Goal: Task Accomplishment & Management: Complete application form

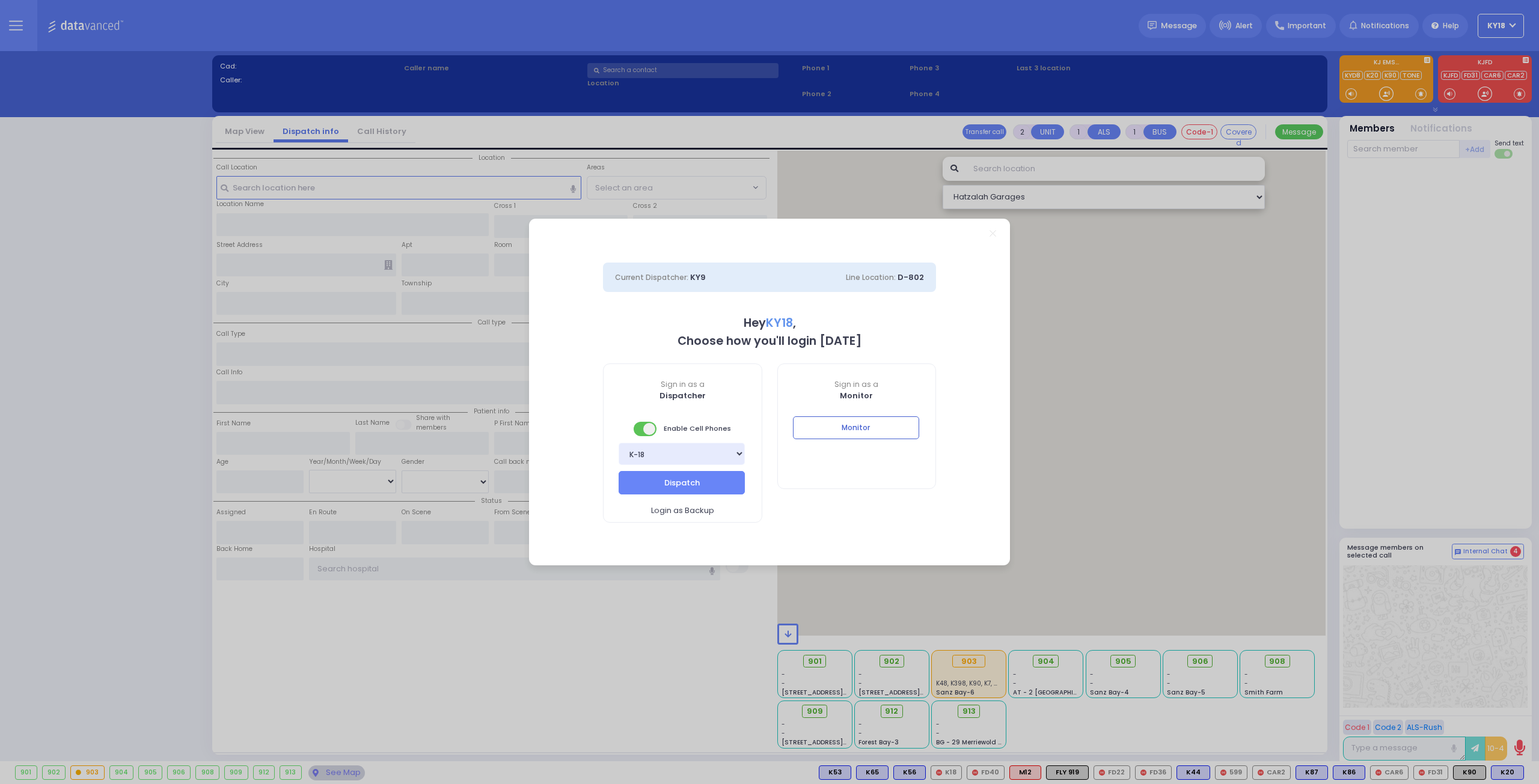
select select "4"
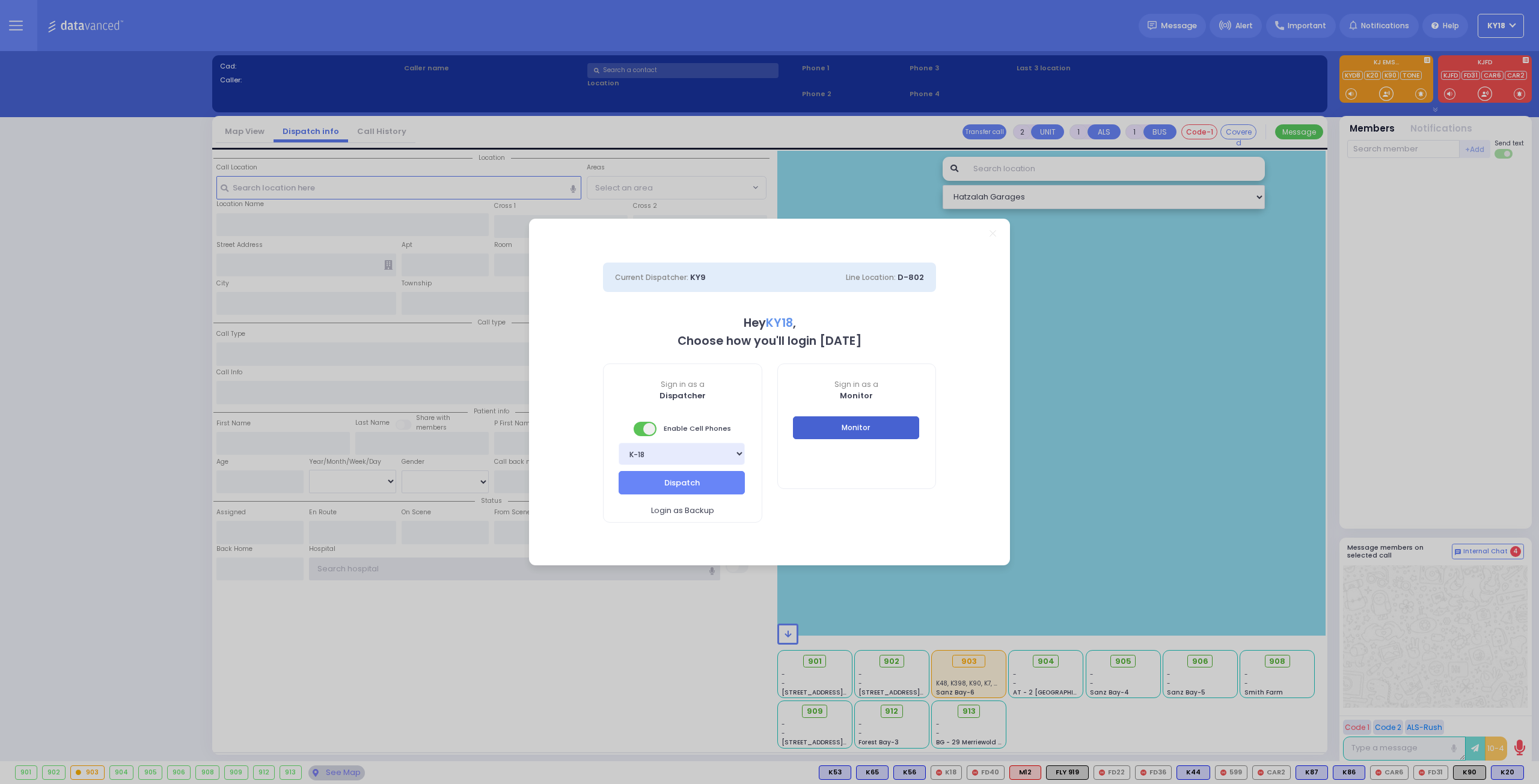
type input "ky18"
click at [818, 434] on button "Monitor" at bounding box center [856, 428] width 127 height 23
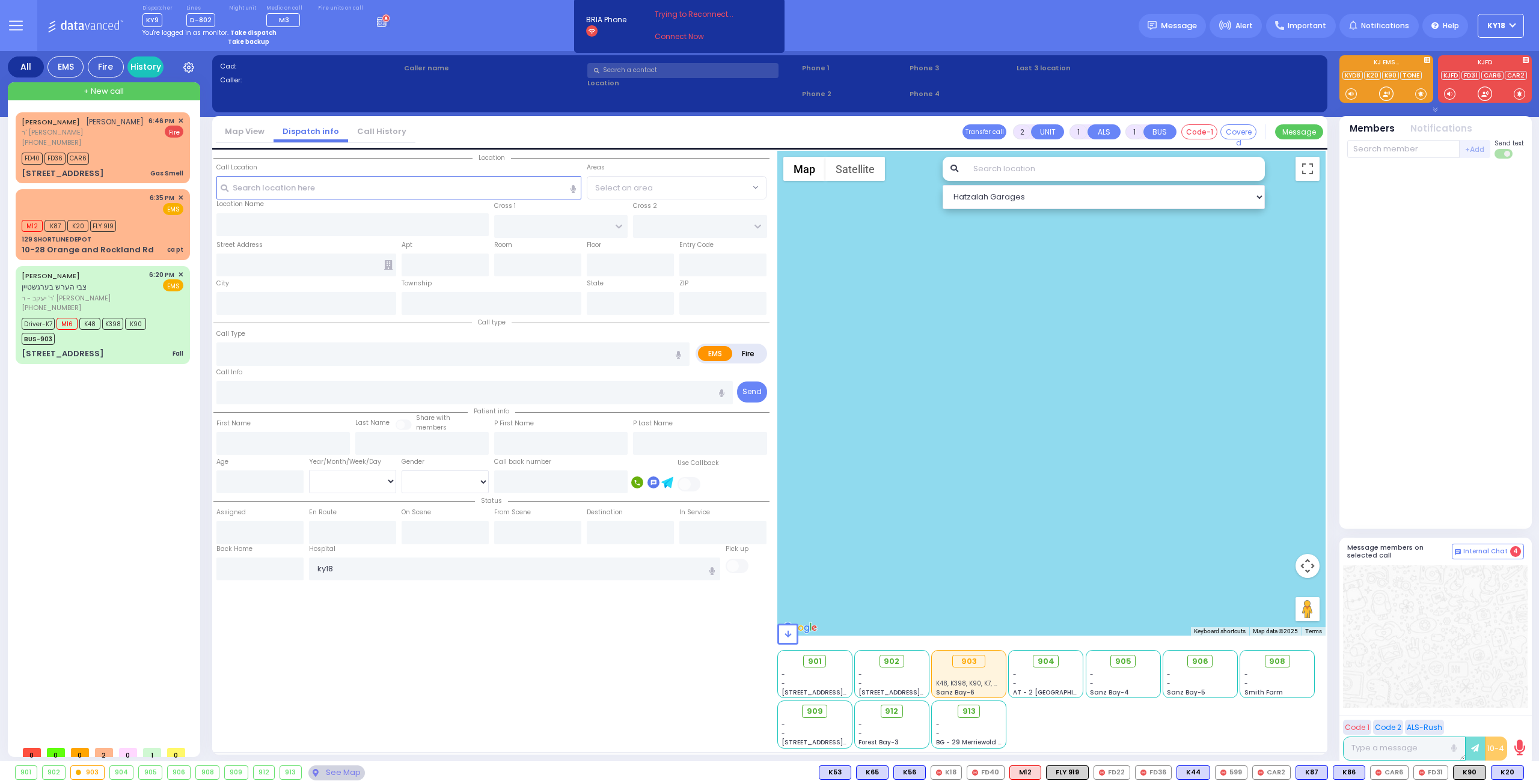
click at [194, 257] on div "MOSHE ELYA WEISSMANDEL משה אלי' ווייסמאנדל ר' שמואל דוד - הרר ארי' ראזענפעלד (8…" at bounding box center [103, 429] width 184 height 649
click at [173, 254] on div "ca pt" at bounding box center [175, 249] width 16 height 9
select select
type input "ca pt"
radio input "true"
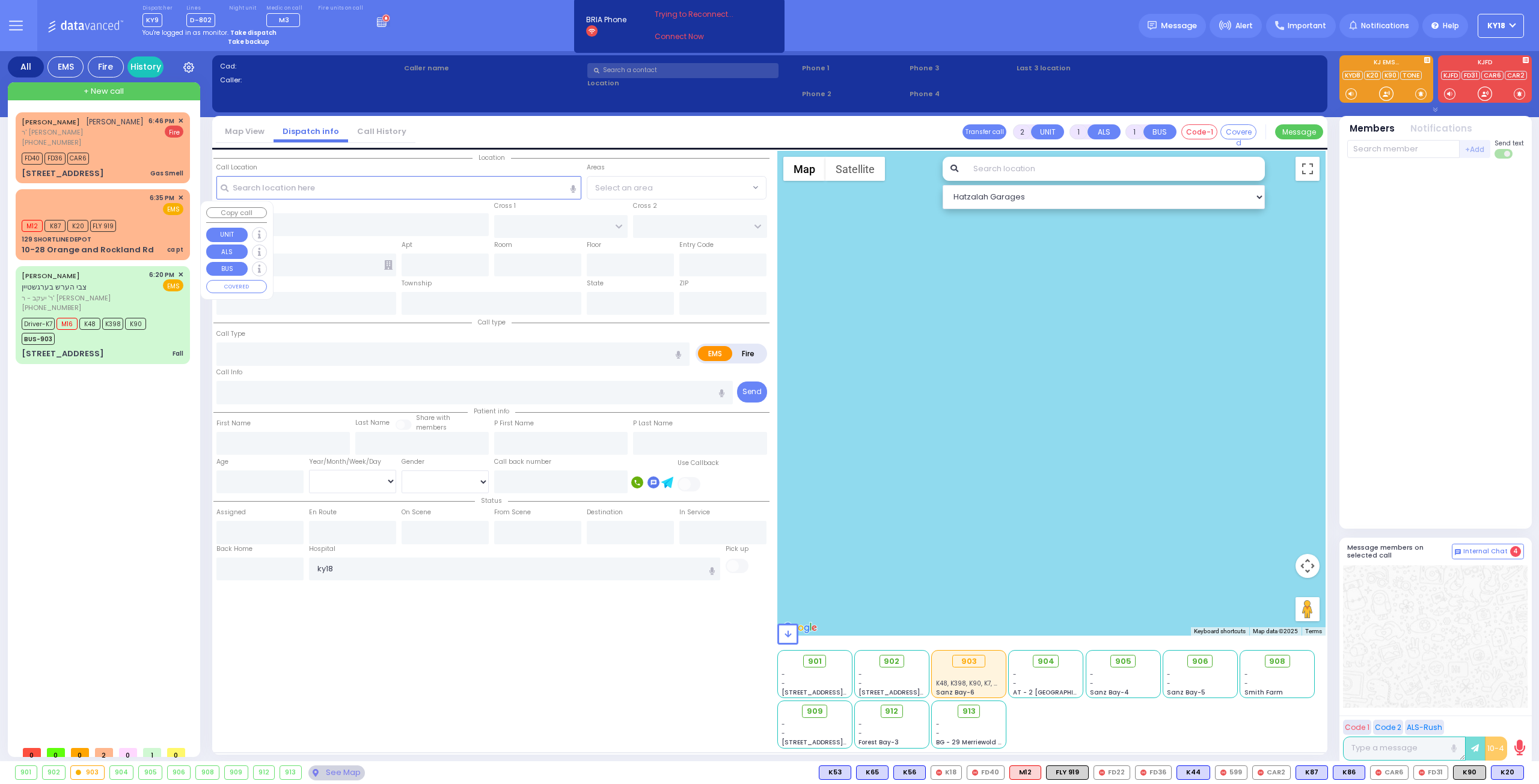
select select
type input "18:35"
type input "18:37"
type input "New York Presbyterian Weill Cornell Medical Center"
select select "Hatzalah Garages"
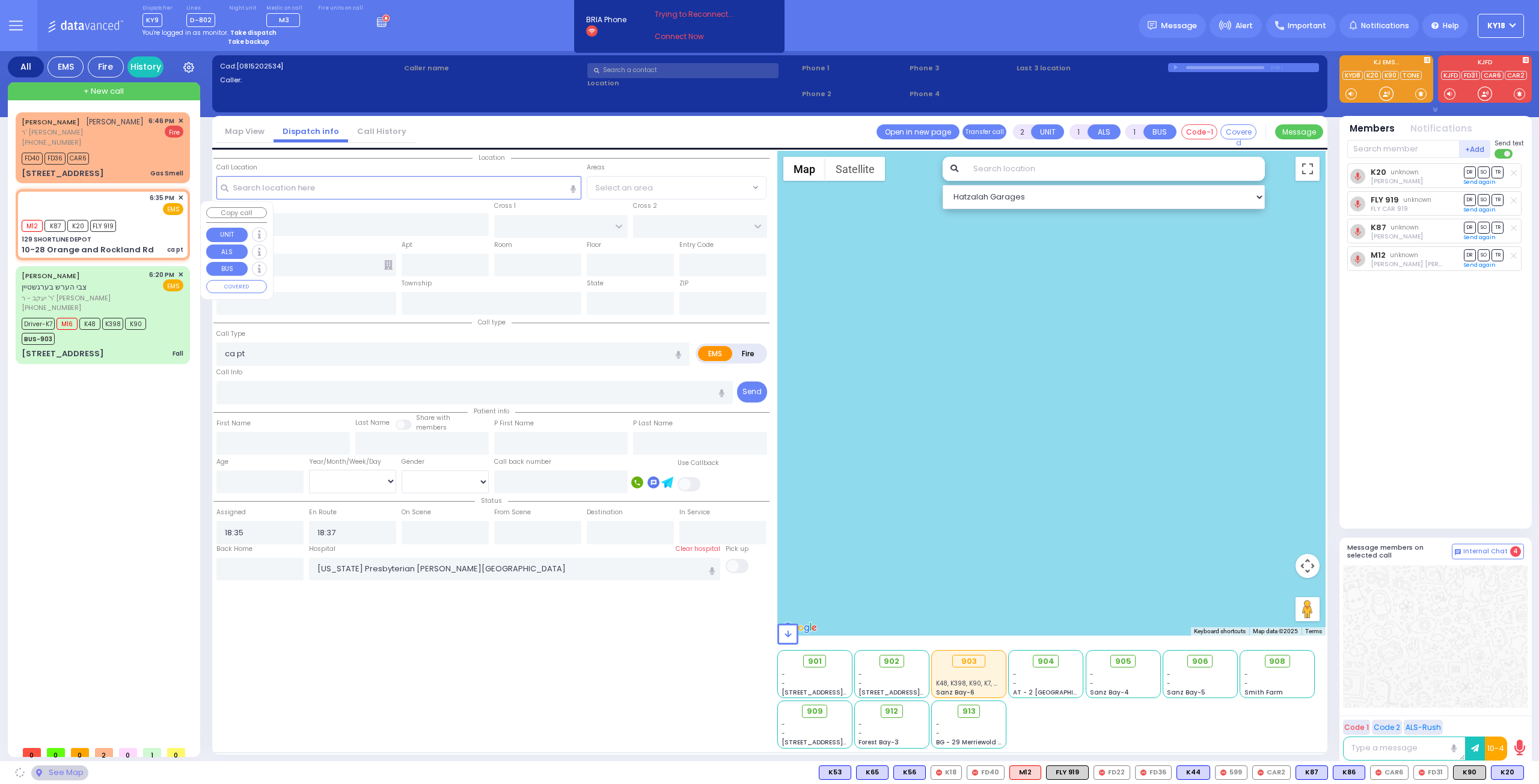
type input "129 SHORTLINE DEPOT"
type input "10-28 Orange and Rockland Rd"
type input "Monroe"
type input "[US_STATE]"
type input "10950"
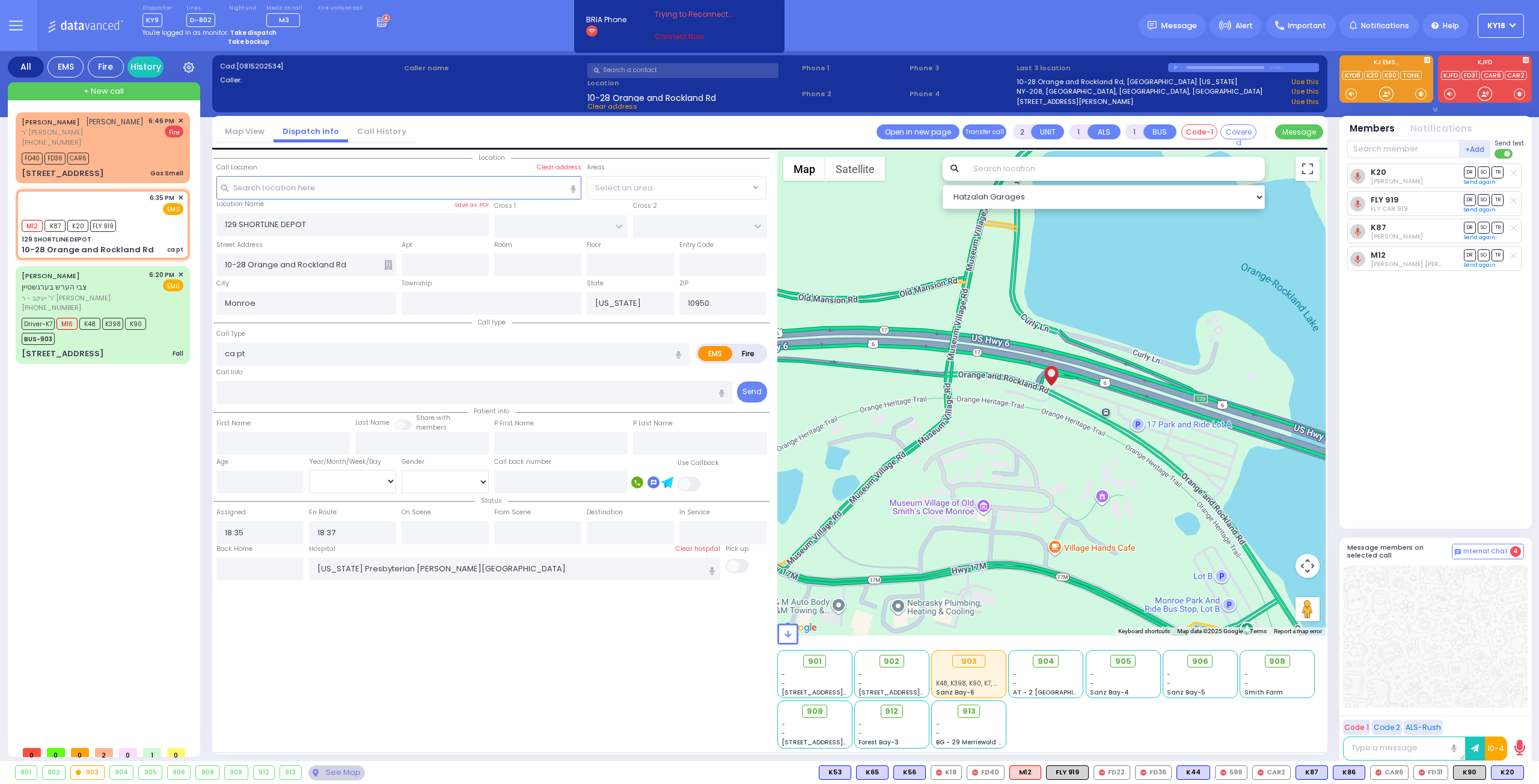
click at [679, 35] on link "Connect Now" at bounding box center [702, 36] width 95 height 11
select select
radio input "true"
select select
select select "Hatzalah Garages"
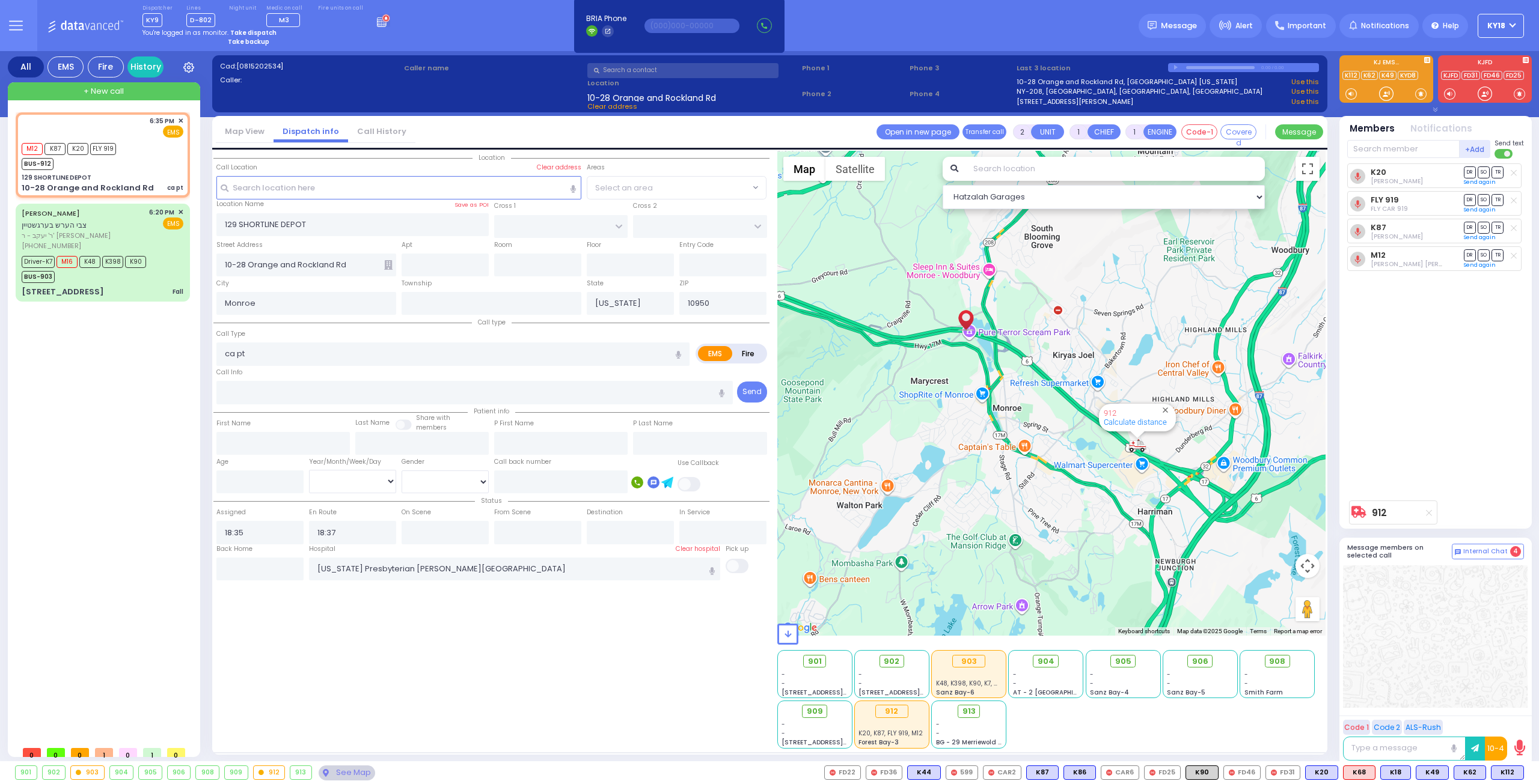
type input "6"
select select
radio input "true"
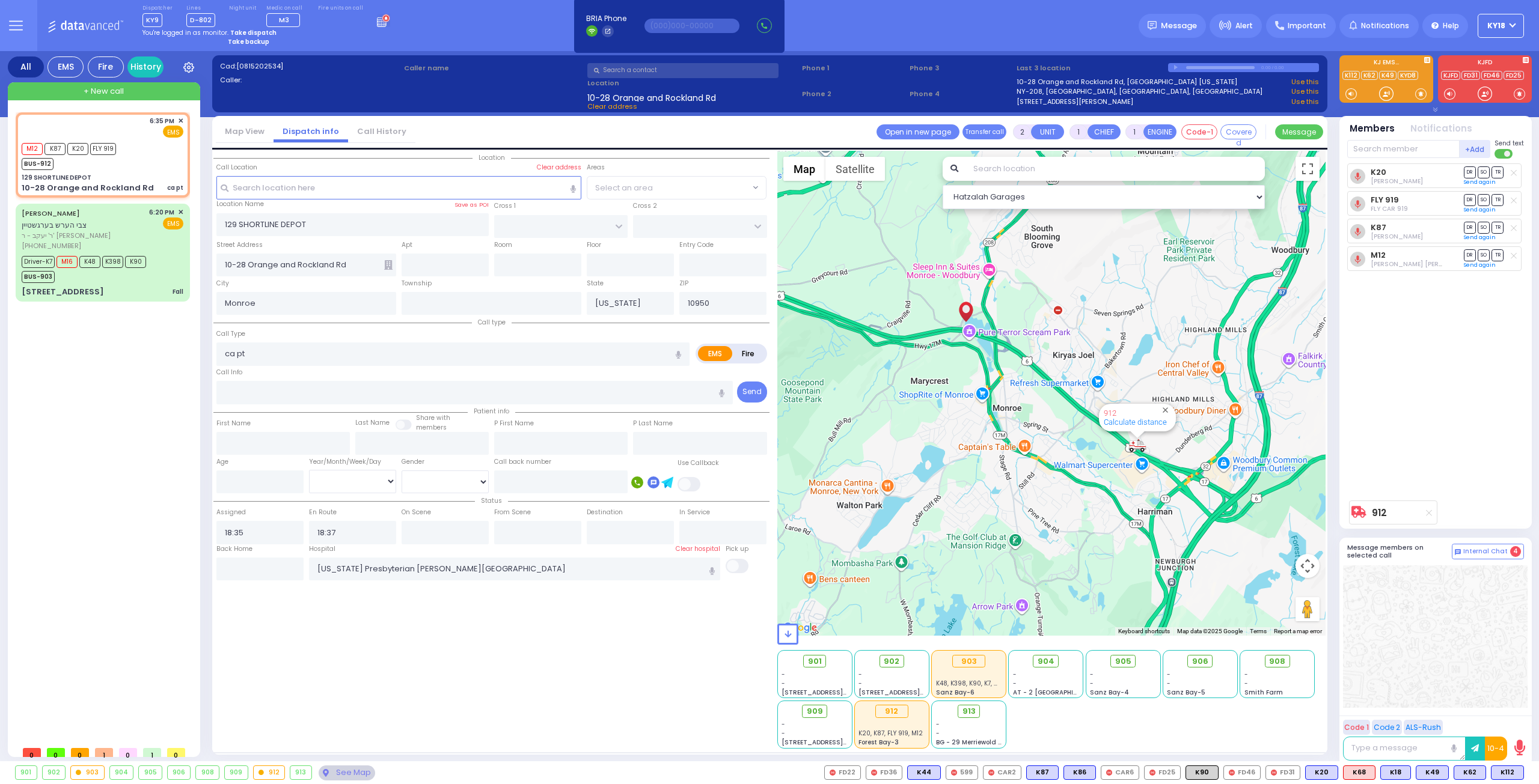
type input "Unknown"
select select "Year"
select select "Hatzalah Garages"
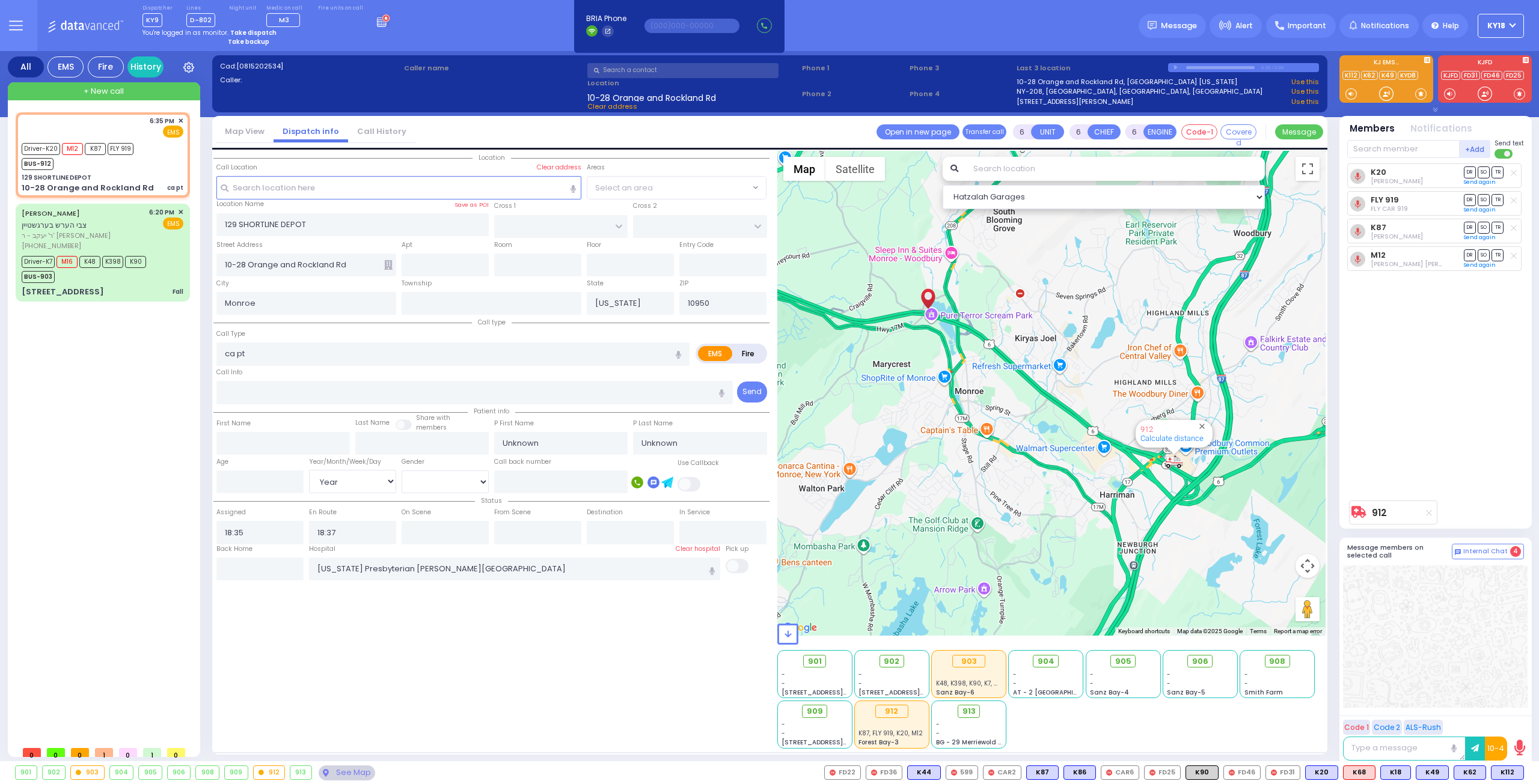
select select
radio input "true"
select select "Year"
type input "18:57"
type input "19:09"
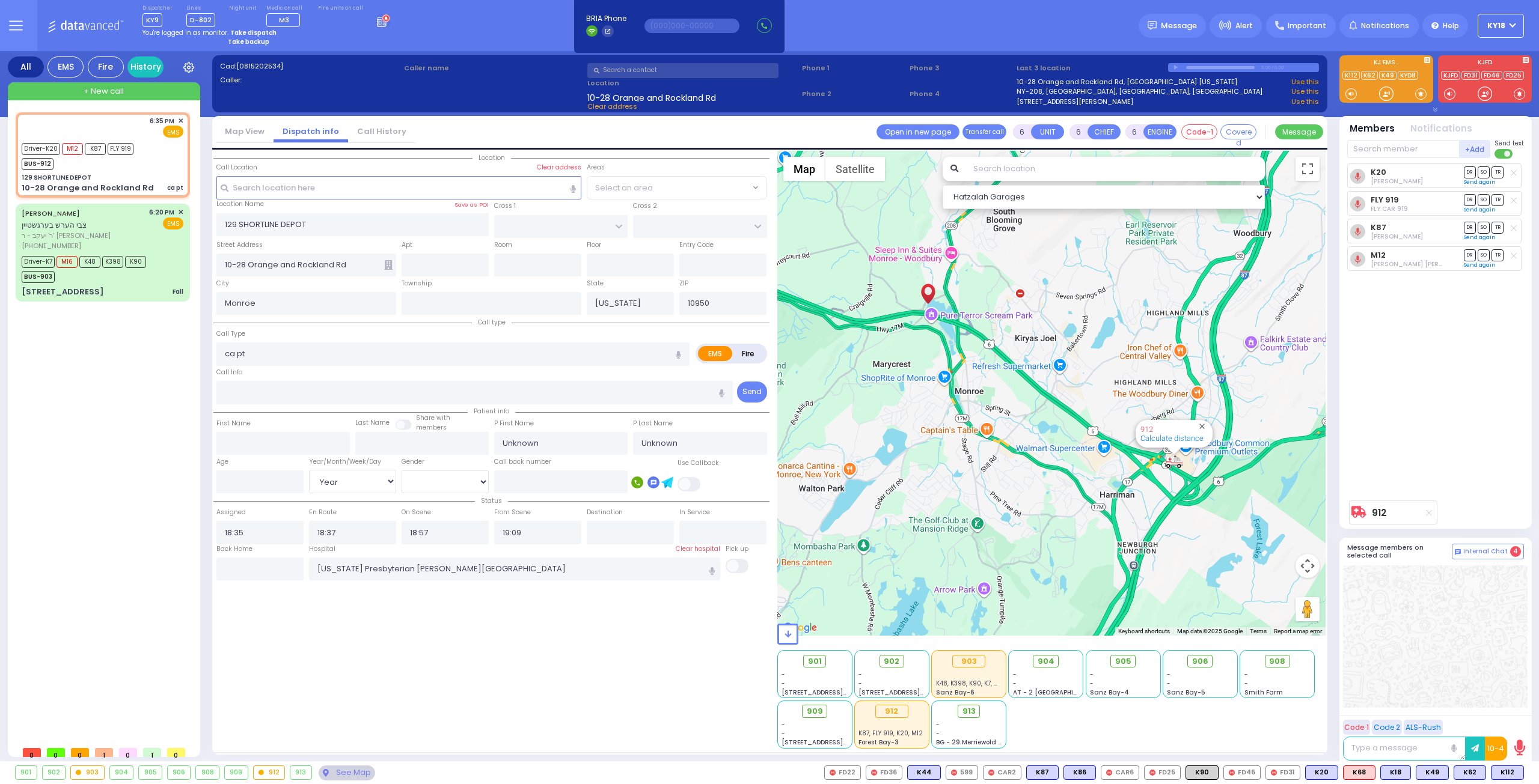
select select "Hatzalah Garages"
select select
radio input "true"
select select "Year"
select select "Hatzalah Garages"
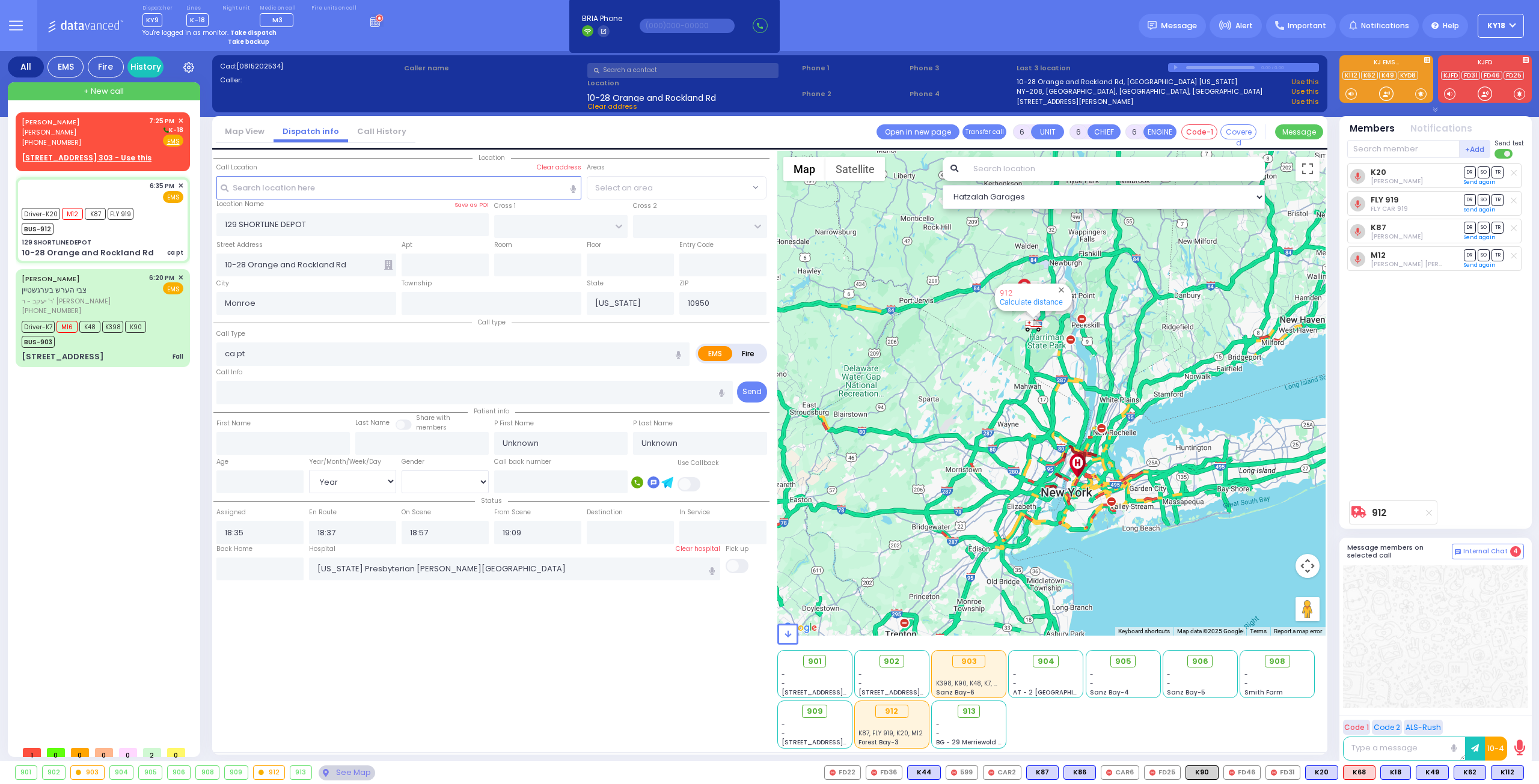
select select
radio input "true"
type input "Mayer"
type input "Ziegelheim"
type input "78"
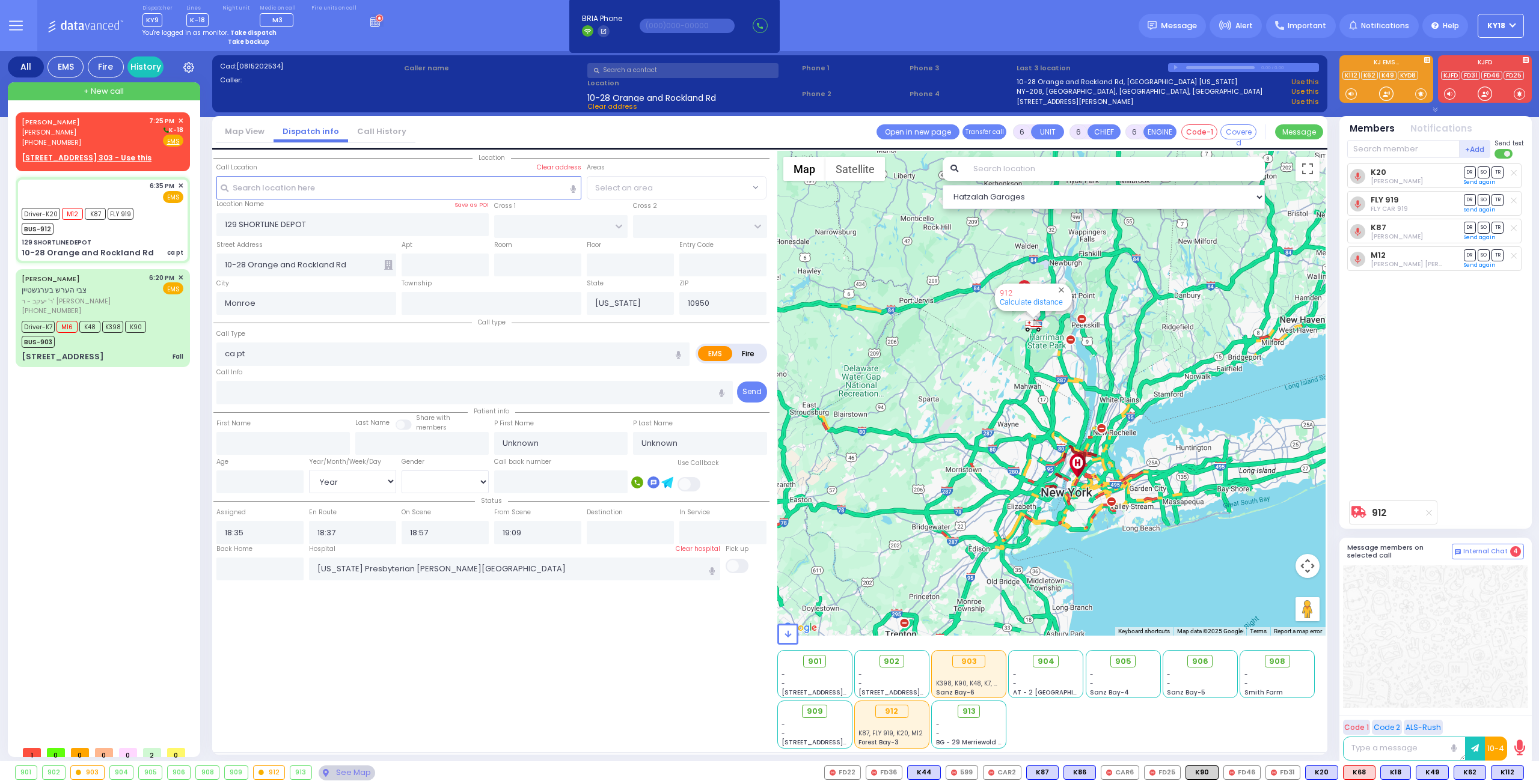
select select "Year"
select select "[DEMOGRAPHIC_DATA]"
select select "Hatzalah Garages"
click at [100, 148] on div "MOSHE JOEL BINIK משה יואל ביניק (347) 743-3601 7:25 PM ✕ K-18 EMS" at bounding box center [103, 139] width 170 height 51
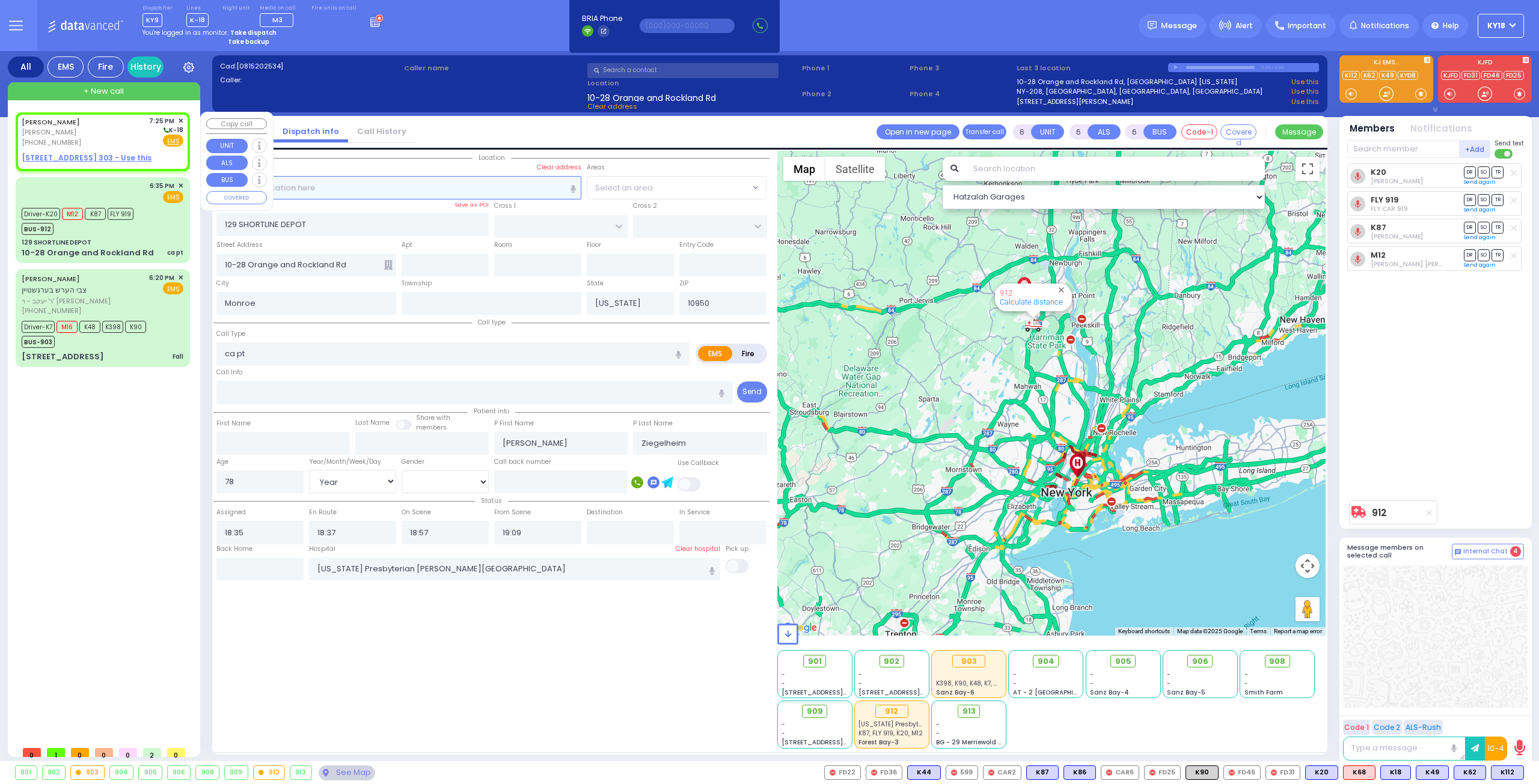
type input "2"
type input "1"
select select
radio input "true"
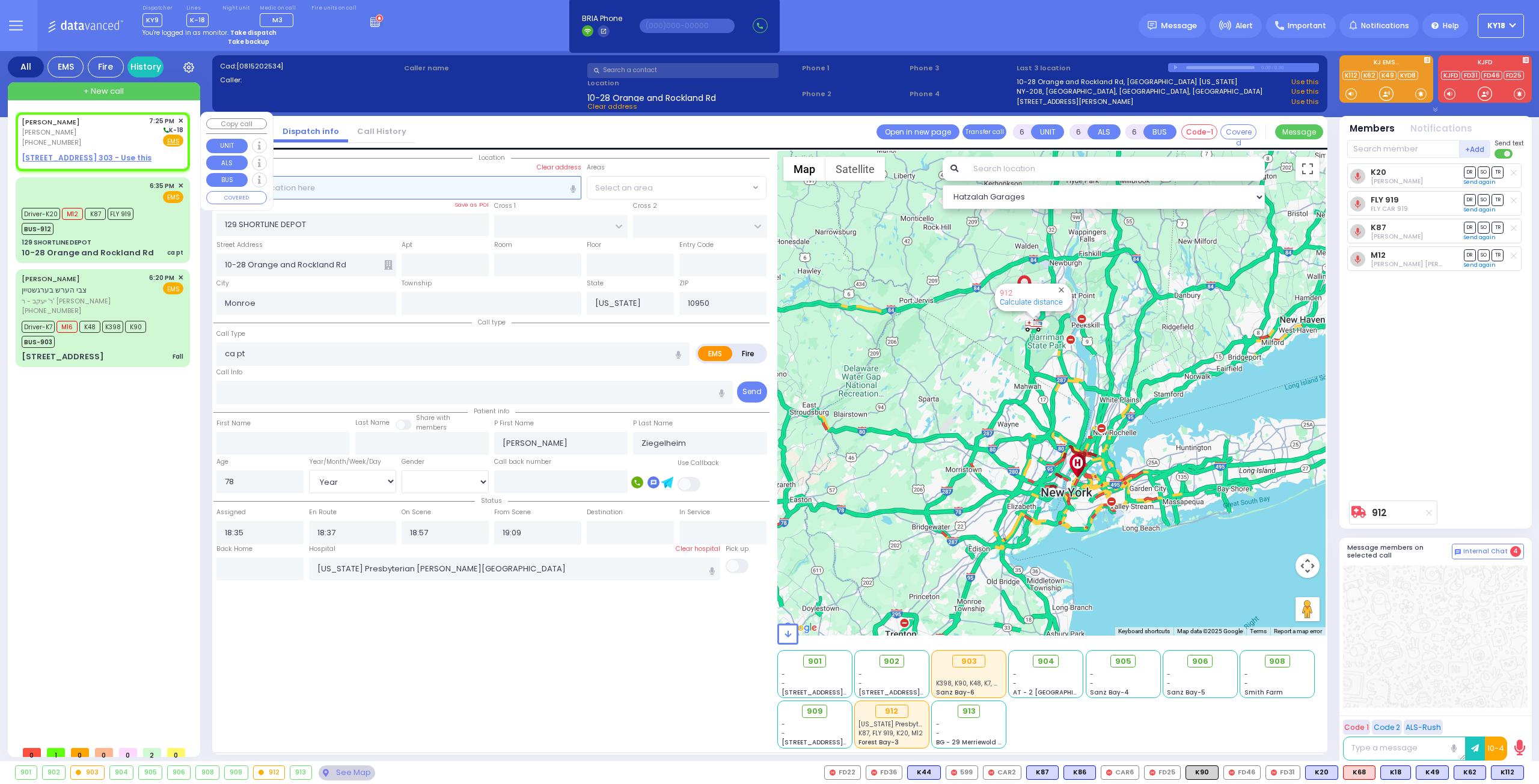
type input "MOSHE JOEL"
type input "BINIK"
select select
type input "19:25"
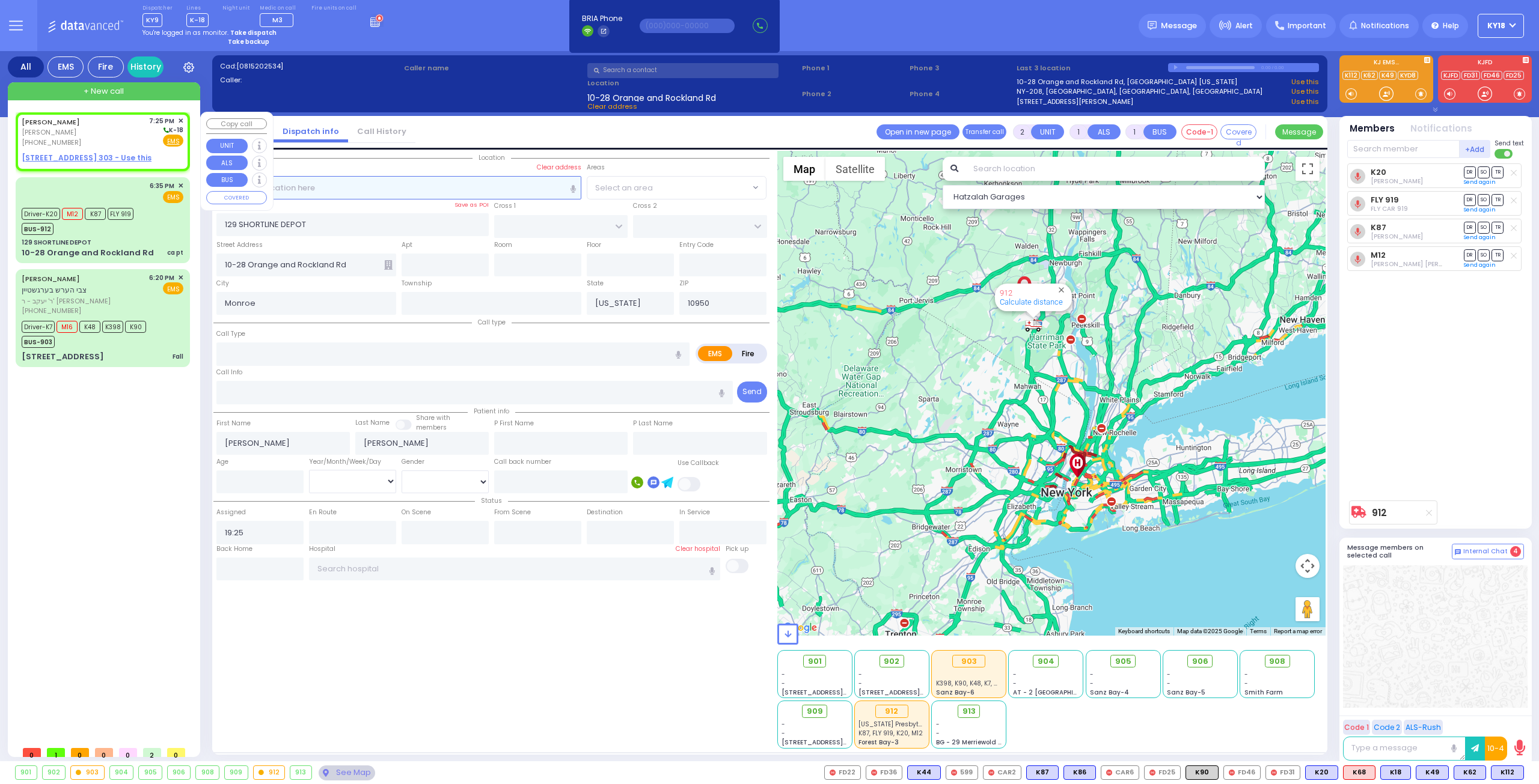
select select "Hatzalah Garages"
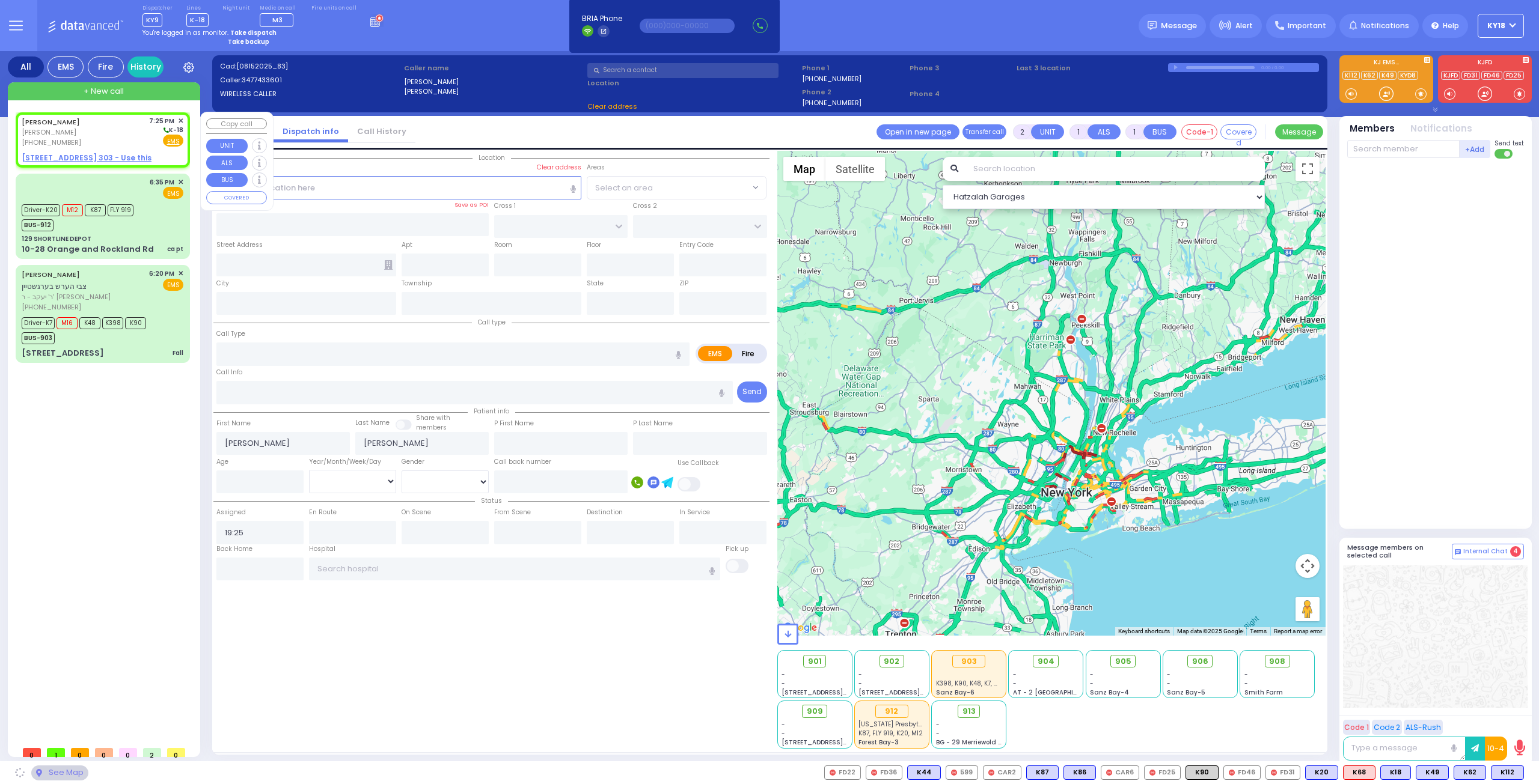
select select
radio input "true"
select select
select select "Hatzalah Garages"
click at [102, 158] on u "3 AUSTRA PKWY 303 - Use this" at bounding box center [87, 158] width 130 height 10
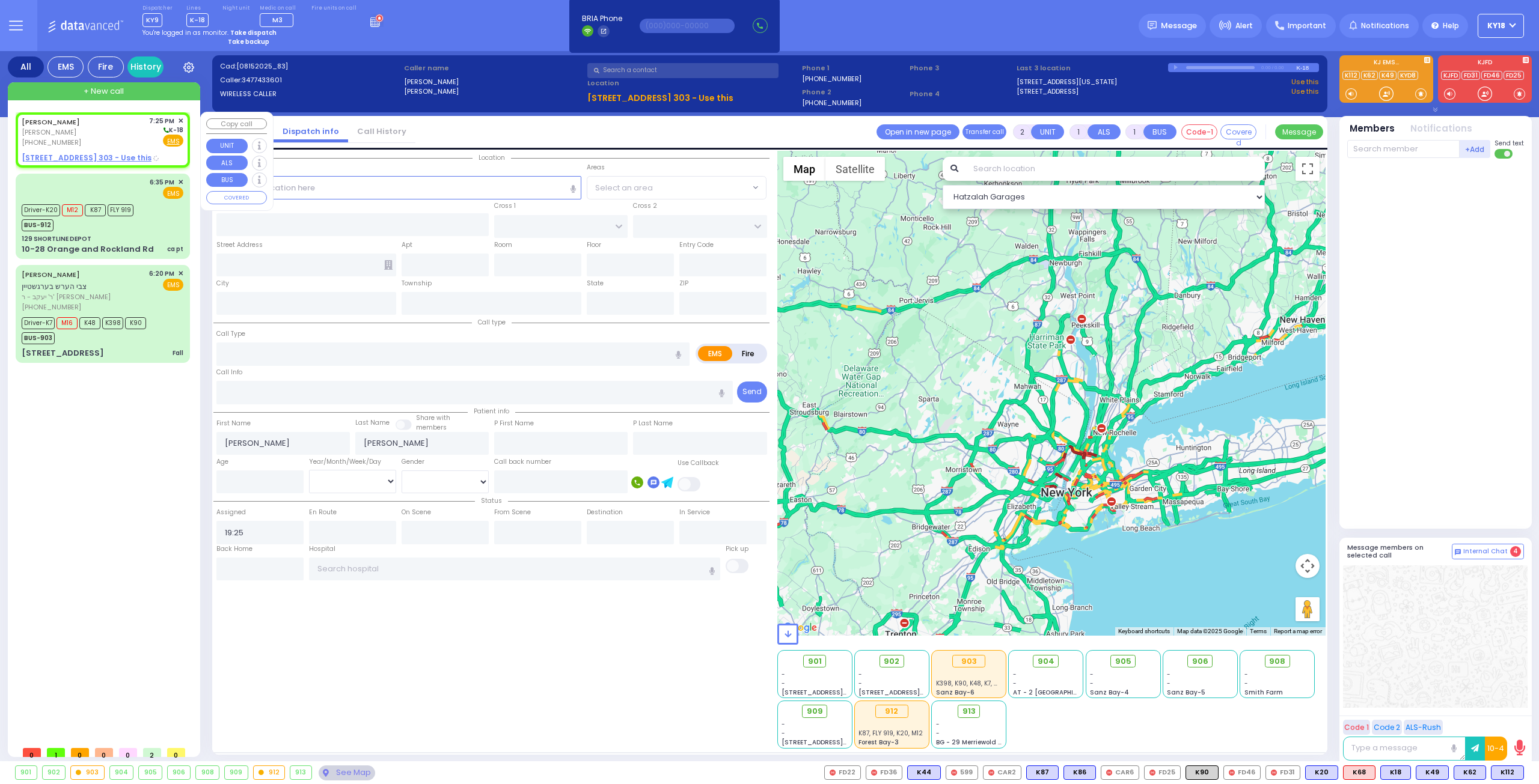
select select
radio input "true"
select select
select select "Hatzalah Garages"
select select
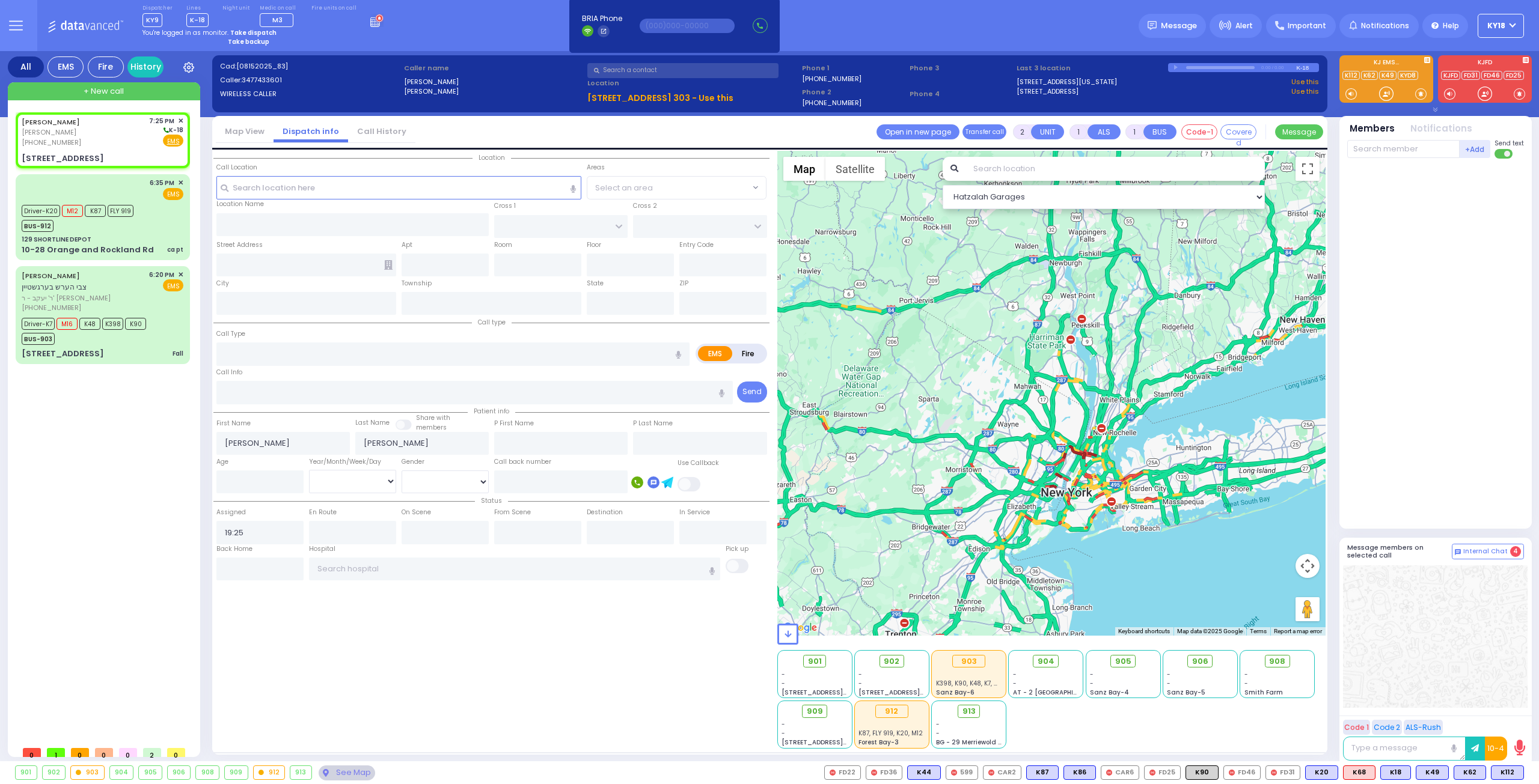
radio input "true"
select select
type input "BAKERTOWN RD"
type input "CHUST RD"
type input "3 AUSTRA PKWY"
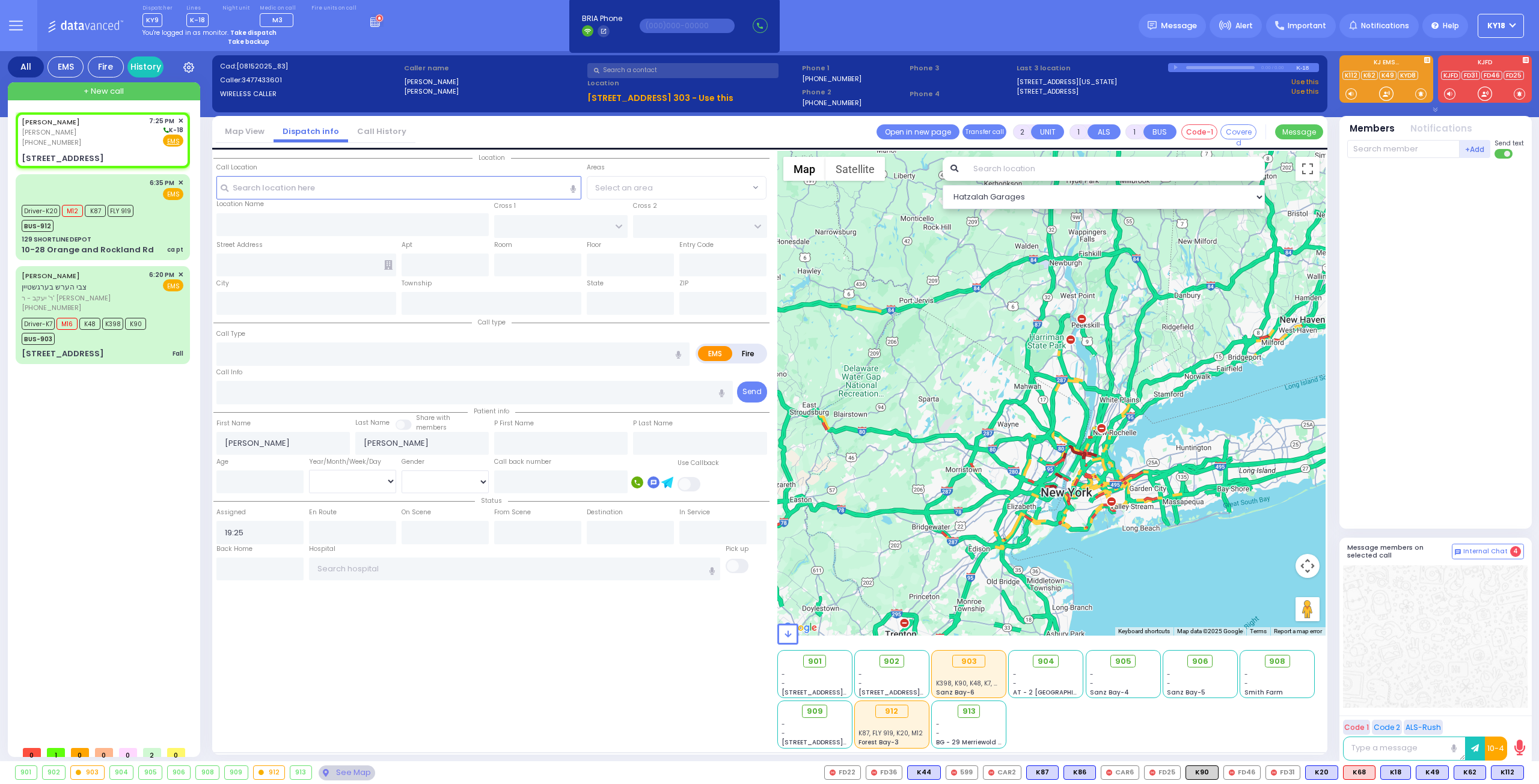
type input "303"
type input "Kiryas Joel"
type input "[US_STATE]"
type input "10950"
select select "Hatzalah Garages"
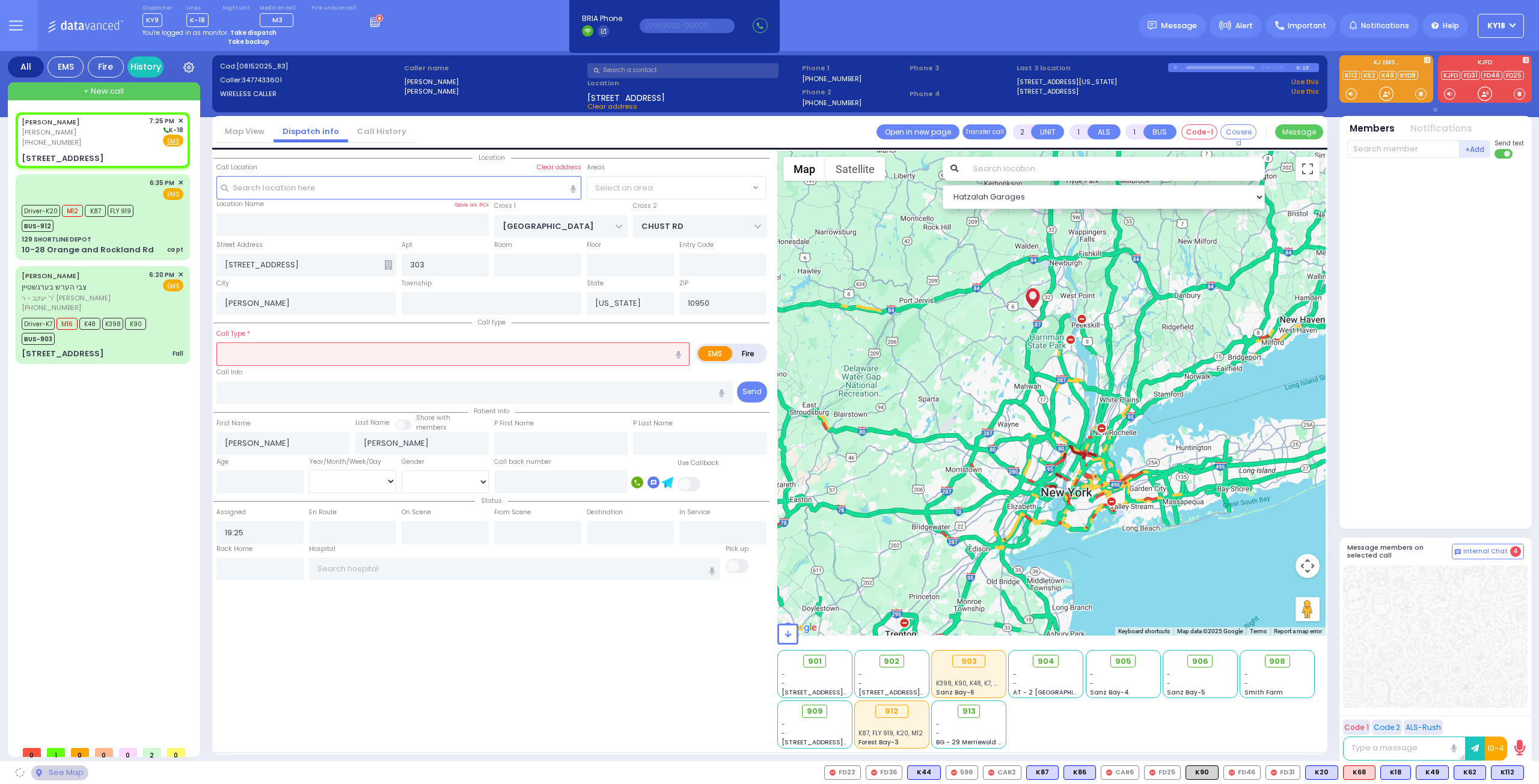
select select "SECTION 4"
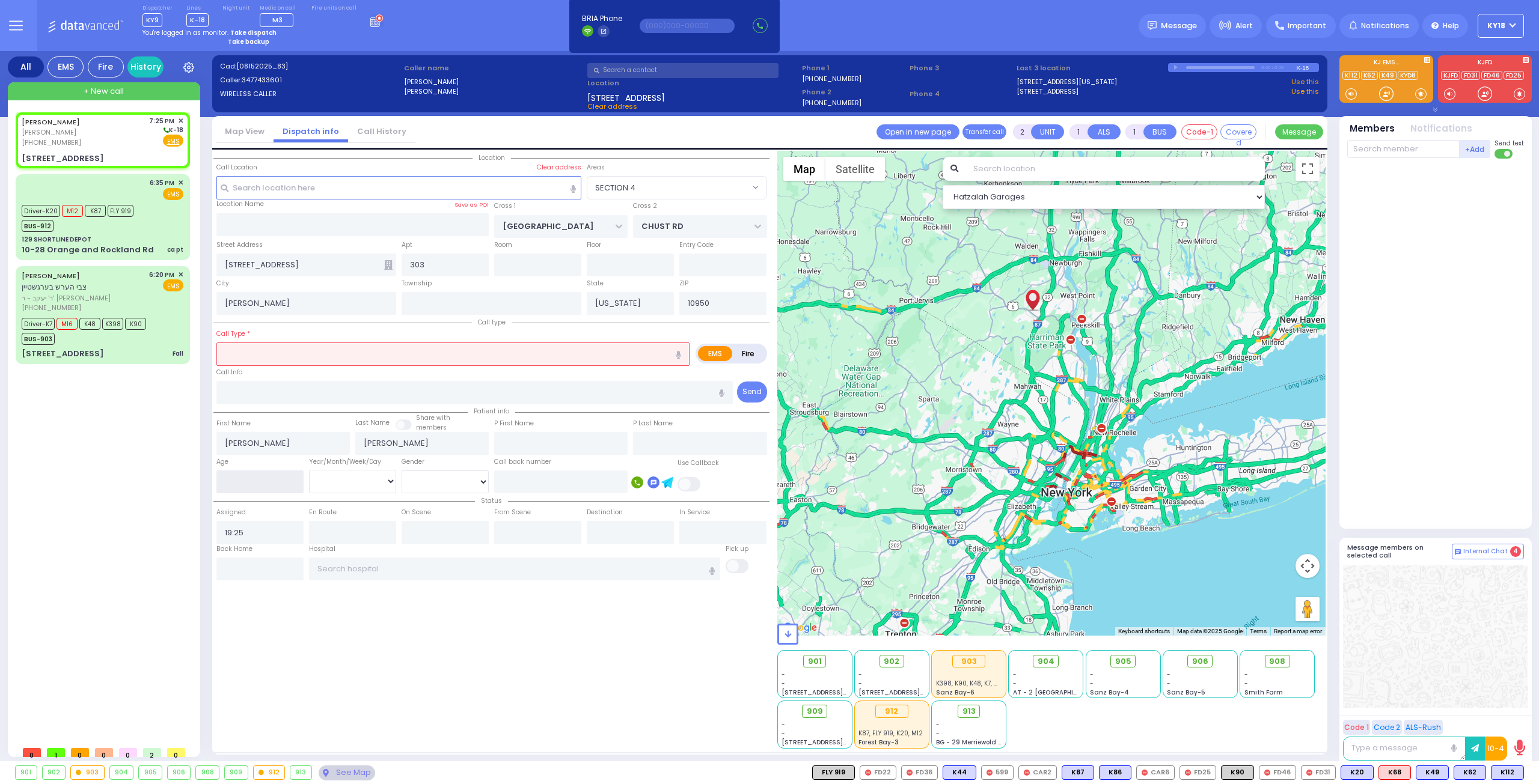
click at [252, 479] on input "number" at bounding box center [260, 482] width 87 height 23
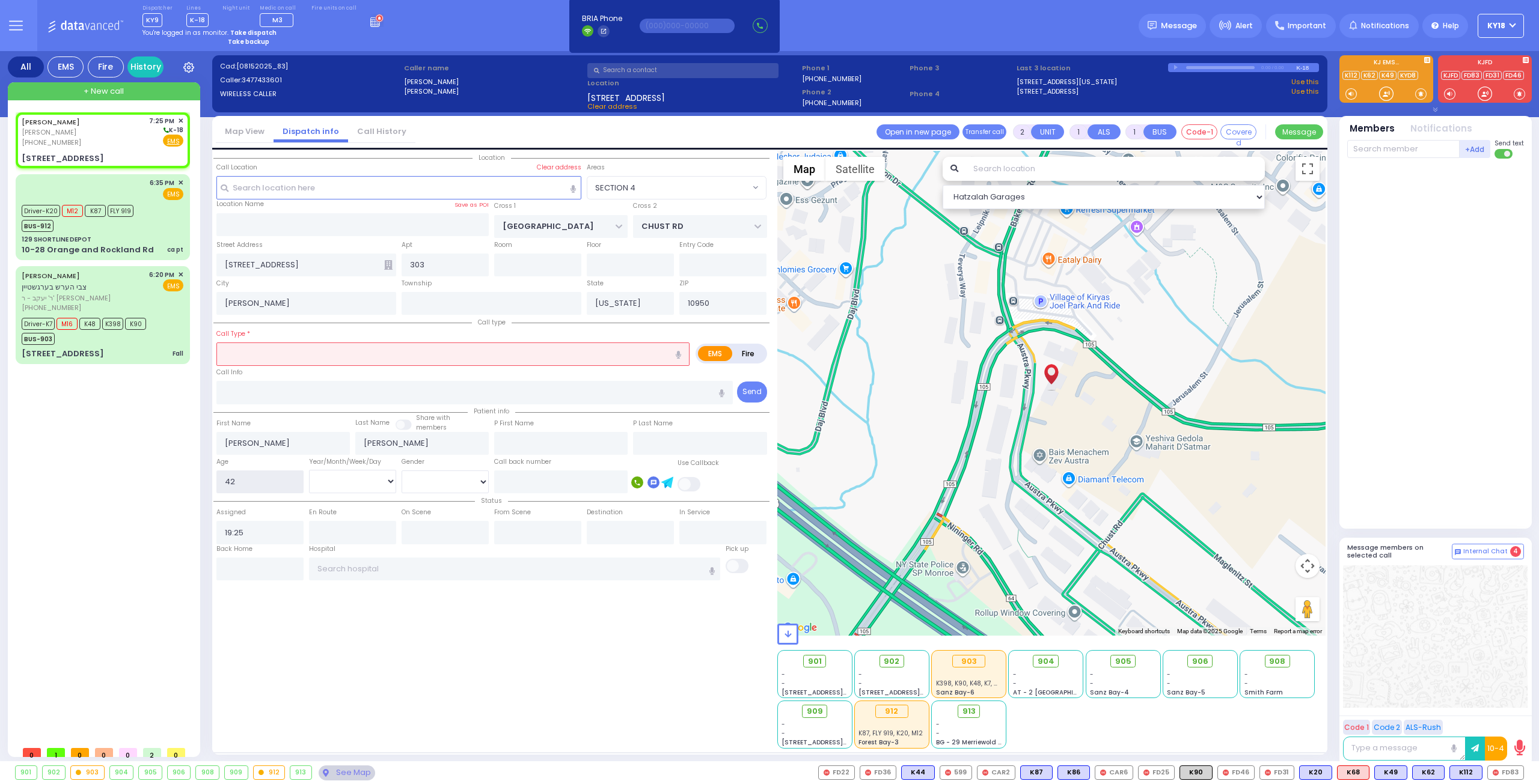
type input "42"
drag, startPoint x: 378, startPoint y: 479, endPoint x: 370, endPoint y: 489, distance: 12.8
click at [377, 479] on select "Year Month Week Day" at bounding box center [352, 481] width 87 height 23
select select "Year"
click at [309, 470] on select "Year Month Week Day" at bounding box center [352, 481] width 87 height 23
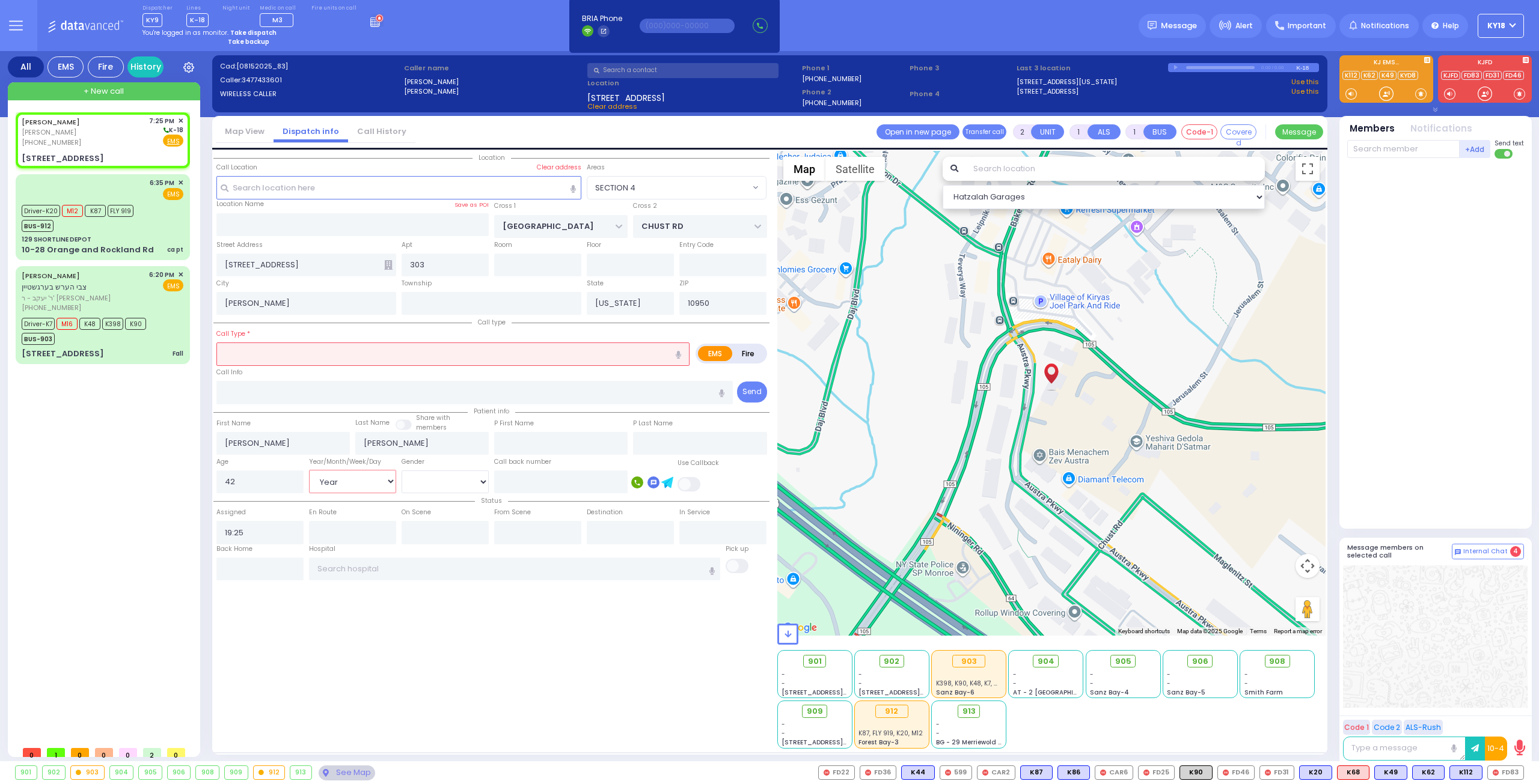
select select
radio input "true"
select select
select select "Hatzalah Garages"
click at [428, 484] on select "Male Female" at bounding box center [445, 482] width 87 height 23
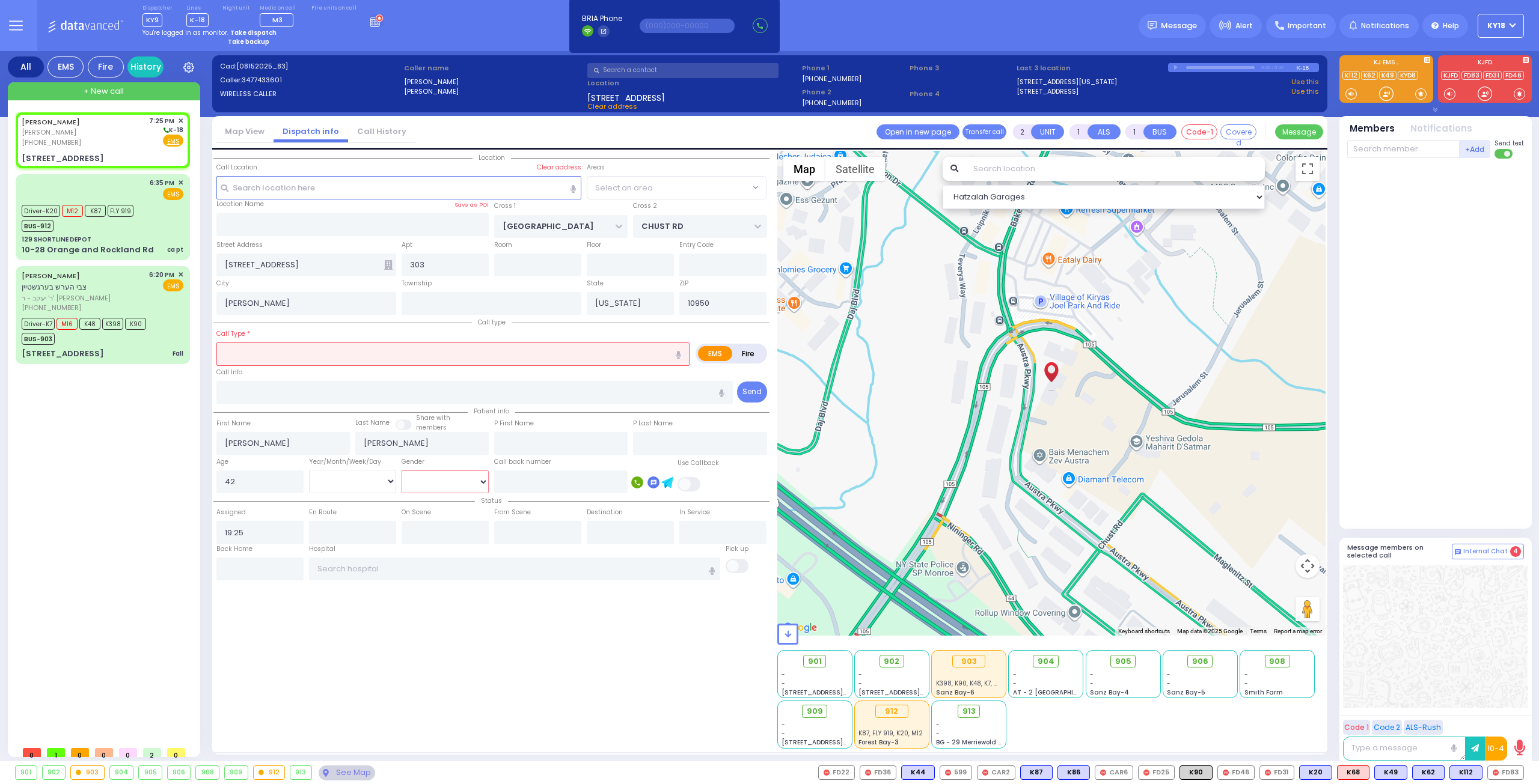
radio input "true"
select select "Year"
select select
select select "Hatzalah Garages"
select select "SECTION 4"
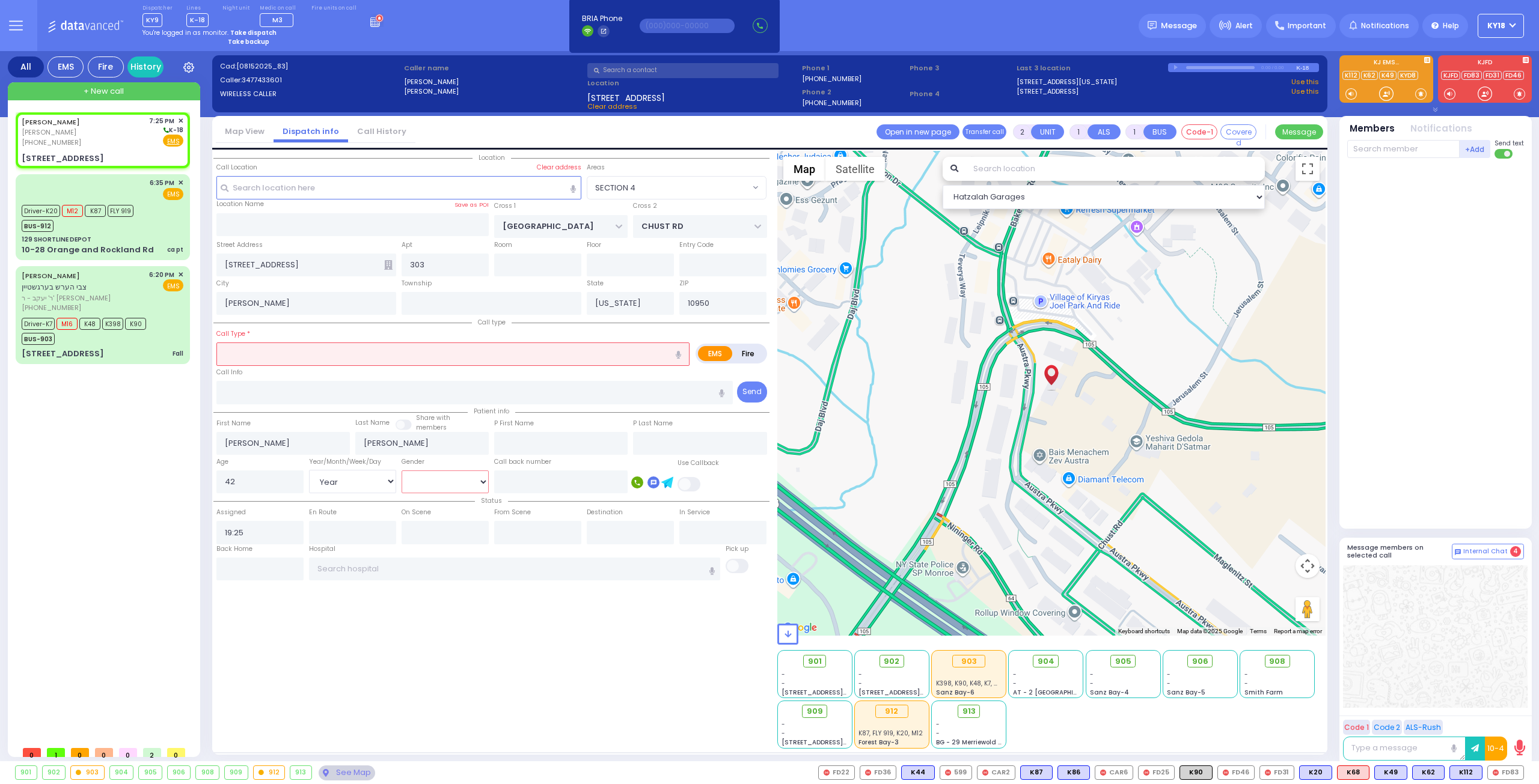
select select "[DEMOGRAPHIC_DATA]"
click at [402, 470] on select "Male Female" at bounding box center [445, 482] width 87 height 23
click at [262, 353] on input "text" at bounding box center [453, 354] width 473 height 23
select select
radio input "true"
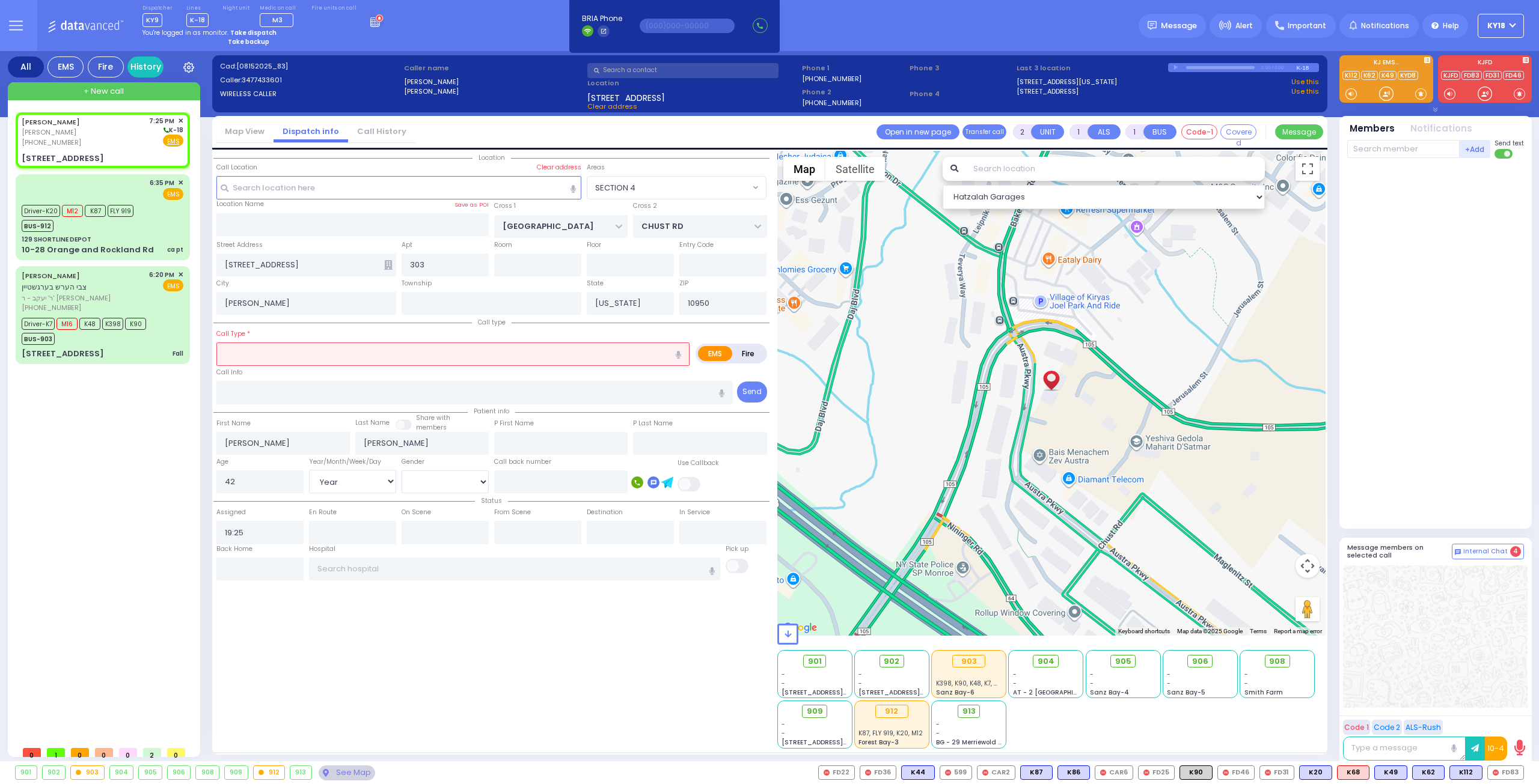
select select "Year"
select select "[DEMOGRAPHIC_DATA]"
select select "Hatzalah Garages"
select select "SECTION 4"
select select
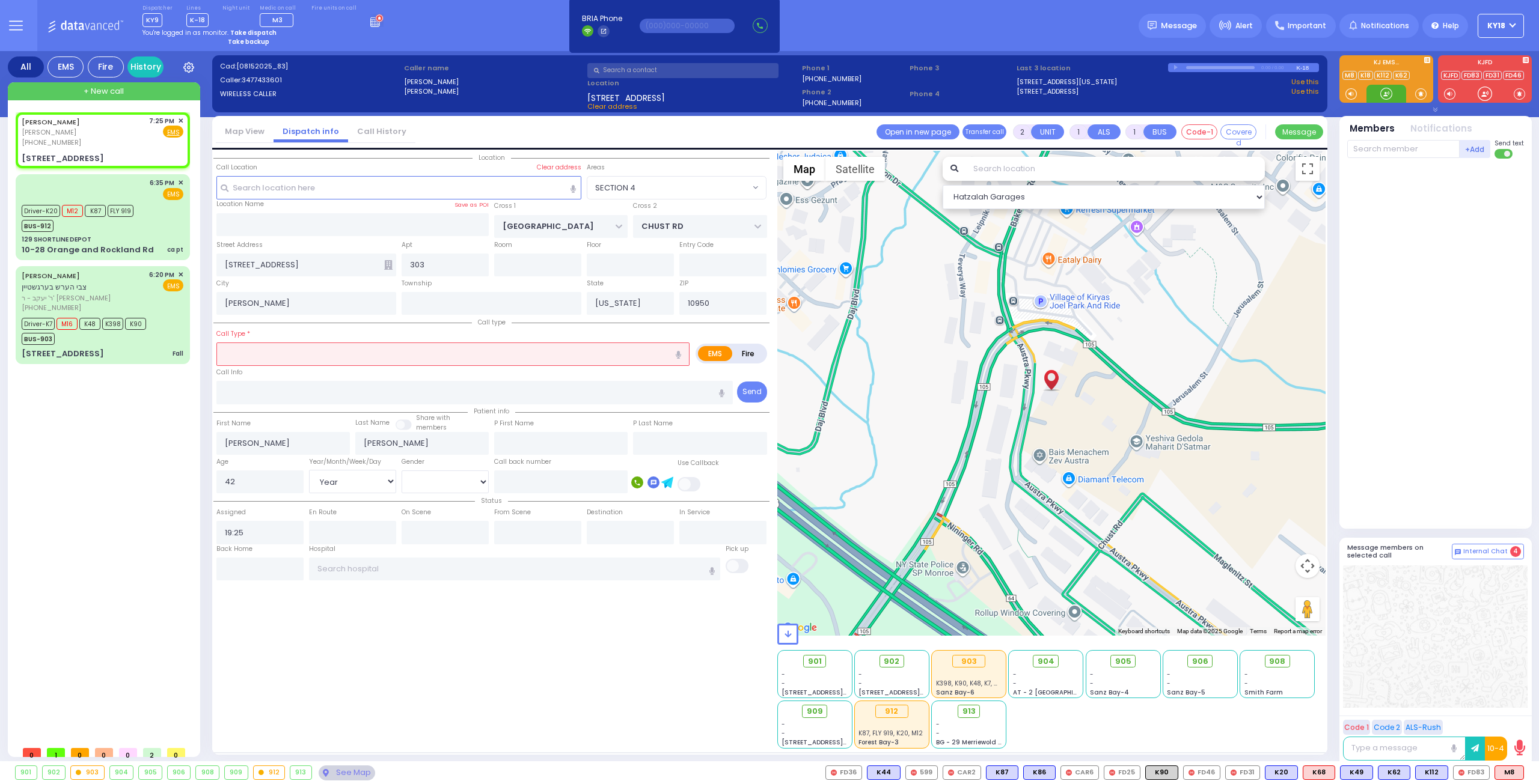
radio input "true"
select select "Year"
select select "[DEMOGRAPHIC_DATA]"
select select "Hatzalah Garages"
select select "SECTION 4"
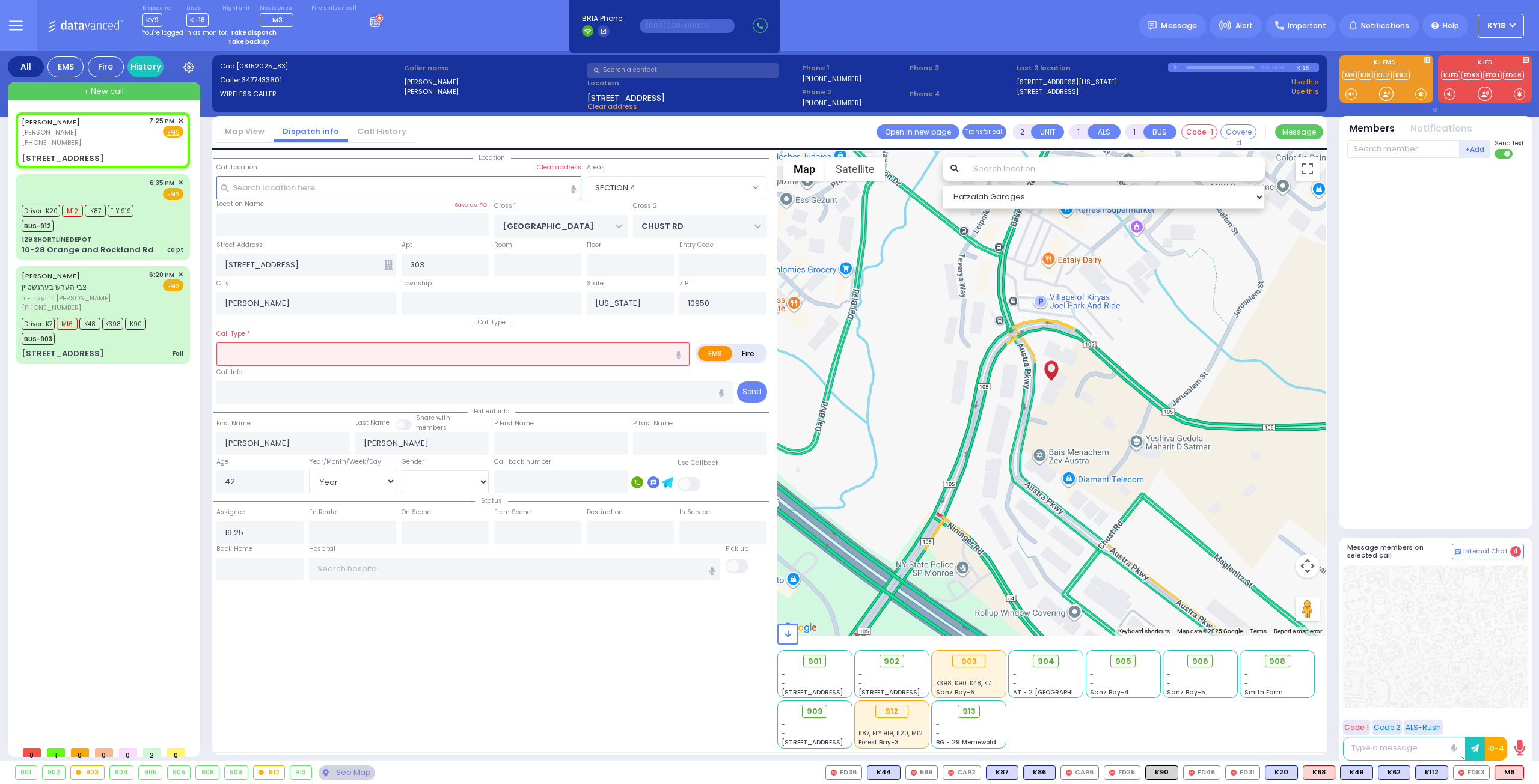
click at [256, 35] on strong "Take dispatch" at bounding box center [254, 33] width 46 height 9
select select "4"
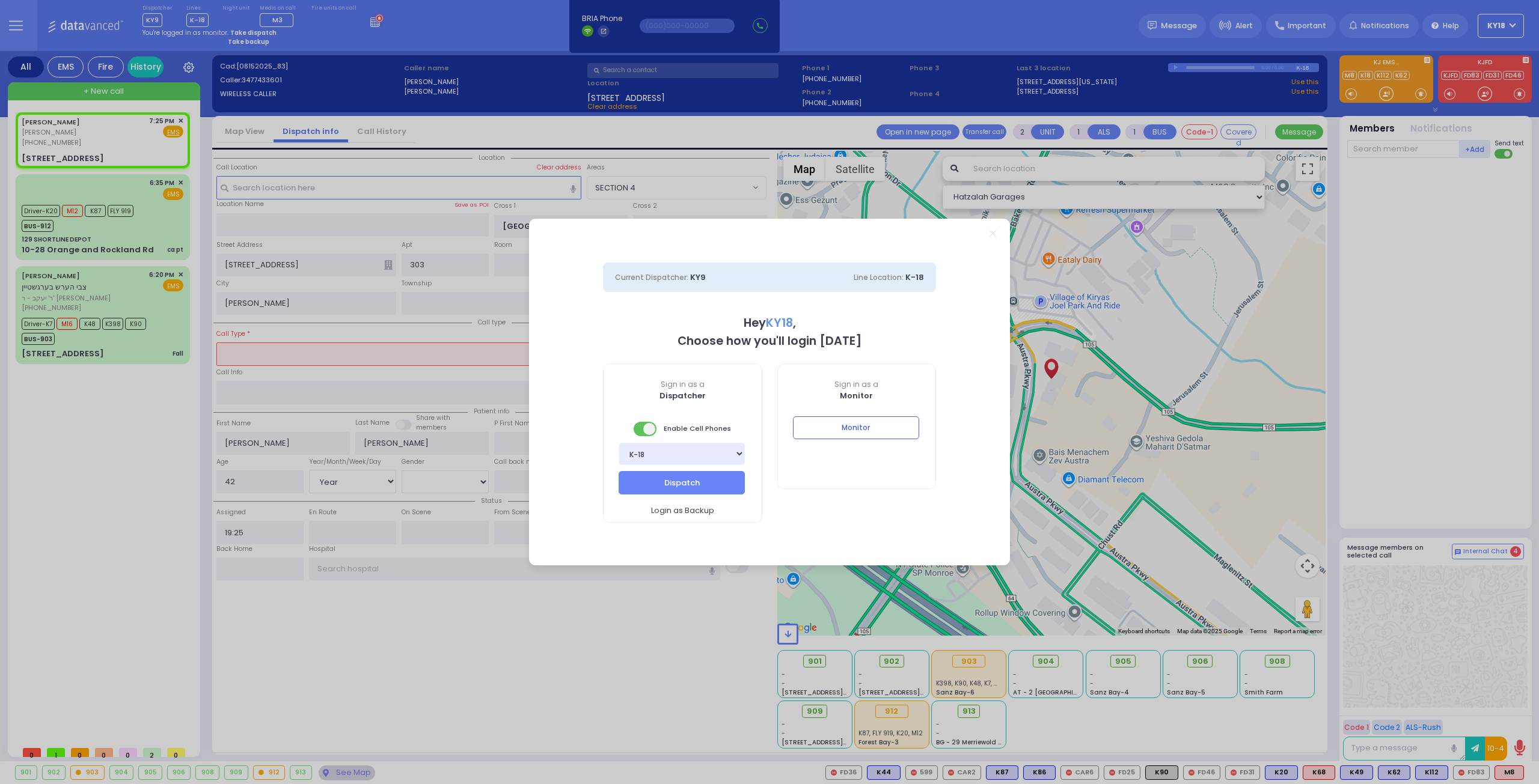
select select
radio input "true"
select select "Year"
select select "[DEMOGRAPHIC_DATA]"
select select "Hatzalah Garages"
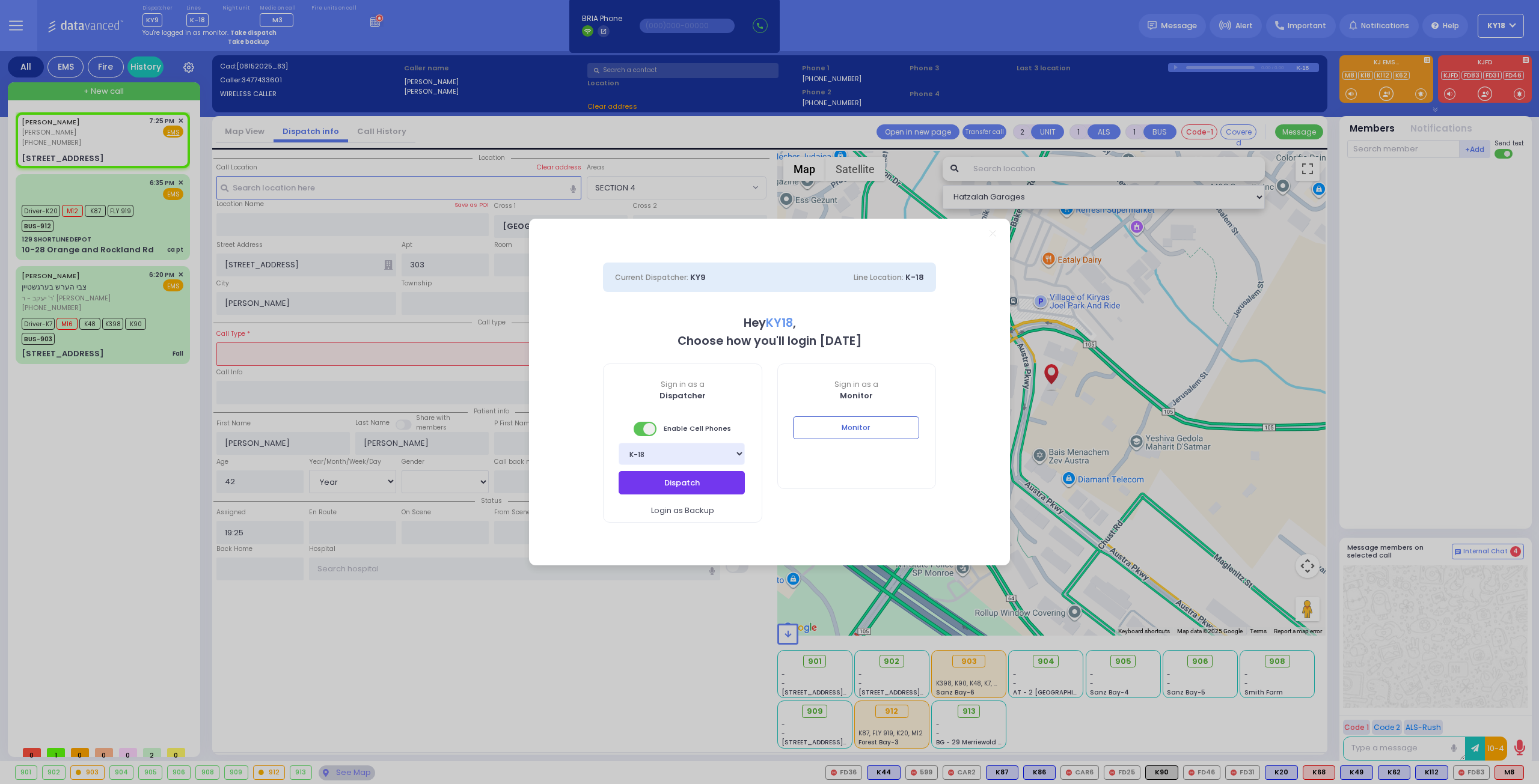
select select "SECTION 4"
click at [719, 490] on button "Dispatch" at bounding box center [682, 483] width 127 height 23
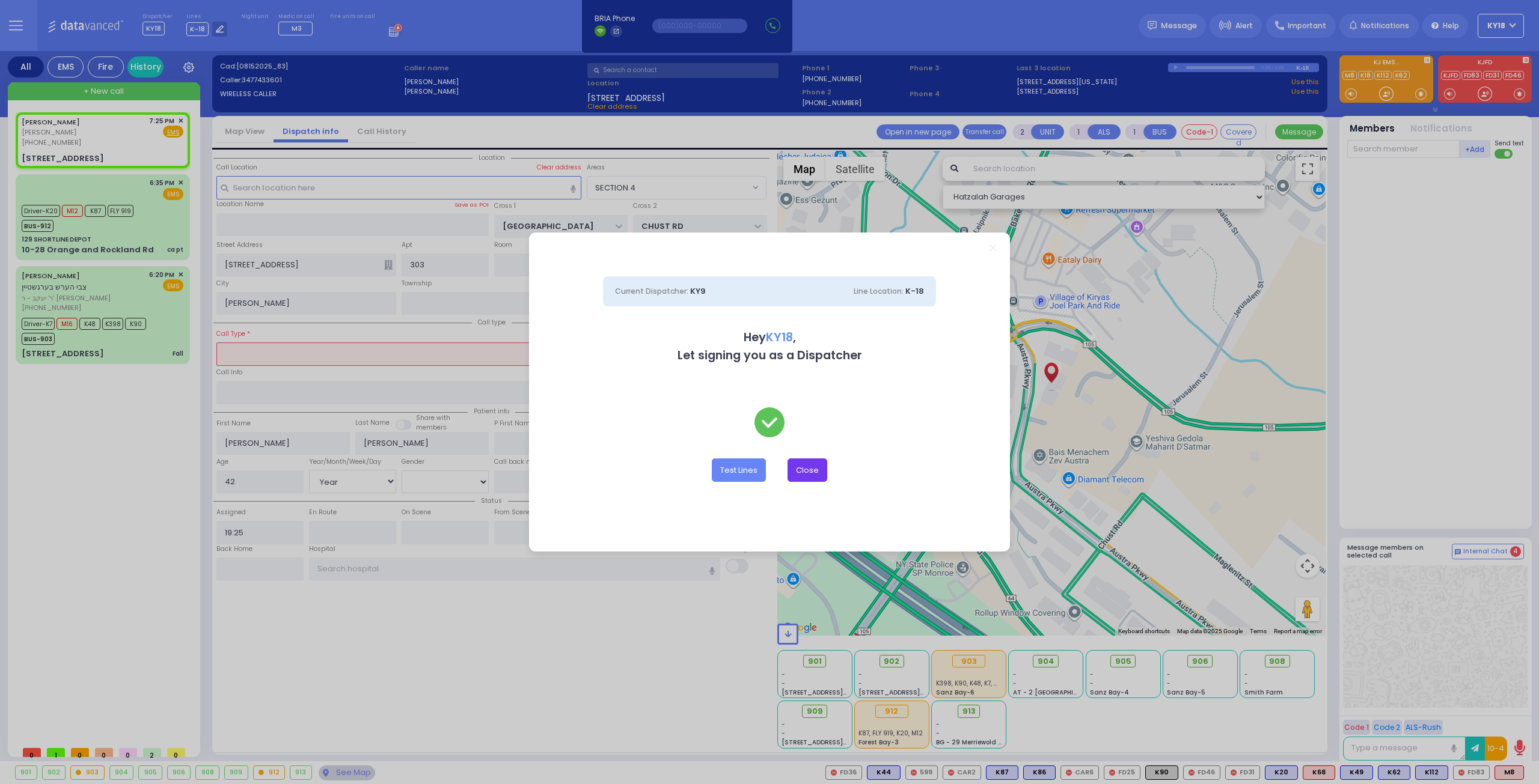
click at [807, 464] on button "Close" at bounding box center [807, 470] width 40 height 23
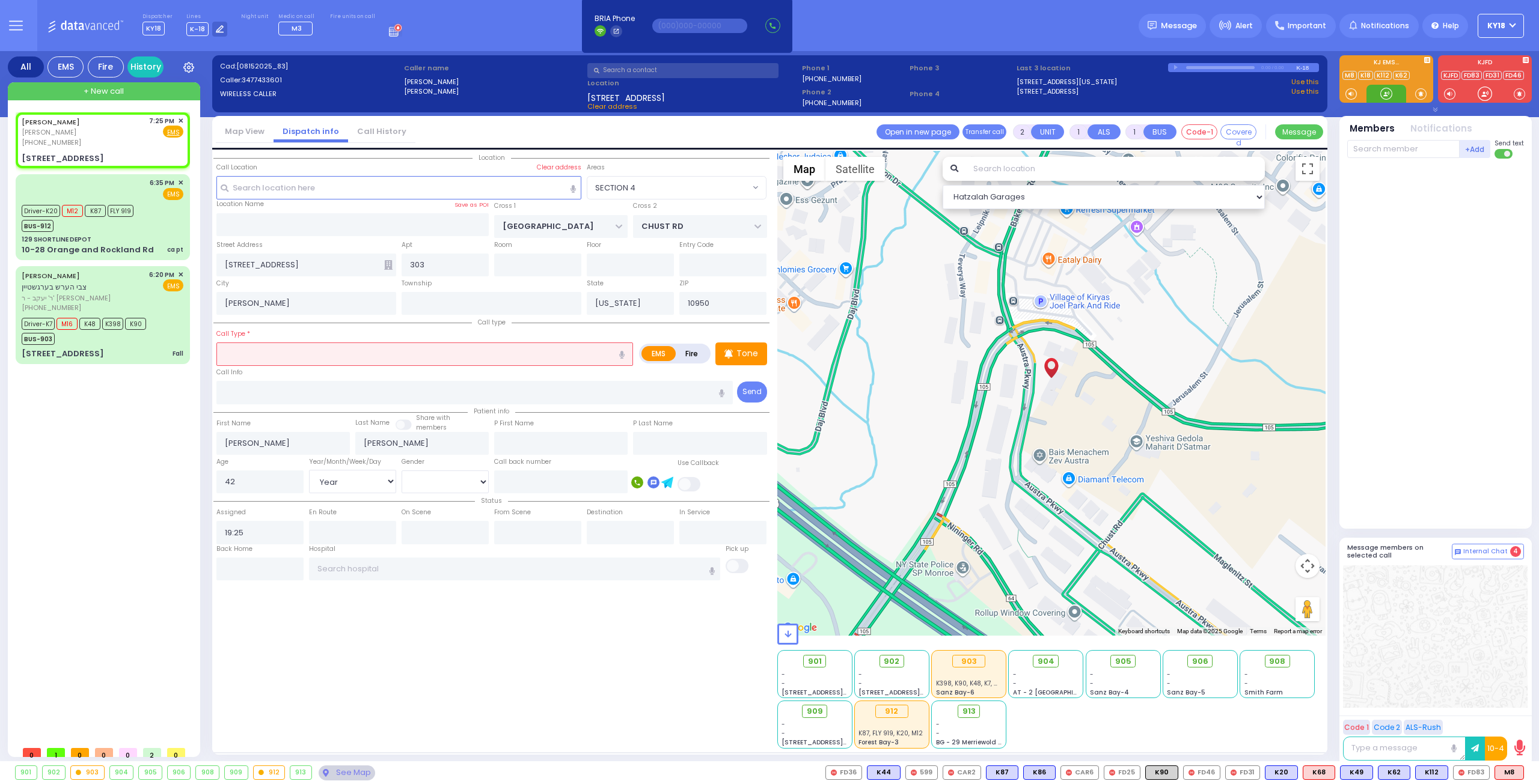
click at [304, 352] on input "text" at bounding box center [424, 354] width 416 height 23
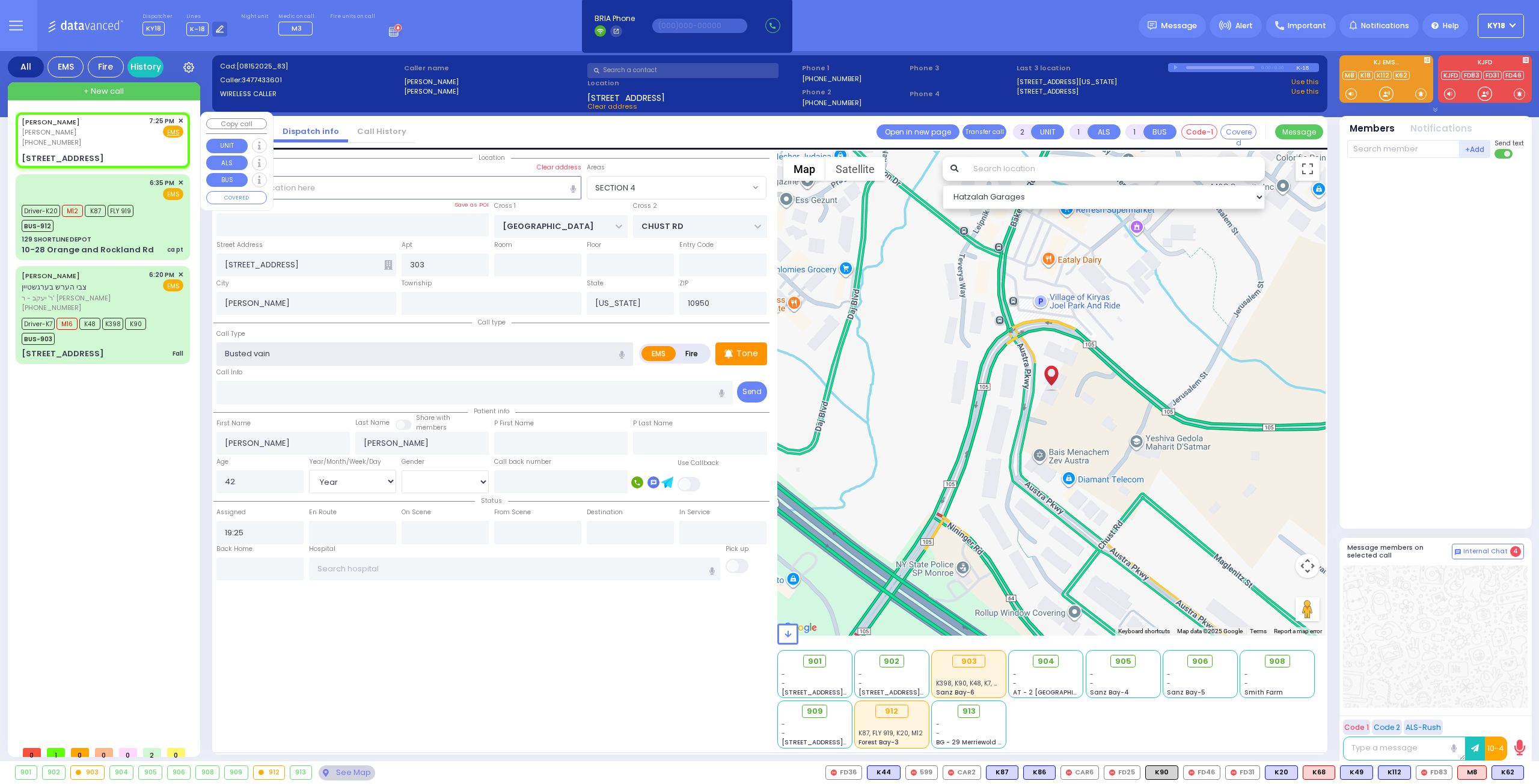
type input "Busted vain"
click at [130, 152] on div "[STREET_ADDRESS]" at bounding box center [103, 158] width 162 height 12
select select
radio input "true"
select select "Year"
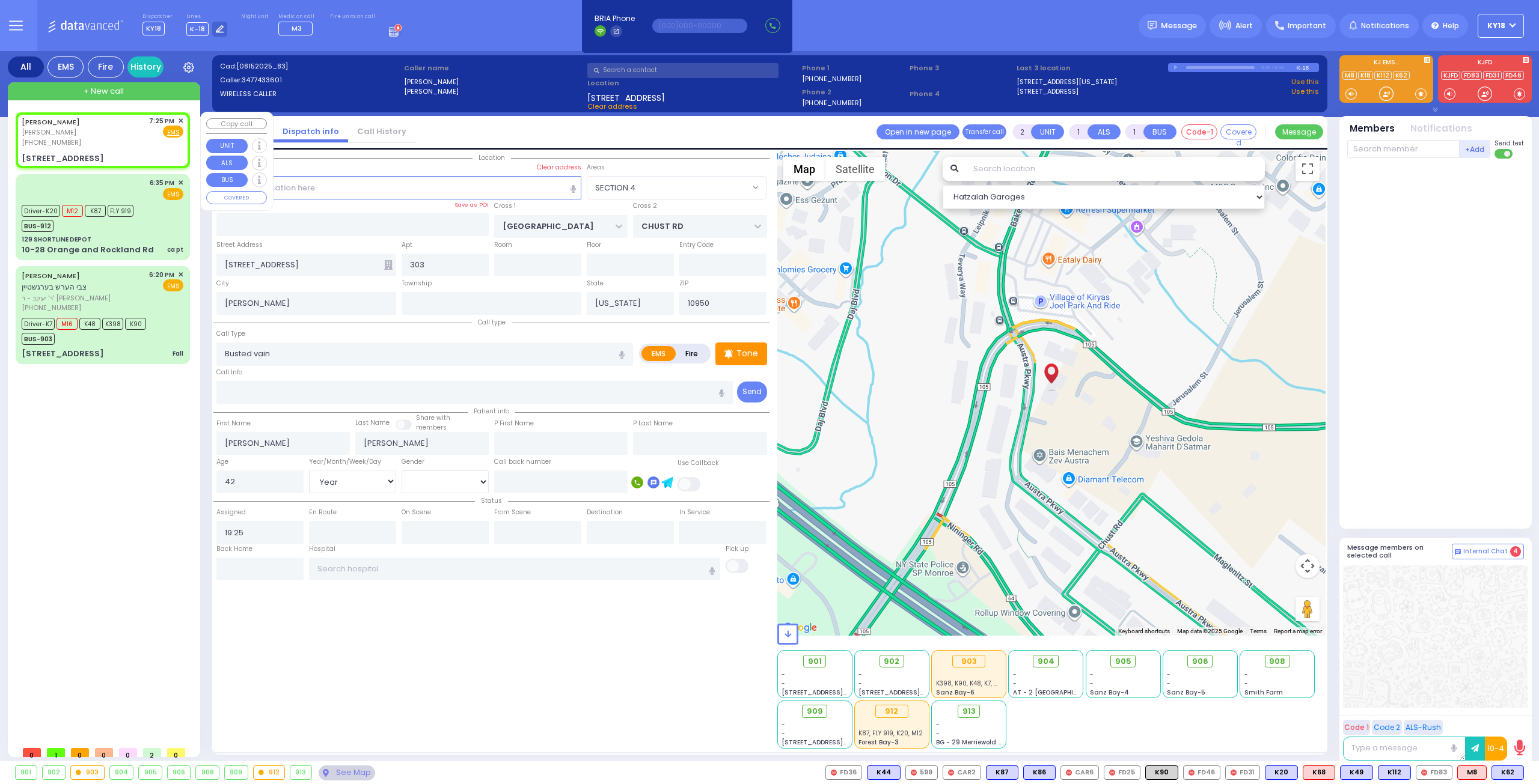
select select "[DEMOGRAPHIC_DATA]"
select select "Hatzalah Garages"
select select "SECTION 4"
select select
radio input "true"
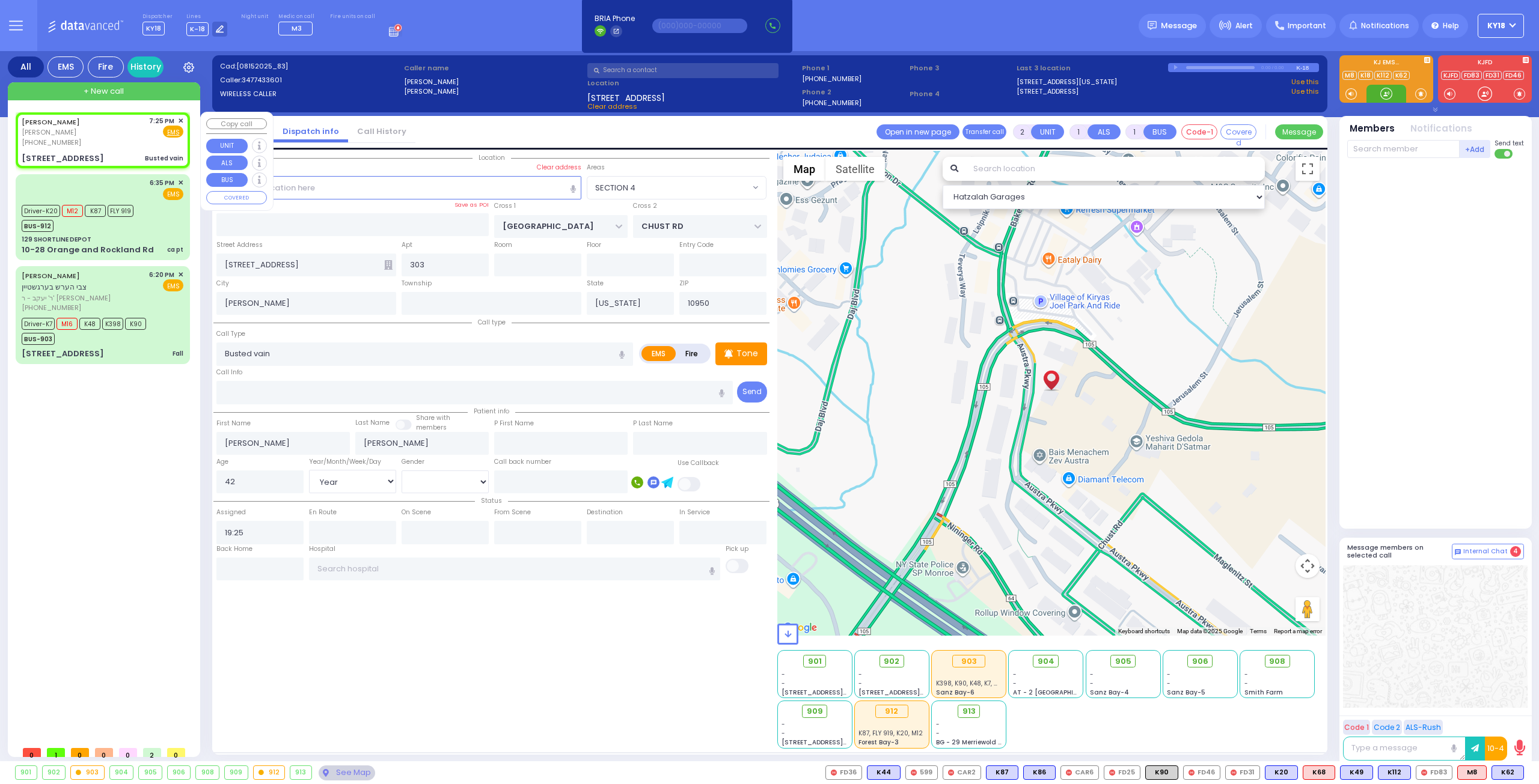
select select "Year"
select select "[DEMOGRAPHIC_DATA]"
select select "Hatzalah Garages"
select select "SECTION 4"
click at [1507, 770] on span "K62" at bounding box center [1507, 772] width 31 height 13
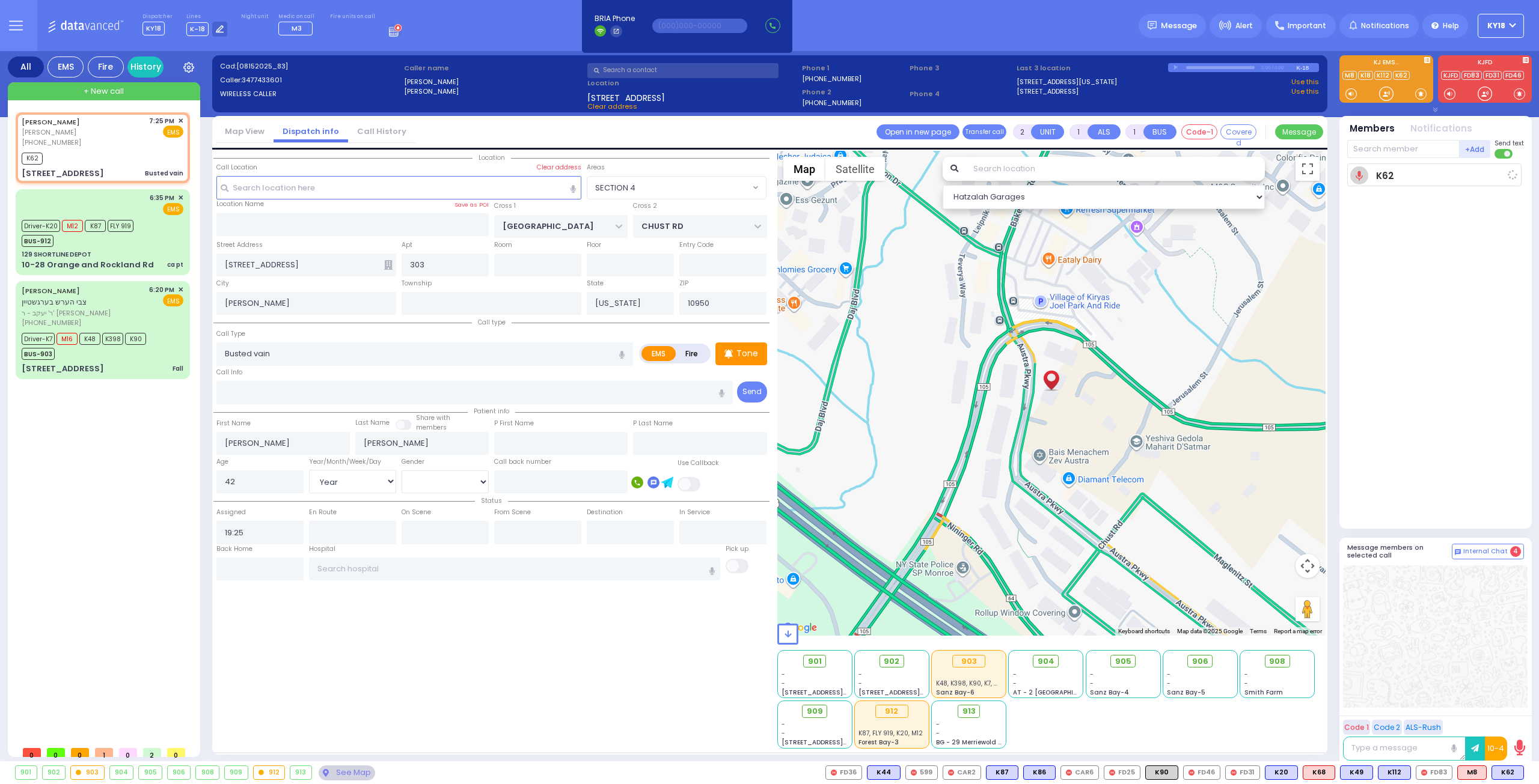
select select
radio input "true"
select select "Year"
select select "[DEMOGRAPHIC_DATA]"
type input "19:27"
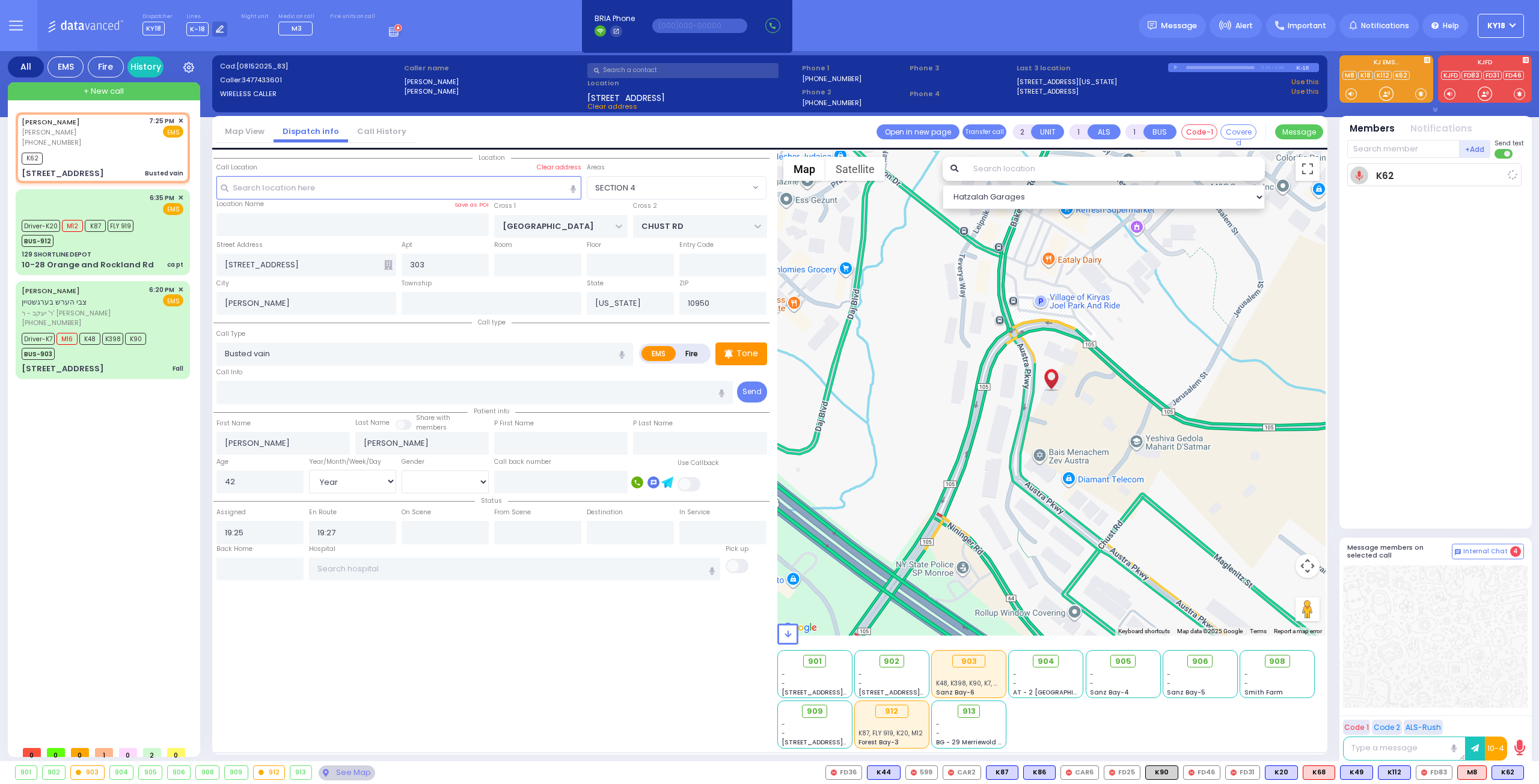
select select "Hatzalah Garages"
select select "SECTION 4"
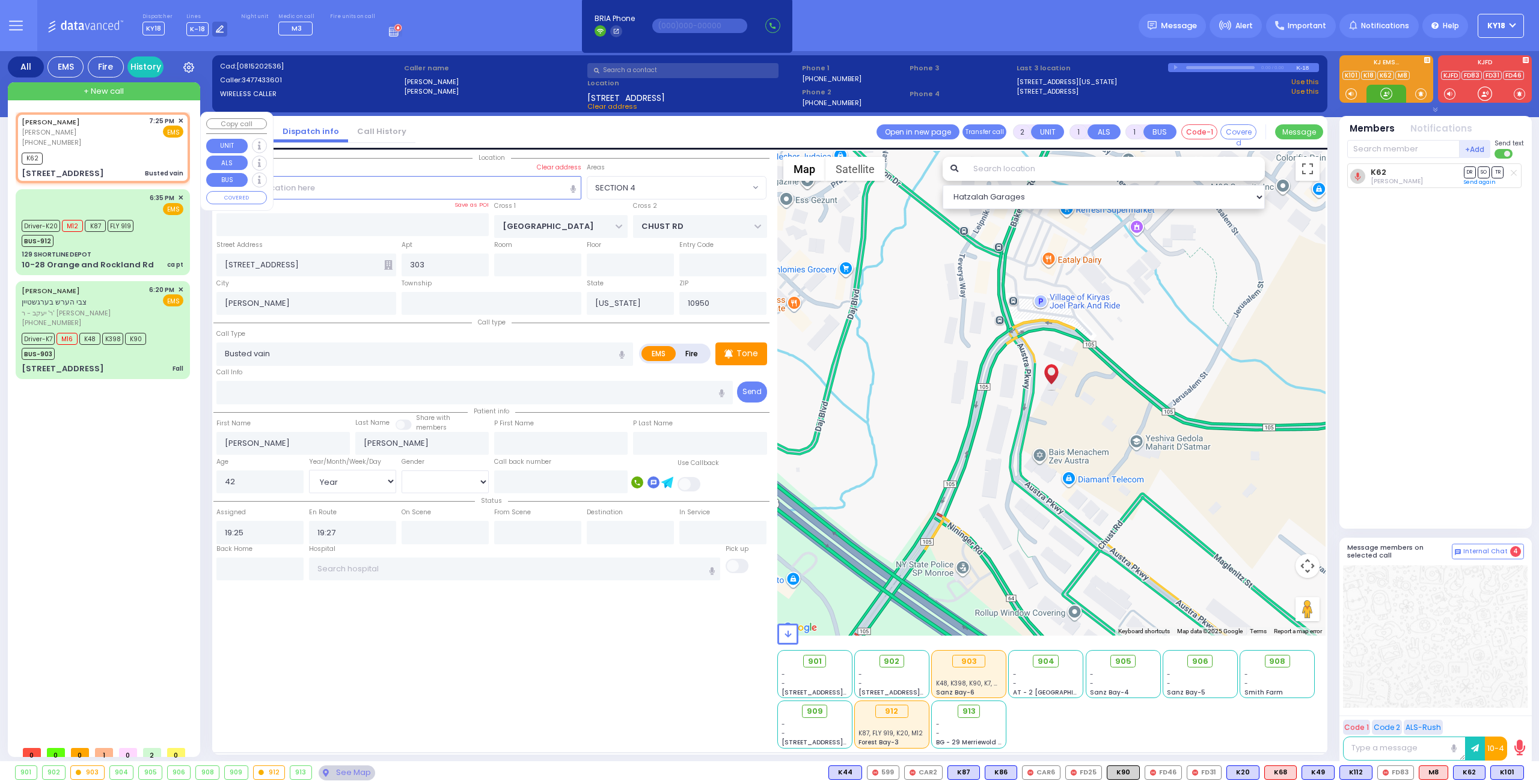
click at [106, 146] on div "MOSHE JOEL BINIK משה יואל ביניק (347) 743-3601 7:25 PM ✕ EMS" at bounding box center [103, 132] width 162 height 32
select select
radio input "true"
select select "Year"
select select "[DEMOGRAPHIC_DATA]"
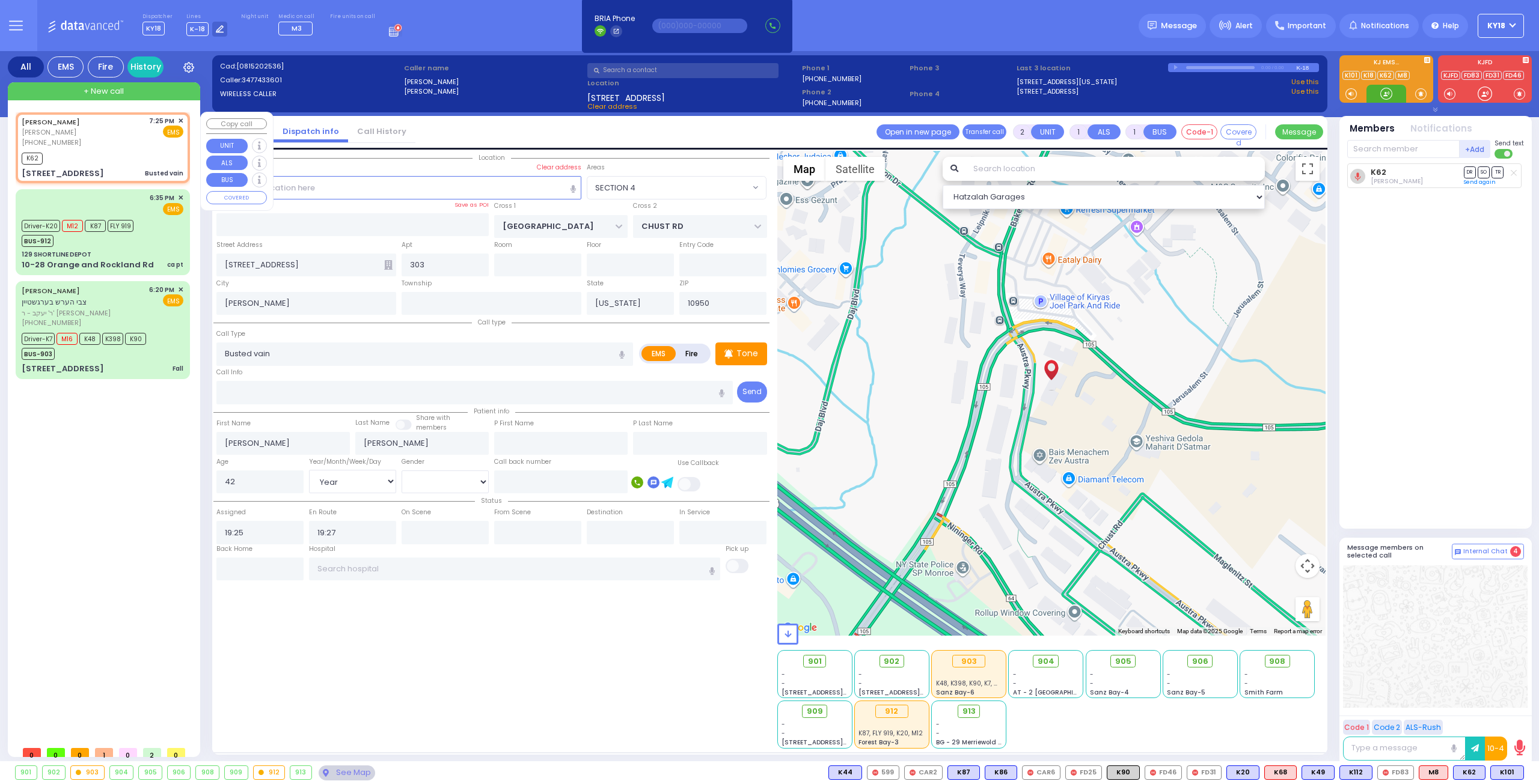
select select "Hatzalah Garages"
select select "SECTION 4"
click at [1519, 770] on button at bounding box center [1520, 772] width 6 height 13
click at [1504, 773] on span "K101" at bounding box center [1507, 772] width 33 height 13
select select
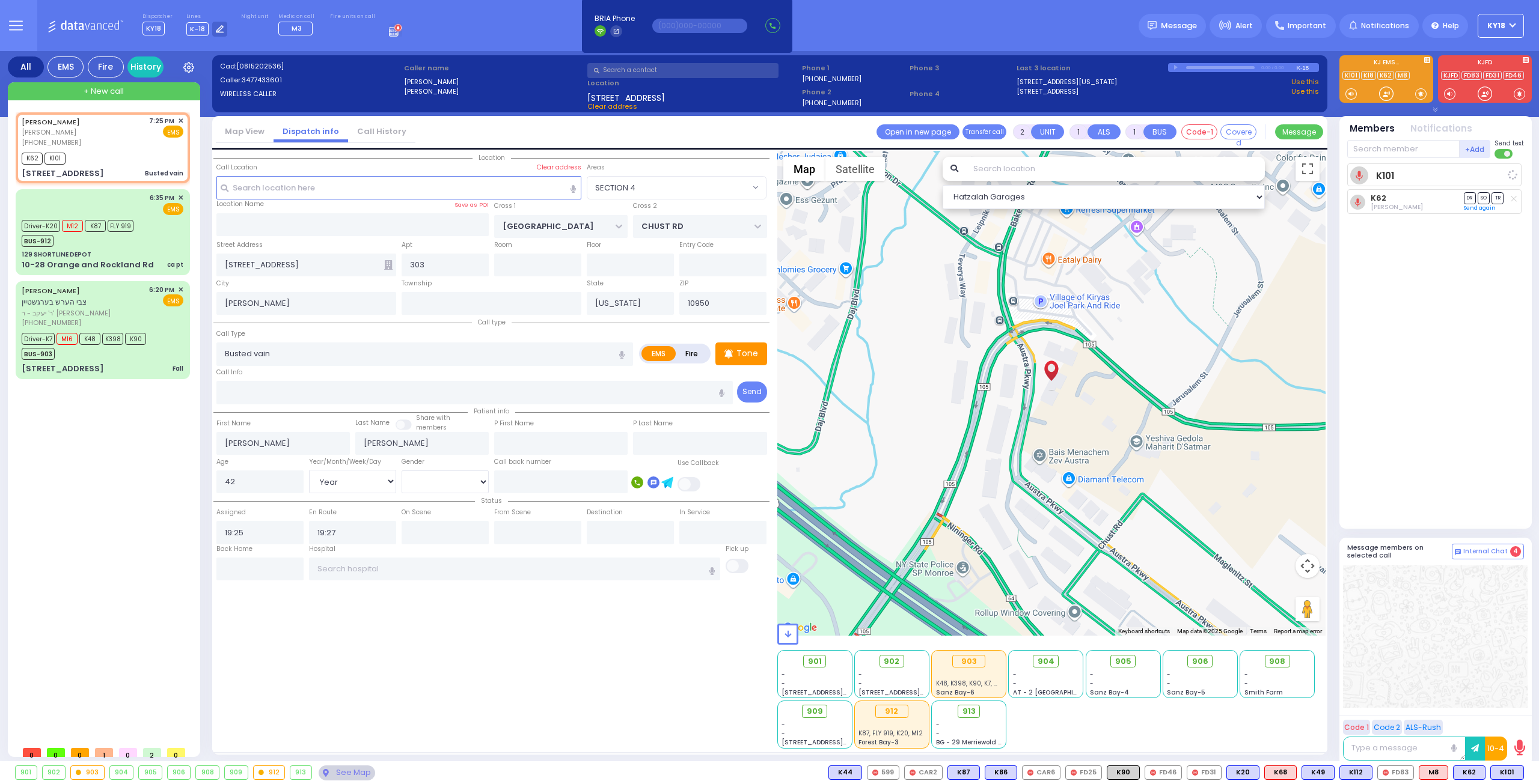
radio input "true"
select select "Year"
select select "[DEMOGRAPHIC_DATA]"
select select "Hatzalah Garages"
select select "SECTION 4"
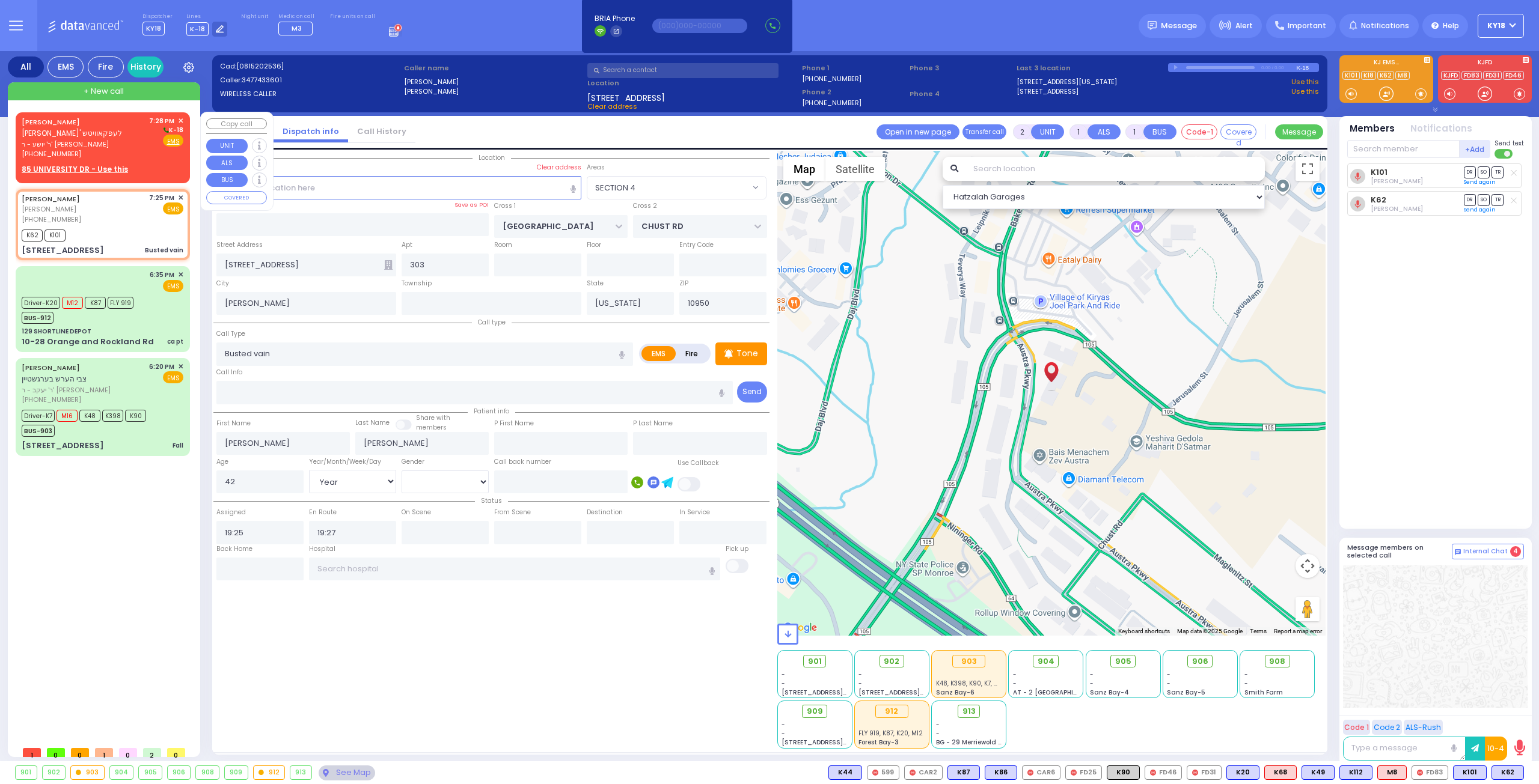
click at [91, 141] on span "ר' יושע - ר' מאיר דוד ווייס" at bounding box center [83, 145] width 123 height 10
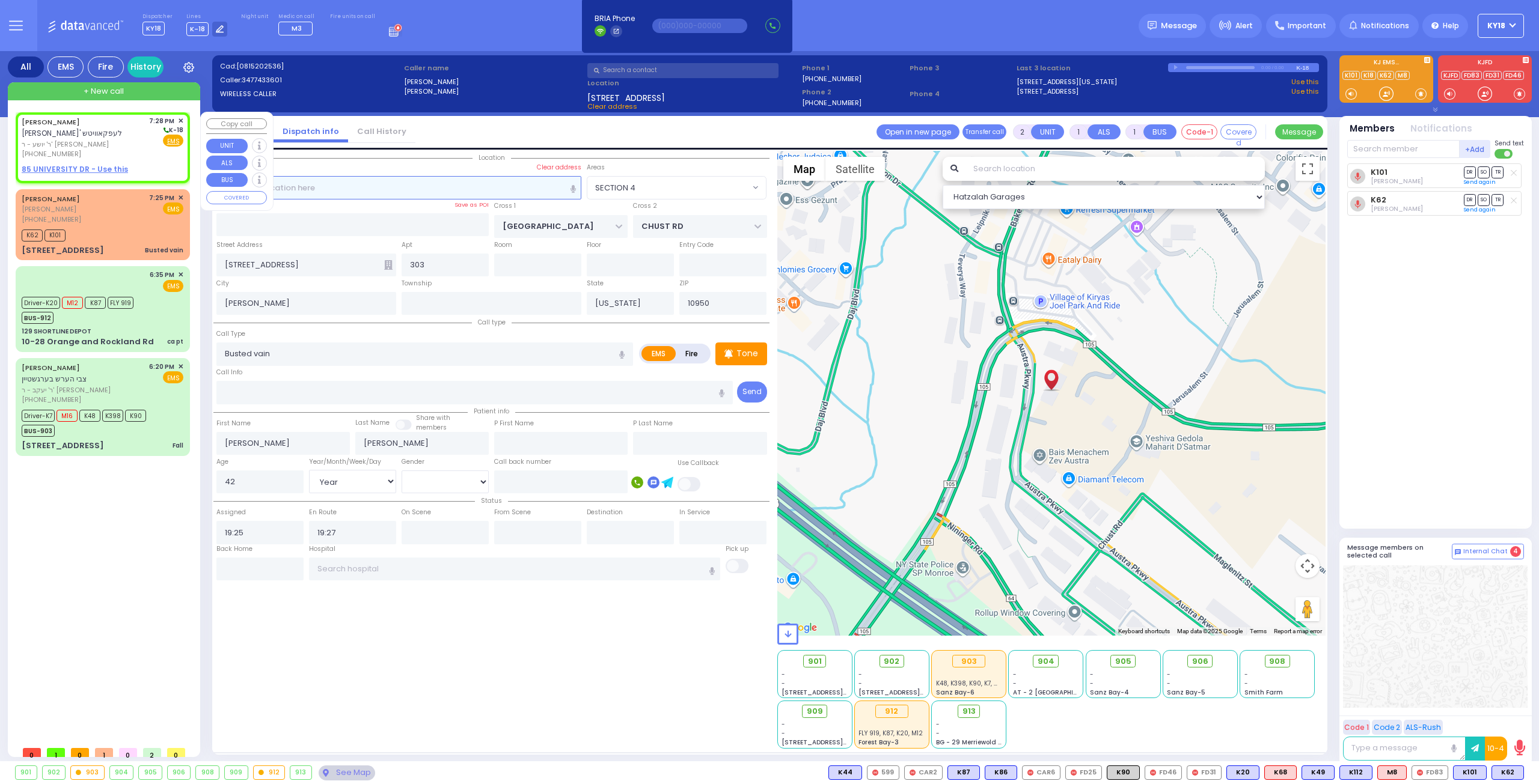
select select
radio input "true"
type input "MOSHE ARYE"
type input "LEFKOWITZ"
select select
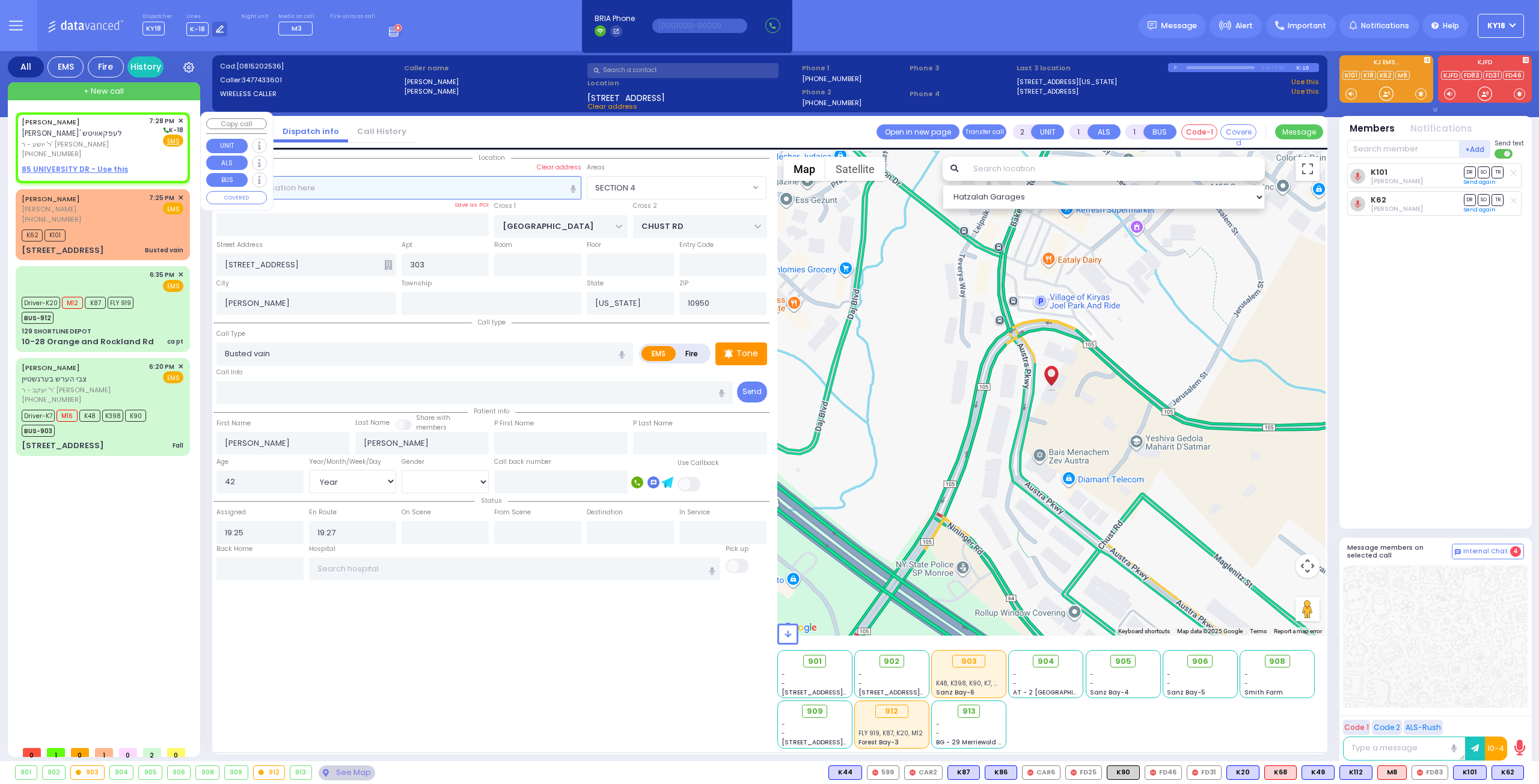
select select
type input "19:28"
select select "Hatzalah Garages"
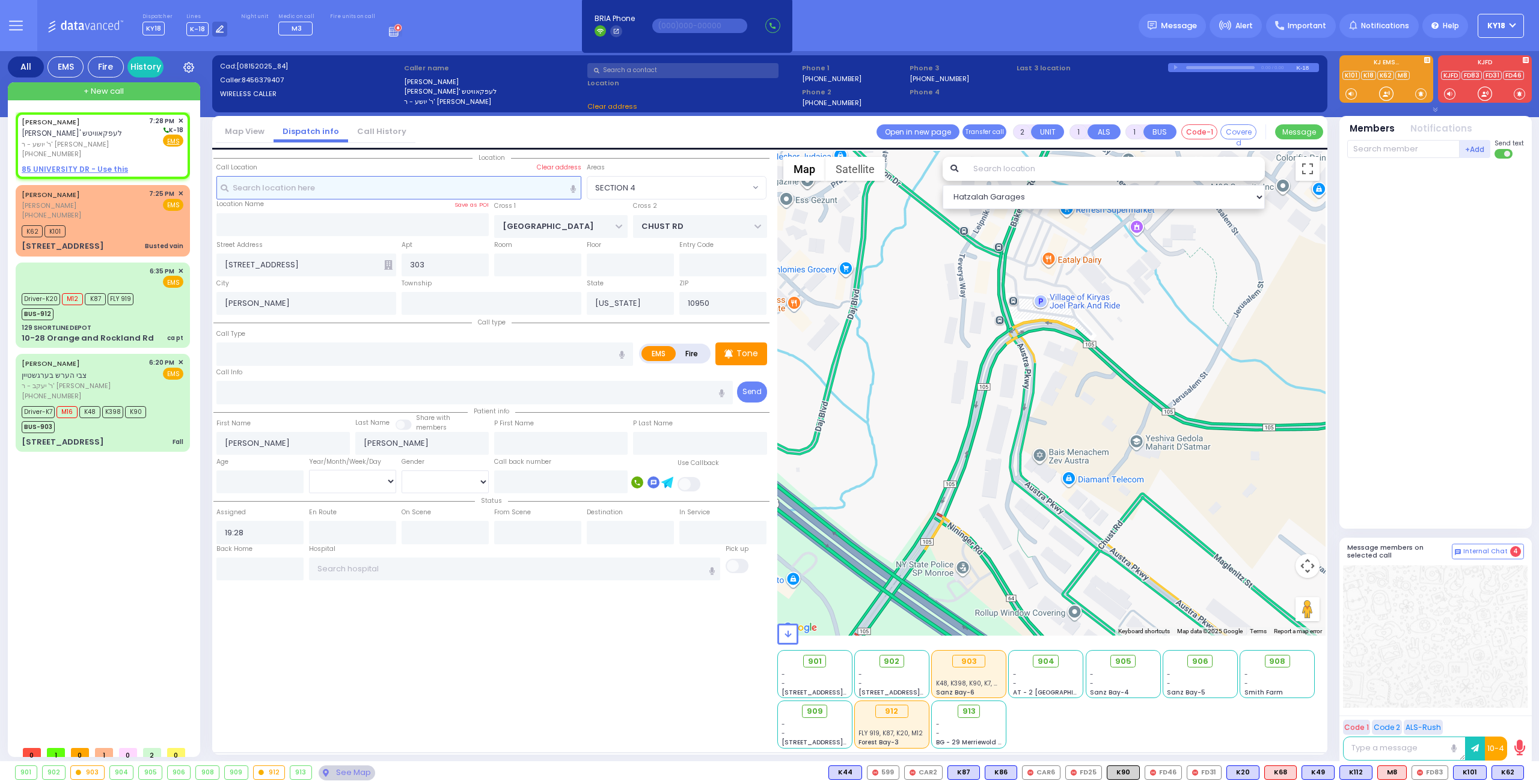
select select
radio input "true"
select select
click at [377, 191] on input "text" at bounding box center [399, 188] width 366 height 23
select select "Hatzalah Garages"
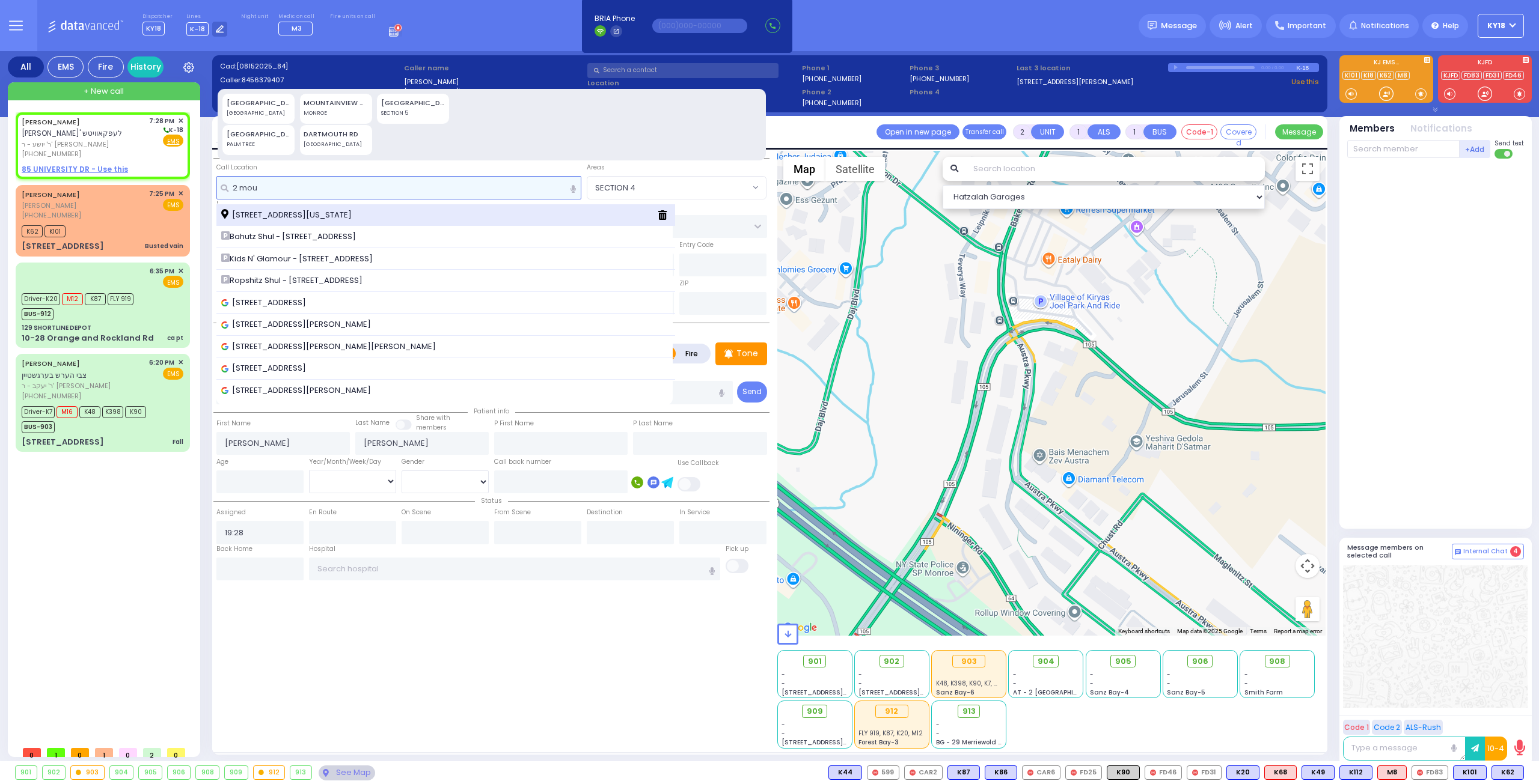
type input "2 mou"
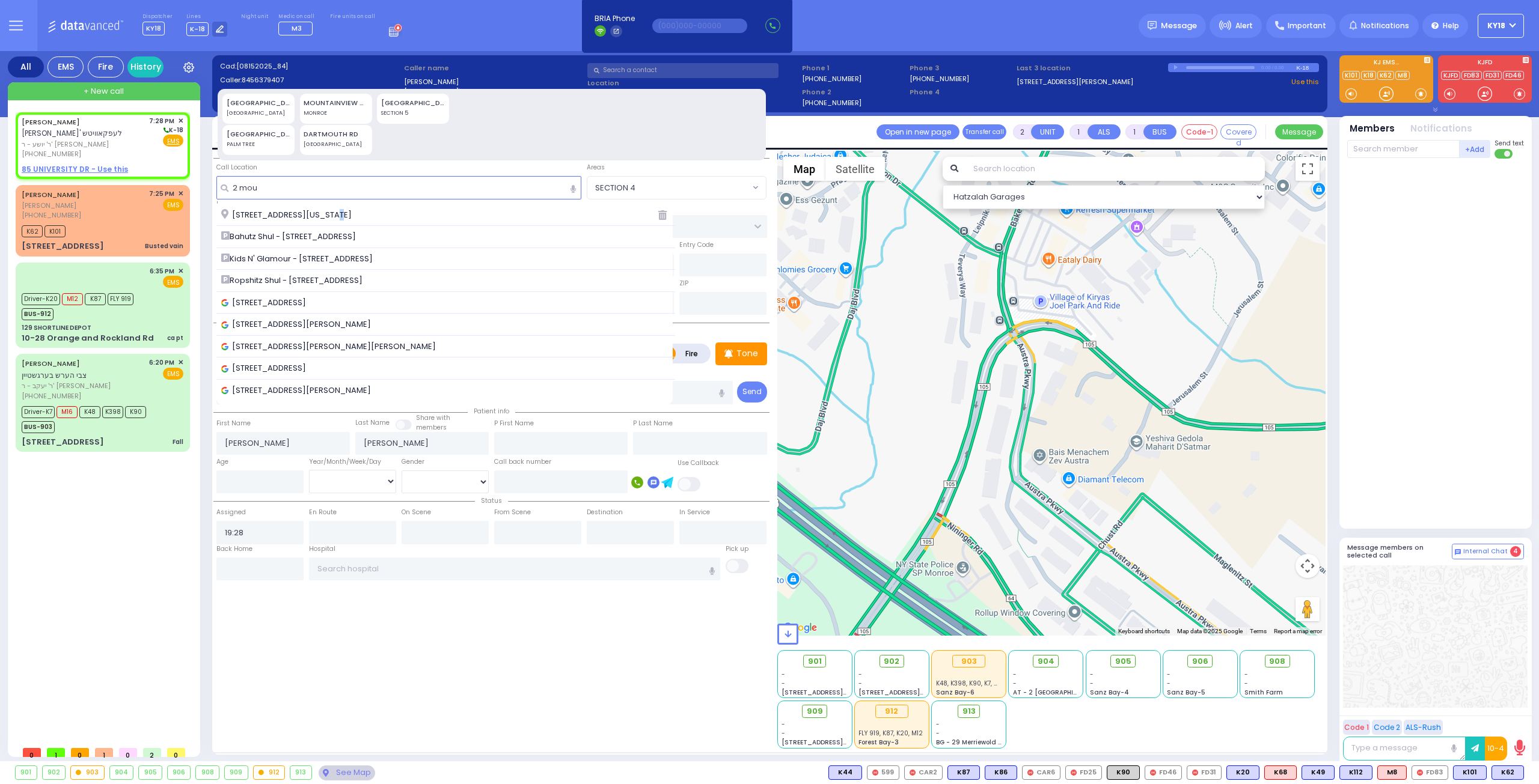
click at [337, 210] on span "[STREET_ADDRESS][US_STATE]" at bounding box center [288, 215] width 134 height 12
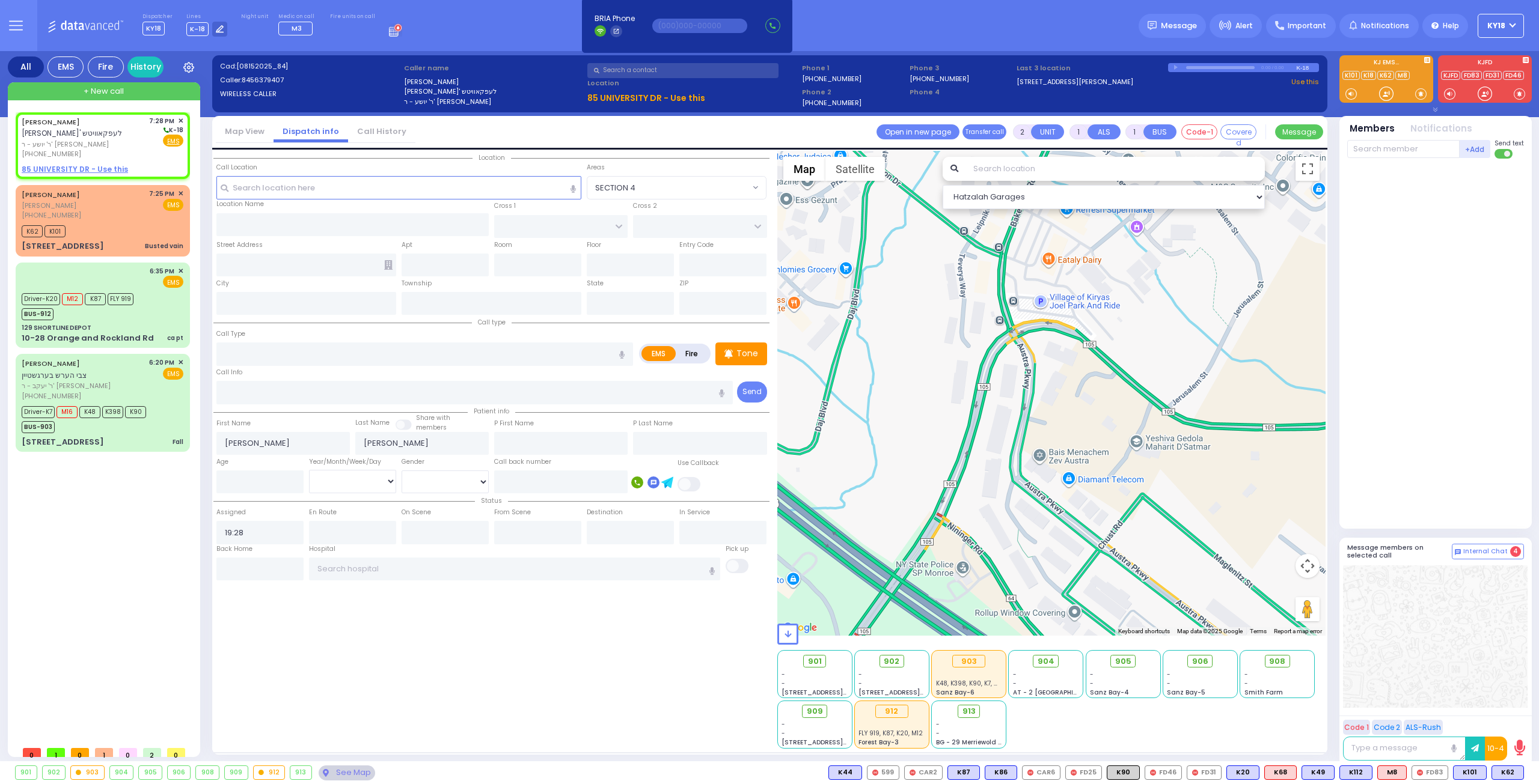
select select
radio input "true"
select select
select select "Hatzalah Garages"
type input "STATE ROUTE 208"
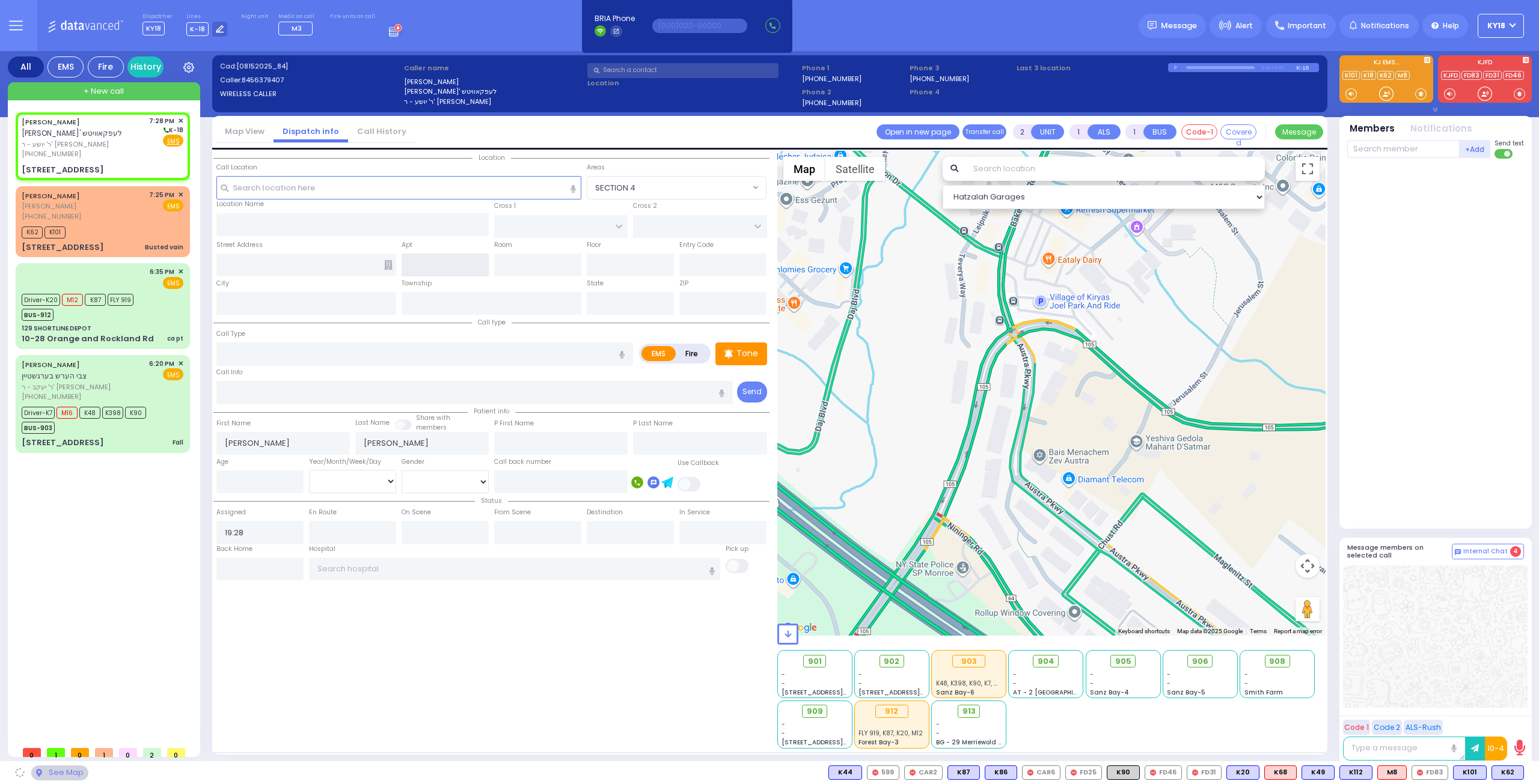
type input "SLEEPY HOLLOW RD"
type input "2 Mountain Road"
type input "Monroe"
type input "[US_STATE]"
type input "10950"
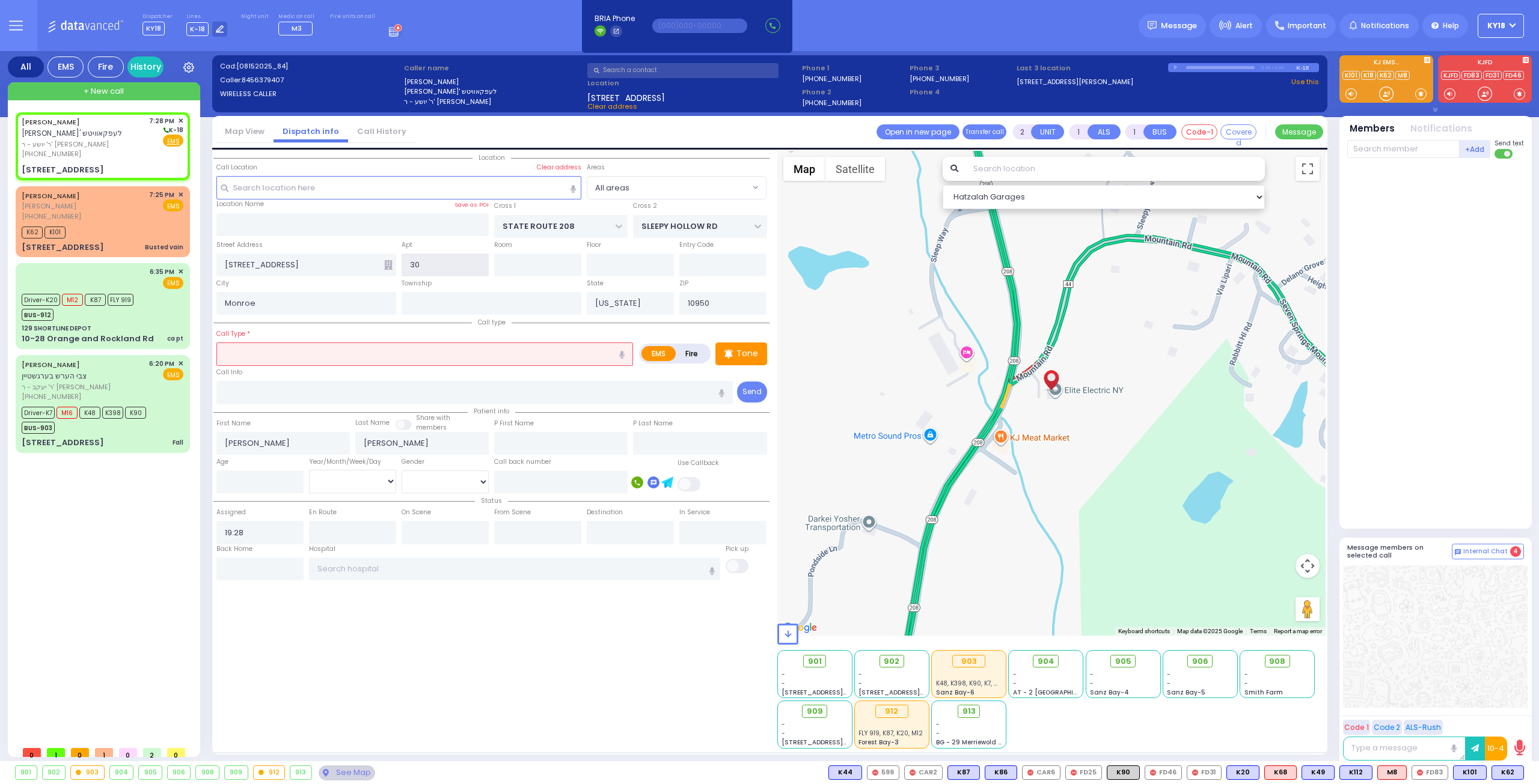
type input "3"
type input "301"
click at [393, 269] on input "2 Mountain Road" at bounding box center [306, 265] width 180 height 23
click at [393, 259] on input "2 Mountain Road" at bounding box center [306, 265] width 180 height 23
click at [391, 266] on icon at bounding box center [388, 264] width 9 height 9
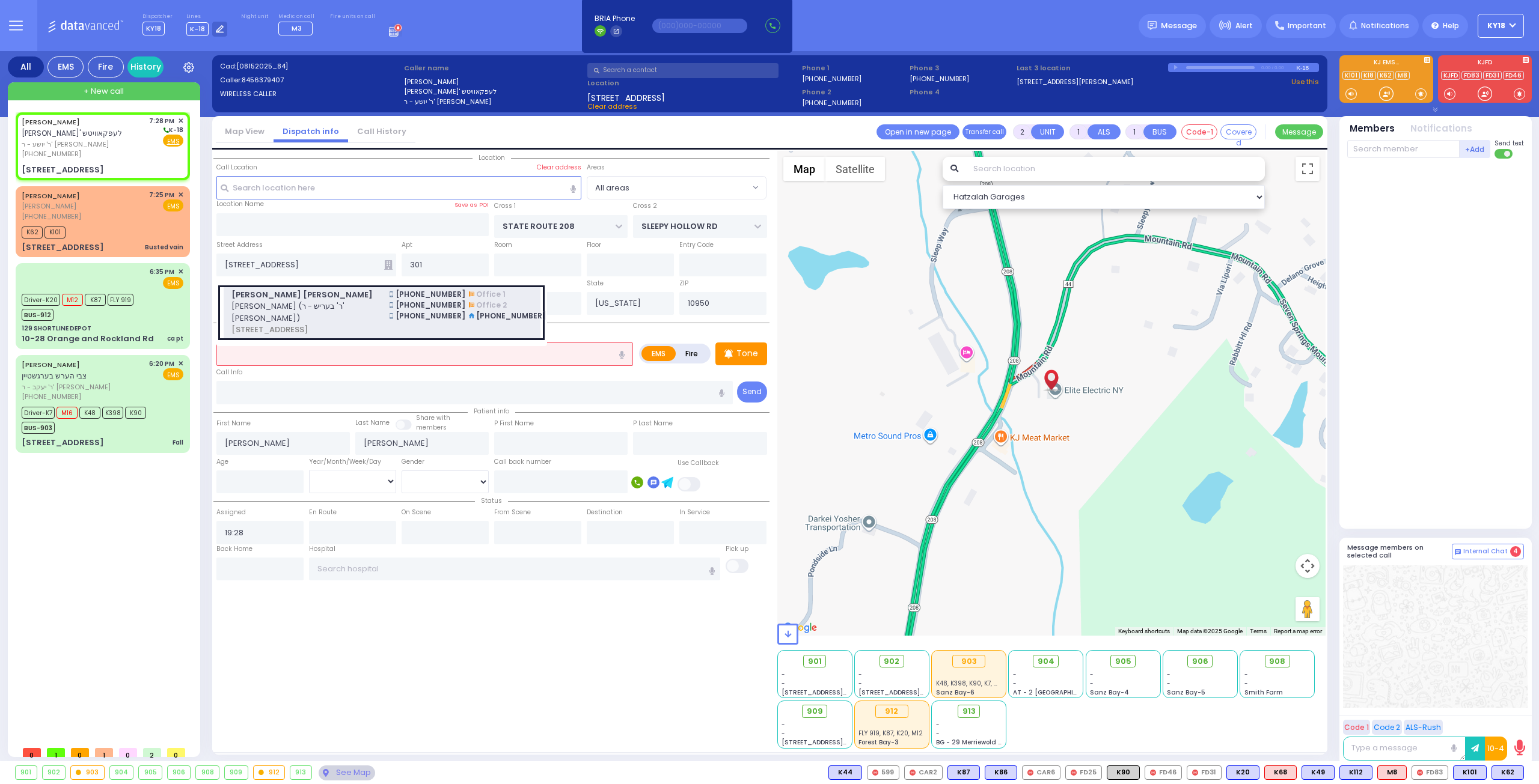
select select
radio input "true"
select select
select select "Hatzalah Garages"
click at [359, 305] on span "מאיר דוד ווייס (ר' בעריש - ר' יצחק געלב)" at bounding box center [303, 312] width 144 height 23
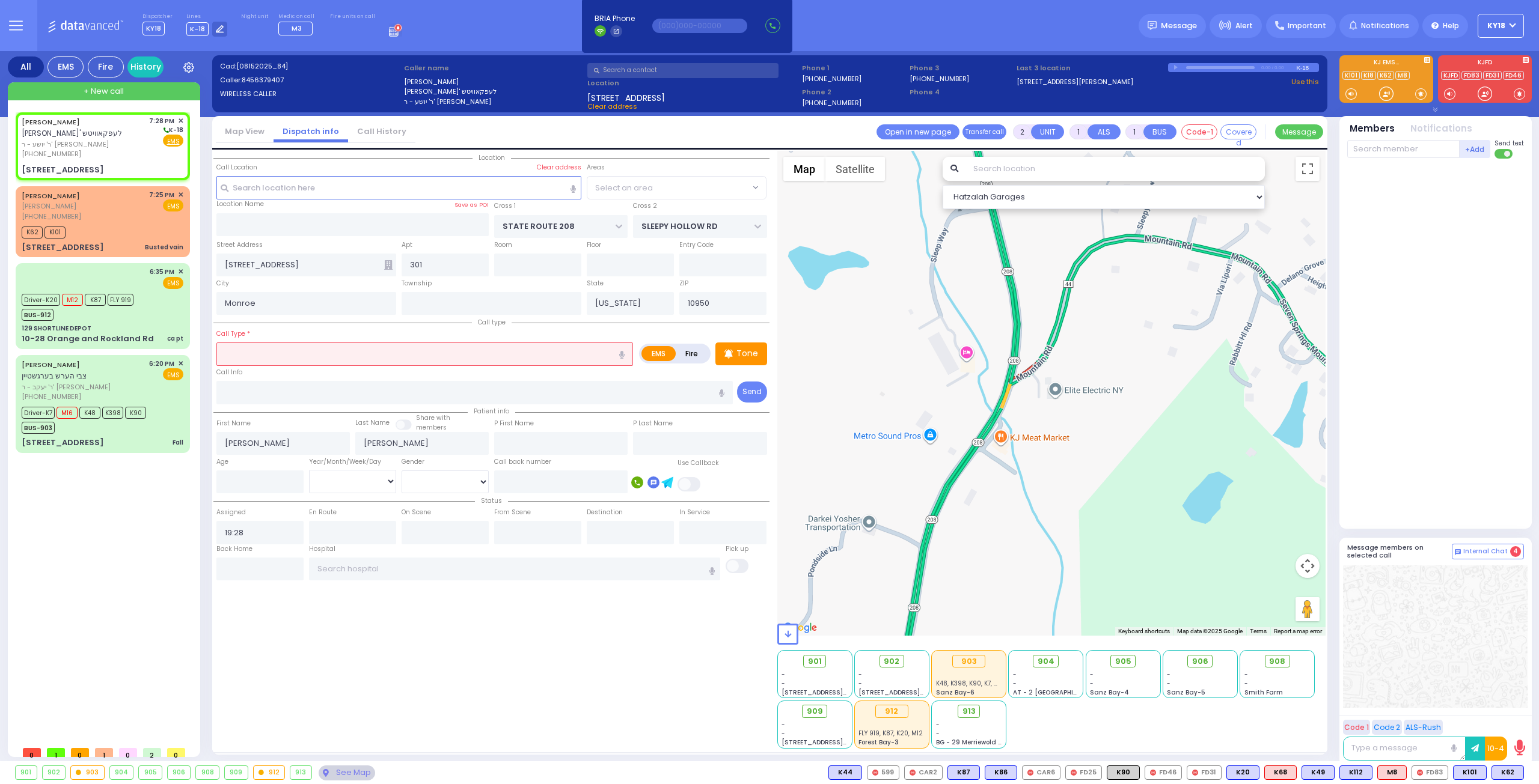
click at [332, 349] on input "text" at bounding box center [424, 354] width 416 height 23
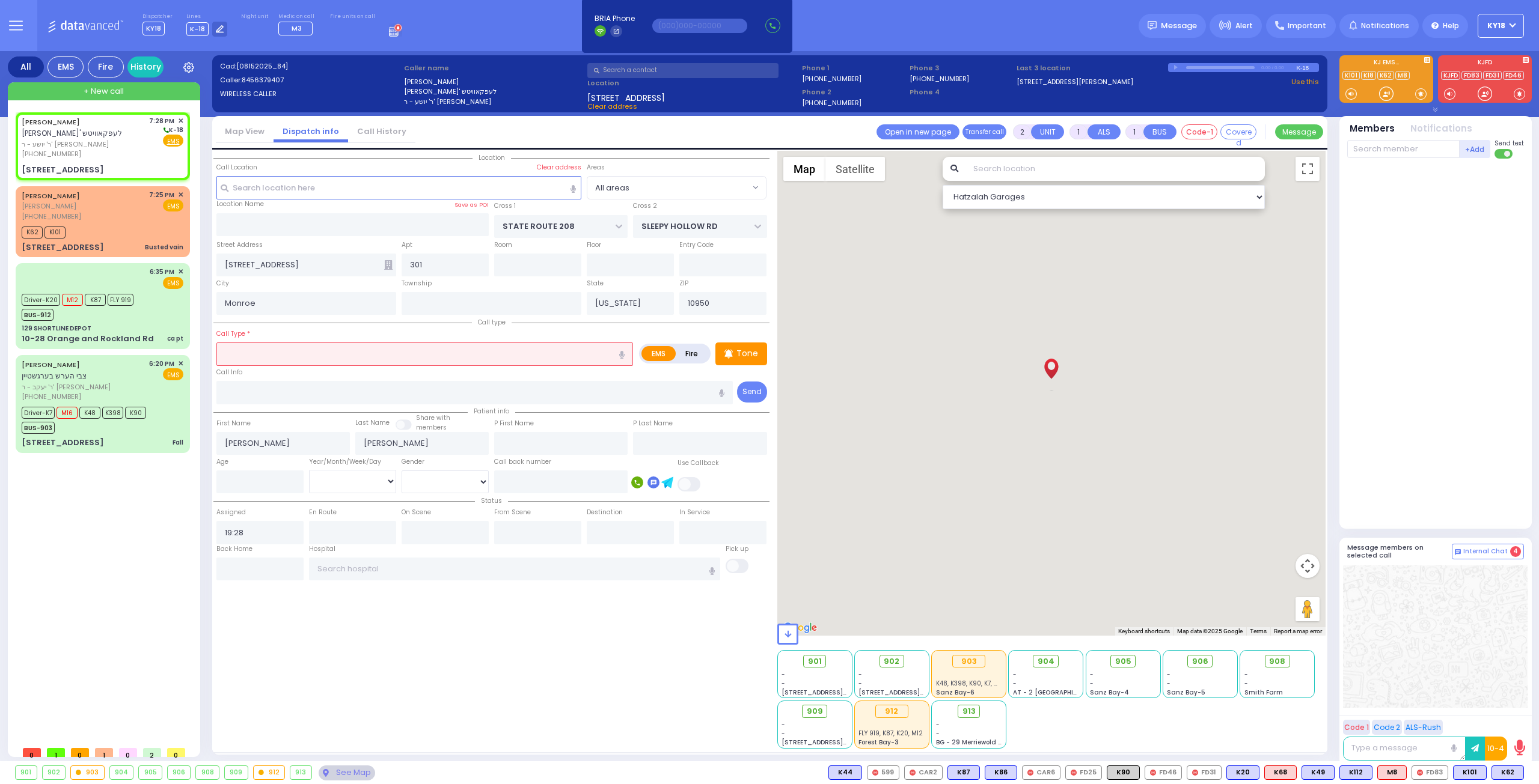
select select
radio input "true"
type input "[PERSON_NAME]"
type input "WEISS"
select select
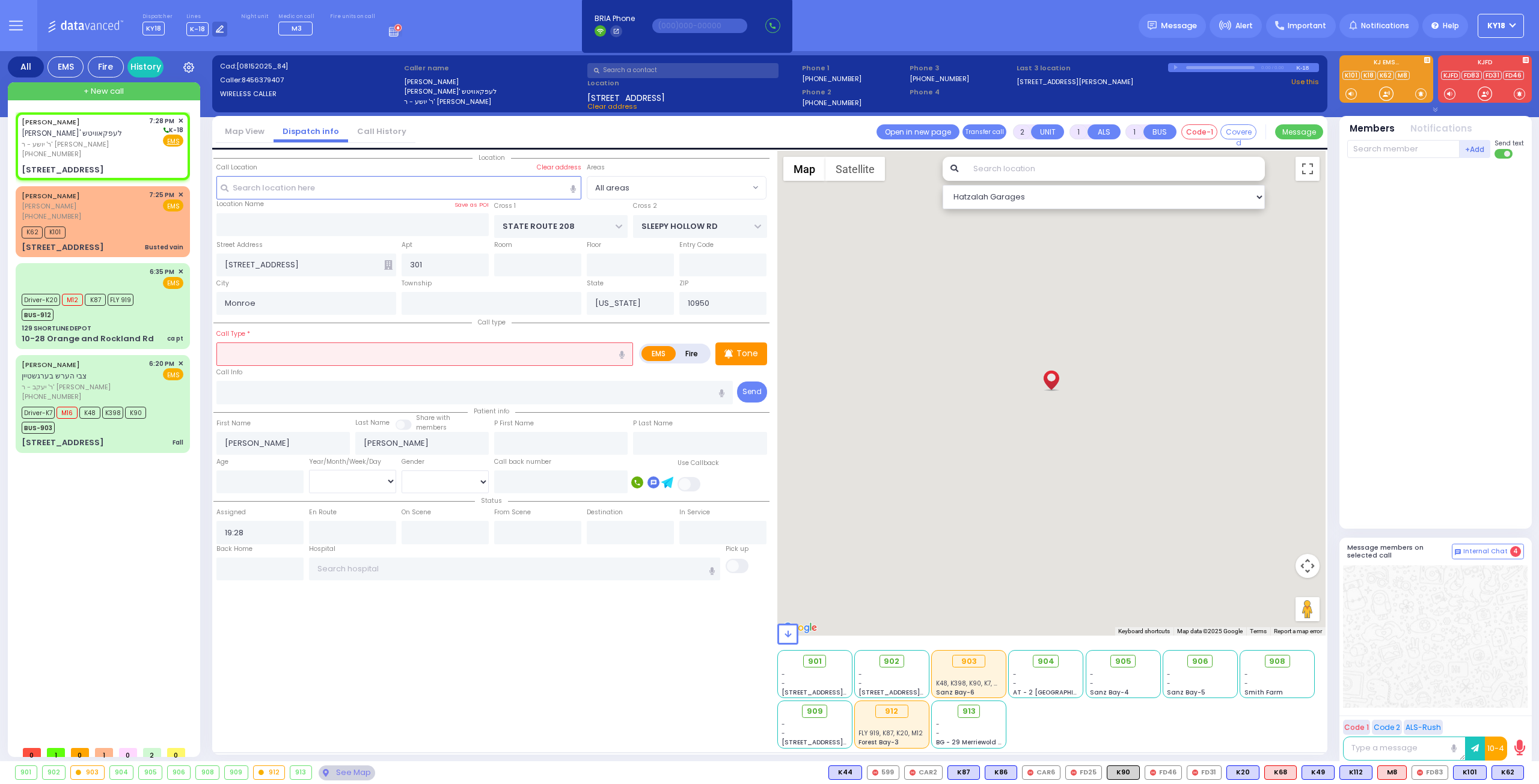
select select "Hatzalah Garages"
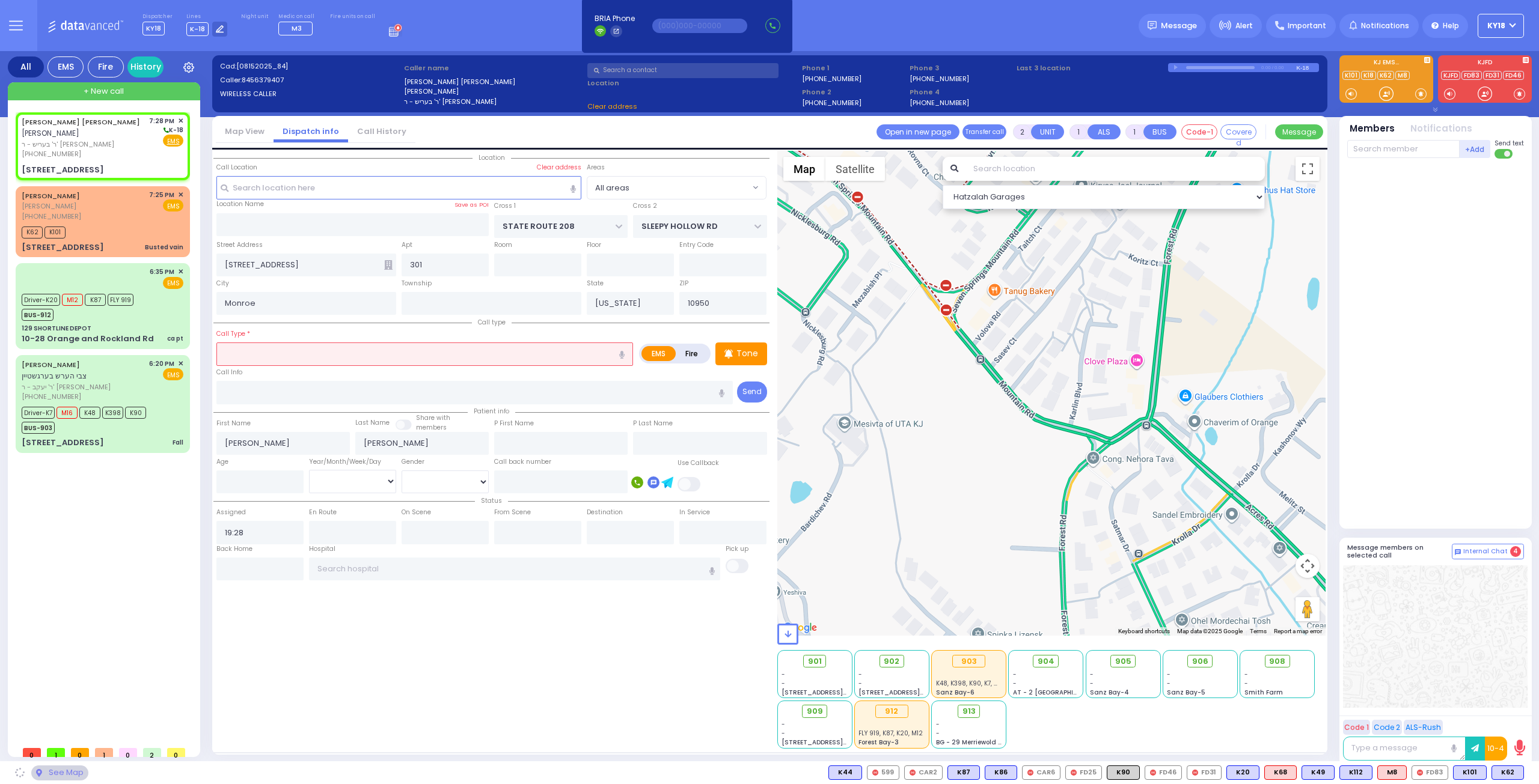
type input "[STREET_ADDRESS]"
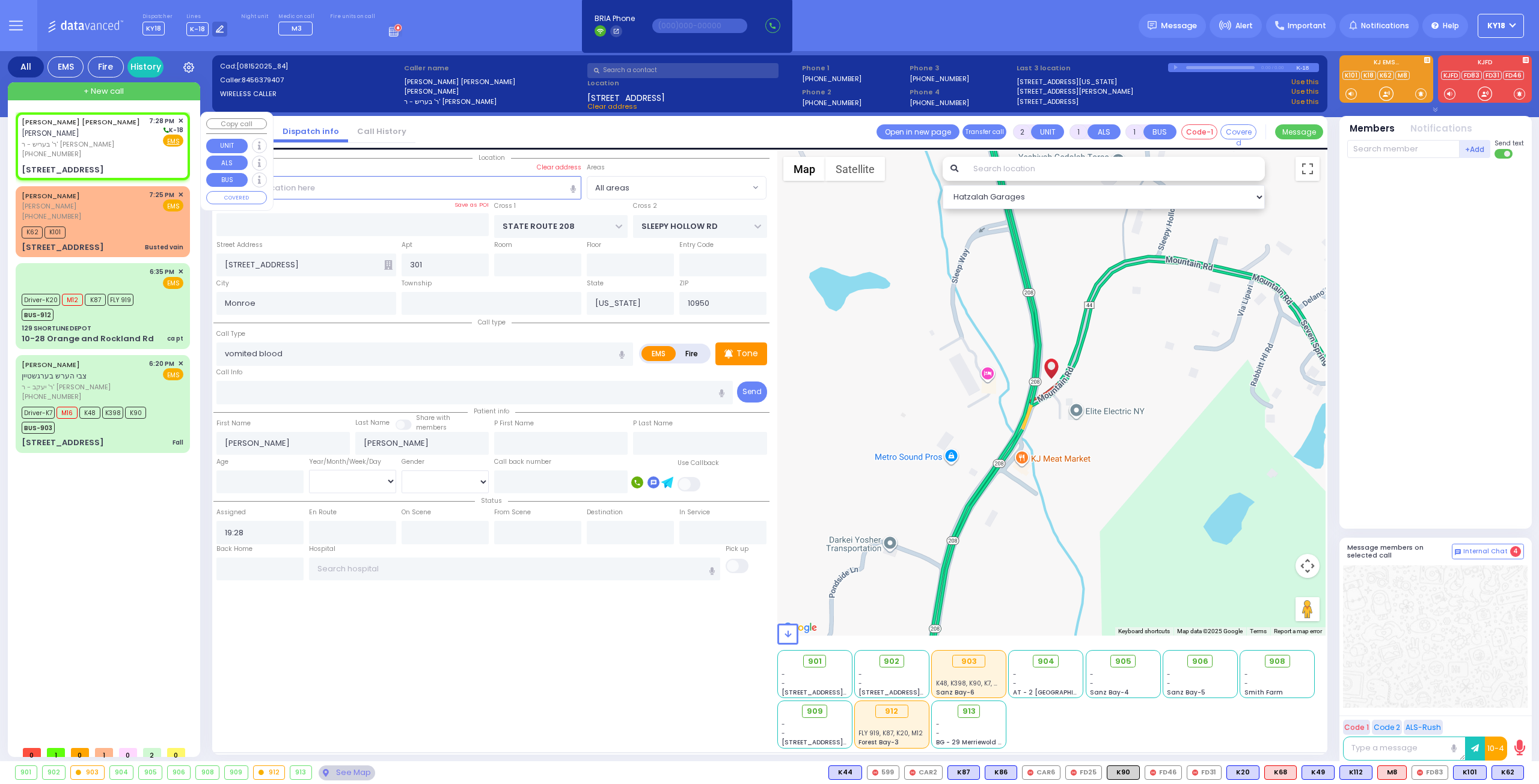
click at [77, 149] on div "[PHONE_NUMBER]" at bounding box center [83, 154] width 123 height 10
click at [94, 324] on div "129 SHORTLINE DEPOT" at bounding box center [103, 328] width 162 height 9
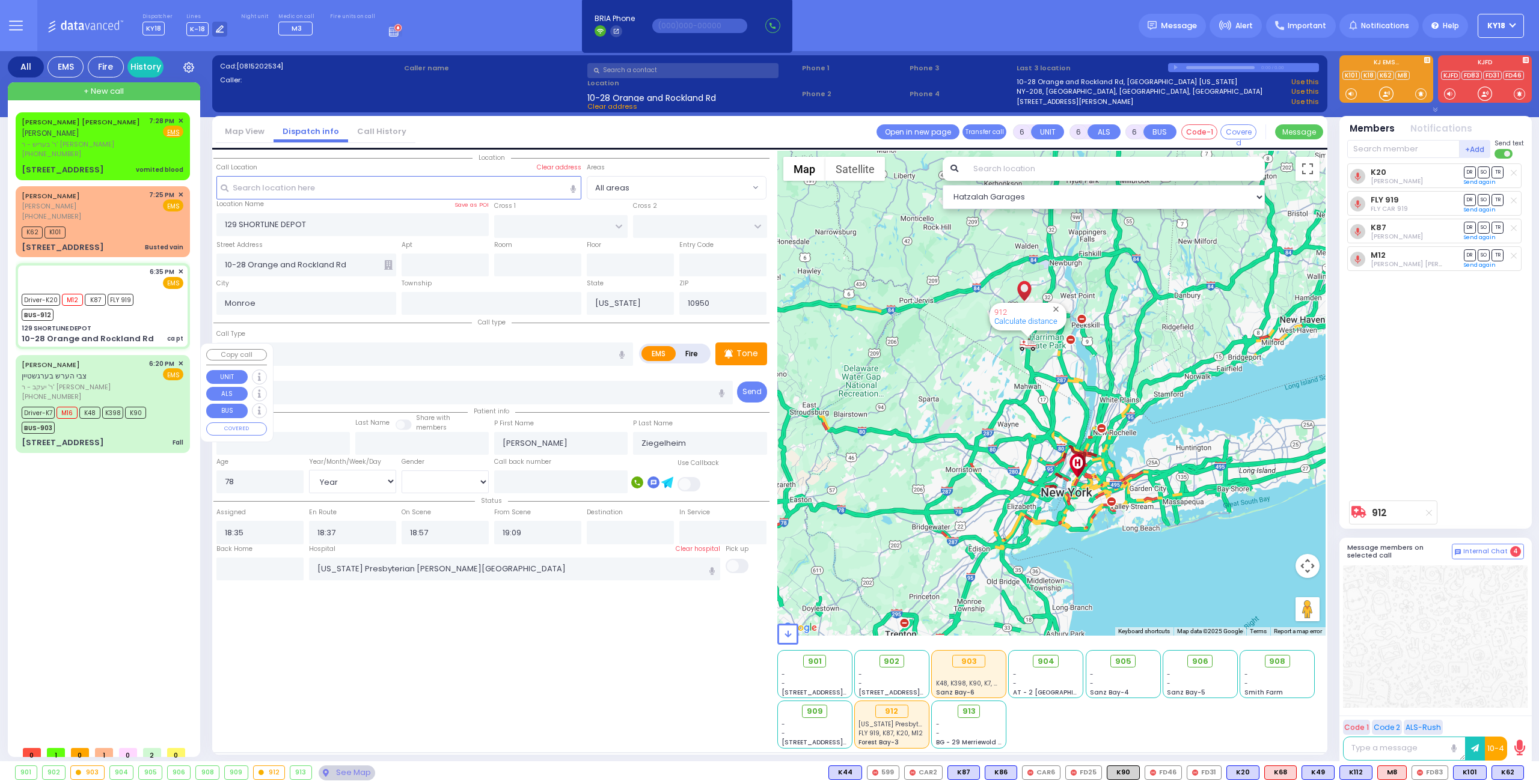
click at [116, 437] on div "65 DUELK AVE Fall" at bounding box center [103, 443] width 162 height 12
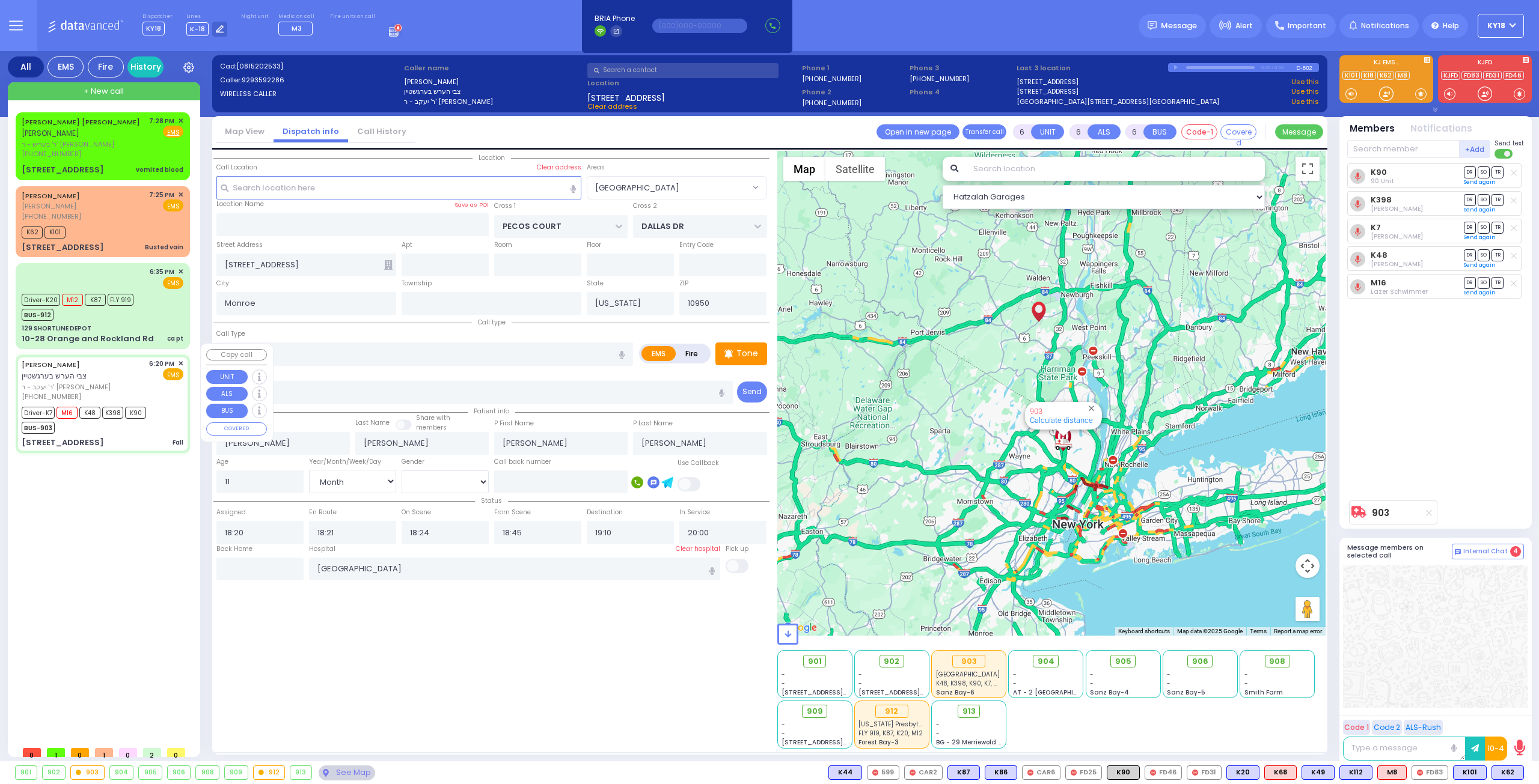
click at [131, 365] on div "ZVI HERSH BERGSTEIN צבי הערש בערגשטיין" at bounding box center [83, 371] width 123 height 23
click at [152, 300] on div "Driver-K20 M12 K87 FLY 919 BUS-912" at bounding box center [103, 306] width 162 height 30
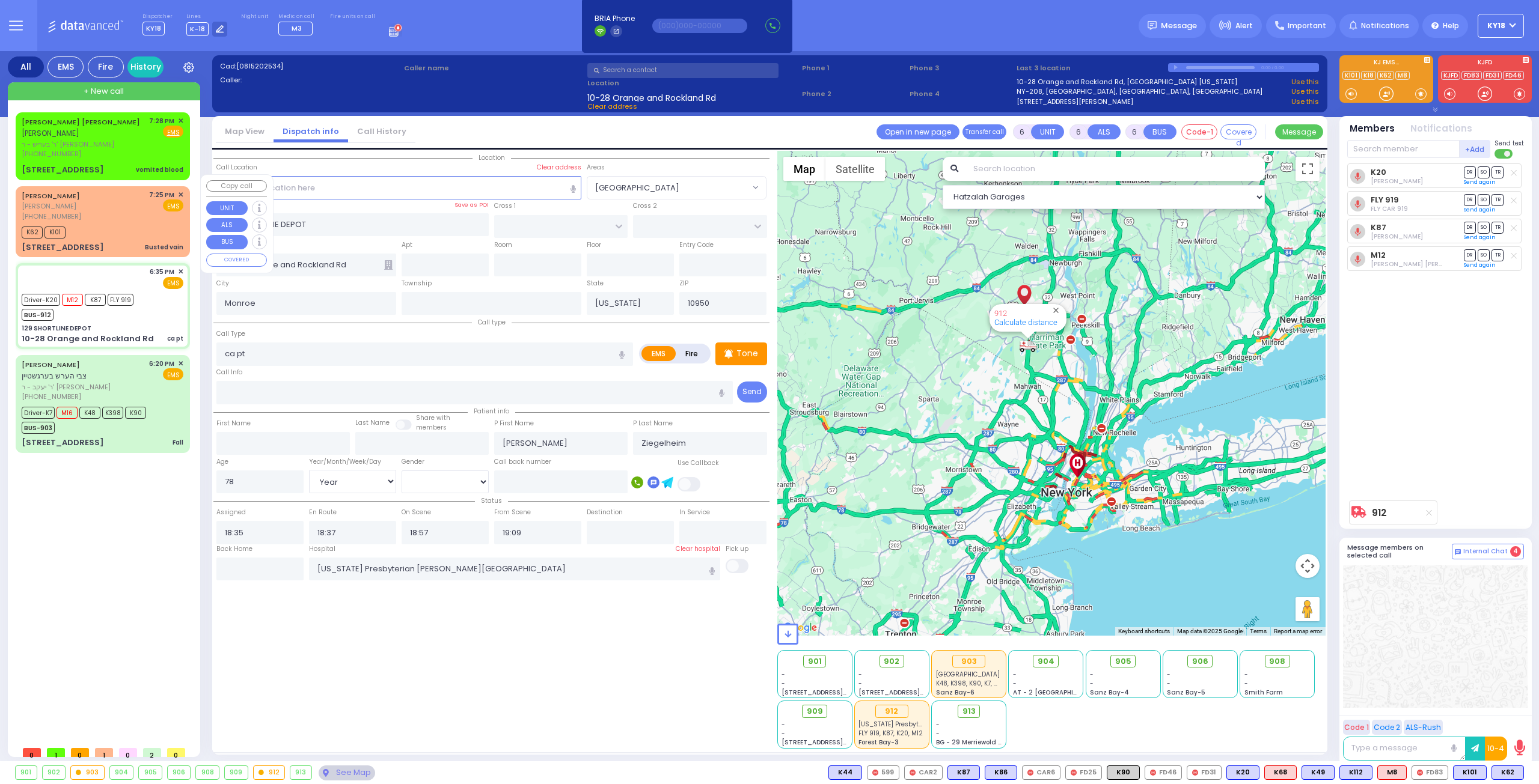
click at [140, 200] on div "MOSHE JOEL BINIK משה יואל ביניק (347) 743-3601 7:25 PM ✕ EMS" at bounding box center [103, 206] width 162 height 32
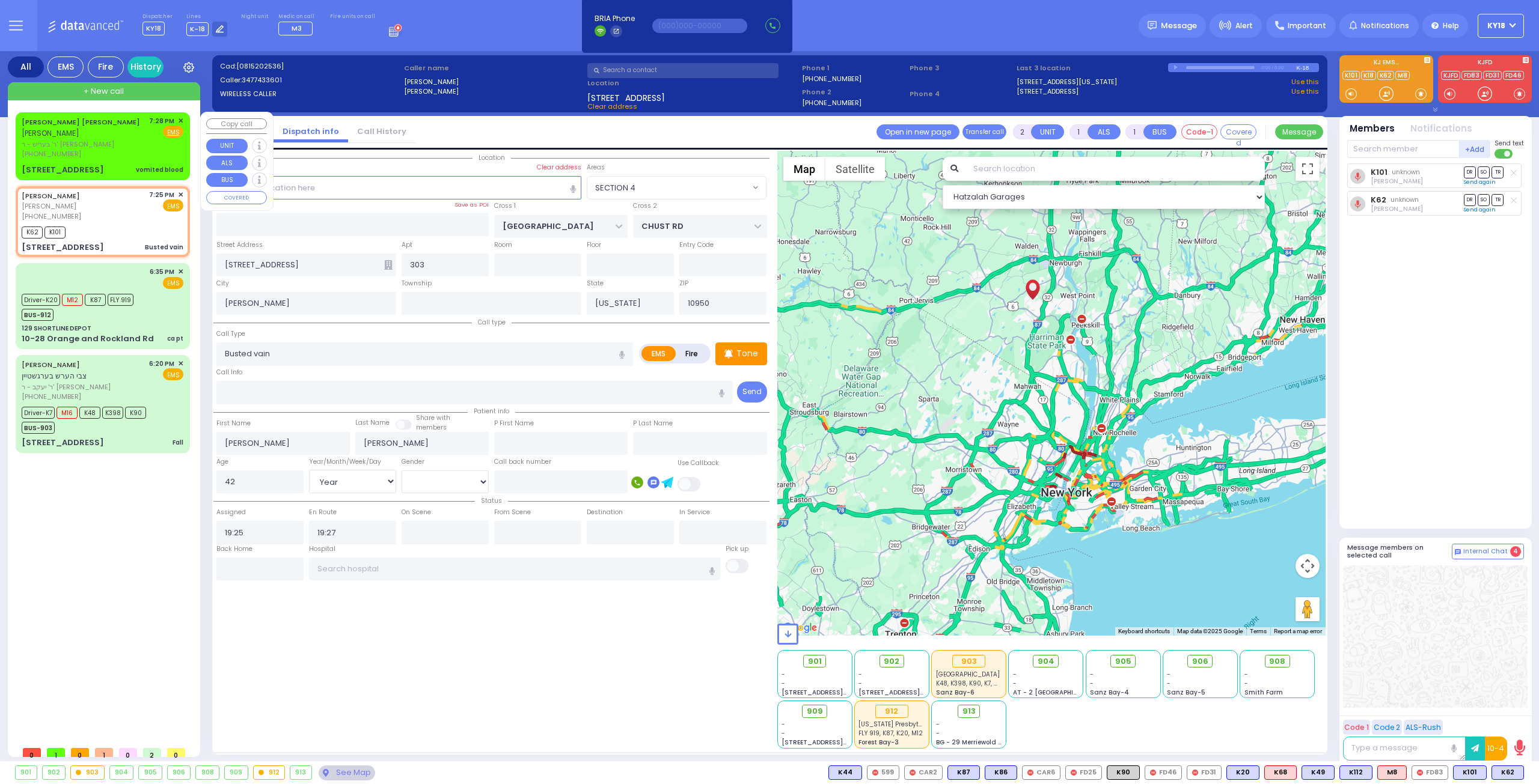
click at [127, 148] on div "MAYER DUVID WEISS מאיר דוד ווייס ר' בעריש - ר' יצחק געלב (845) 637-9407 7:28 PM…" at bounding box center [103, 146] width 170 height 64
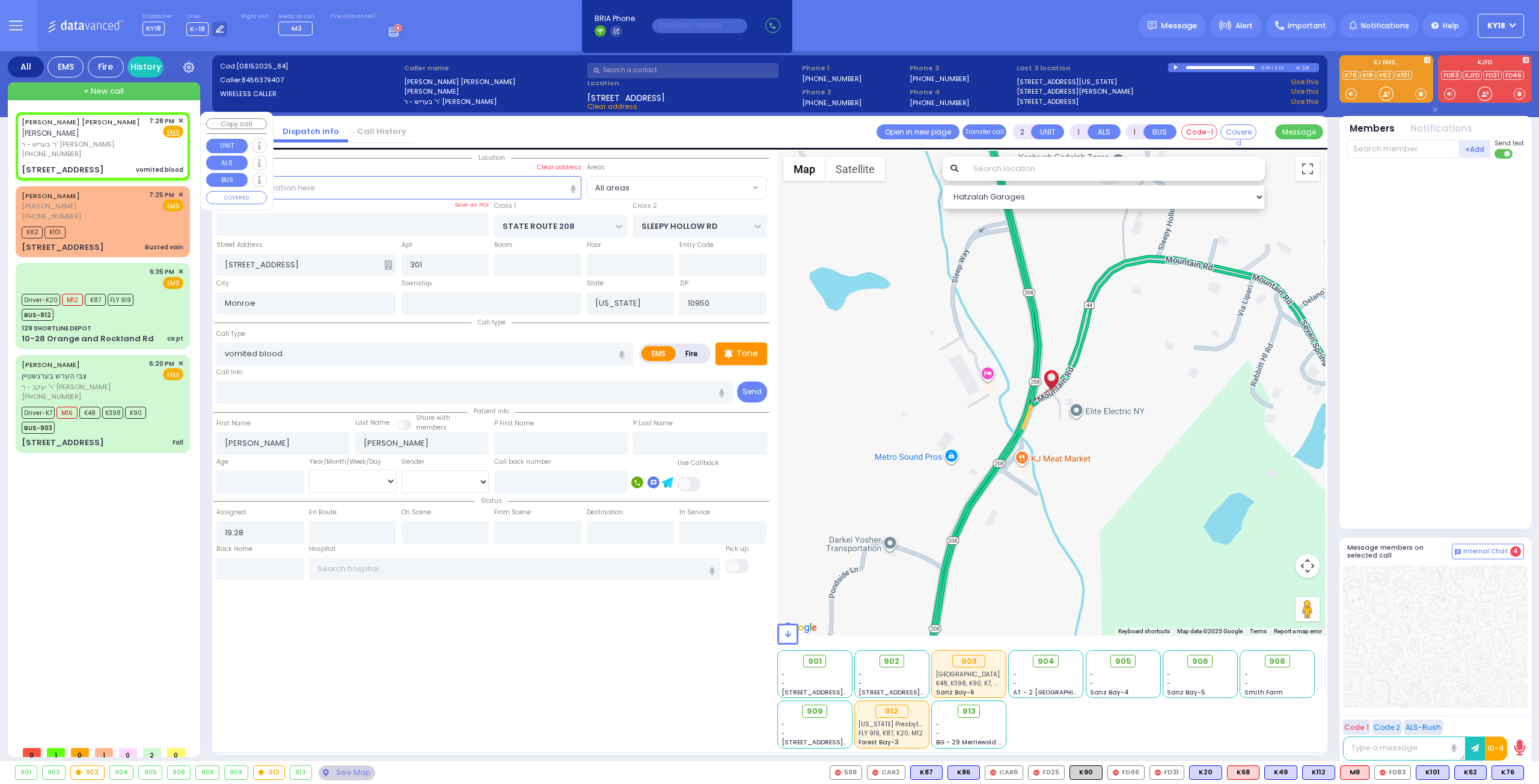
click at [119, 164] on div "2 MOUNTAIN RD 301 vomited blood" at bounding box center [103, 170] width 162 height 12
click at [123, 150] on div "MAYER DUVID WEISS מאיר דוד ווייס ר' בעריש - ר' יצחק געלב (845) 637-9407 7:28 PM…" at bounding box center [103, 146] width 170 height 64
click at [1512, 775] on span "K76" at bounding box center [1507, 772] width 31 height 13
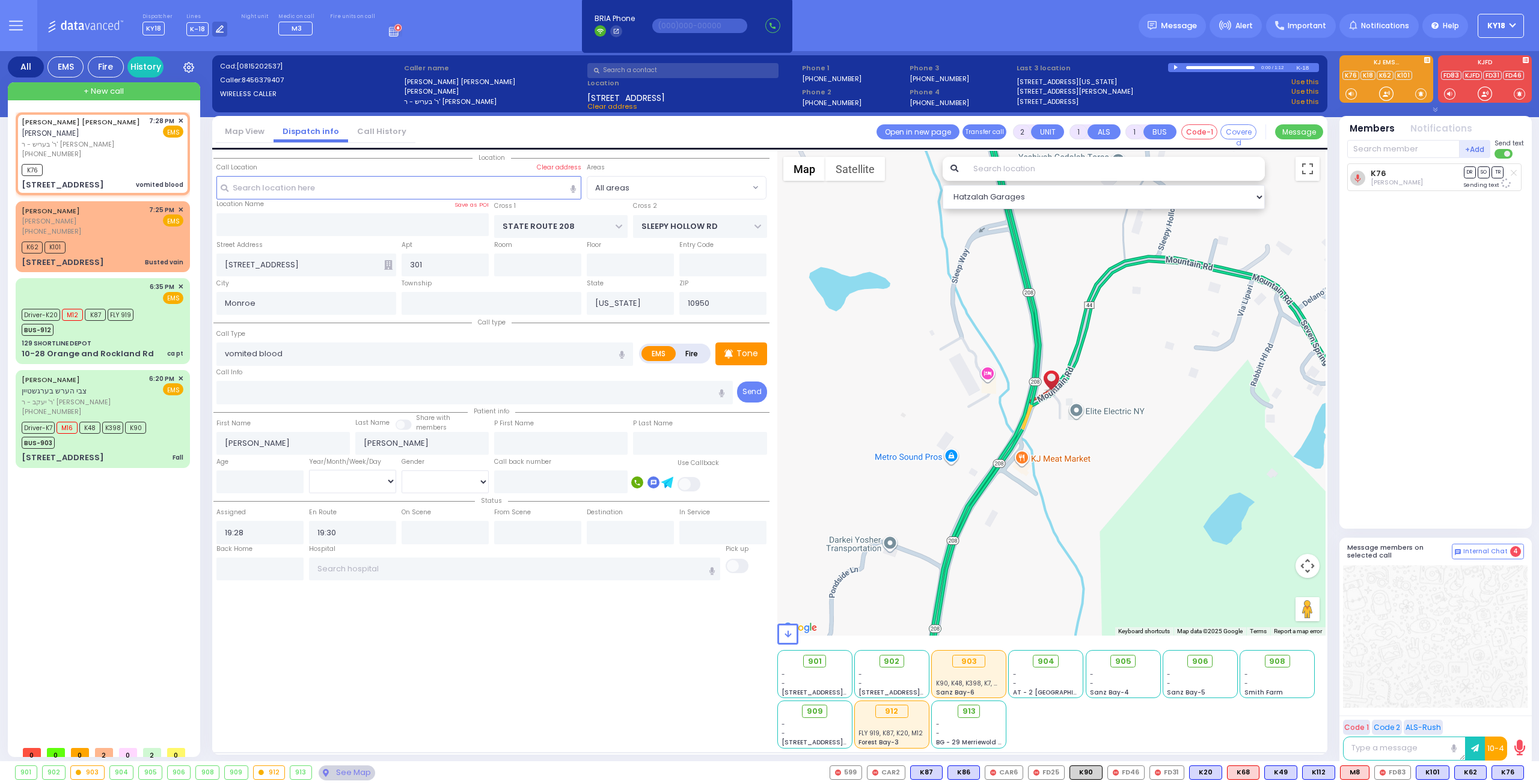
click at [1434, 443] on div "K76 Dovy Katz DR SO TR" at bounding box center [1437, 341] width 179 height 356
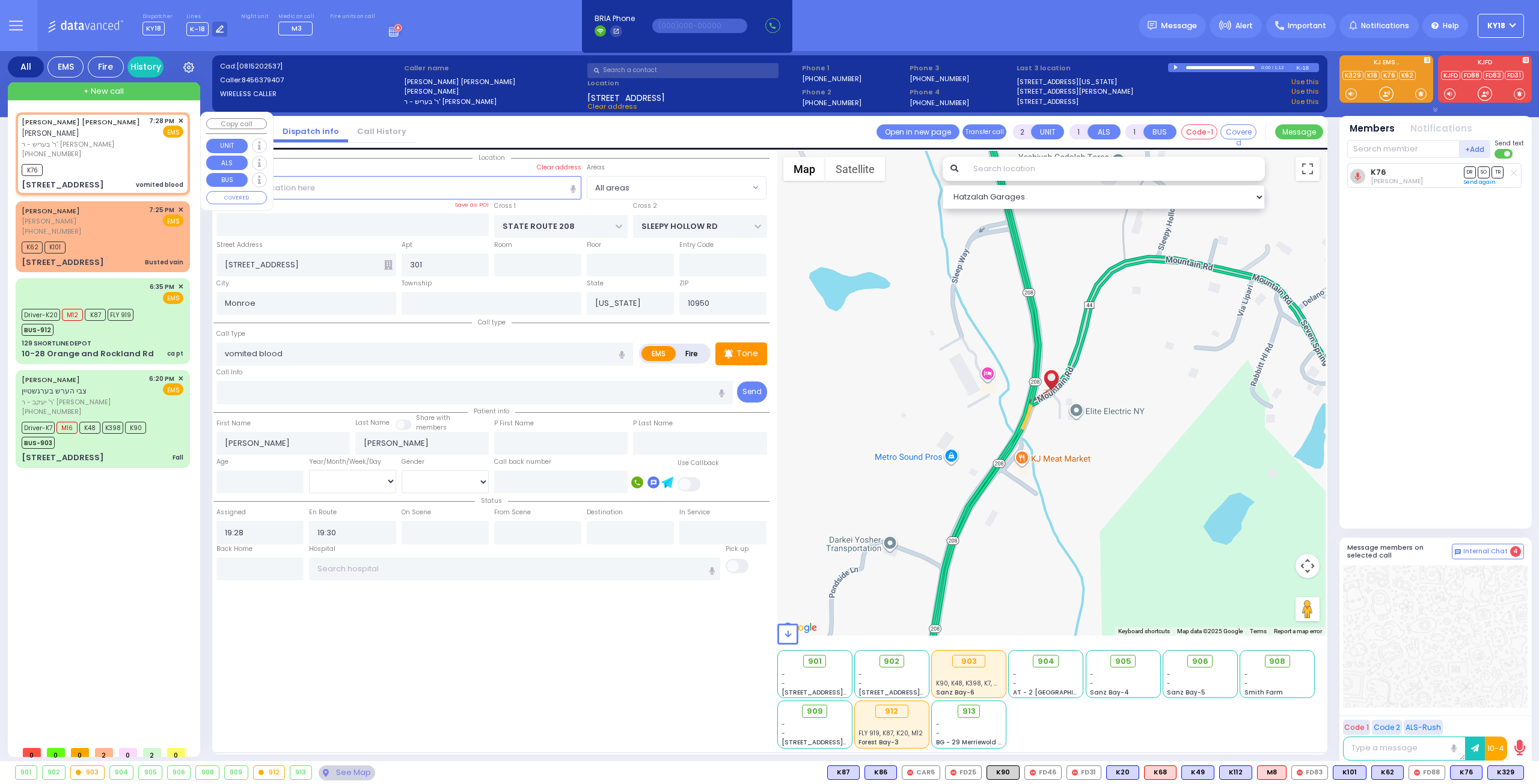
click at [100, 149] on div "[PHONE_NUMBER]" at bounding box center [83, 154] width 123 height 10
click at [121, 139] on span "ר' בעריש - ר' [PERSON_NAME]" at bounding box center [83, 145] width 123 height 10
select select
click at [1501, 775] on span "K329" at bounding box center [1505, 772] width 35 height 13
select select
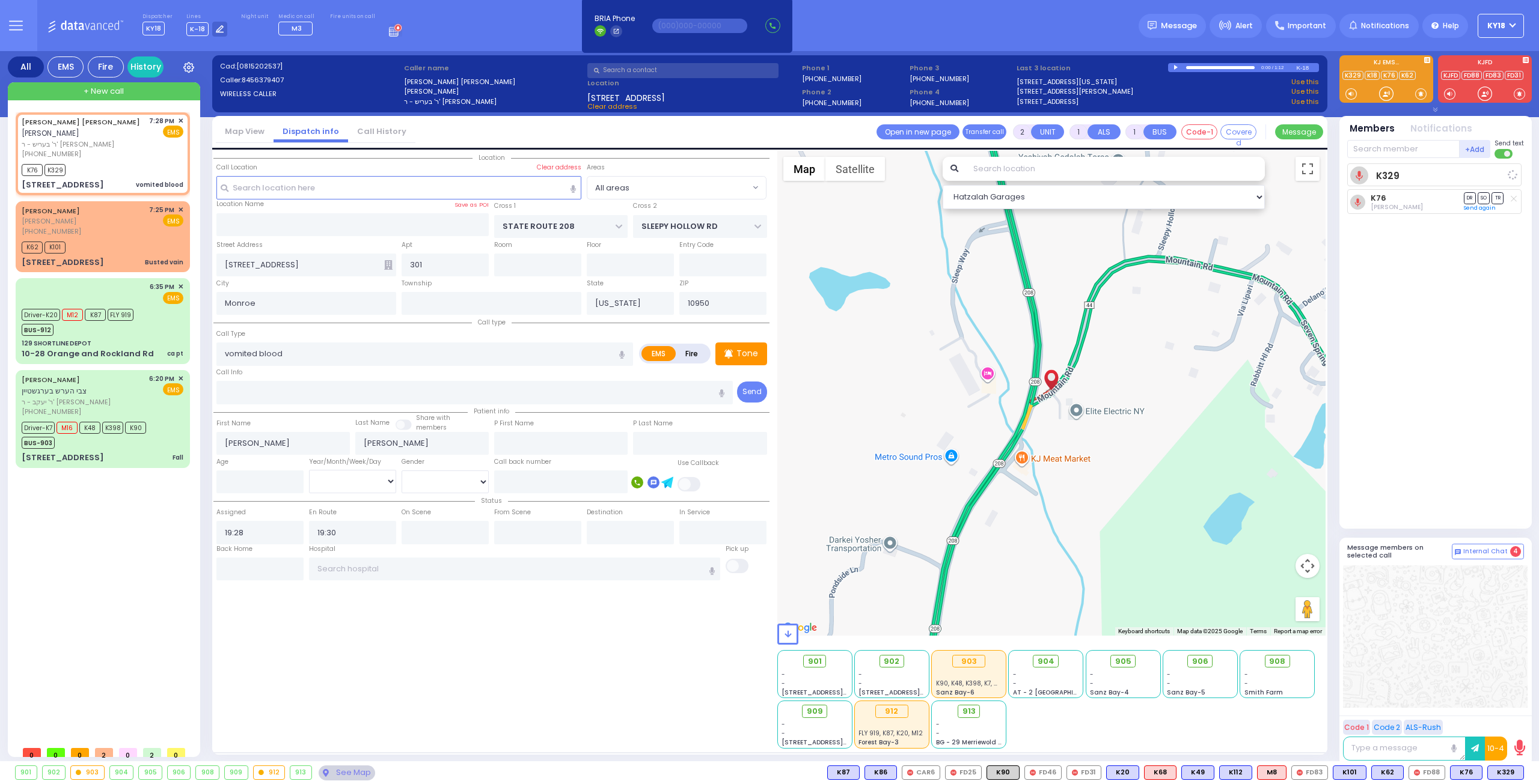
radio input "true"
select select
select select "Hatzalah Garages"
click at [123, 161] on div "K76 K329" at bounding box center [103, 168] width 162 height 15
select select
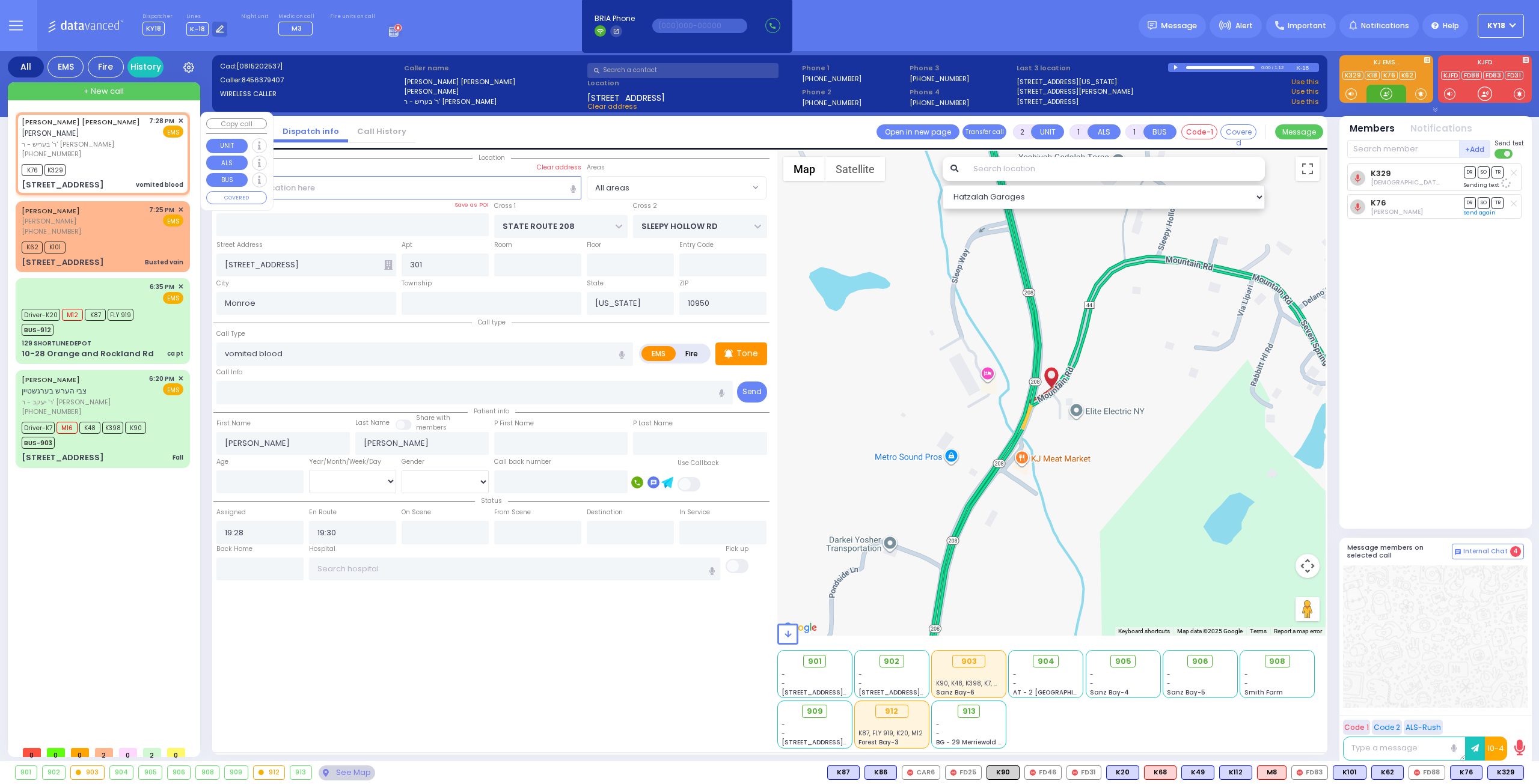
radio input "true"
select select
select select "Hatzalah Garages"
click at [1394, 148] on input "text" at bounding box center [1404, 149] width 113 height 18
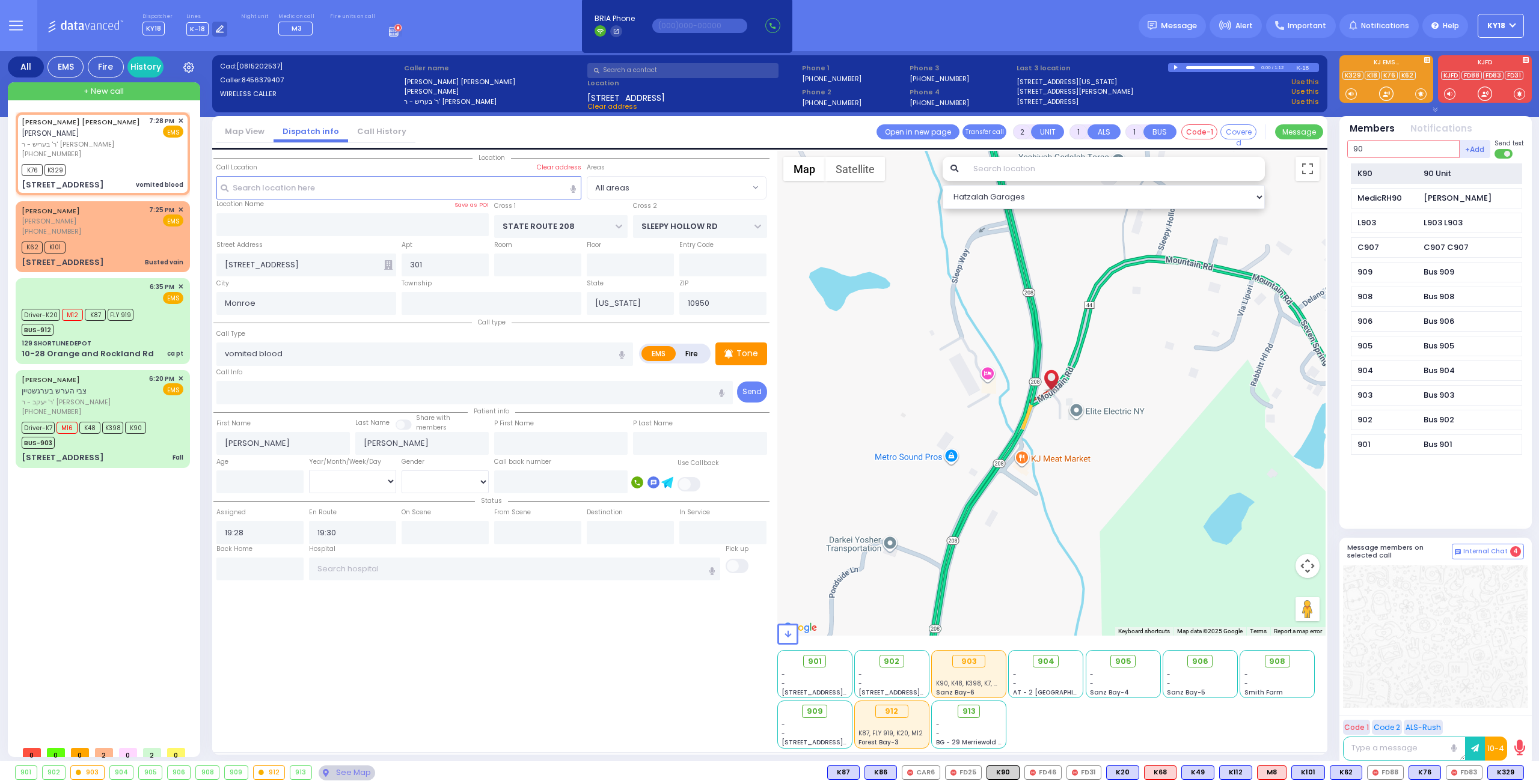
type input "90"
click at [1423, 176] on div "90 Unit" at bounding box center [1437, 173] width 27 height 12
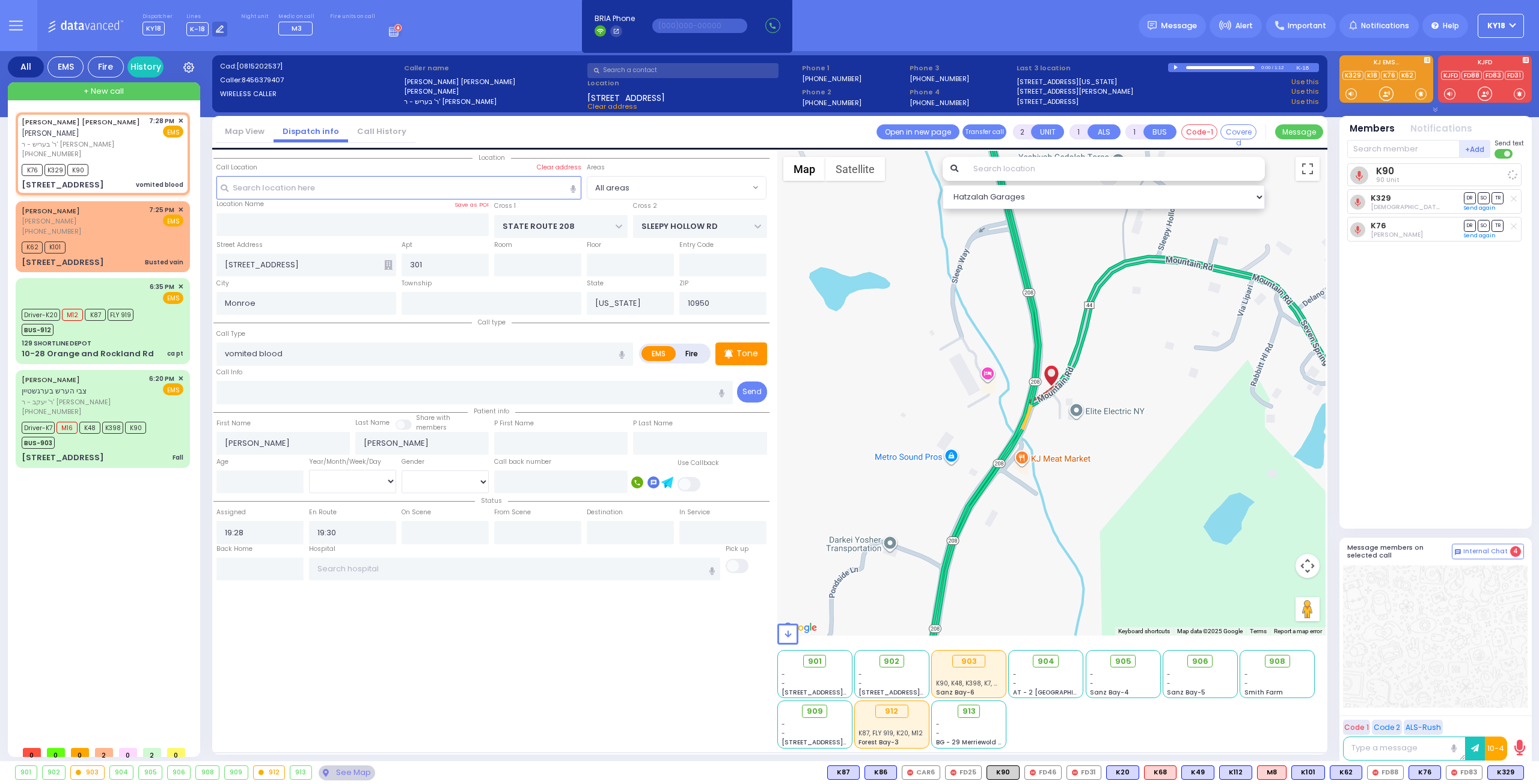
select select
radio input "true"
select select
select select "Hatzalah Garages"
click at [119, 225] on div "MOSHE JOEL BINIK משה יואל ביניק (347) 743-3601 7:25 PM ✕ EMS K62 K101" at bounding box center [103, 236] width 170 height 67
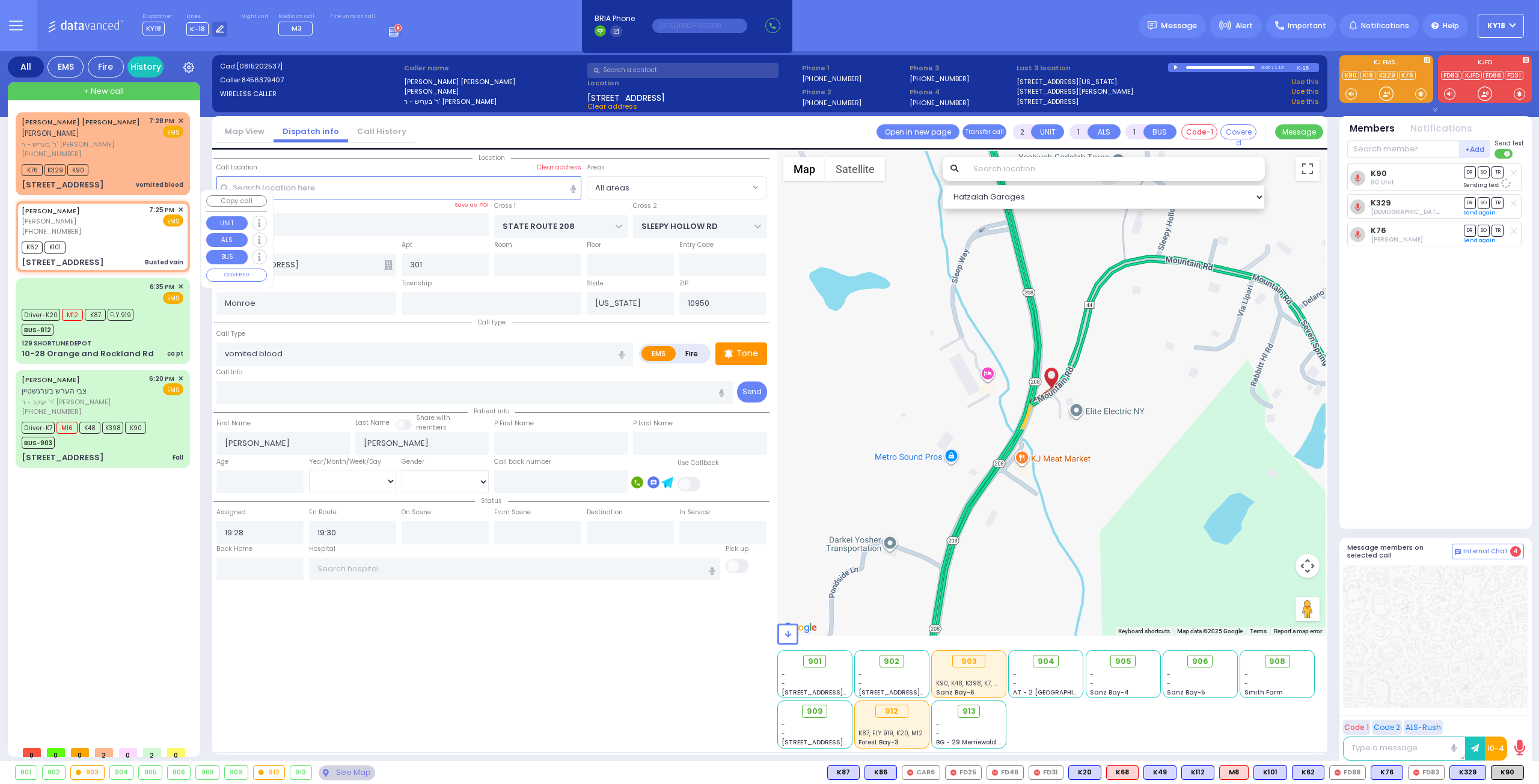
select select
type input "Busted vain"
radio input "true"
type input "MOSHE JOEL"
type input "BINIK"
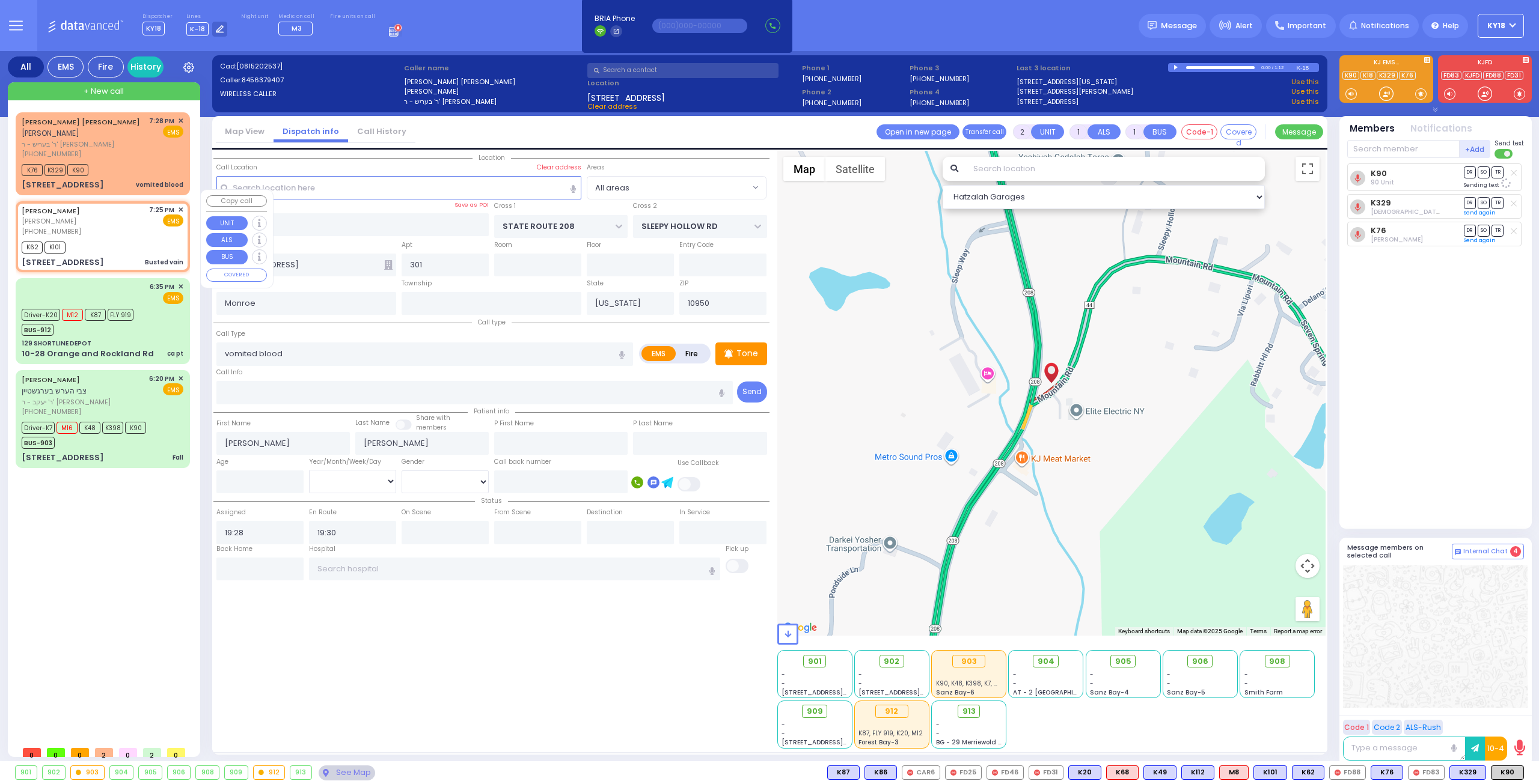
type input "42"
select select "Year"
select select "[DEMOGRAPHIC_DATA]"
type input "19:25"
type input "19:27"
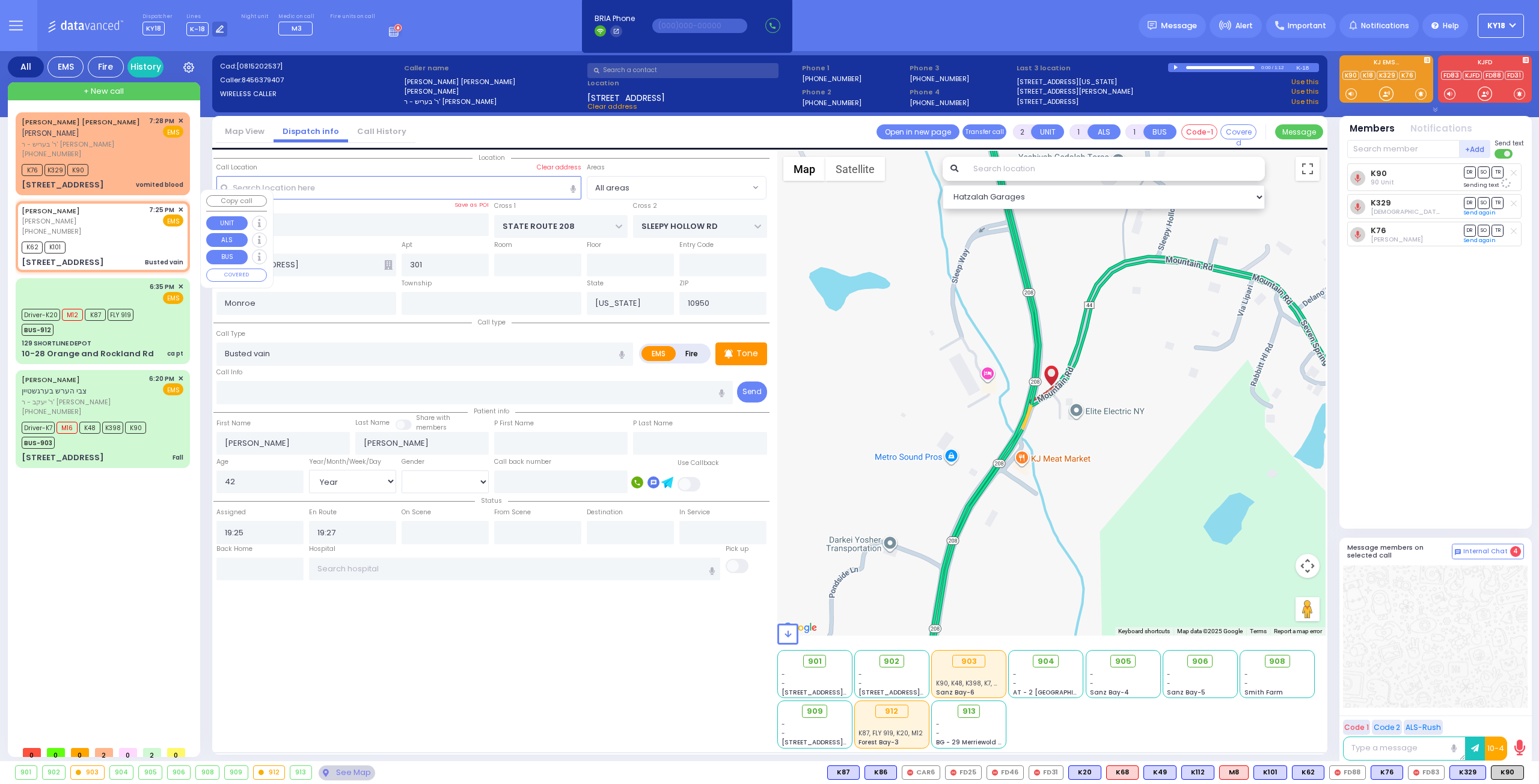
type input "BAKERTOWN RD"
type input "CHUST RD"
type input "3 AUSTRA PKWY"
type input "303"
type input "Kiryas Joel"
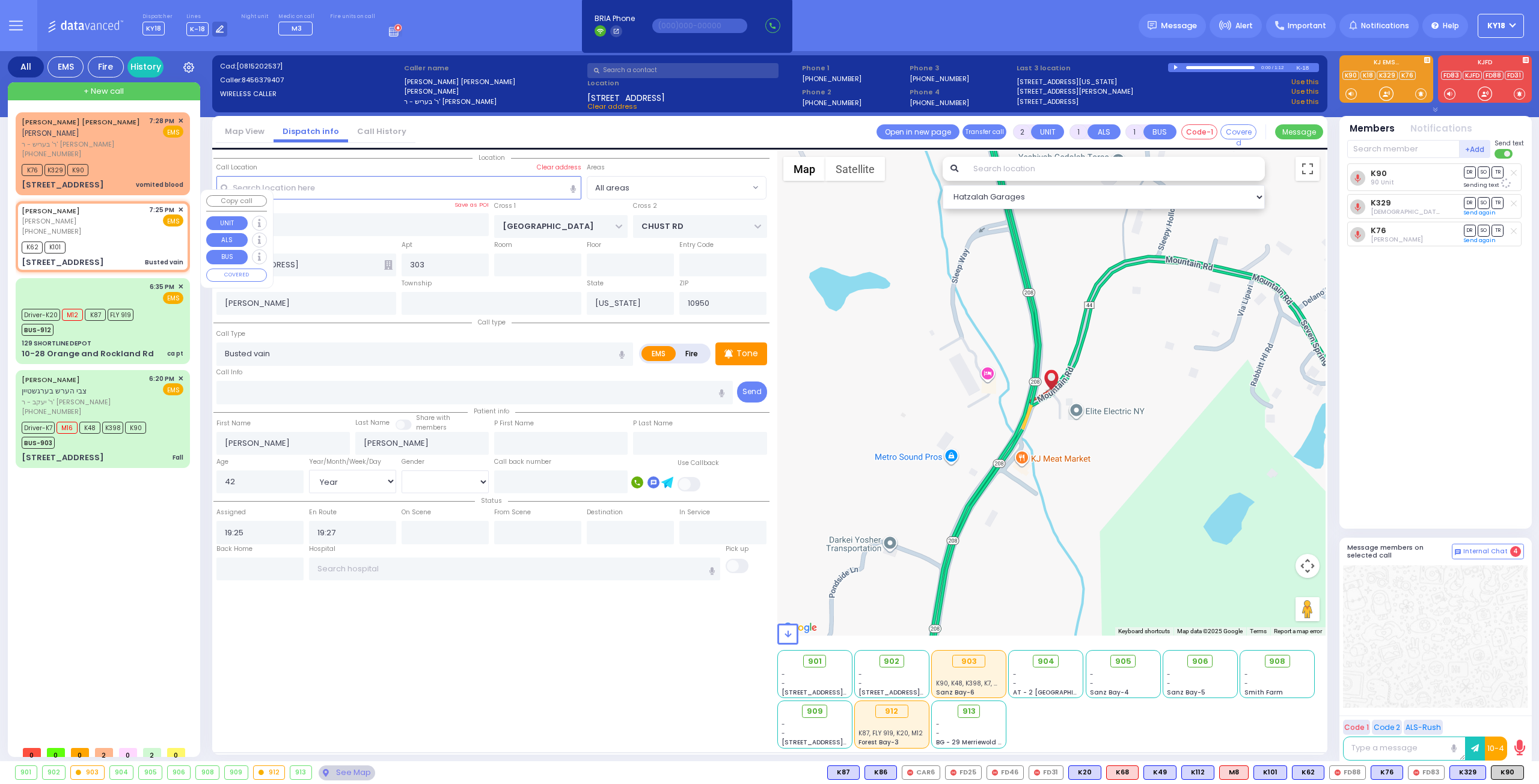
select select "SECTION 4"
select select "Hatzalah Garages"
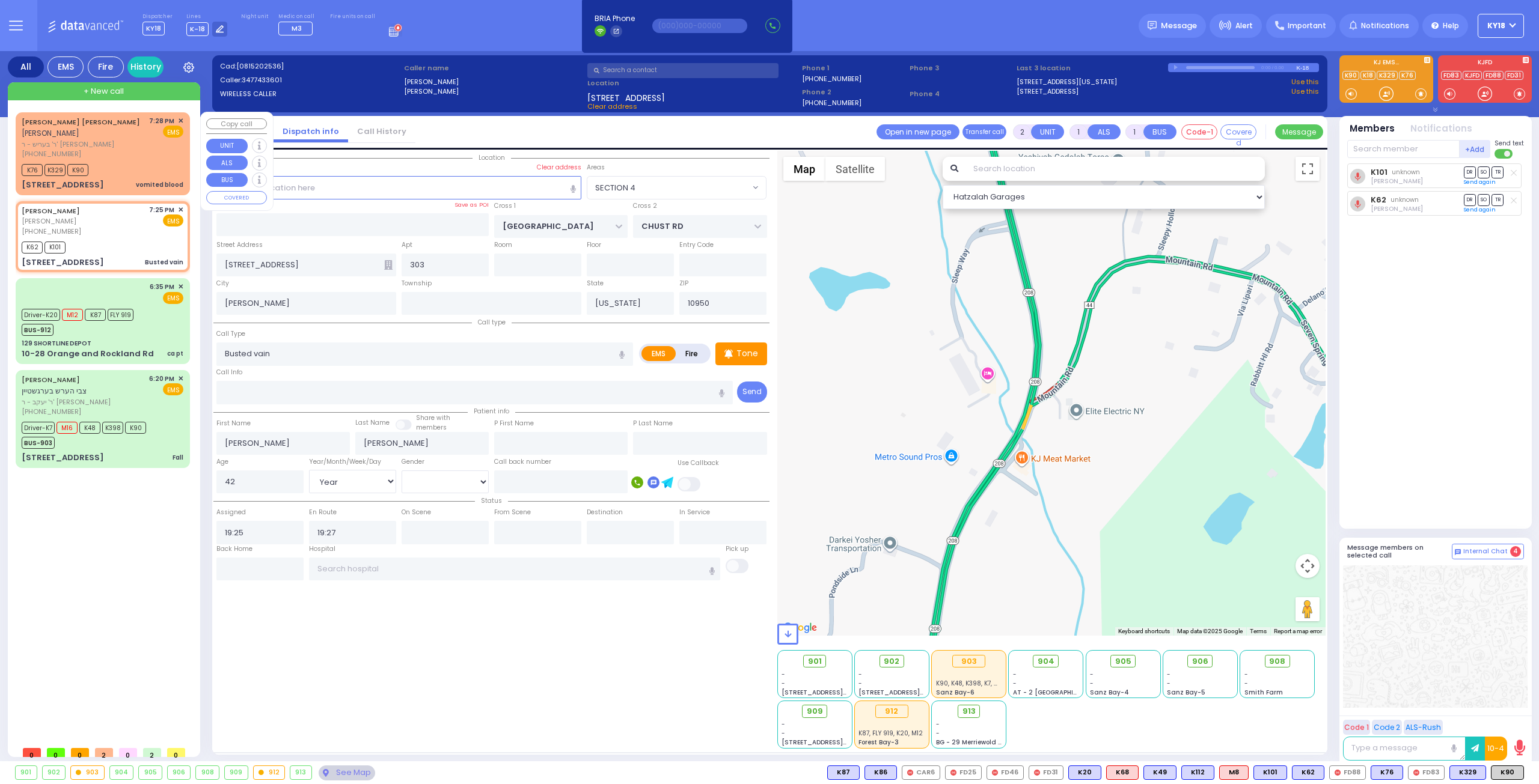
click at [123, 166] on div "MAYER DUVID WEISS מאיר דוד ווייס ר' בעריש - ר' יצחק געלב (845) 637-9407 7:28 PM…" at bounding box center [103, 153] width 170 height 79
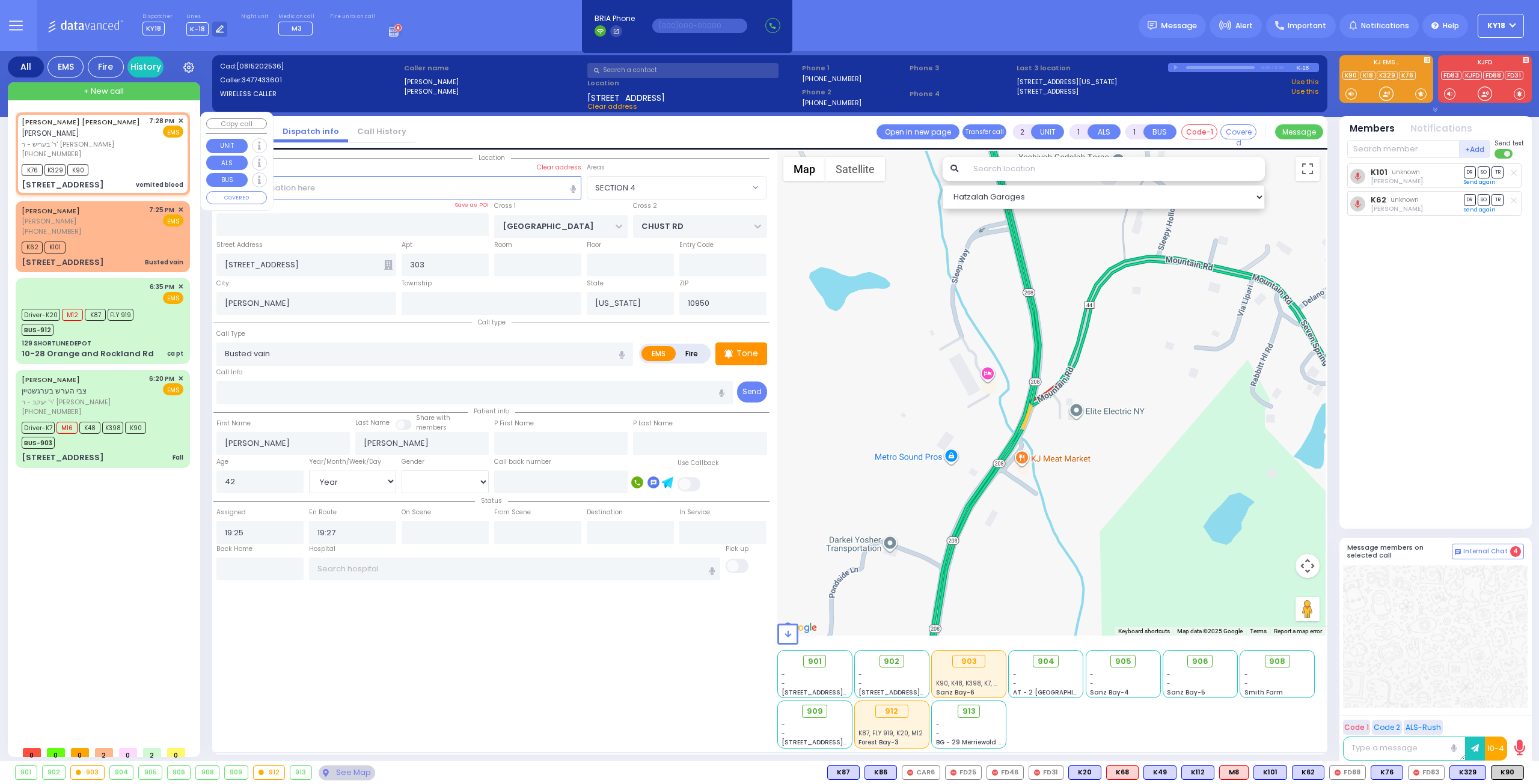
select select
type input "vomited blood"
radio input "true"
type input "[PERSON_NAME]"
type input "WEISS"
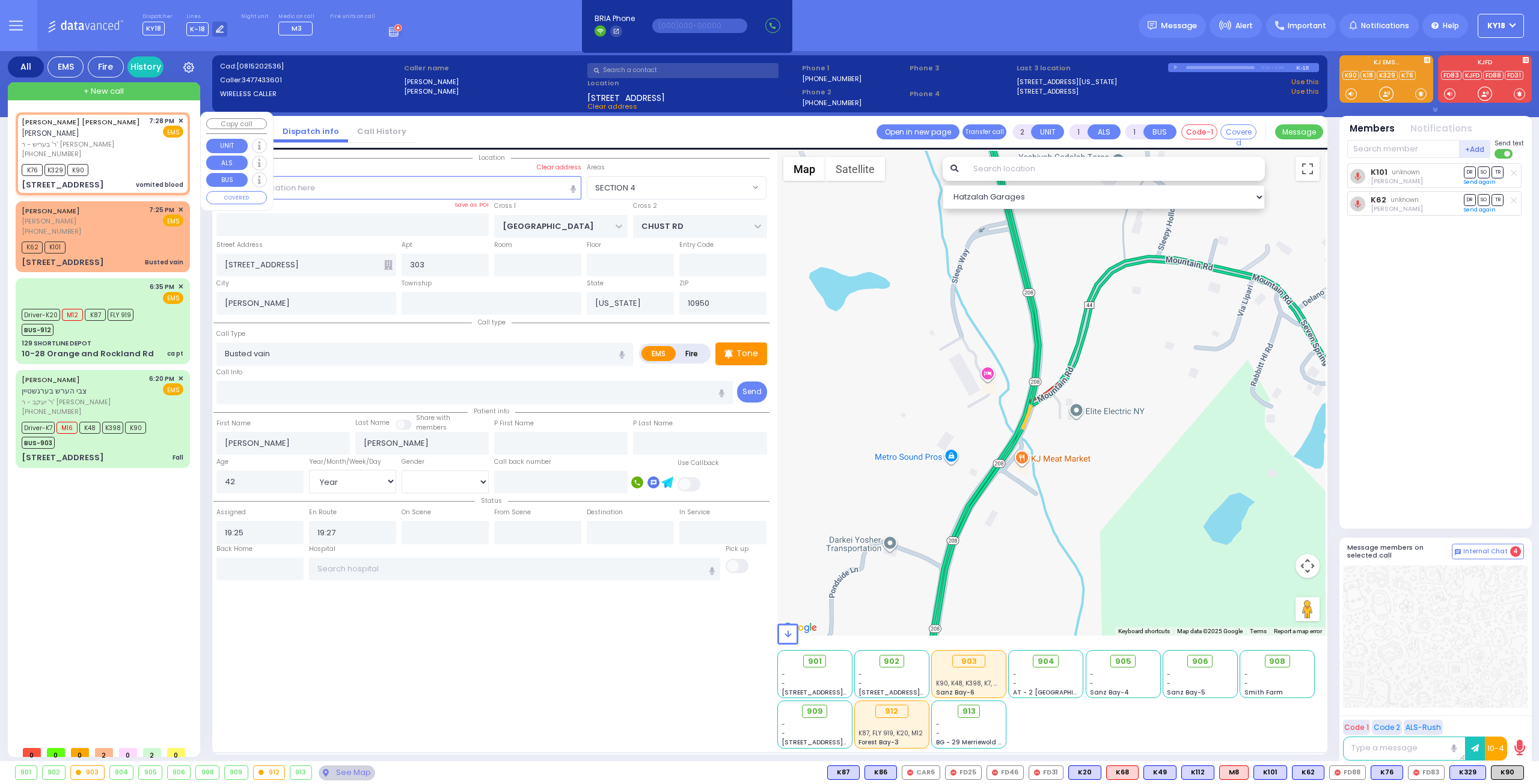
select select
type input "19:28"
type input "19:30"
type input "STATE ROUTE 208"
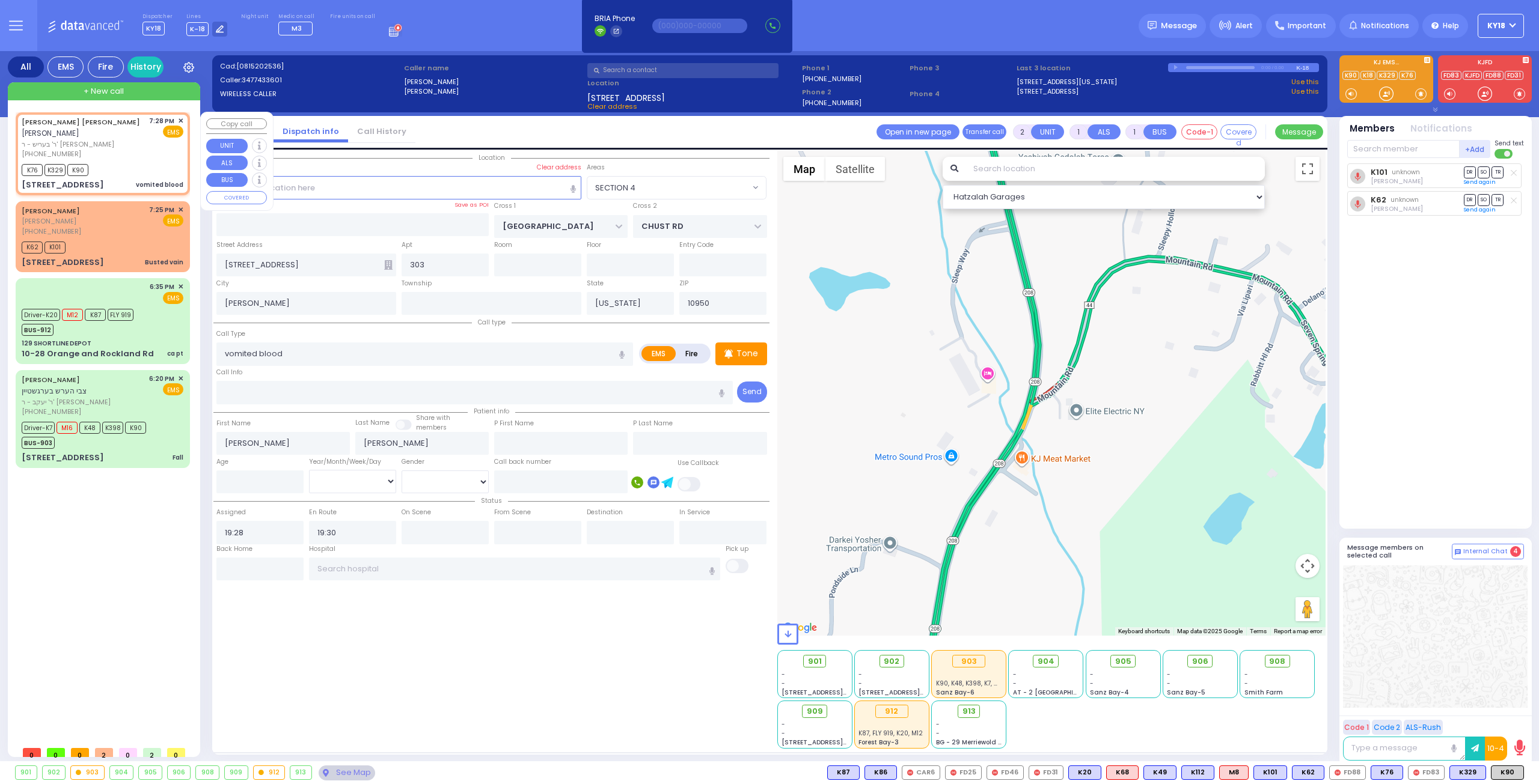
type input "SLEEPY HOLLOW RD"
type input "[STREET_ADDRESS]"
type input "301"
type input "Monroe"
select select "Hatzalah Garages"
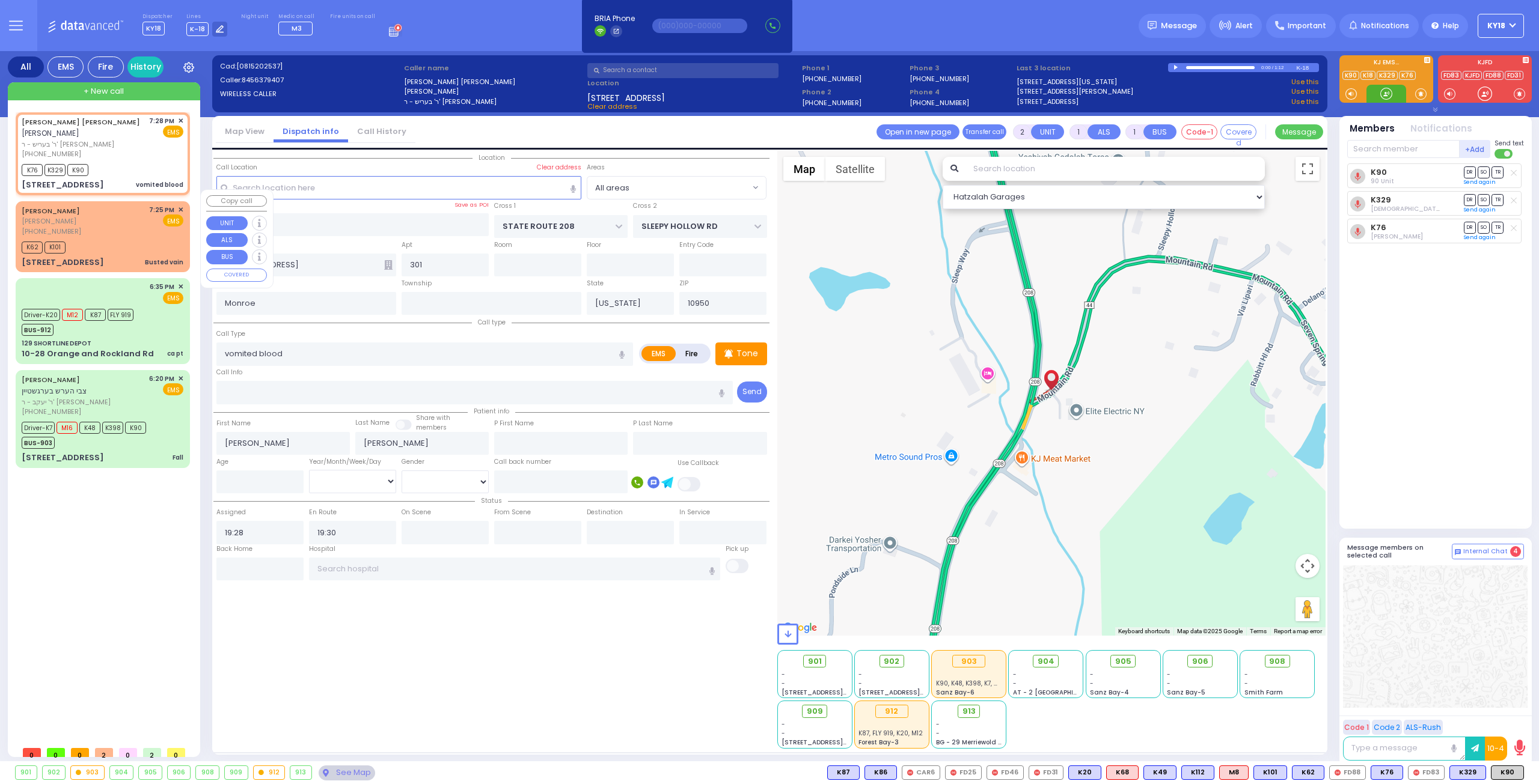
click at [127, 238] on div "K62 K101" at bounding box center [103, 246] width 162 height 15
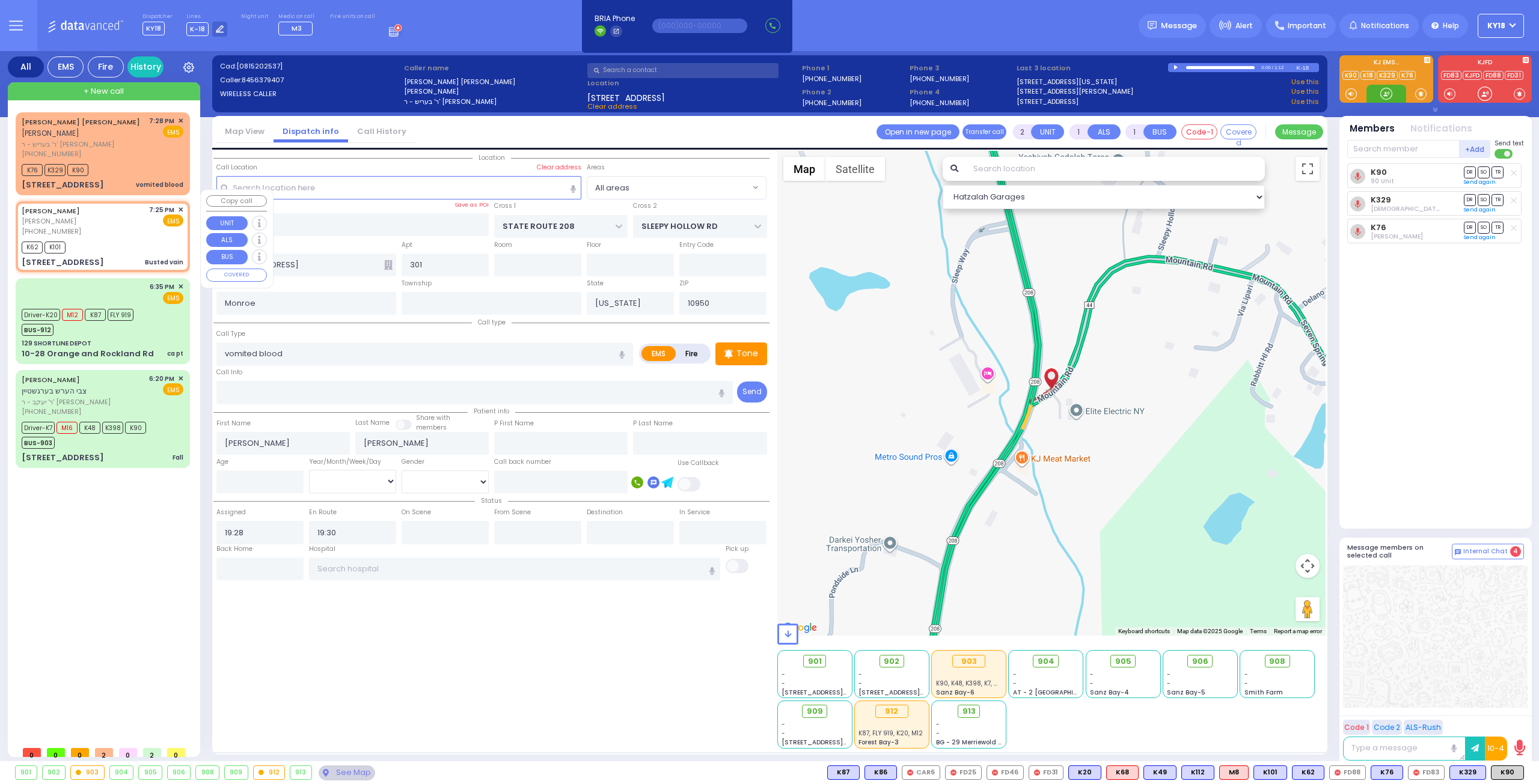
select select
type input "Busted vain"
radio input "true"
type input "MOSHE JOEL"
type input "BINIK"
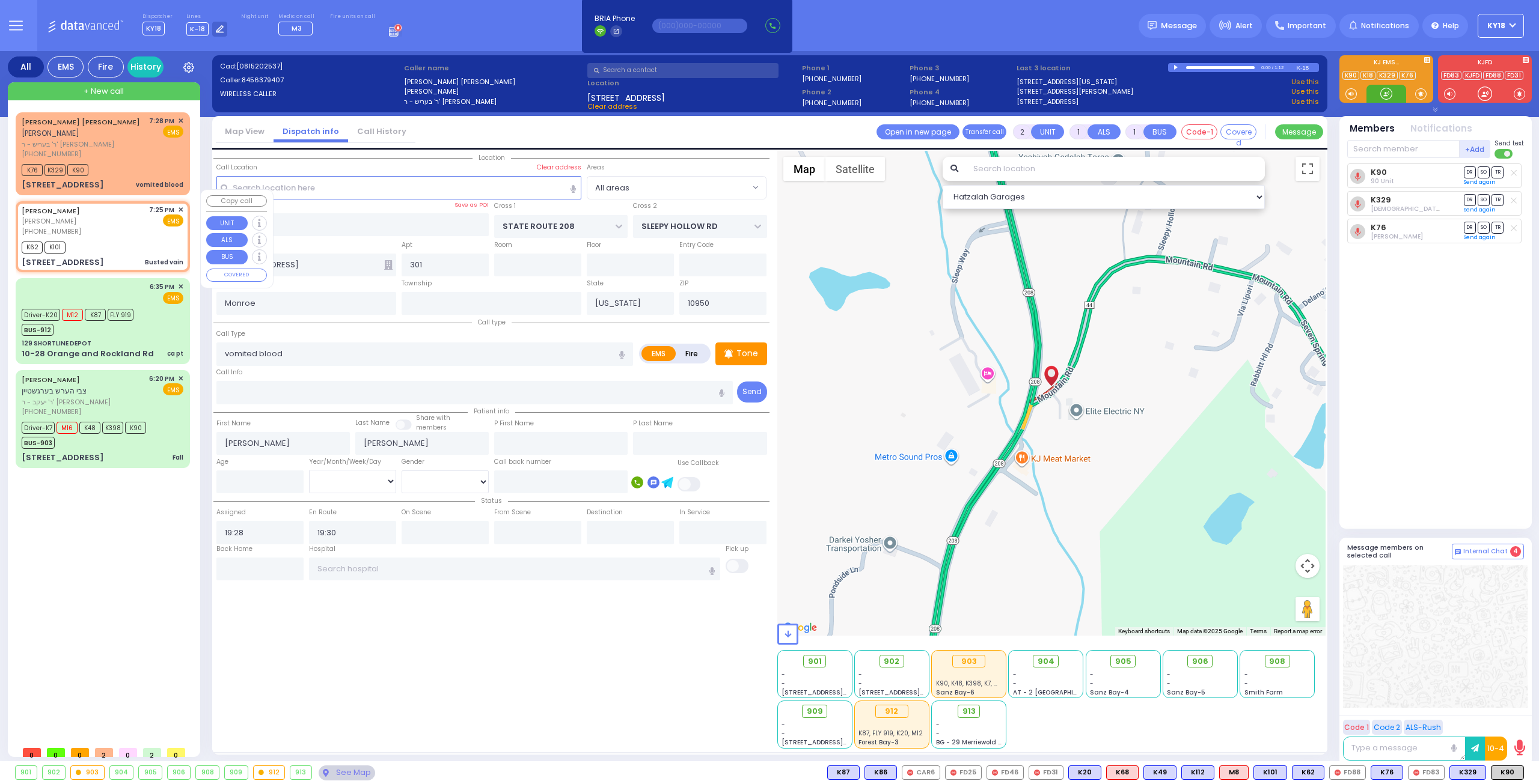
type input "42"
select select "Year"
select select "[DEMOGRAPHIC_DATA]"
type input "19:25"
type input "19:27"
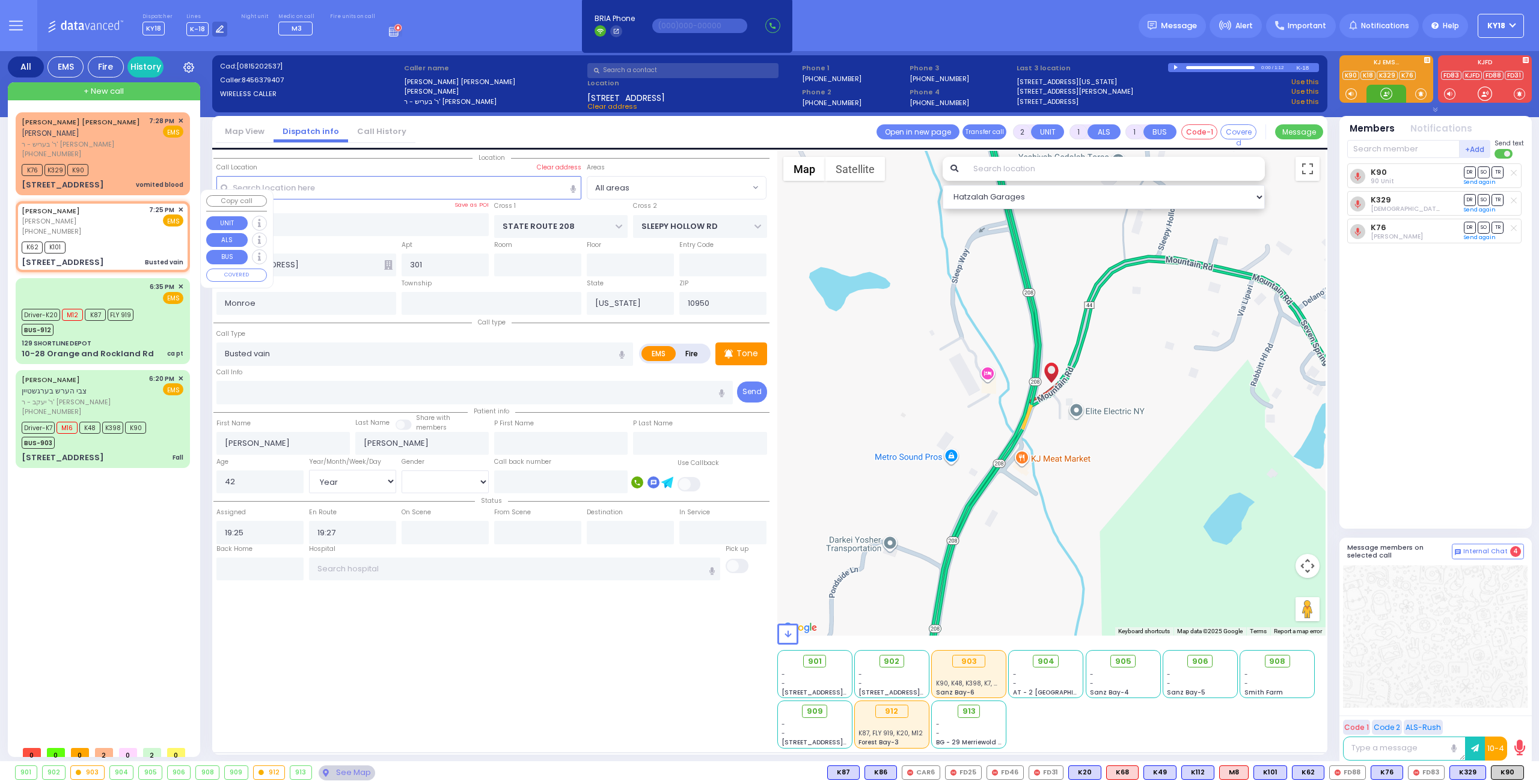
type input "BAKERTOWN RD"
type input "CHUST RD"
type input "3 AUSTRA PKWY"
type input "303"
type input "Kiryas Joel"
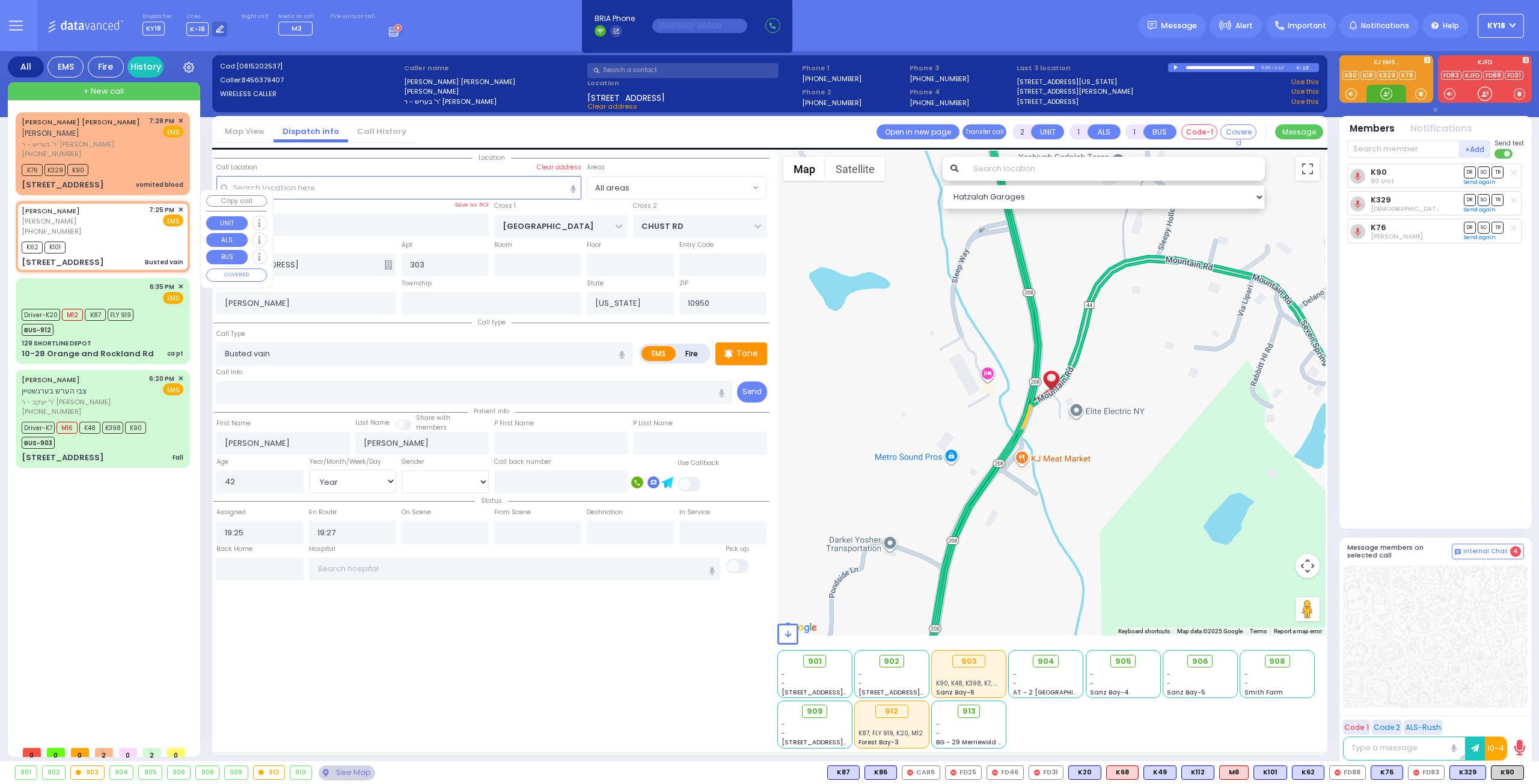
select select "Hatzalah Garages"
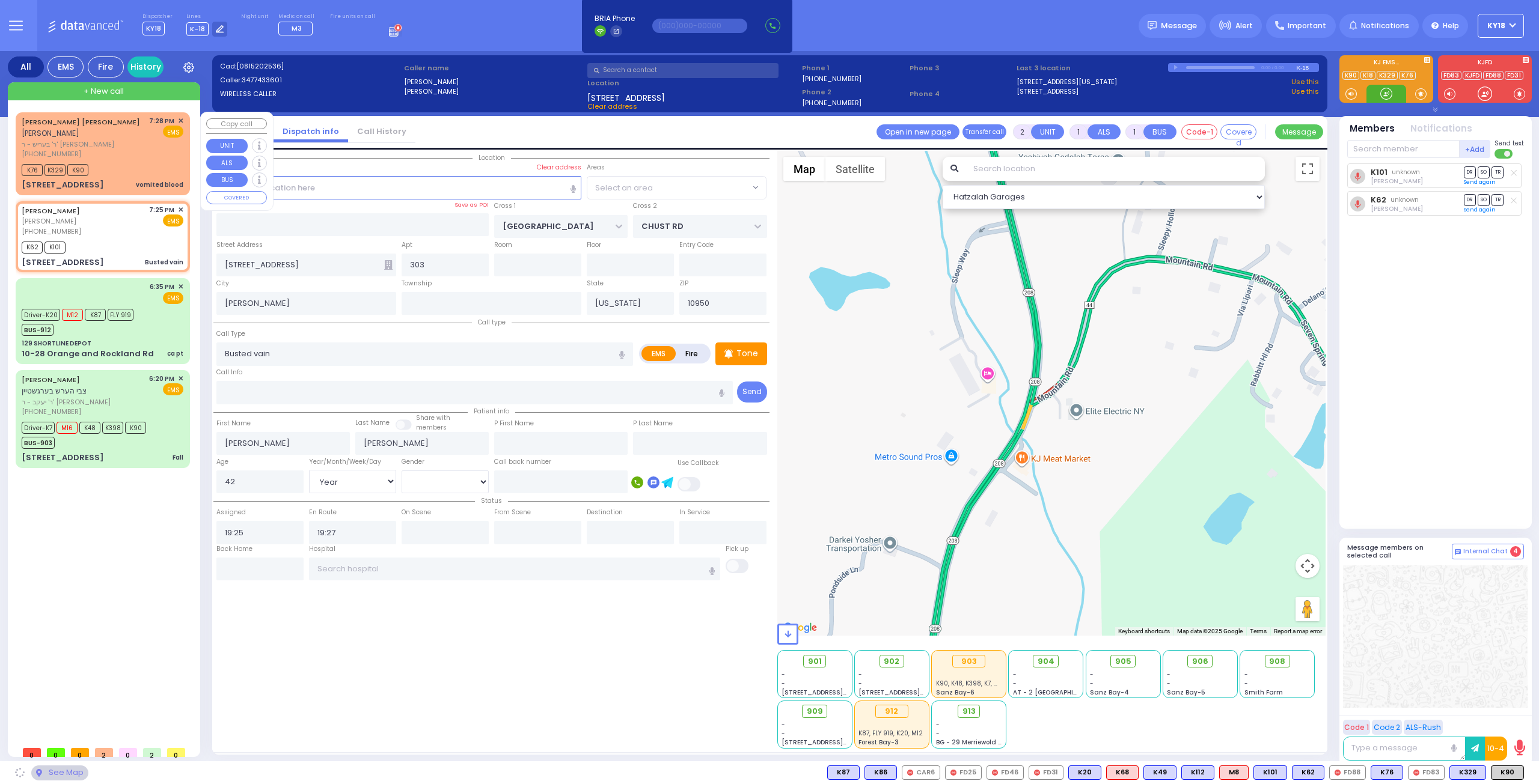
select select "SECTION 4"
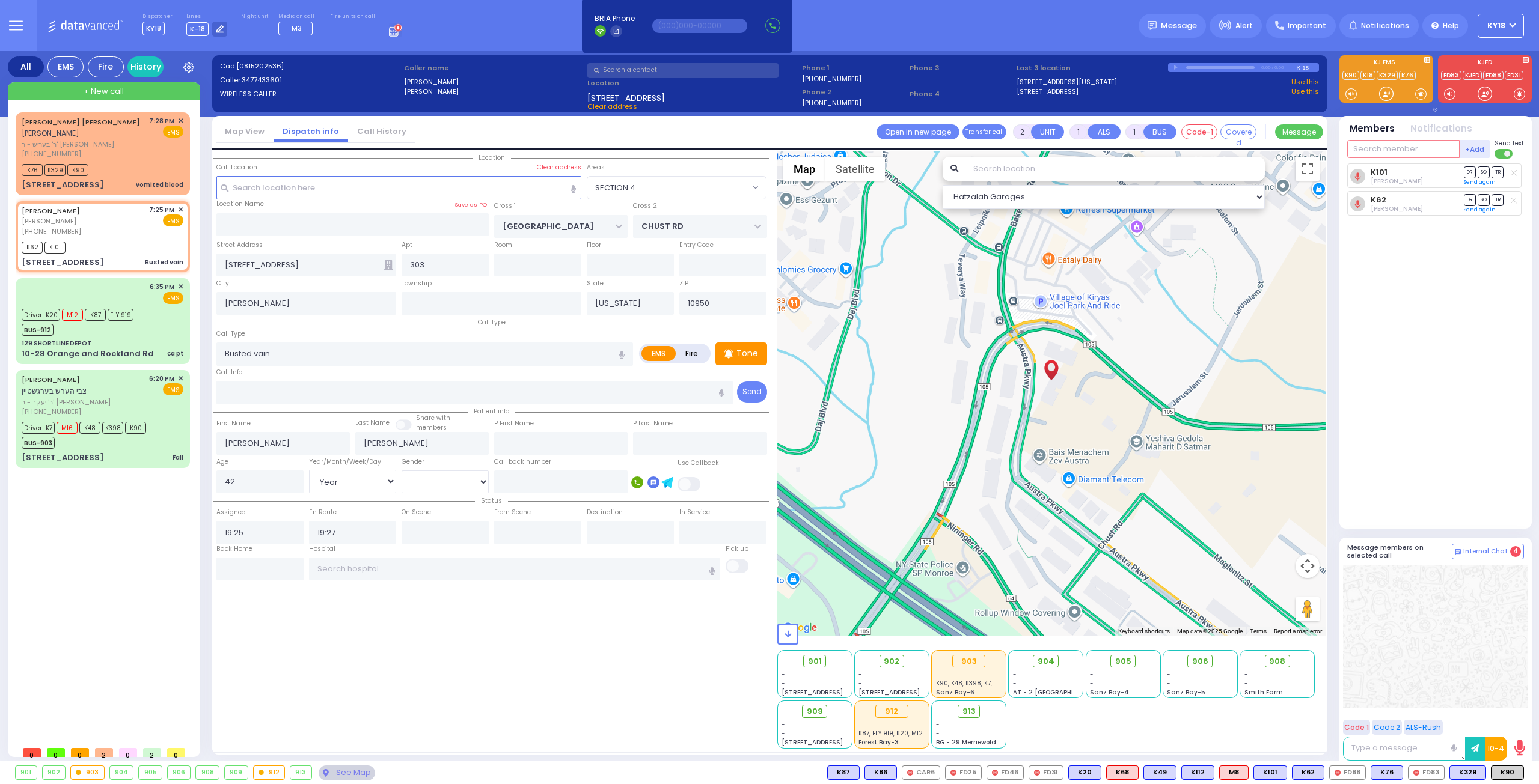
click at [1403, 146] on input "text" at bounding box center [1404, 149] width 113 height 18
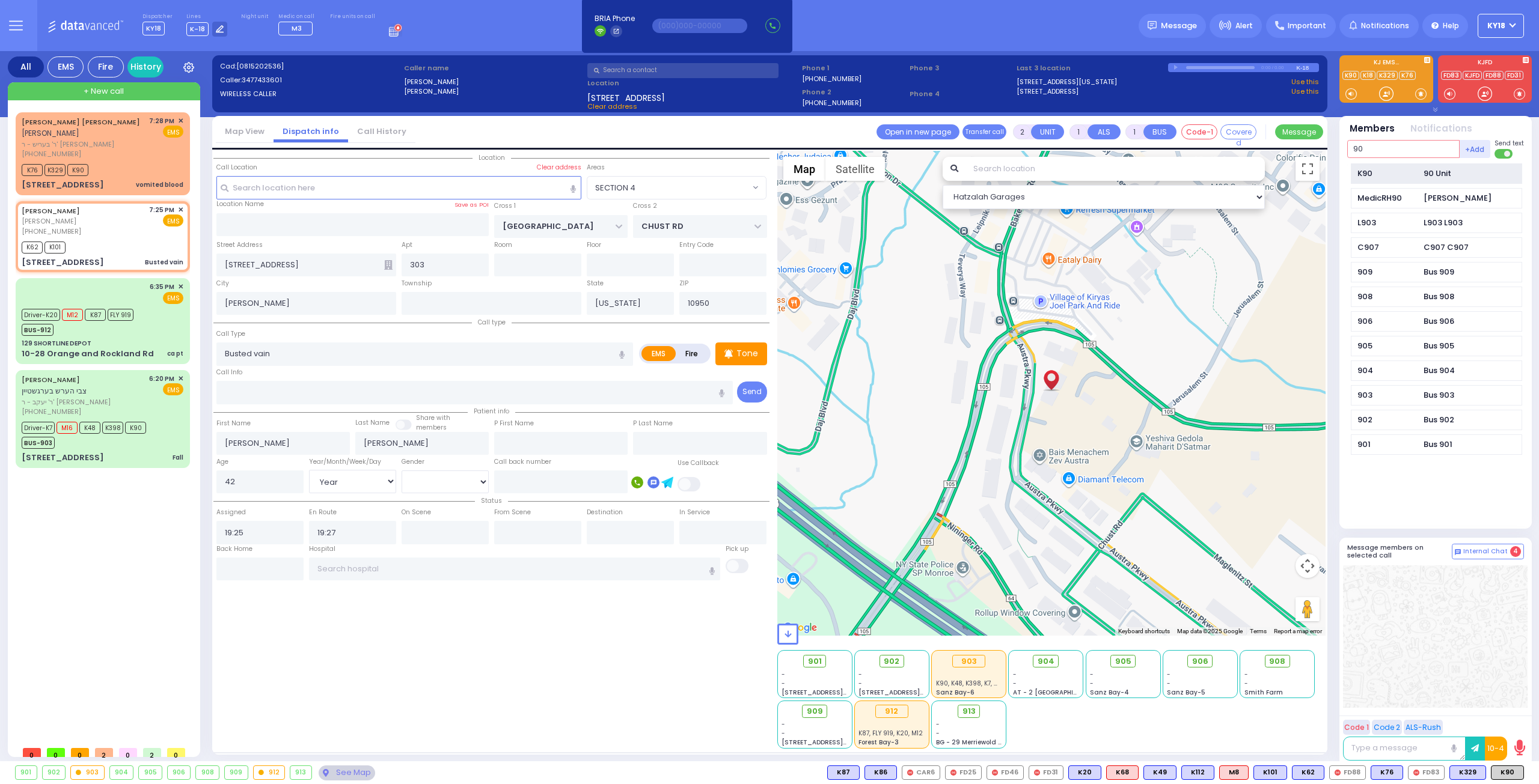
type input "90"
click at [1416, 175] on div "K90" at bounding box center [1387, 173] width 60 height 12
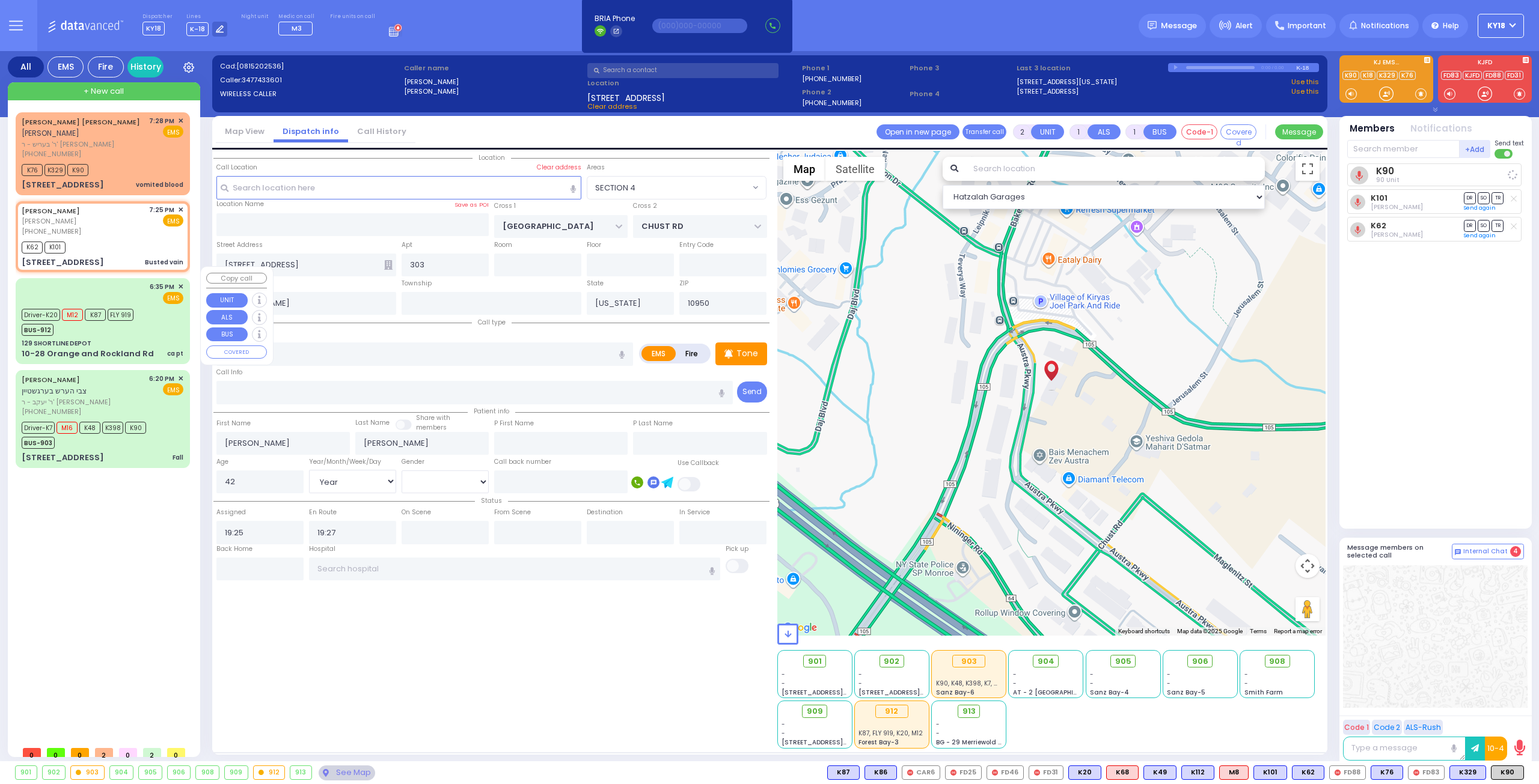
click at [105, 326] on div "6:35 PM ✕ EMS Driver-K20" at bounding box center [103, 321] width 170 height 82
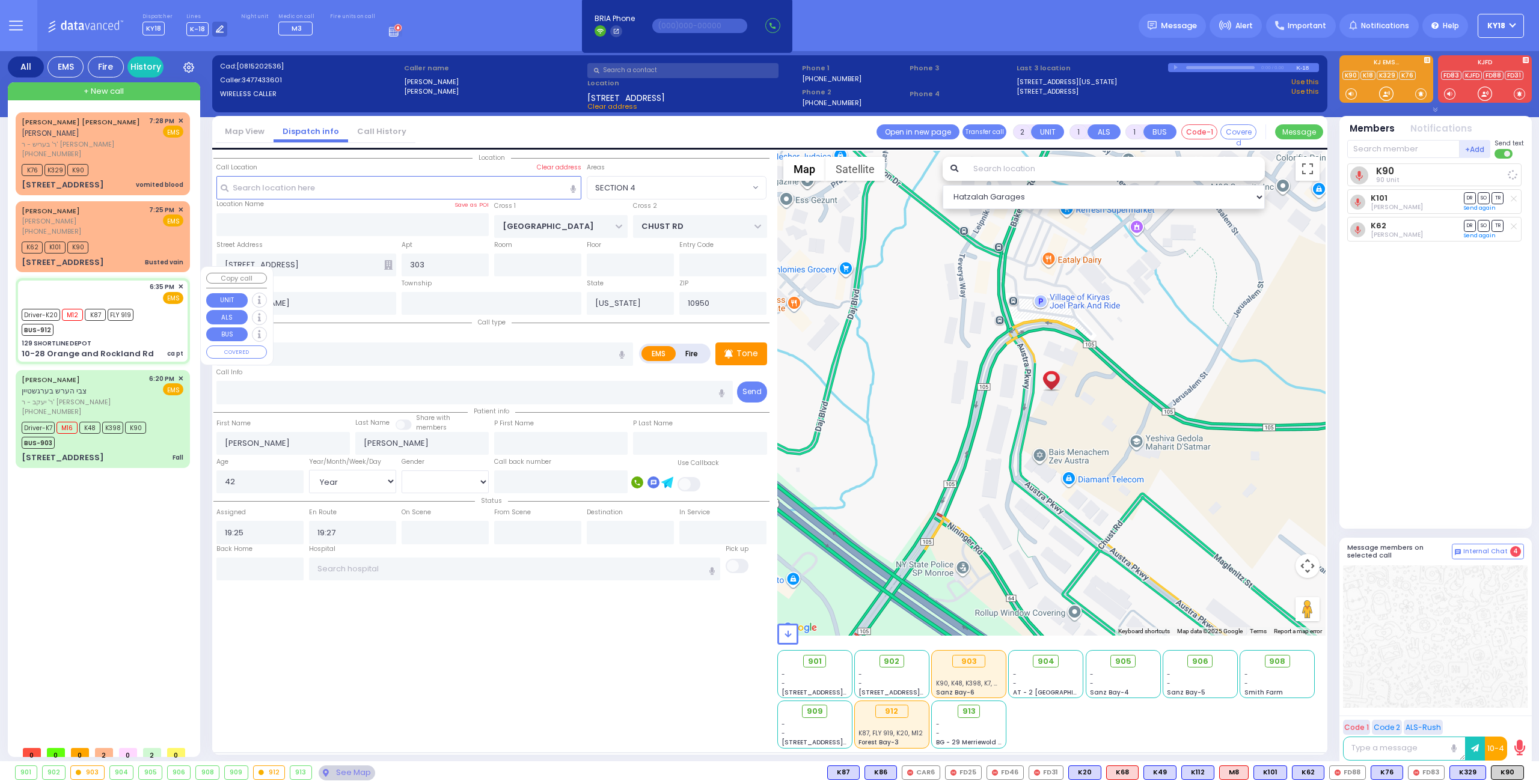
type input "6"
select select
type input "ca pt"
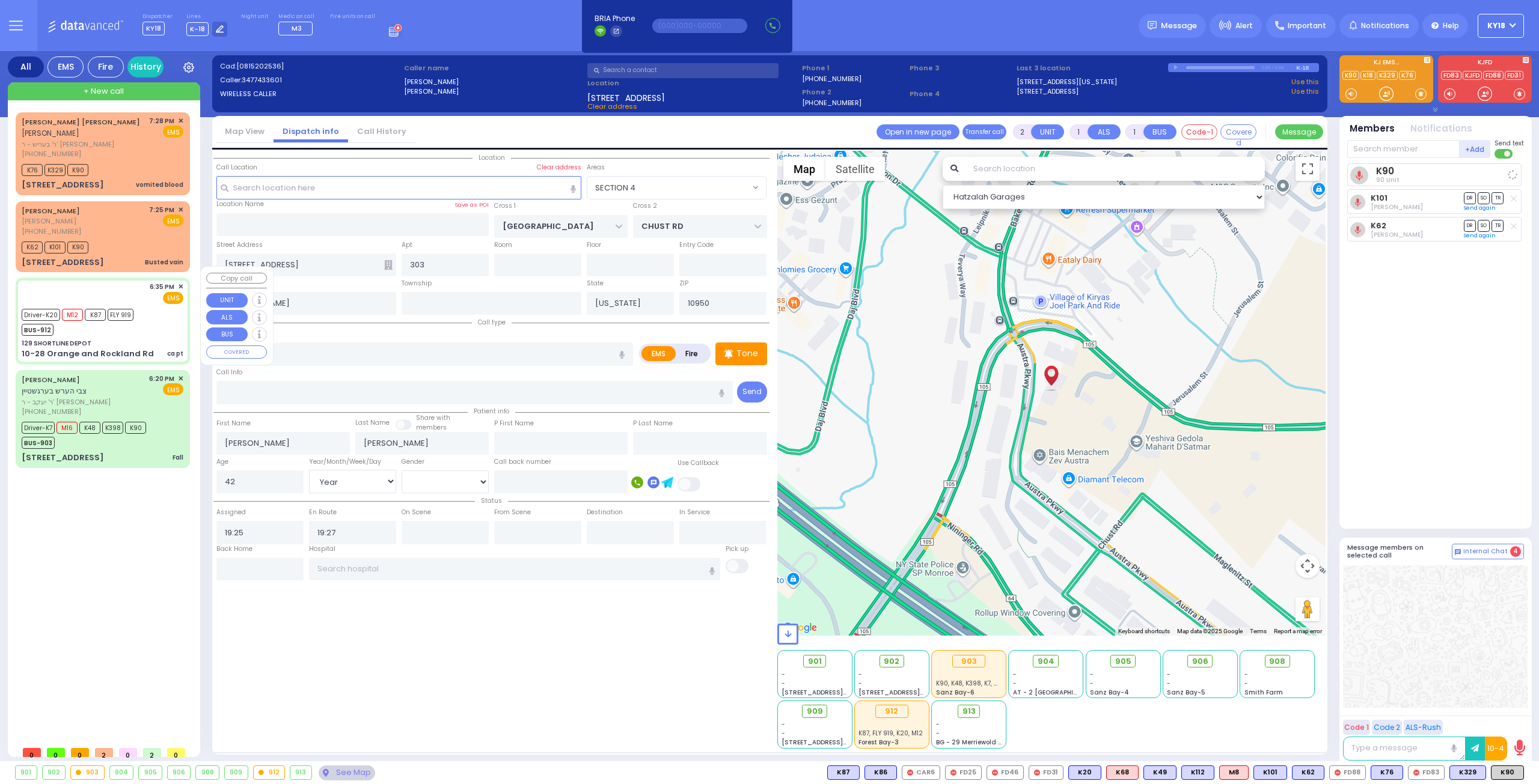
radio input "true"
type input "Mayer"
type input "Ziegelheim"
type input "78"
select select "Year"
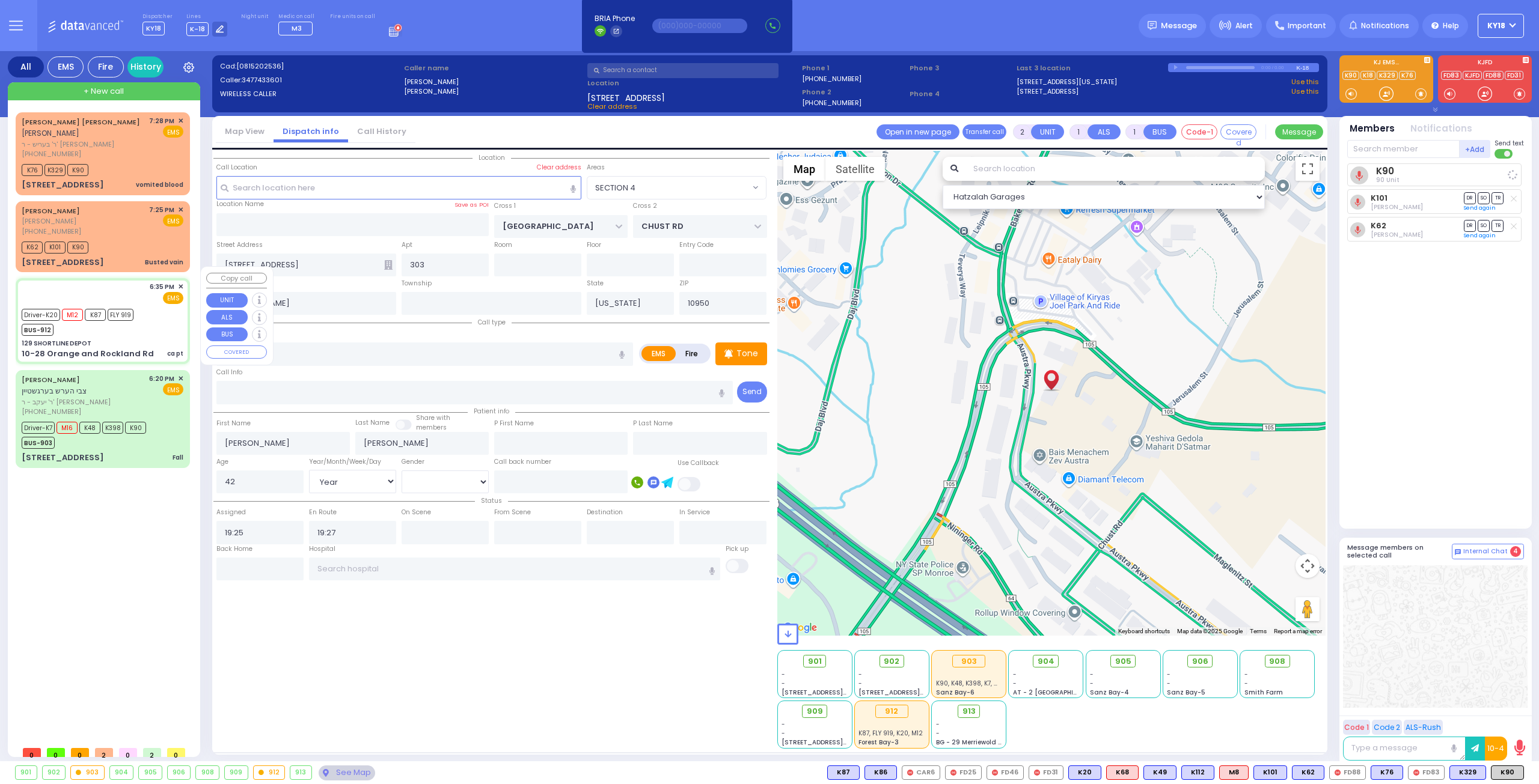
select select "[DEMOGRAPHIC_DATA]"
type input "18:35"
type input "18:37"
type input "18:57"
type input "19:09"
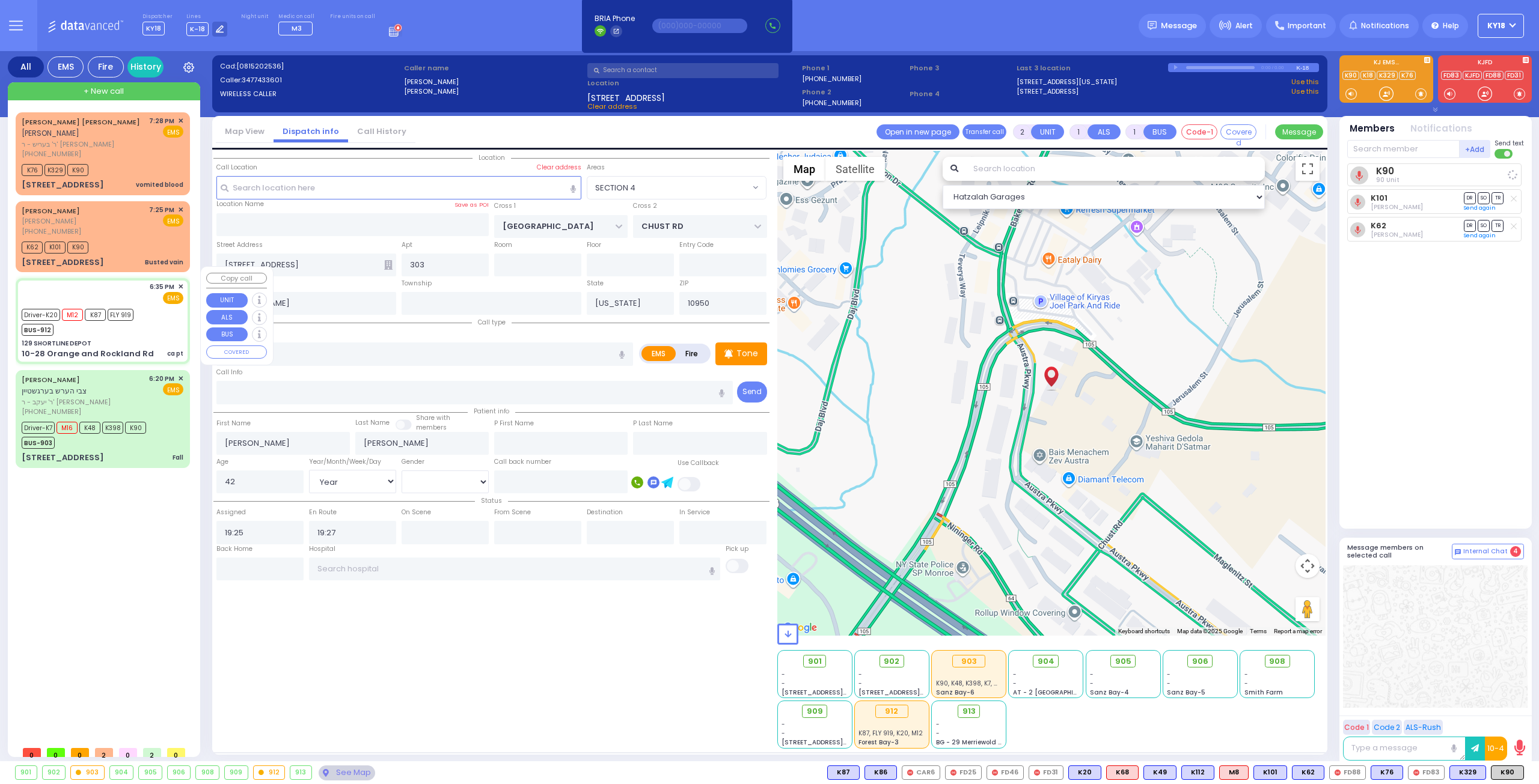
type input "New York Presbyterian Weill Cornell Medical Center"
select select "Hatzalah Garages"
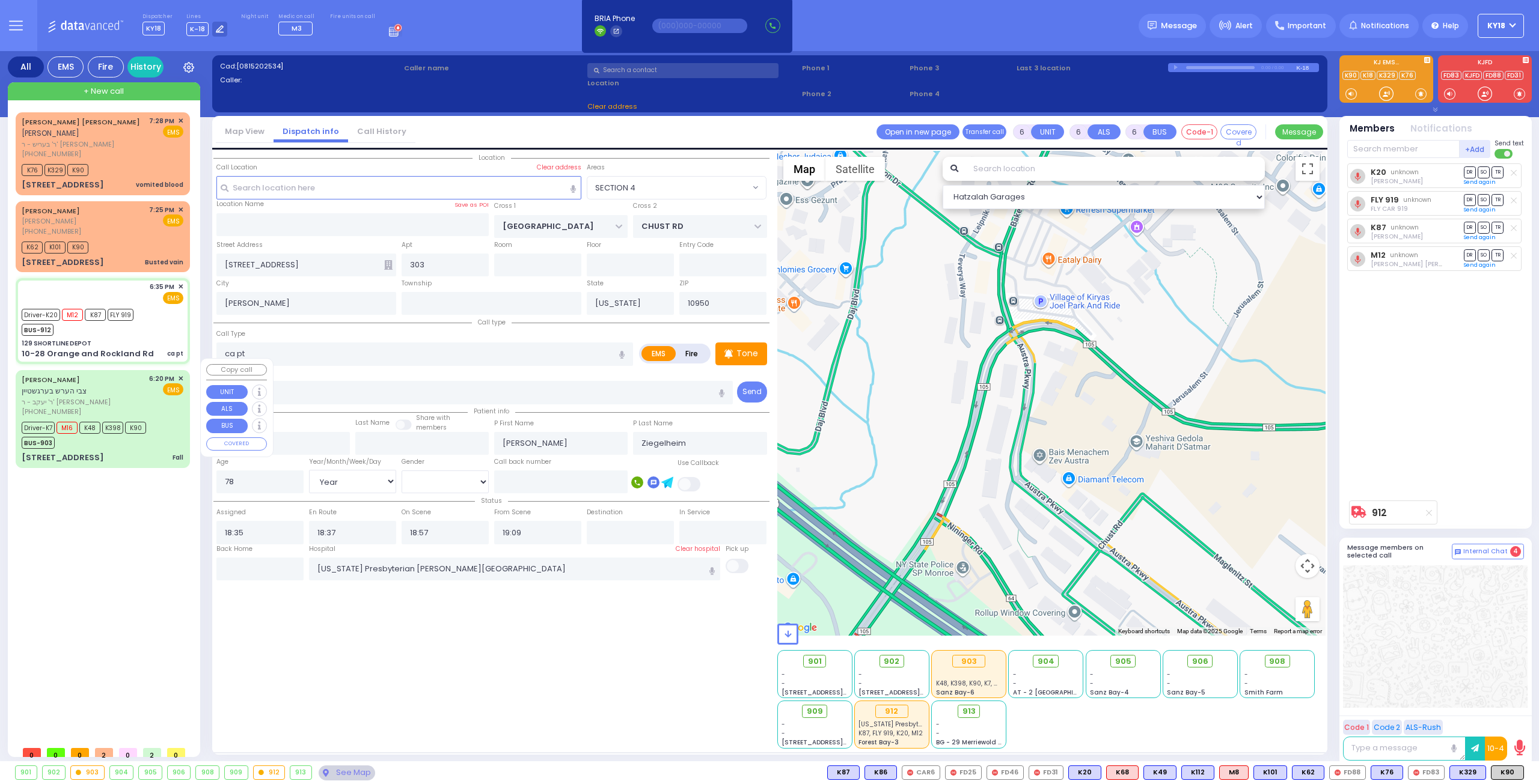
type input "129 SHORTLINE DEPOT"
type input "10-28 Orange and Rockland Rd"
type input "Monroe"
click at [90, 382] on div "ZVI HERSH BERGSTEIN צבי הערש בערגשטיין" at bounding box center [83, 385] width 123 height 23
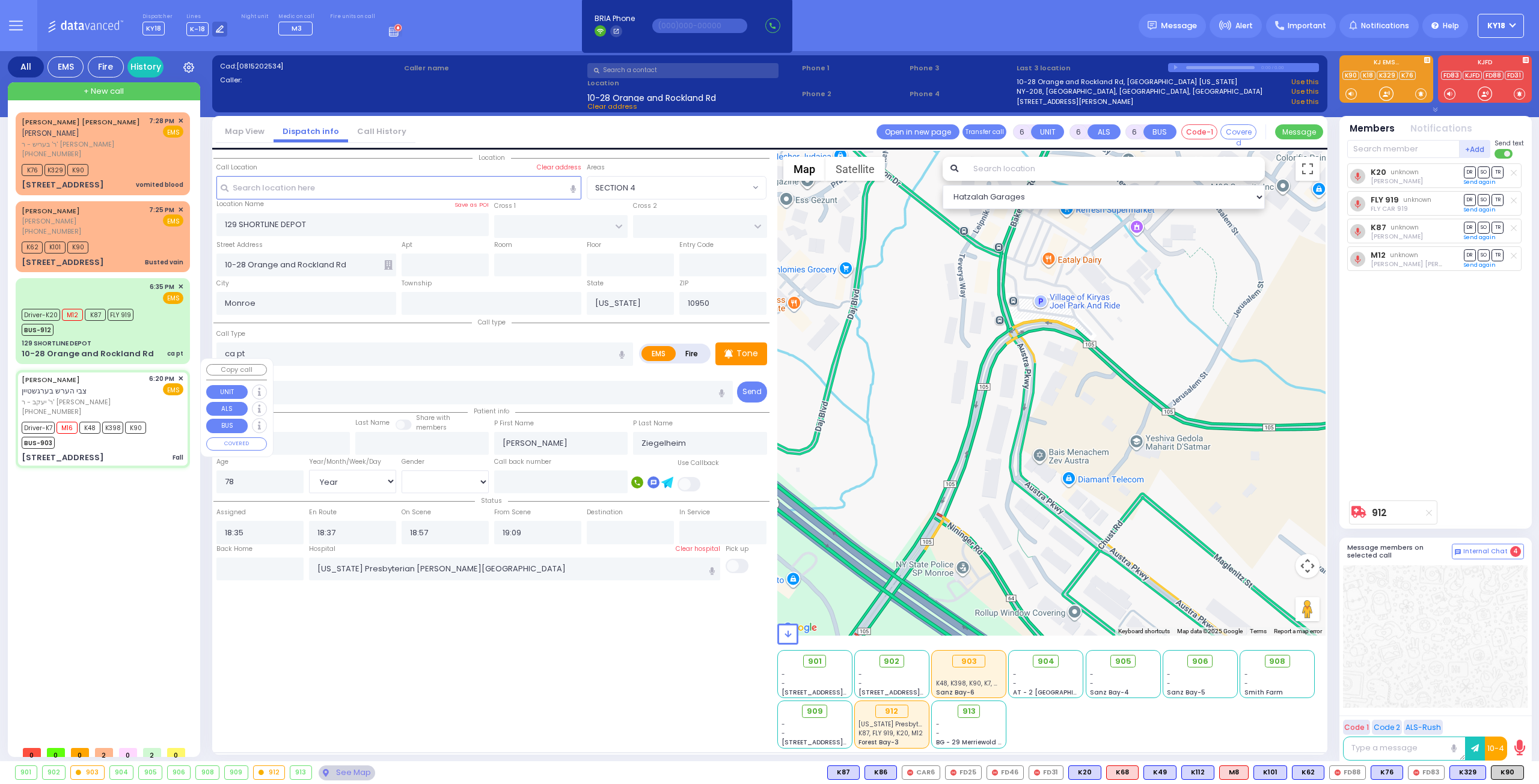
select select
type input "Fall"
radio input "true"
type input "ZVI HERSH"
type input "BERGSTEIN"
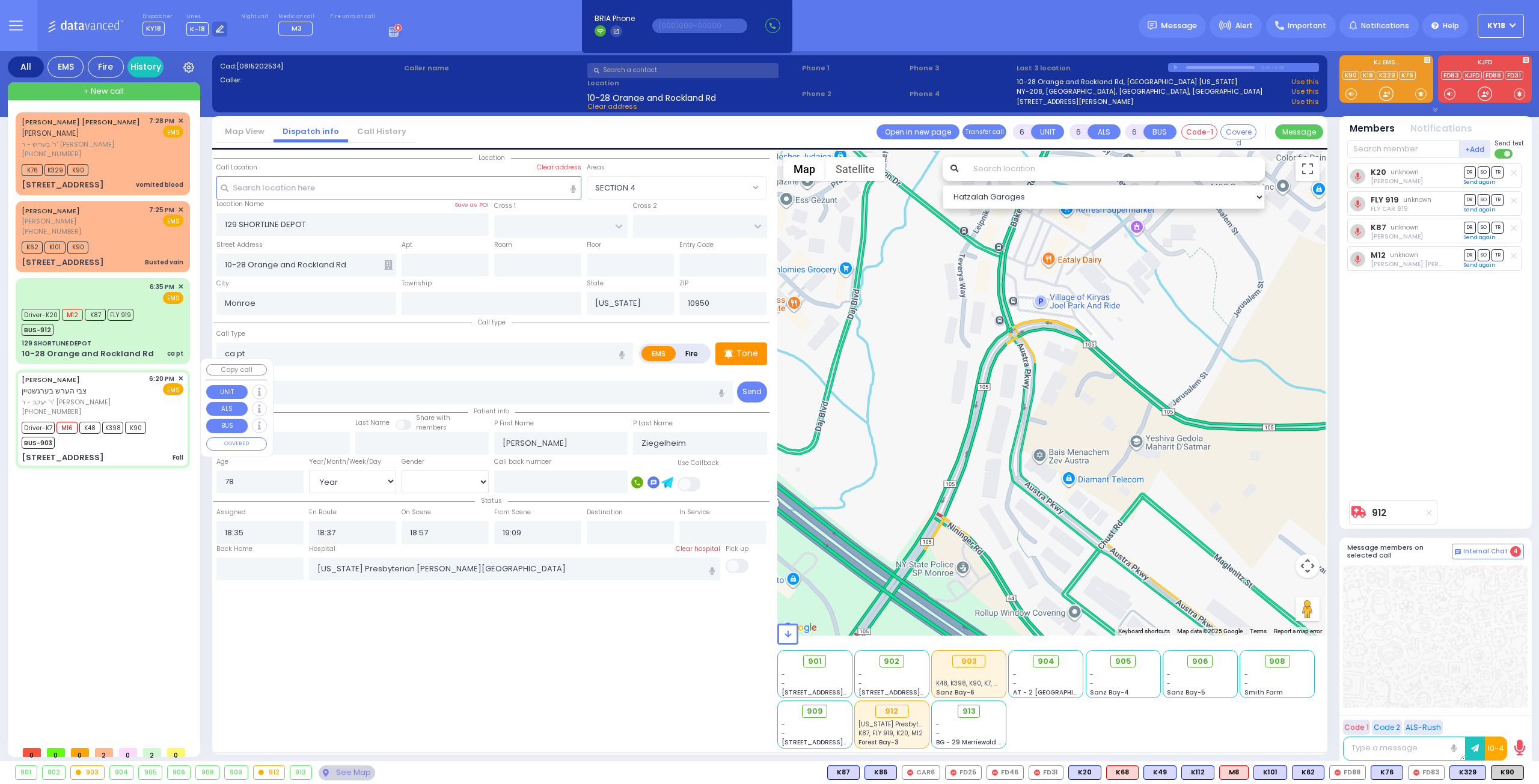
type input "Dovid"
type input "Bergstein"
type input "11"
select select "Month"
select select "[DEMOGRAPHIC_DATA]"
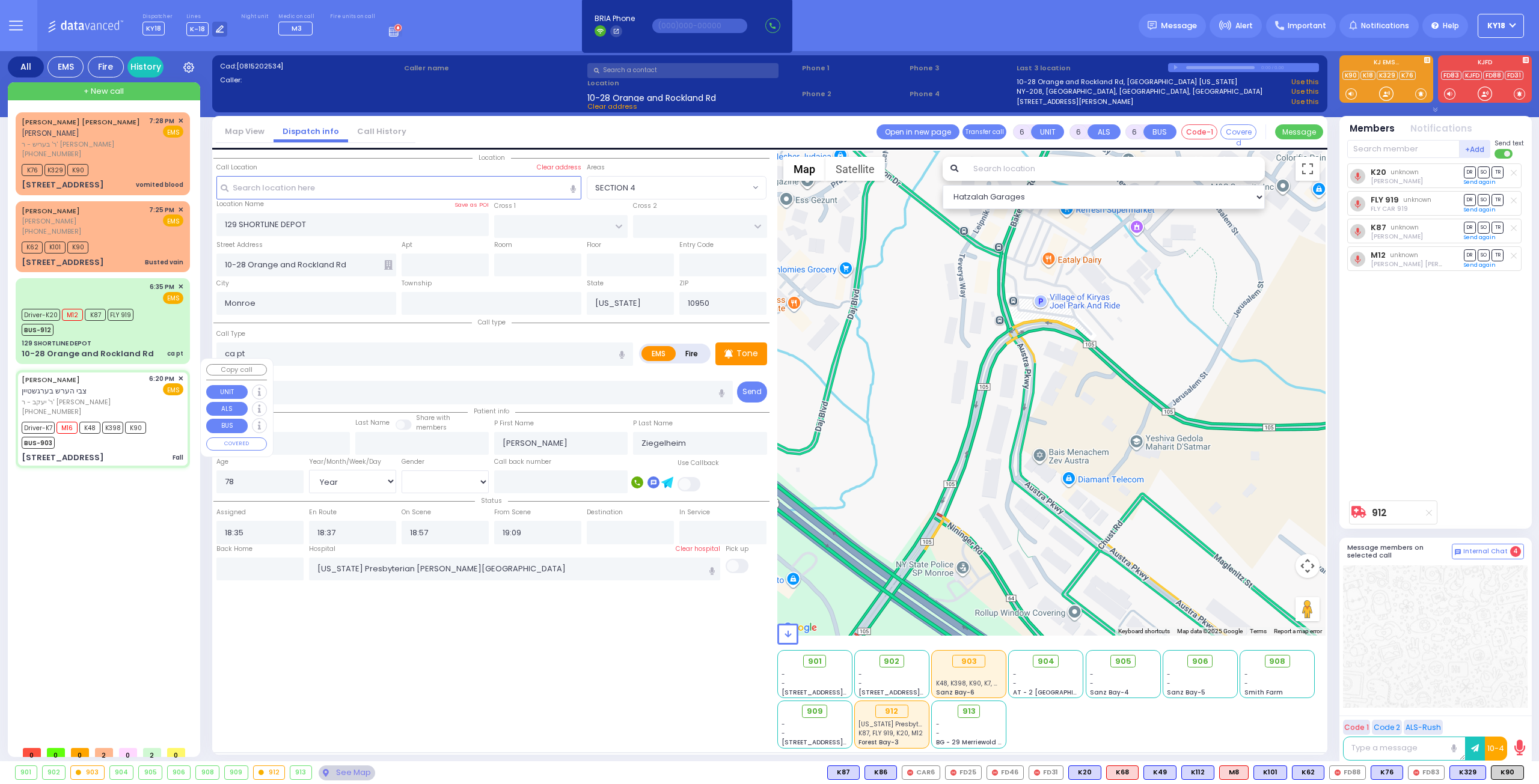
type input "18:20"
type input "18:21"
type input "18:24"
type input "18:45"
type input "19:10"
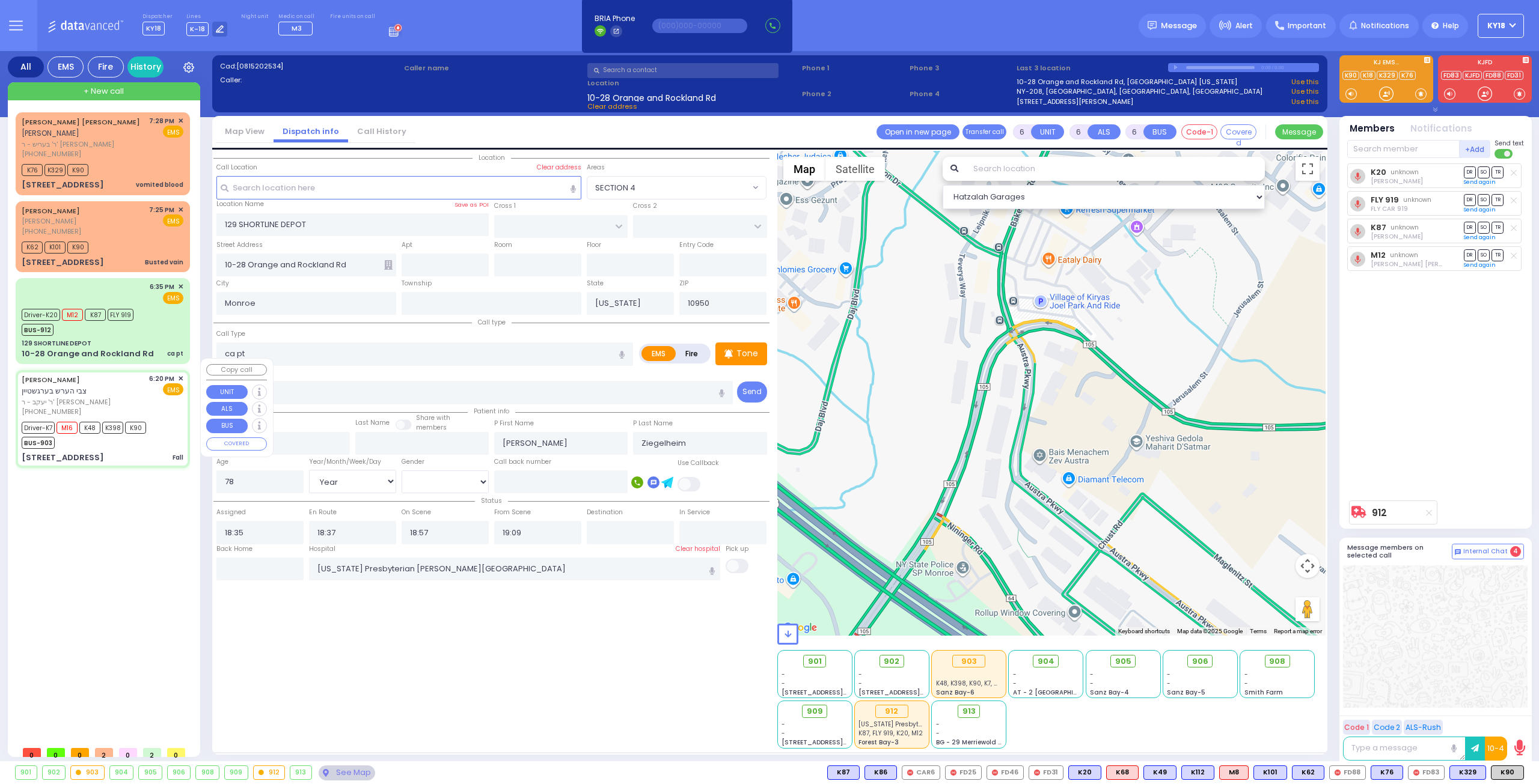
type input "20:00"
type input "Valley Hospital"
select select "Hatzalah Garages"
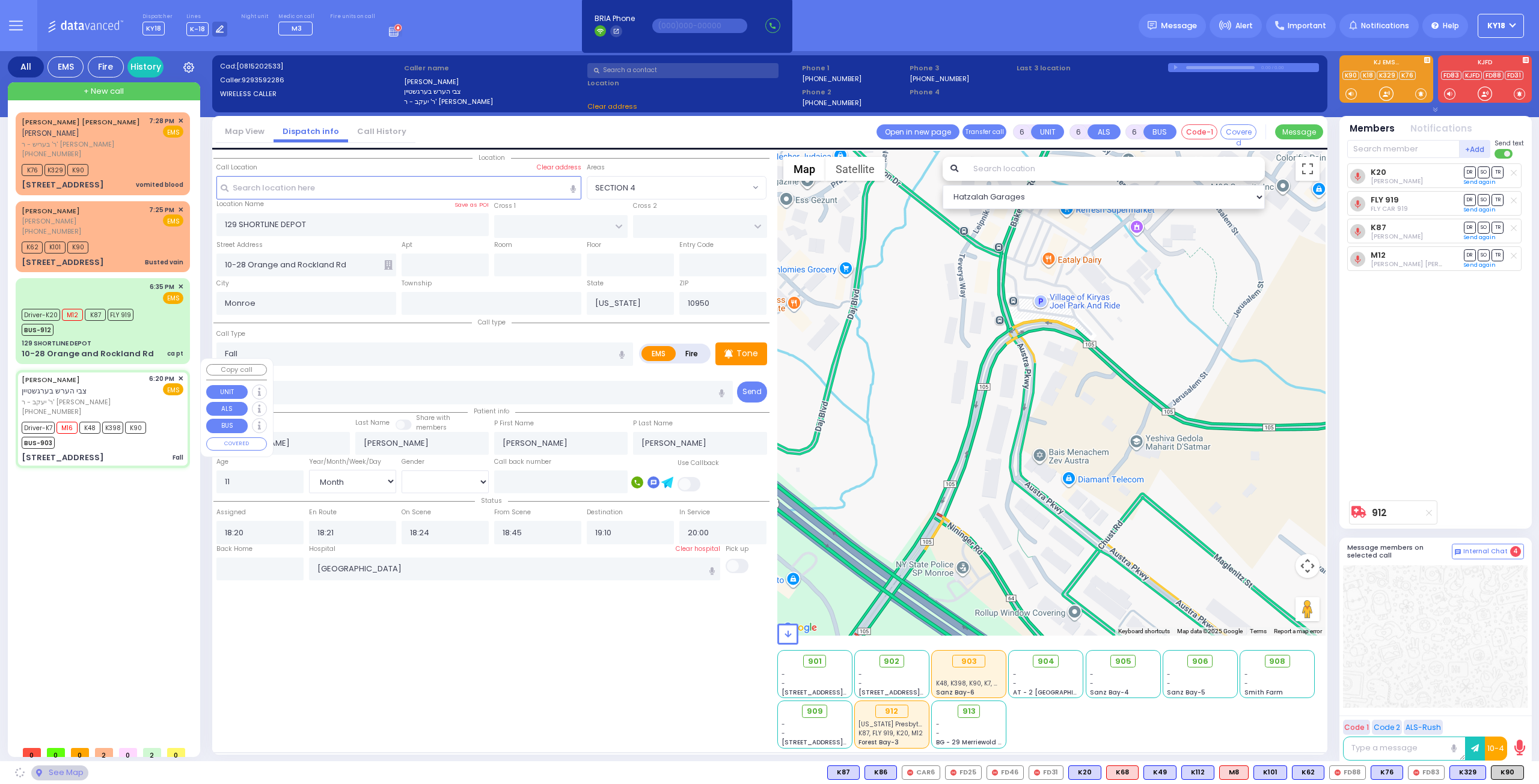
type input "PECOS COURT"
type input "DALLAS DR"
type input "65 DUELK AVE"
select select "[GEOGRAPHIC_DATA]"
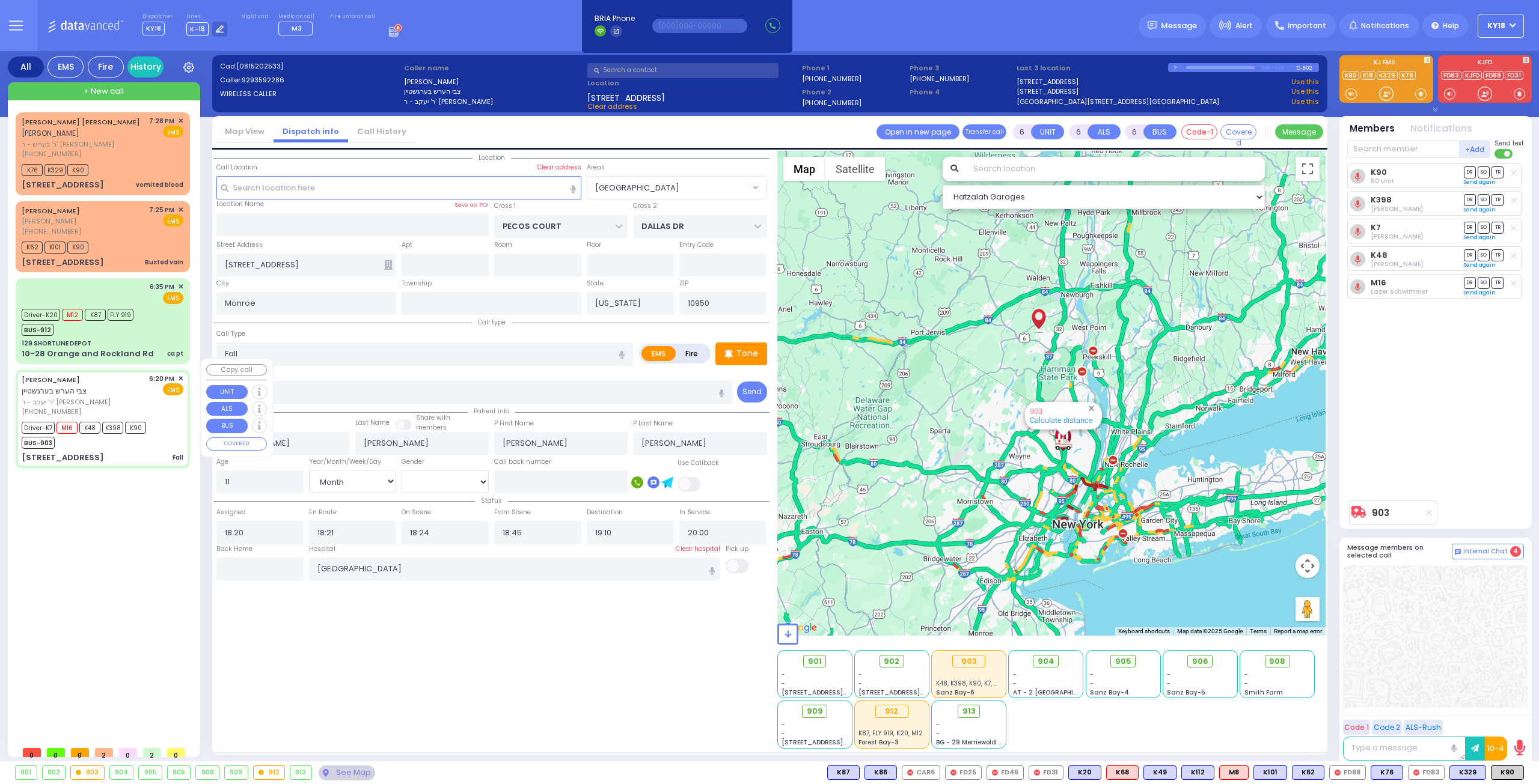
select select
radio input "true"
select select "Month"
select select "[DEMOGRAPHIC_DATA]"
select select "Hatzalah Garages"
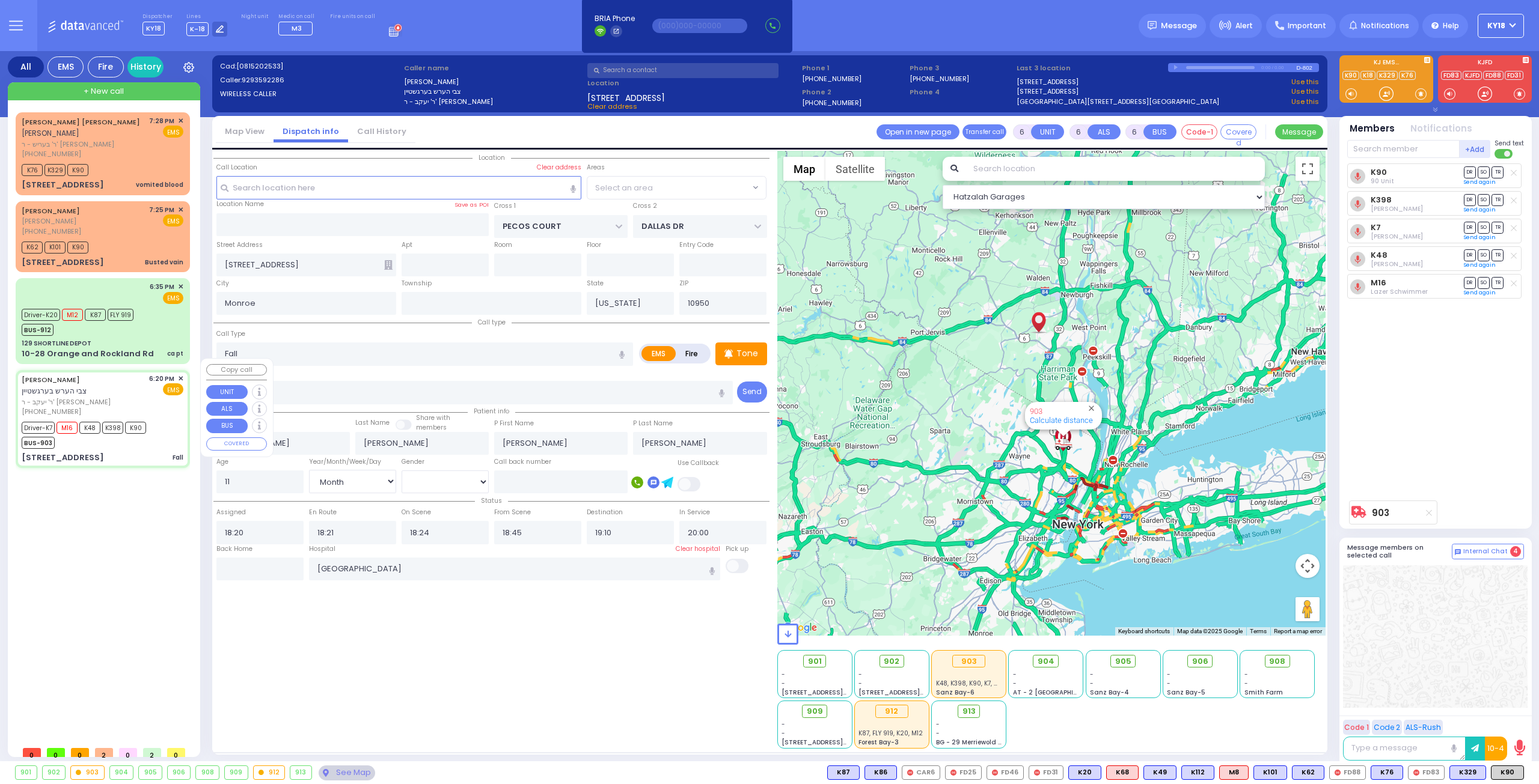
select select "[GEOGRAPHIC_DATA]"
select select
radio input "true"
select select "Month"
select select "[DEMOGRAPHIC_DATA]"
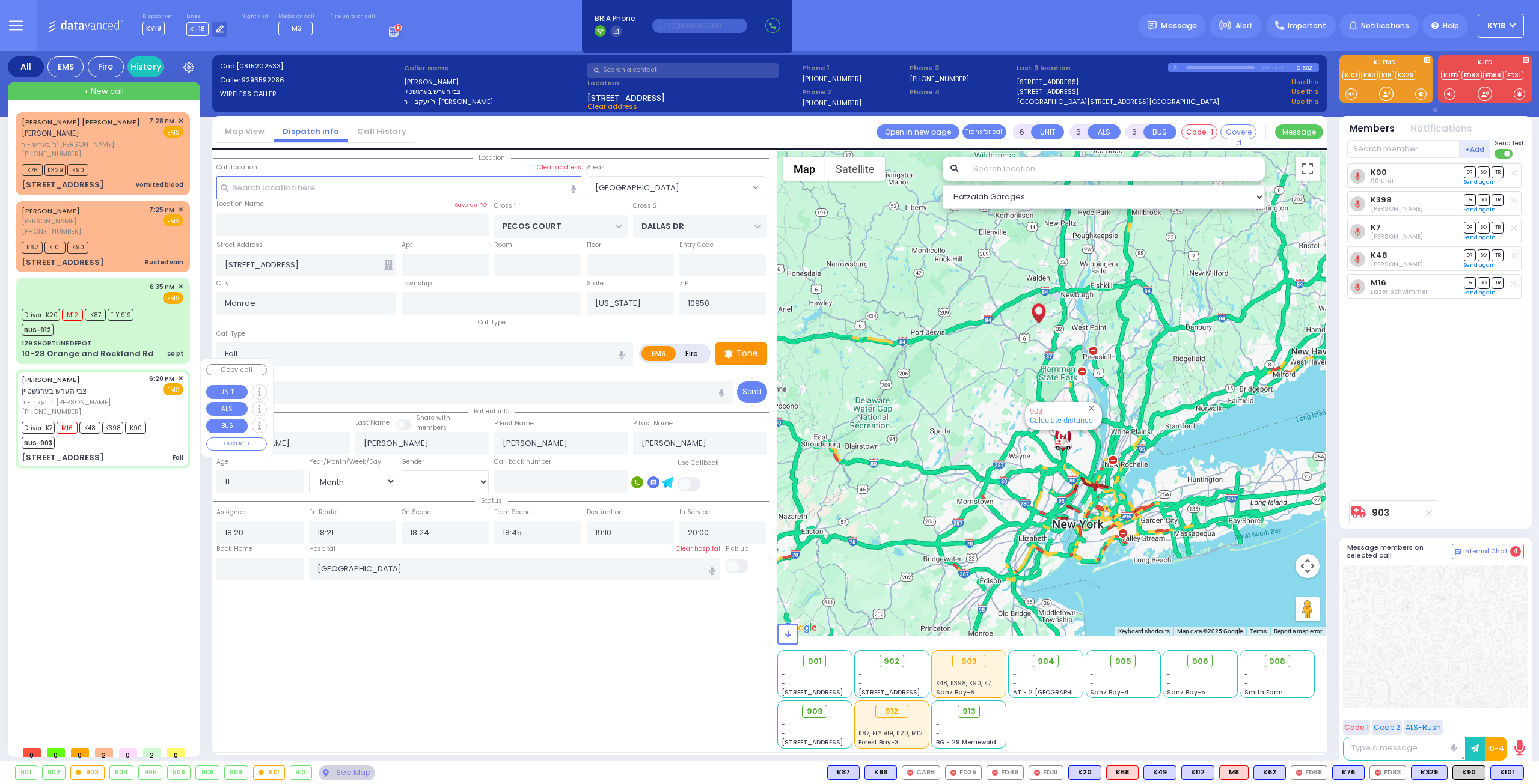
select select "Hatzalah Garages"
select select "[GEOGRAPHIC_DATA]"
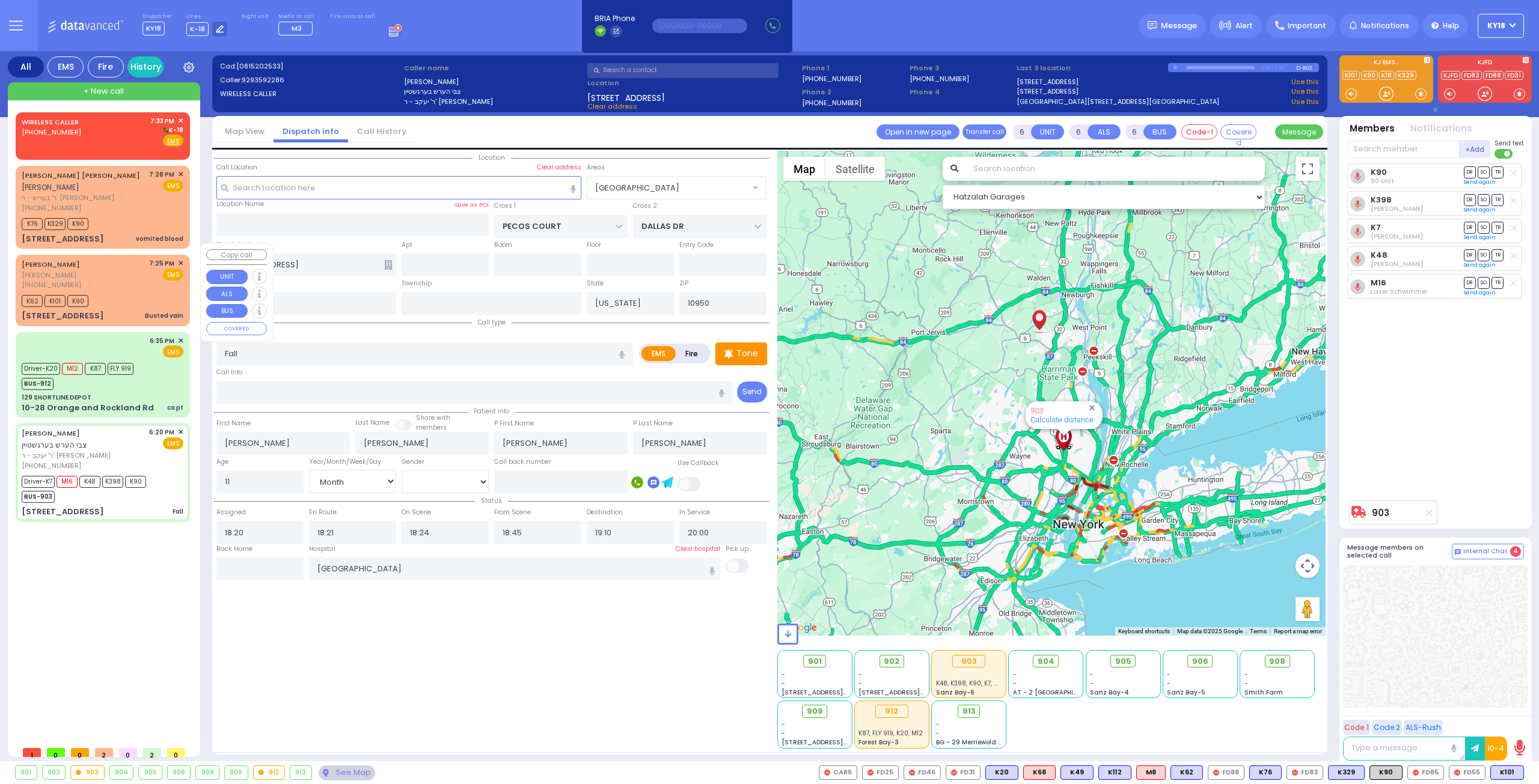
click at [127, 270] on div "MOSHE JOEL BINIK משה יואל ביניק (347) 743-3601 7:25 PM ✕ EMS" at bounding box center [103, 275] width 162 height 32
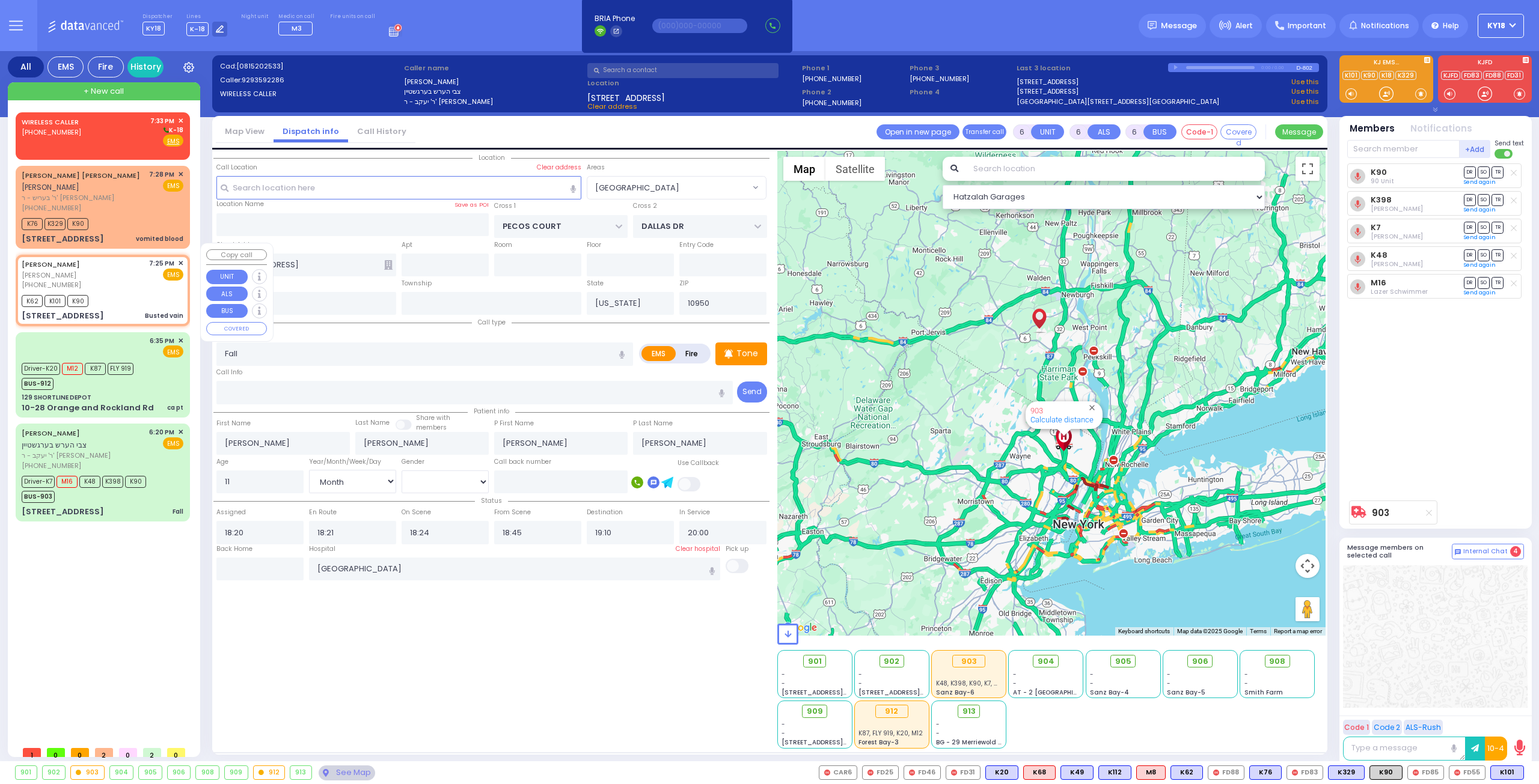
select select
radio input "true"
select select "Month"
select select "[DEMOGRAPHIC_DATA]"
select select "Hatzalah Garages"
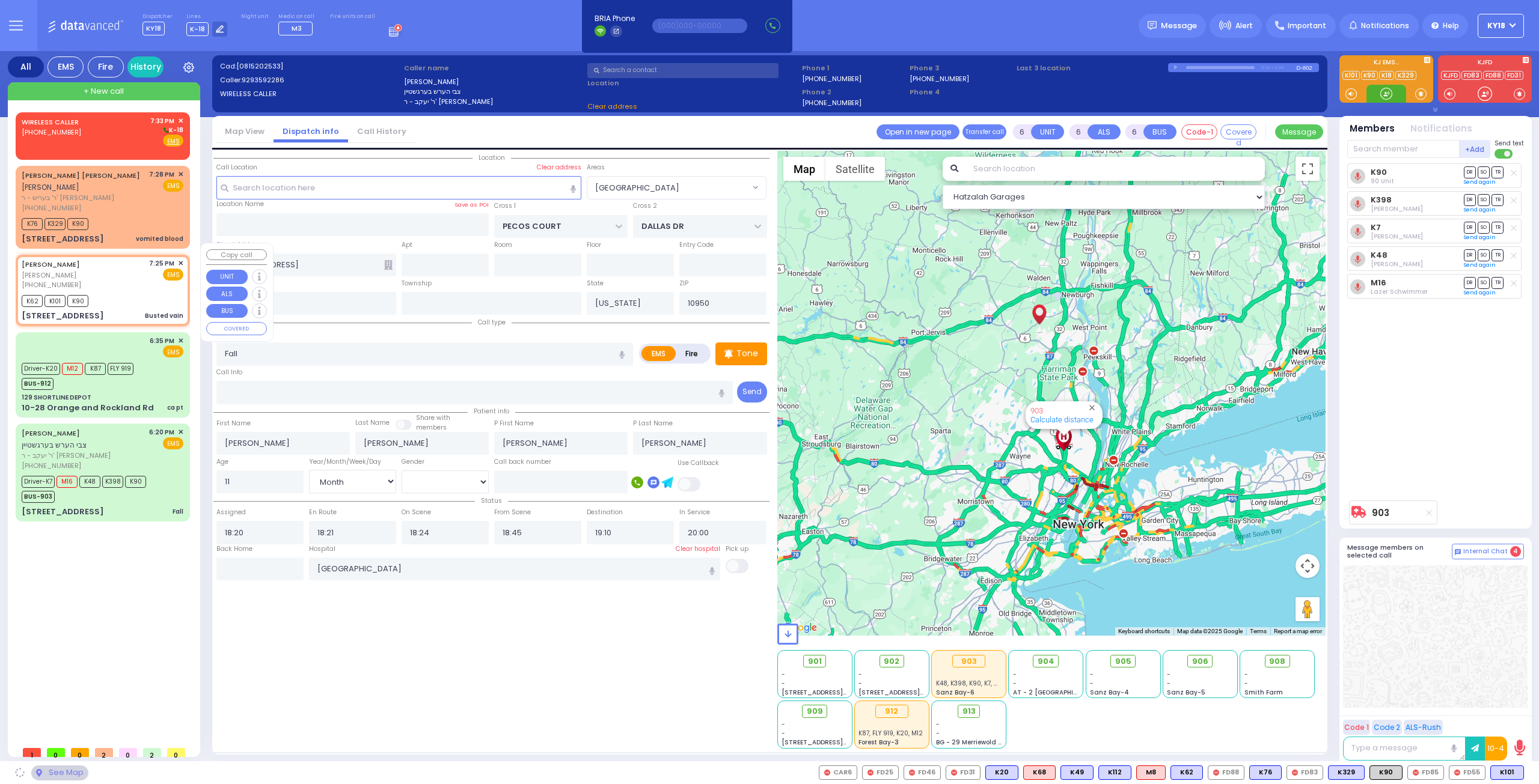
type input "2"
type input "1"
select select
type input "Busted vain"
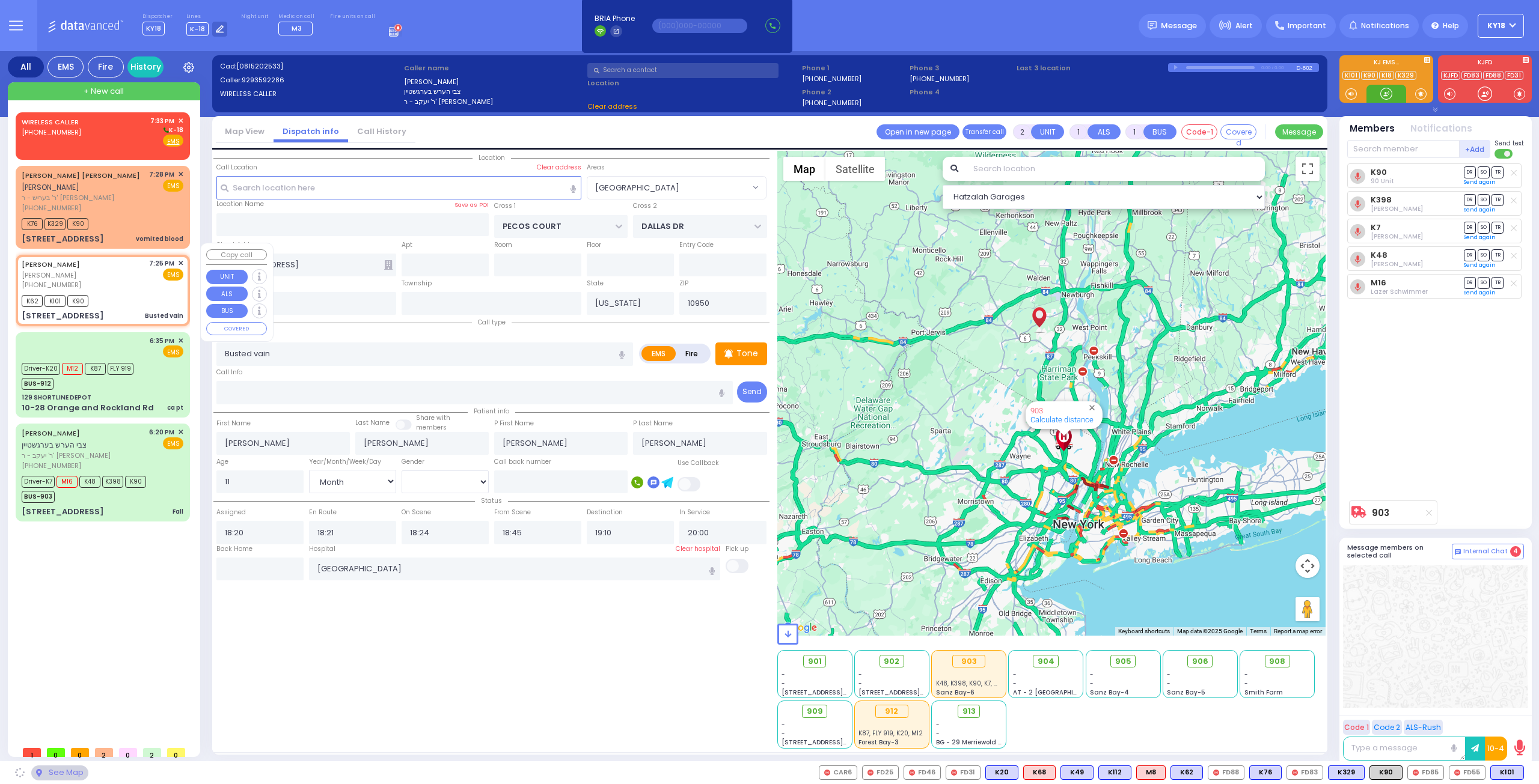
radio input "true"
type input "MOSHE JOEL"
type input "BINIK"
type input "42"
select select "Year"
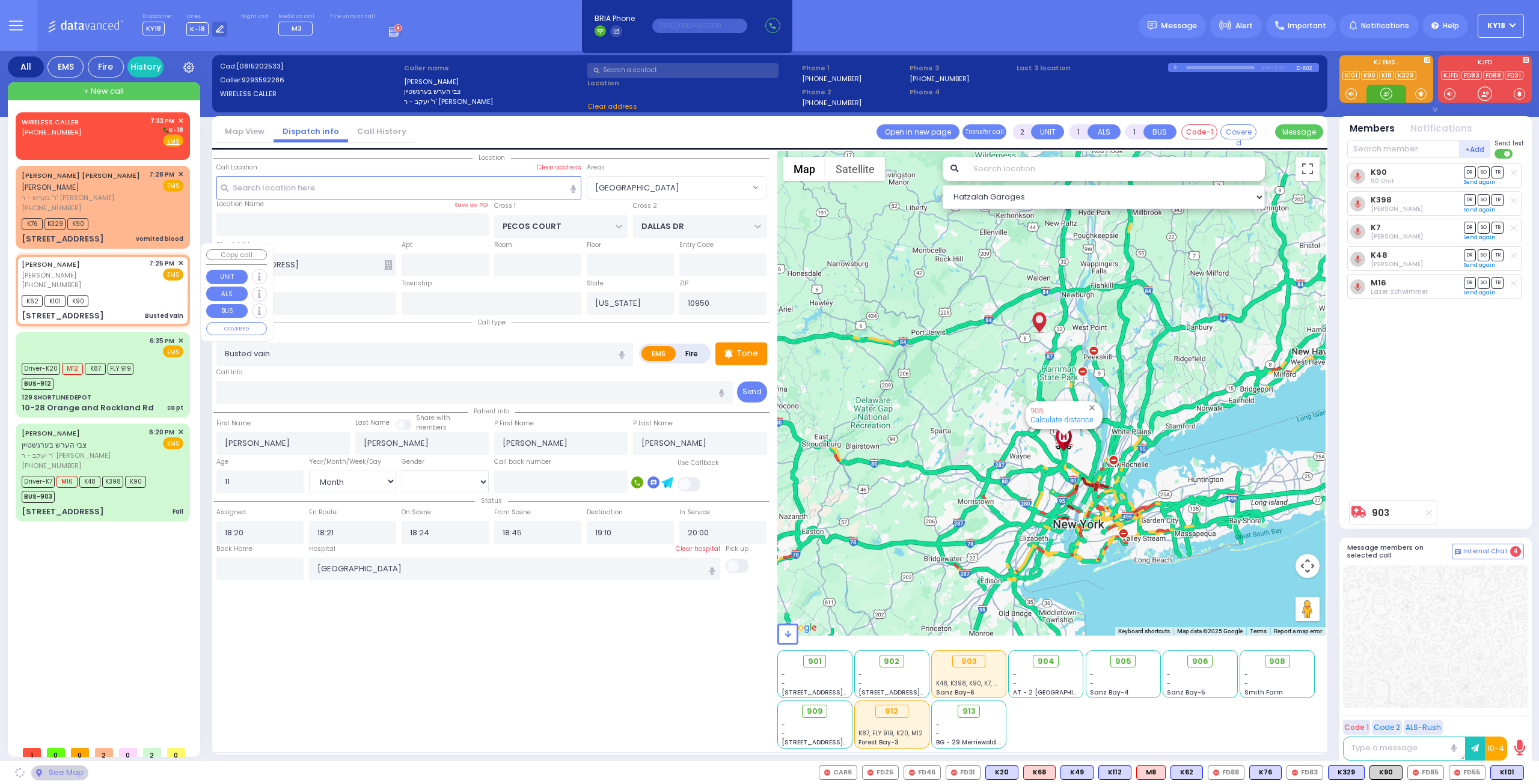
select select "[DEMOGRAPHIC_DATA]"
type input "19:25"
type input "19:27"
select select "Hatzalah Garages"
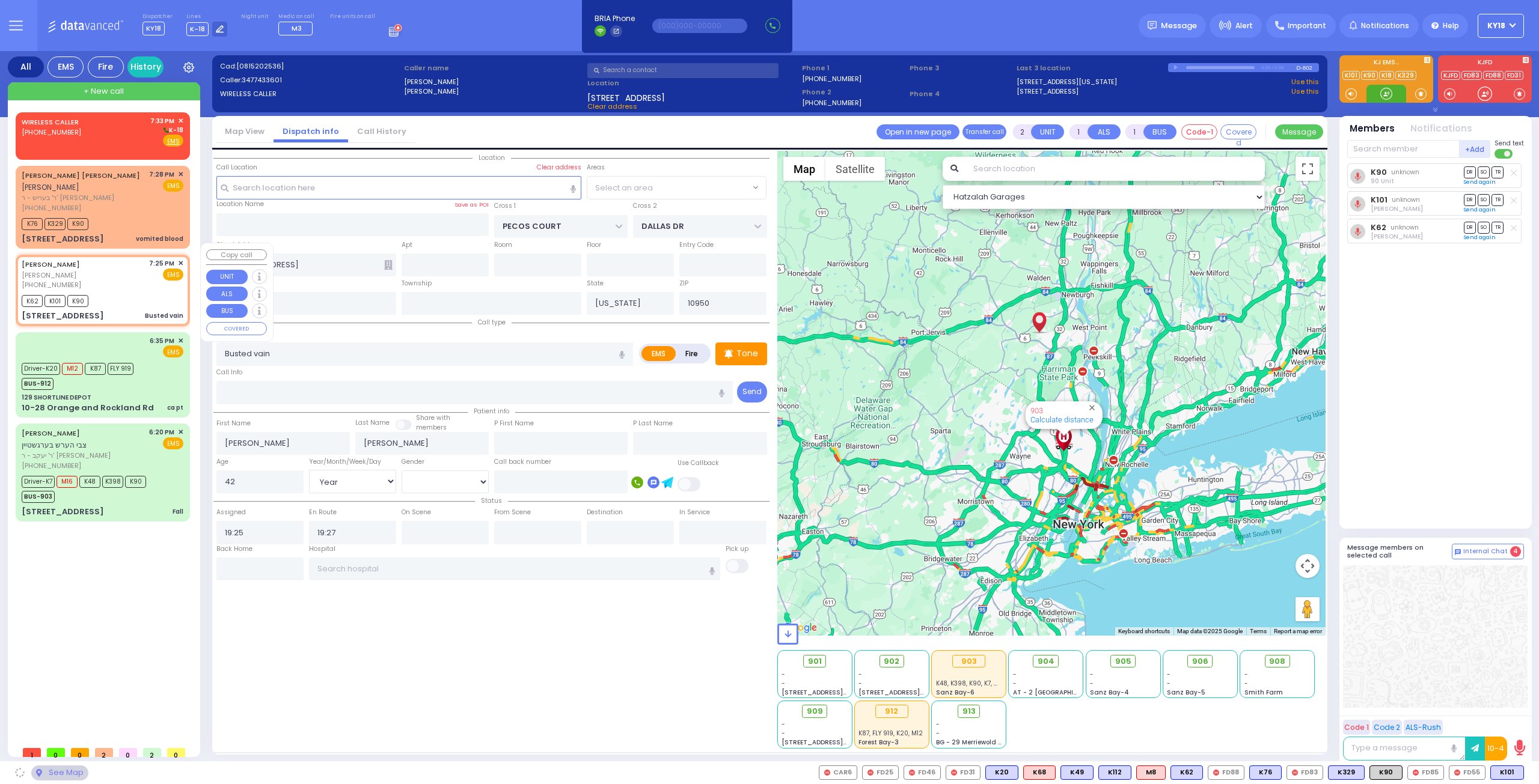
type input "BAKERTOWN RD"
type input "CHUST RD"
type input "3 AUSTRA PKWY"
type input "303"
type input "Kiryas Joel"
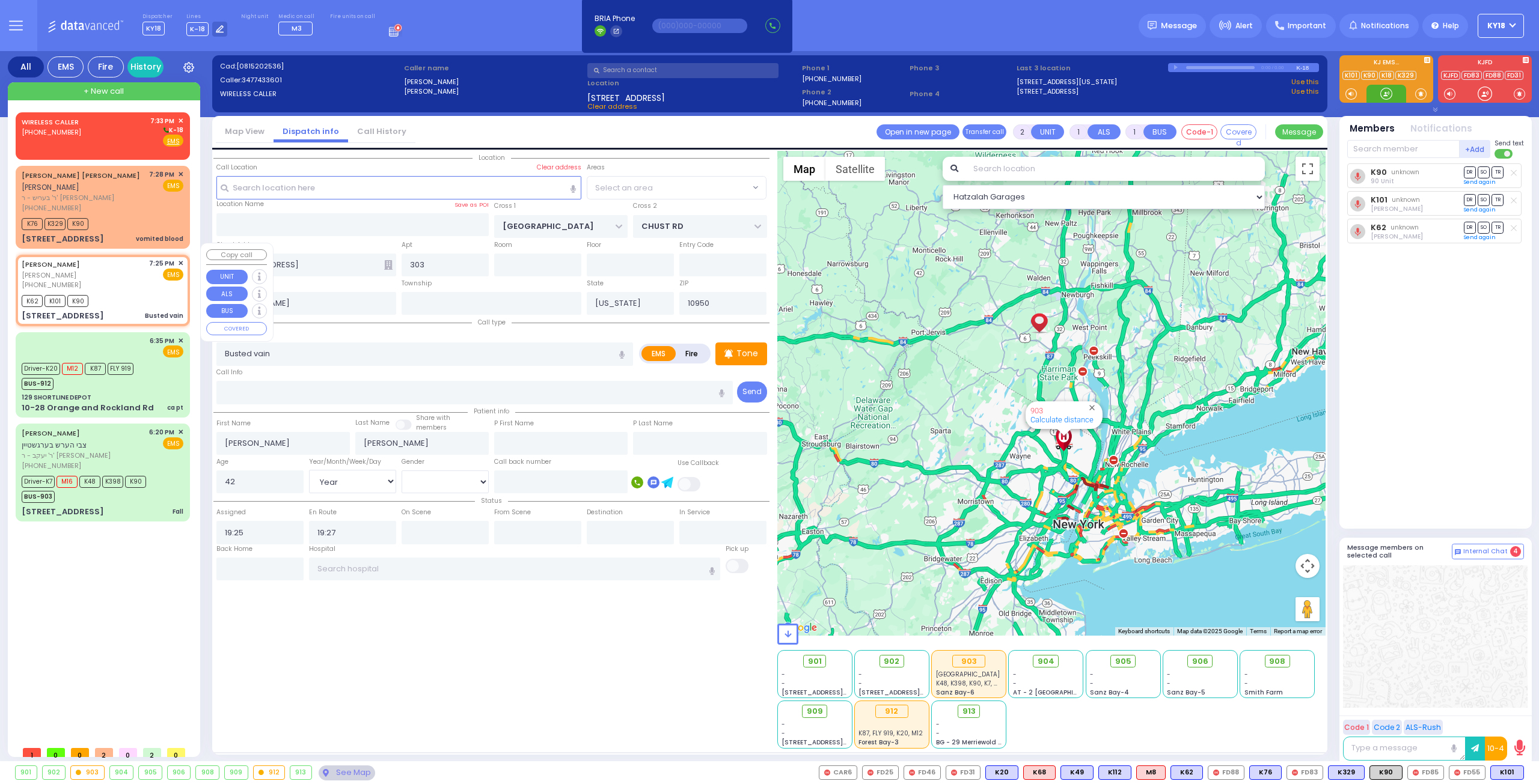
select select "SECTION 4"
click at [1522, 772] on button at bounding box center [1520, 772] width 6 height 13
click at [1515, 718] on icon at bounding box center [1512, 719] width 12 height 12
click at [1514, 705] on icon at bounding box center [1512, 702] width 12 height 12
click at [142, 292] on div "K62 K101 K90" at bounding box center [103, 299] width 162 height 15
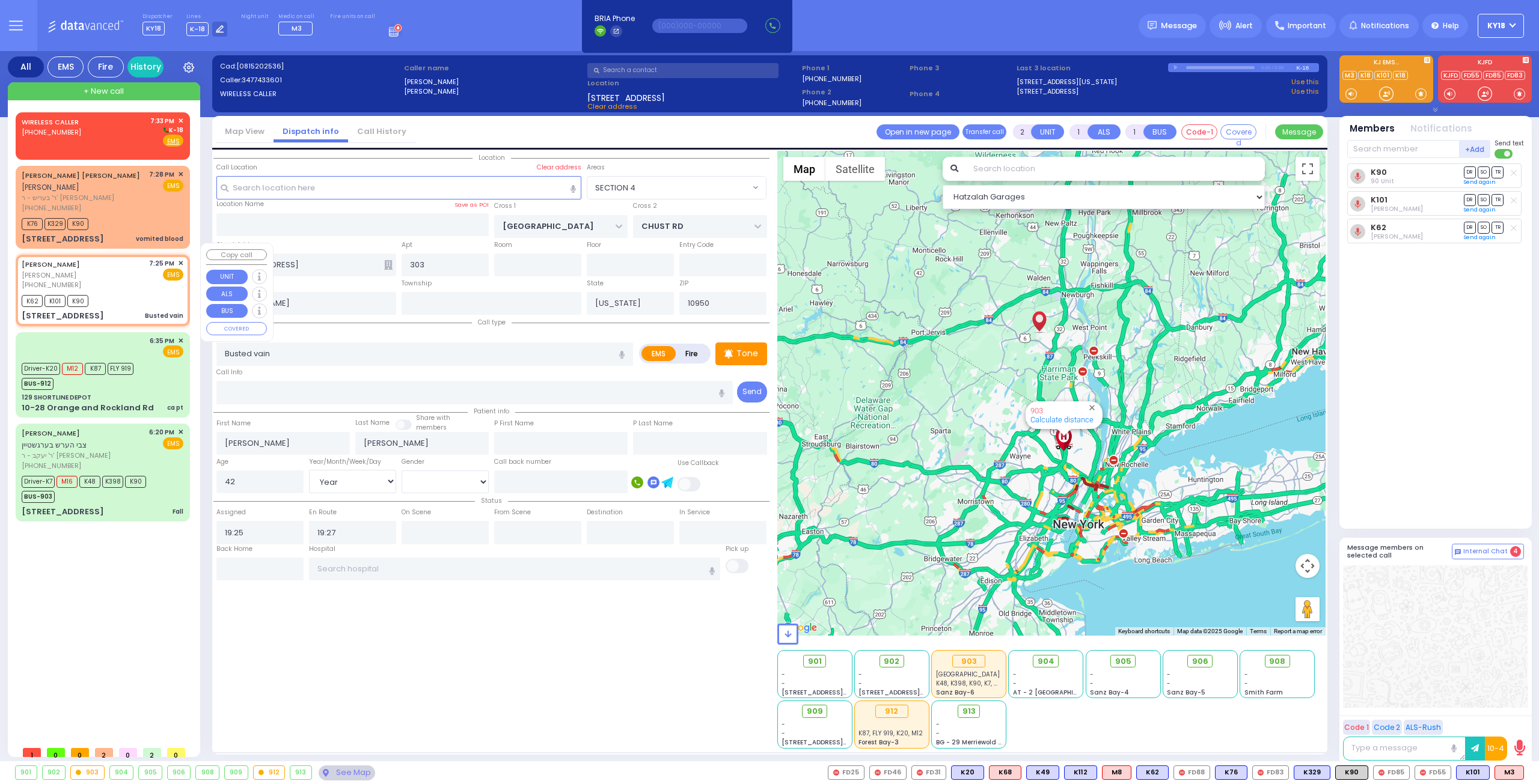
select select
radio input "true"
select select "Year"
select select "[DEMOGRAPHIC_DATA]"
select select "SECTION 4"
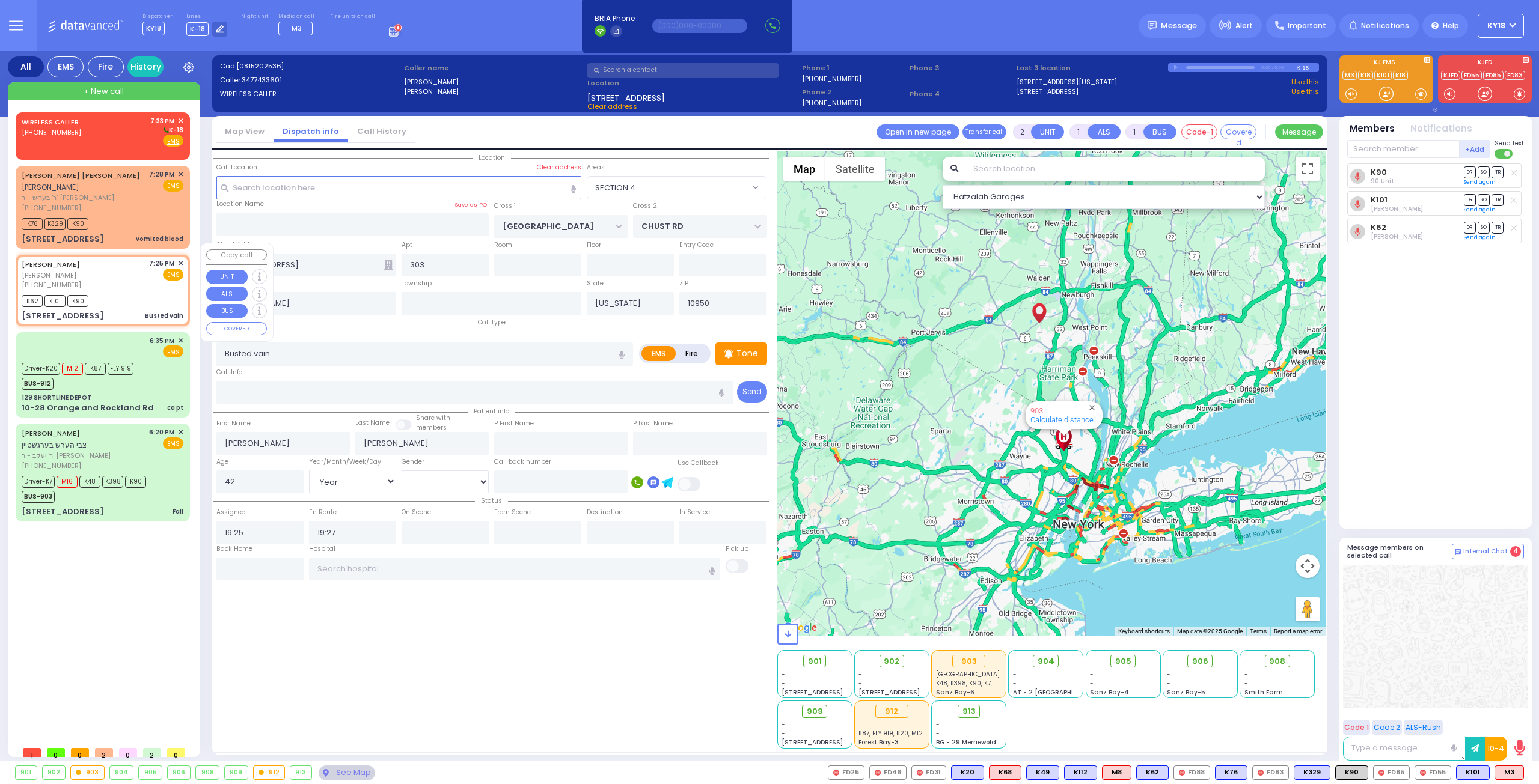
select select "Hatzalah Garages"
click at [1500, 773] on icon at bounding box center [1499, 772] width 6 height 6
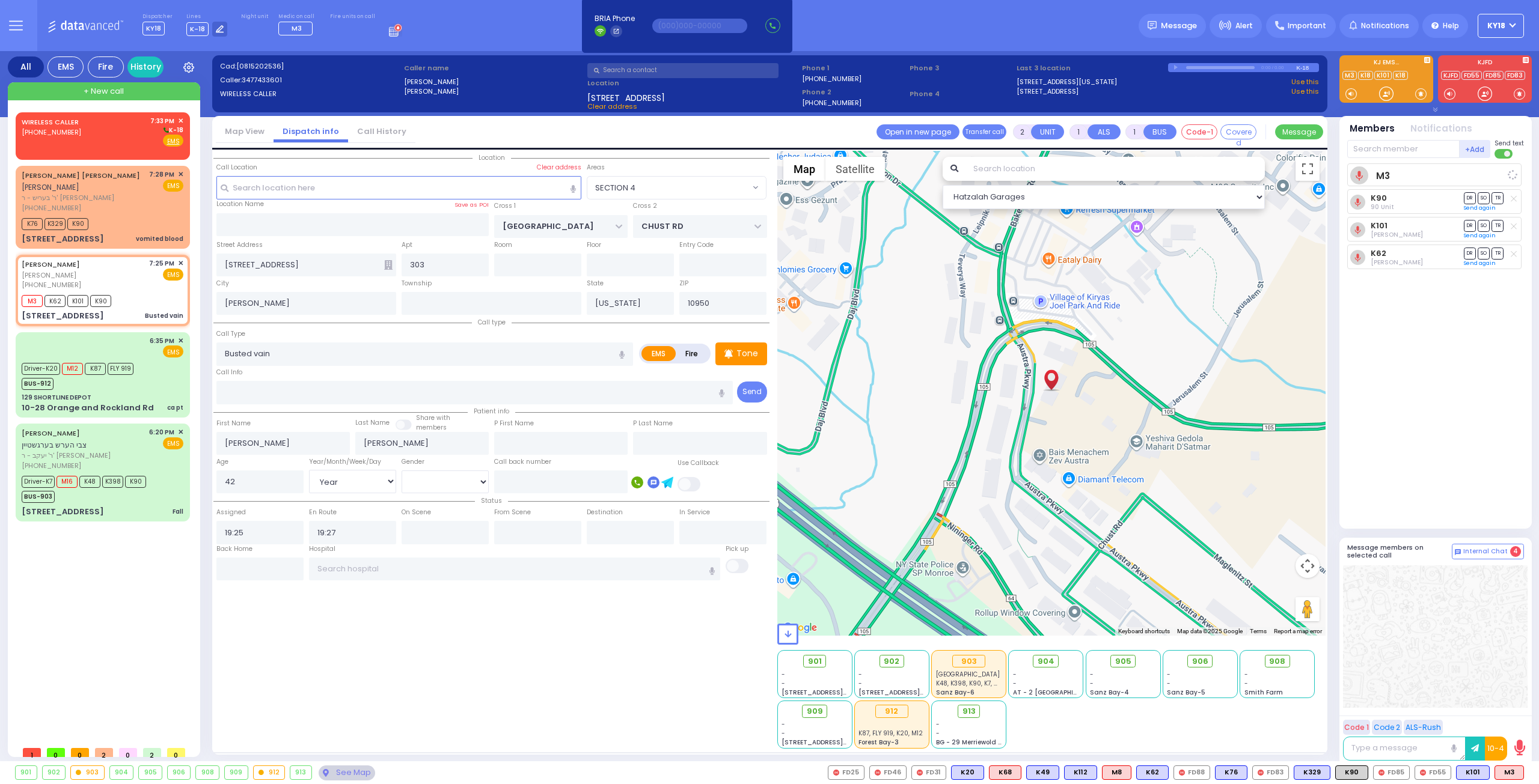
select select
radio input "true"
select select "Year"
select select "[DEMOGRAPHIC_DATA]"
select select "Hatzalah Garages"
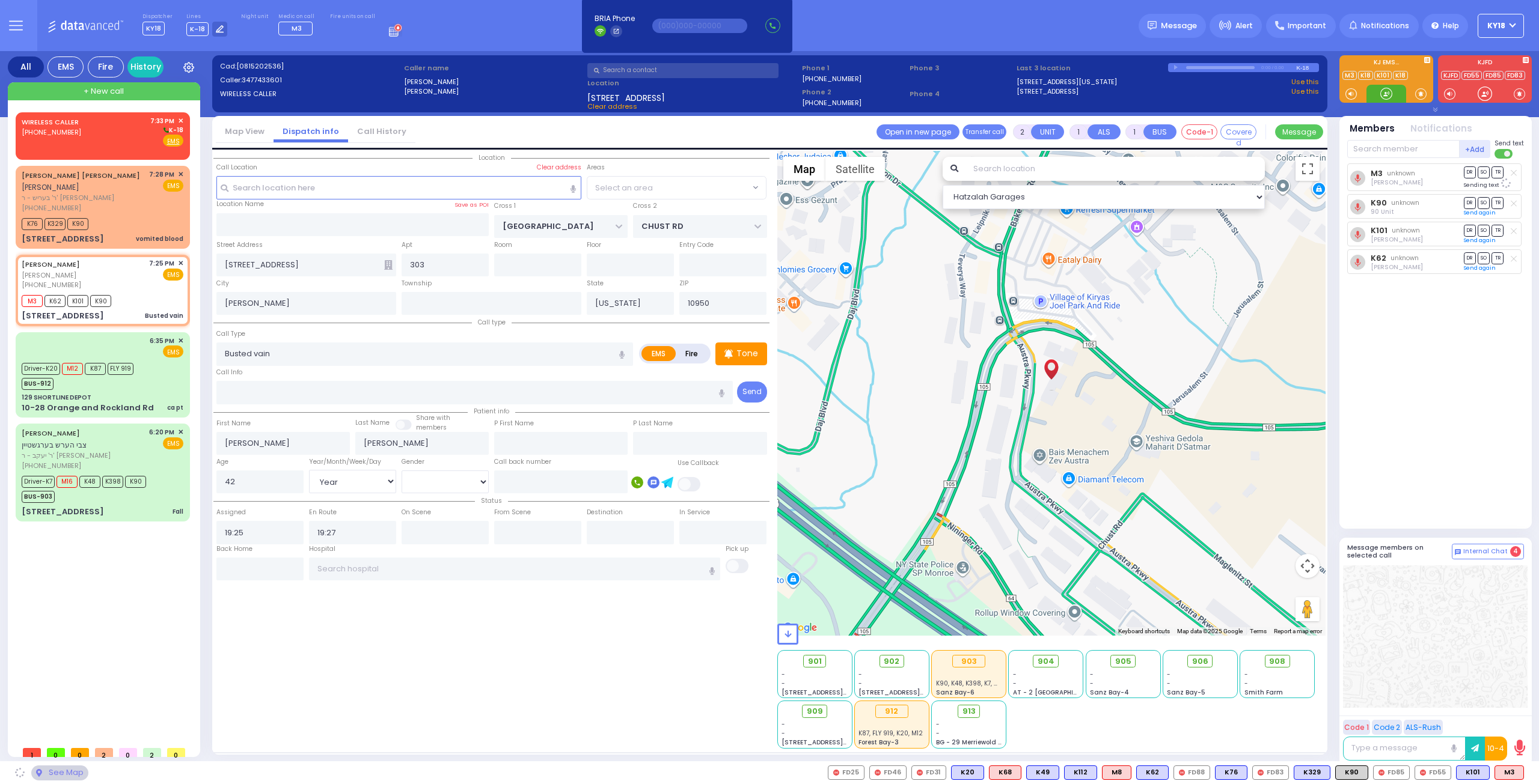
select select "SECTION 4"
click at [145, 310] on div "3 AUSTRA PKWY 303 Busted vain" at bounding box center [103, 316] width 162 height 12
select select
radio input "true"
select select "Year"
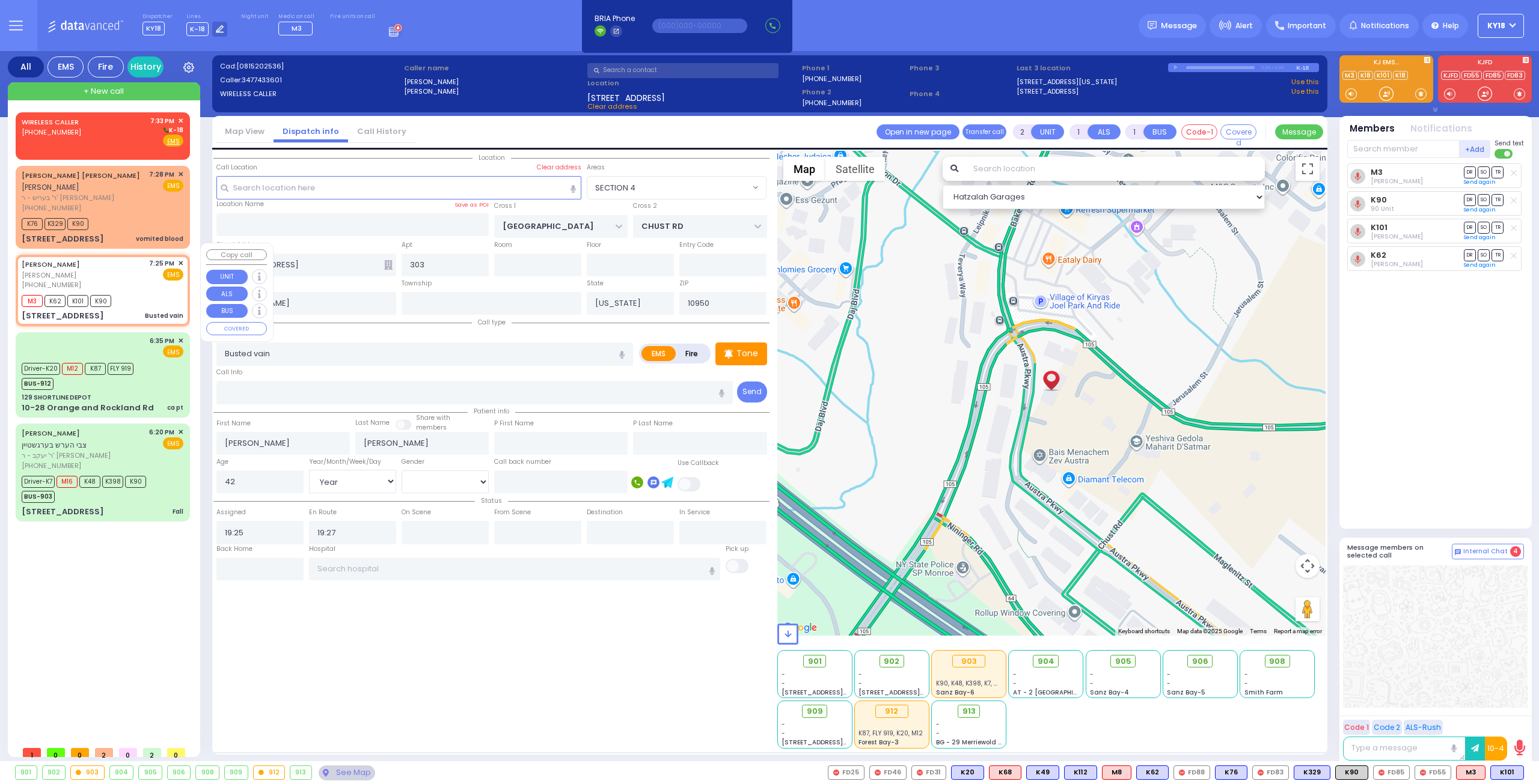
select select "[DEMOGRAPHIC_DATA]"
select select "Hatzalah Garages"
select select "SECTION 4"
click at [360, 562] on input "text" at bounding box center [515, 569] width 412 height 23
click at [134, 292] on div "M3 K62 K101 K90" at bounding box center [103, 299] width 162 height 15
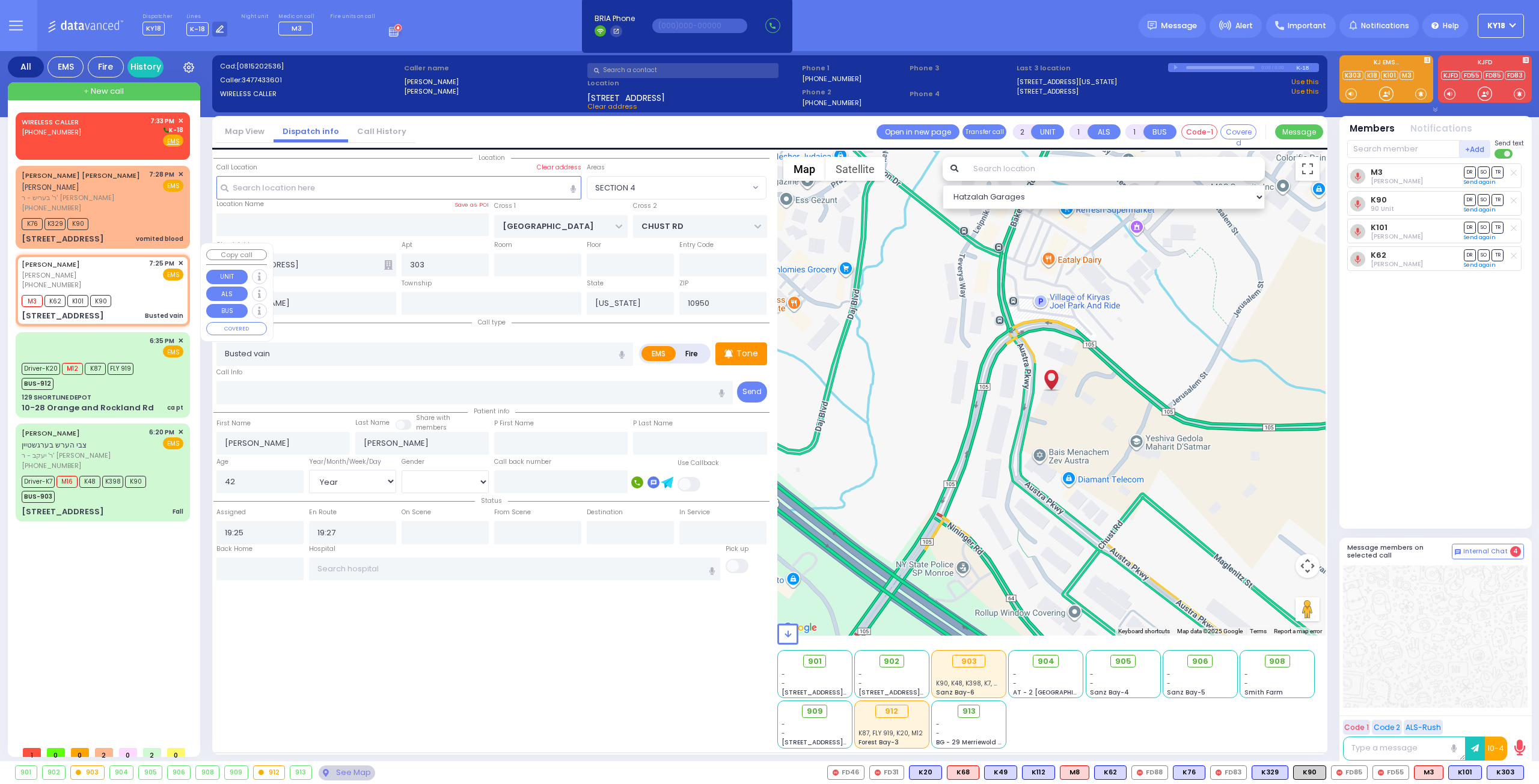
select select
radio input "true"
select select "Year"
select select "[DEMOGRAPHIC_DATA]"
select select "Hatzalah Garages"
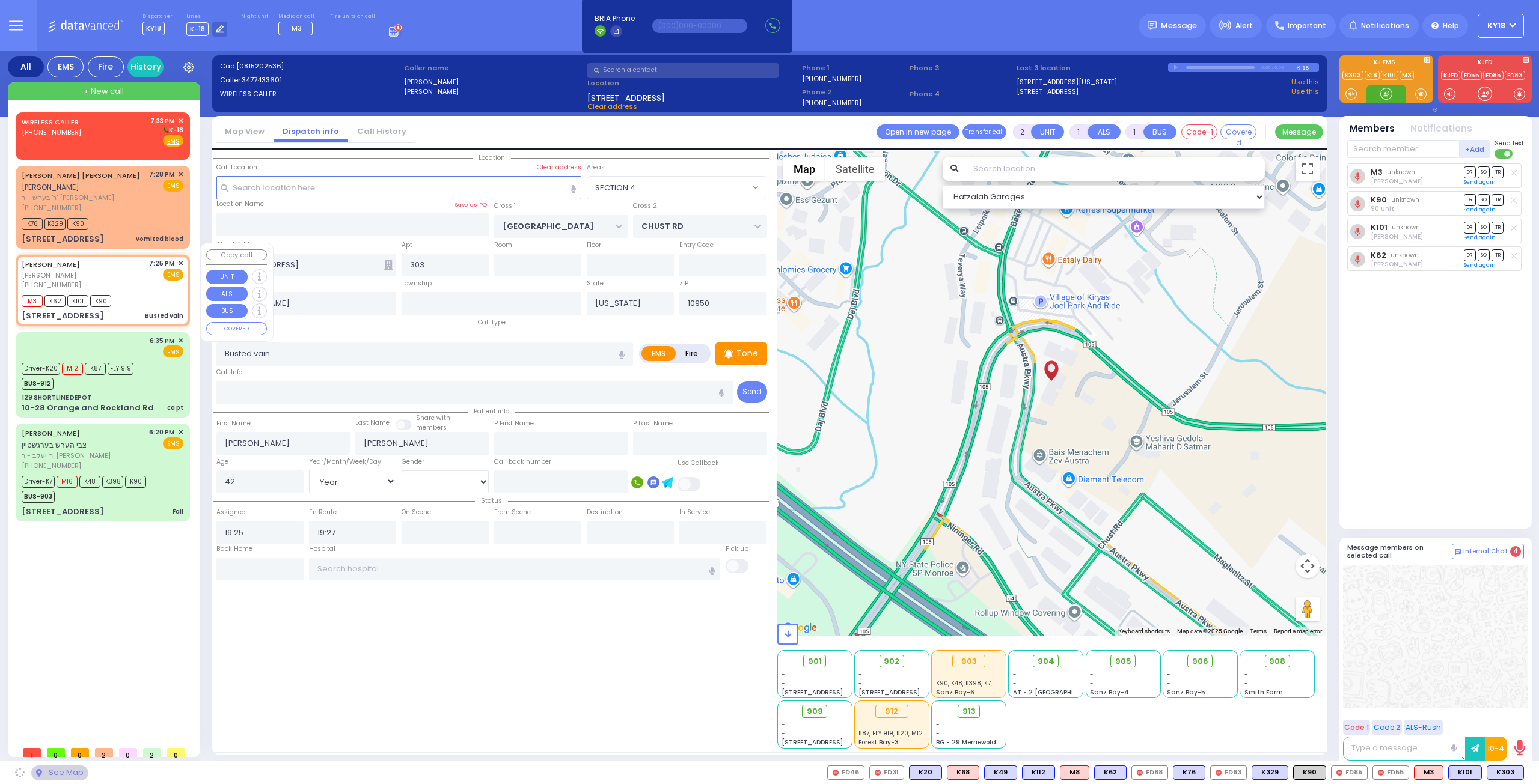
select select "SECTION 4"
click at [141, 278] on div "MOSHE JOEL BINIK משה יואל ביניק (347) 743-3601 7:25 PM ✕ EMS" at bounding box center [103, 275] width 162 height 32
select select
radio input "true"
select select "Year"
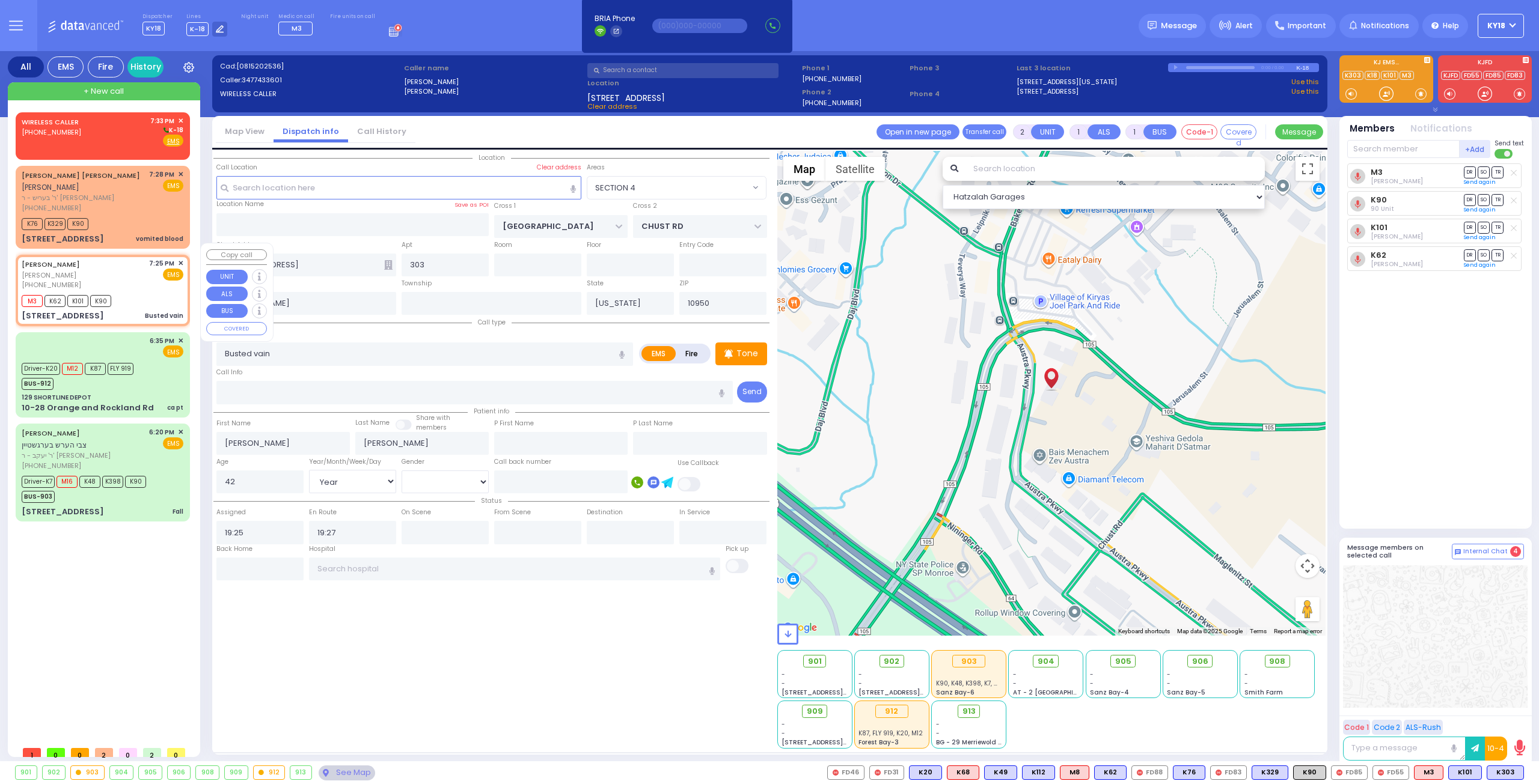
select select "[DEMOGRAPHIC_DATA]"
select select "Hatzalah Garages"
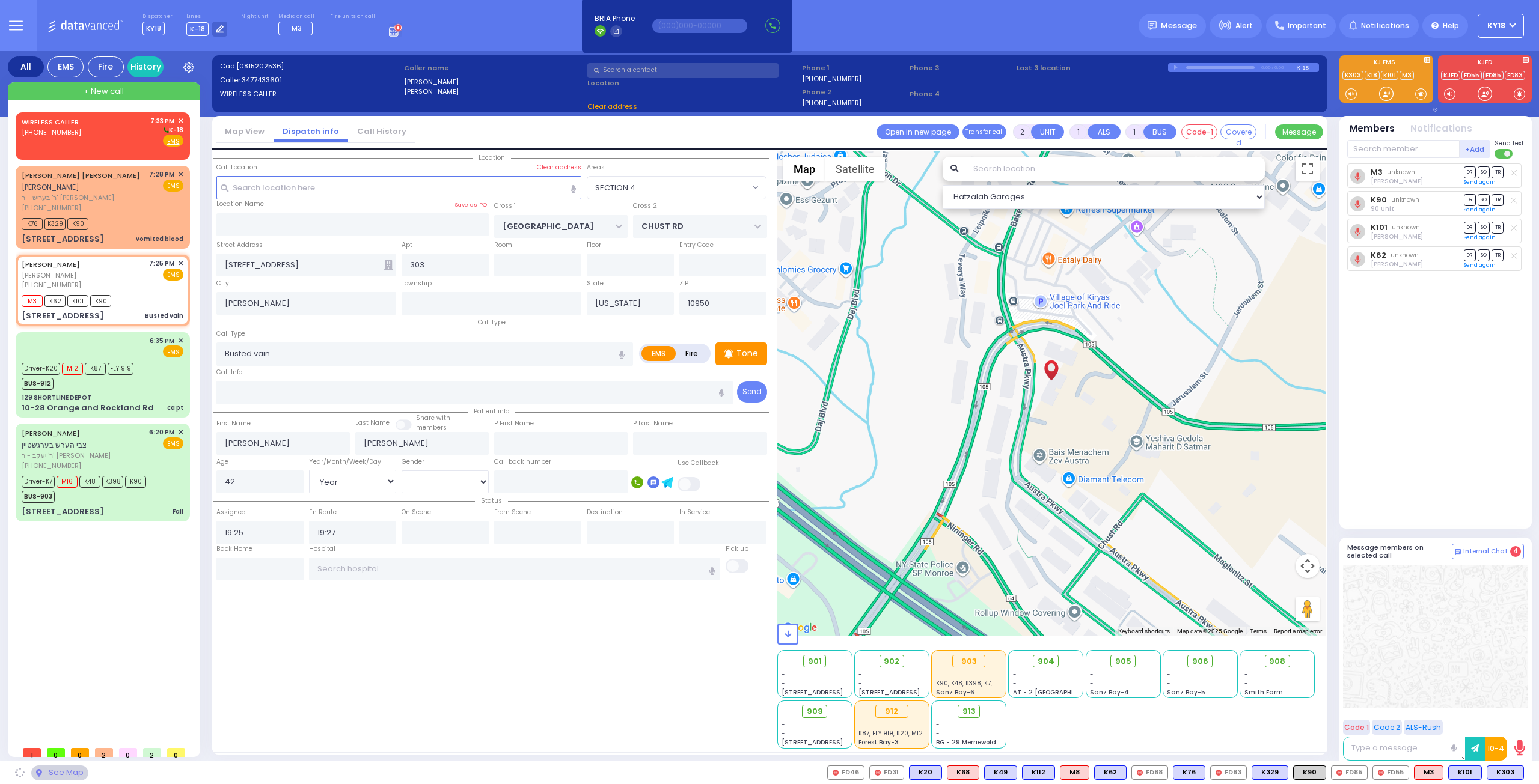
select select "SECTION 4"
click at [1506, 775] on span "K303" at bounding box center [1506, 772] width 36 height 13
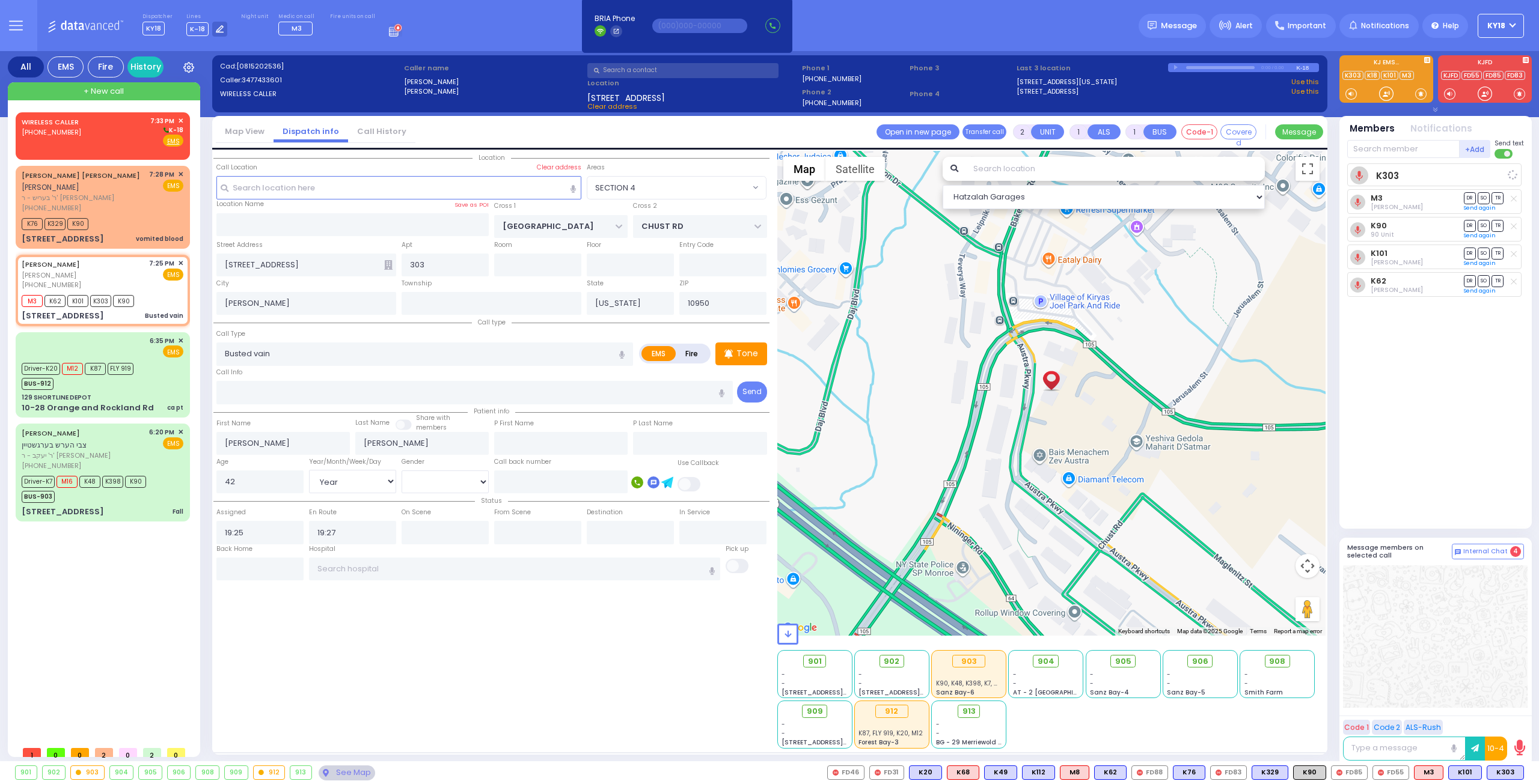
select select
radio input "true"
select select "Year"
select select "[DEMOGRAPHIC_DATA]"
select select "Hatzalah Garages"
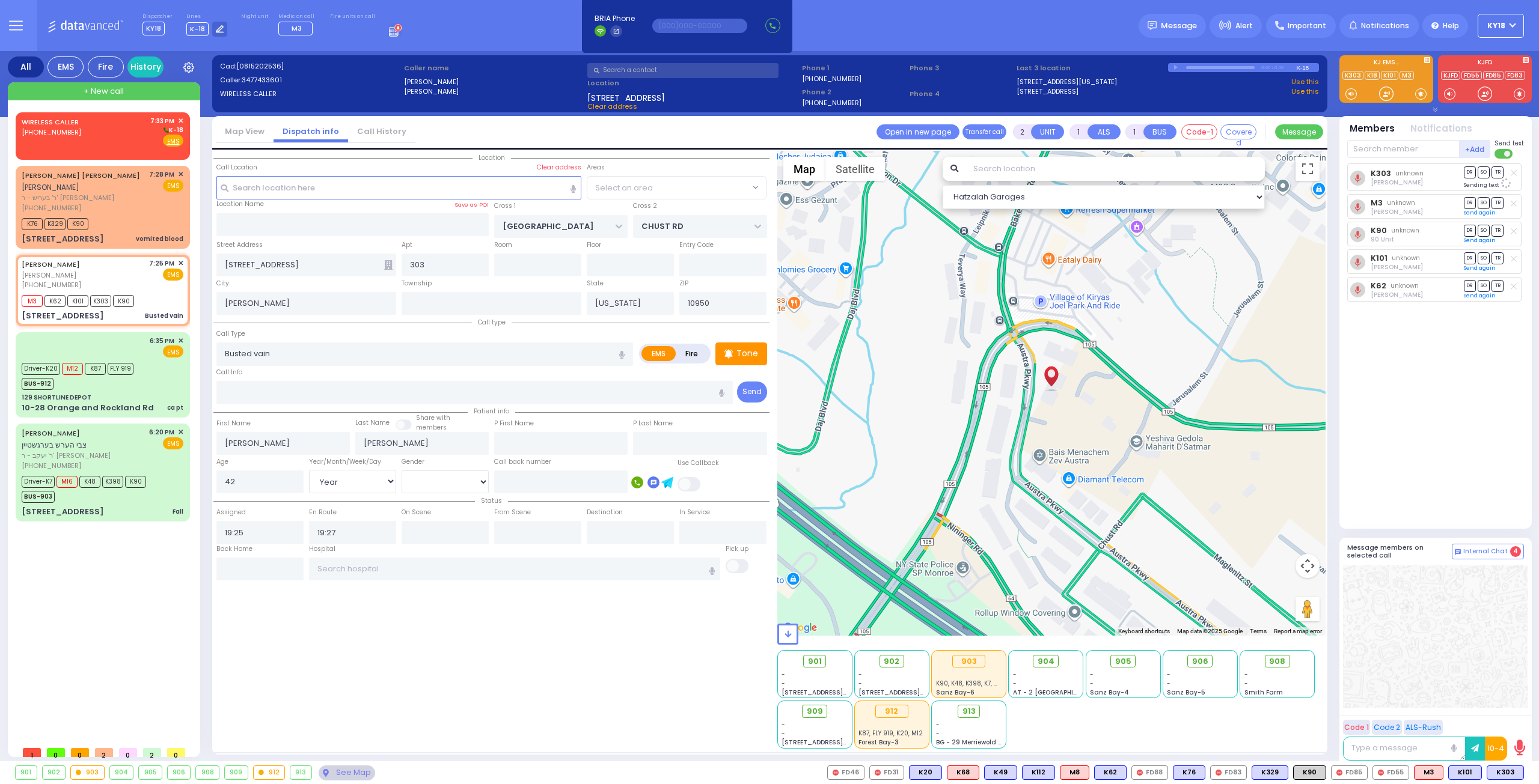
select select "SECTION 4"
click at [123, 272] on div "MOSHE JOEL BINIK משה יואל ביניק (347) 743-3601 7:25 PM ✕ EMS" at bounding box center [103, 275] width 162 height 32
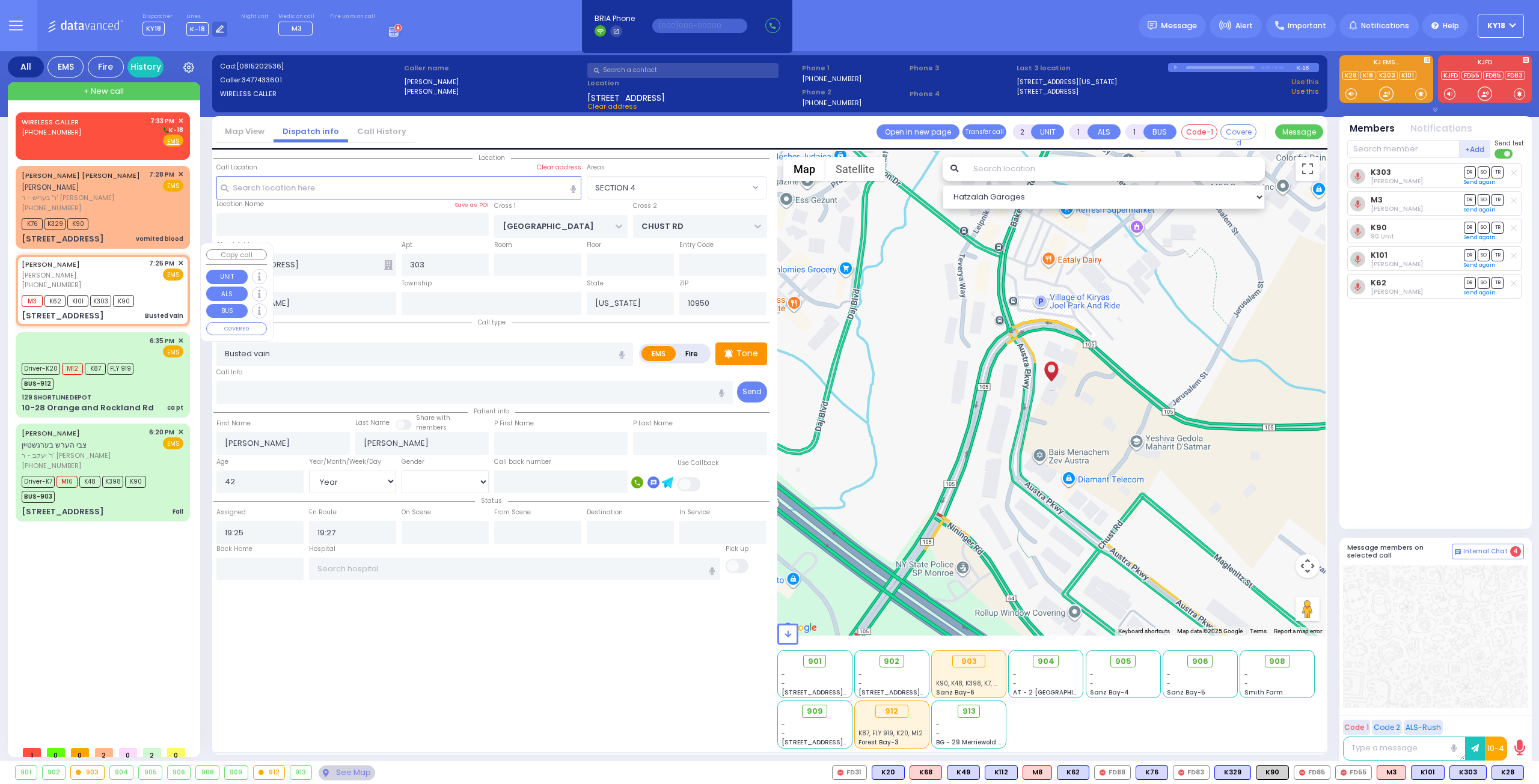
select select
radio input "true"
select select "Year"
select select "[DEMOGRAPHIC_DATA]"
select select "Hatzalah Garages"
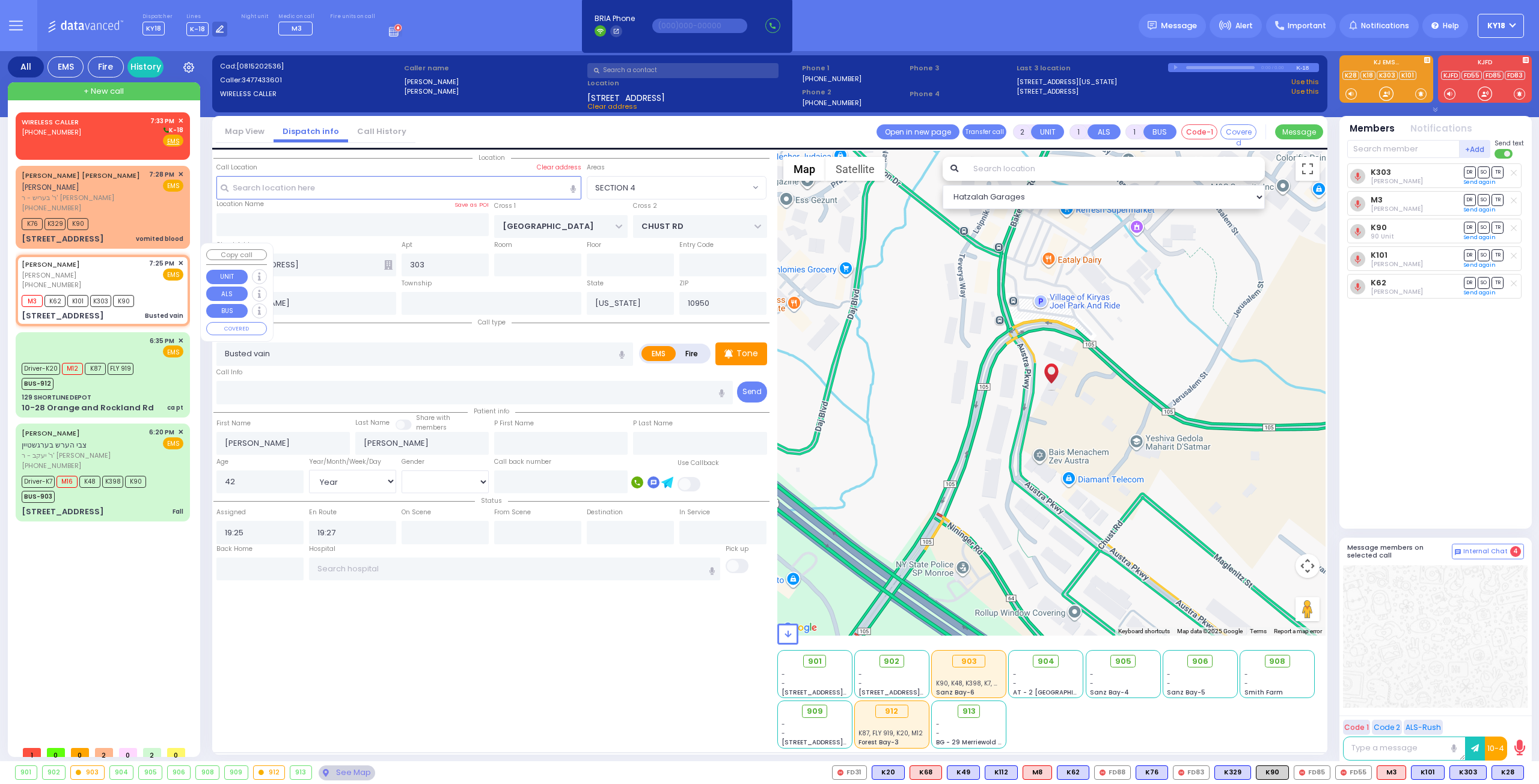
click at [140, 292] on div "M3 K62 K101 K303 K90" at bounding box center [82, 299] width 120 height 15
click at [1466, 772] on span "K28" at bounding box center [1469, 772] width 31 height 13
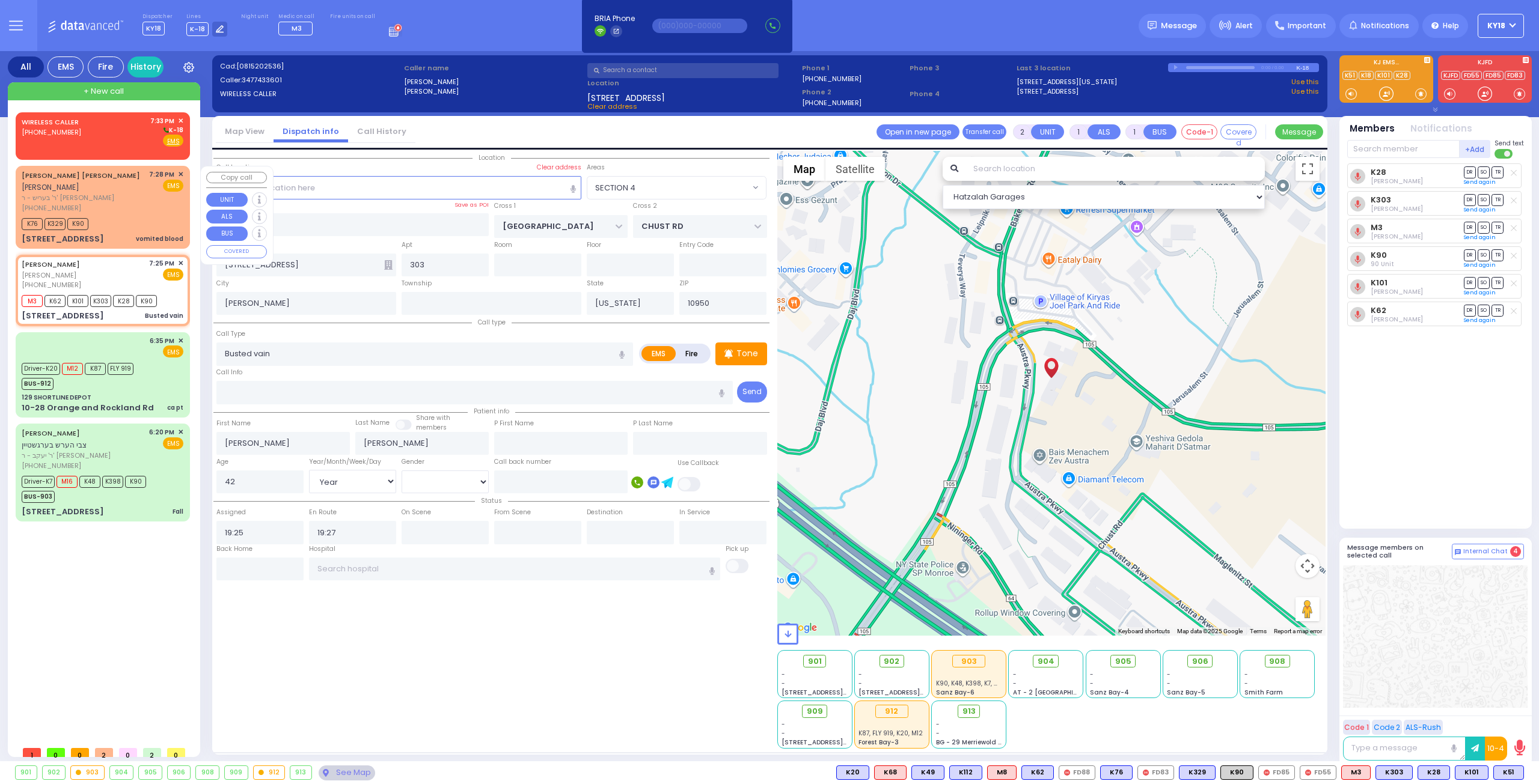
click at [107, 215] on div "K76 K329 K90" at bounding box center [103, 223] width 162 height 15
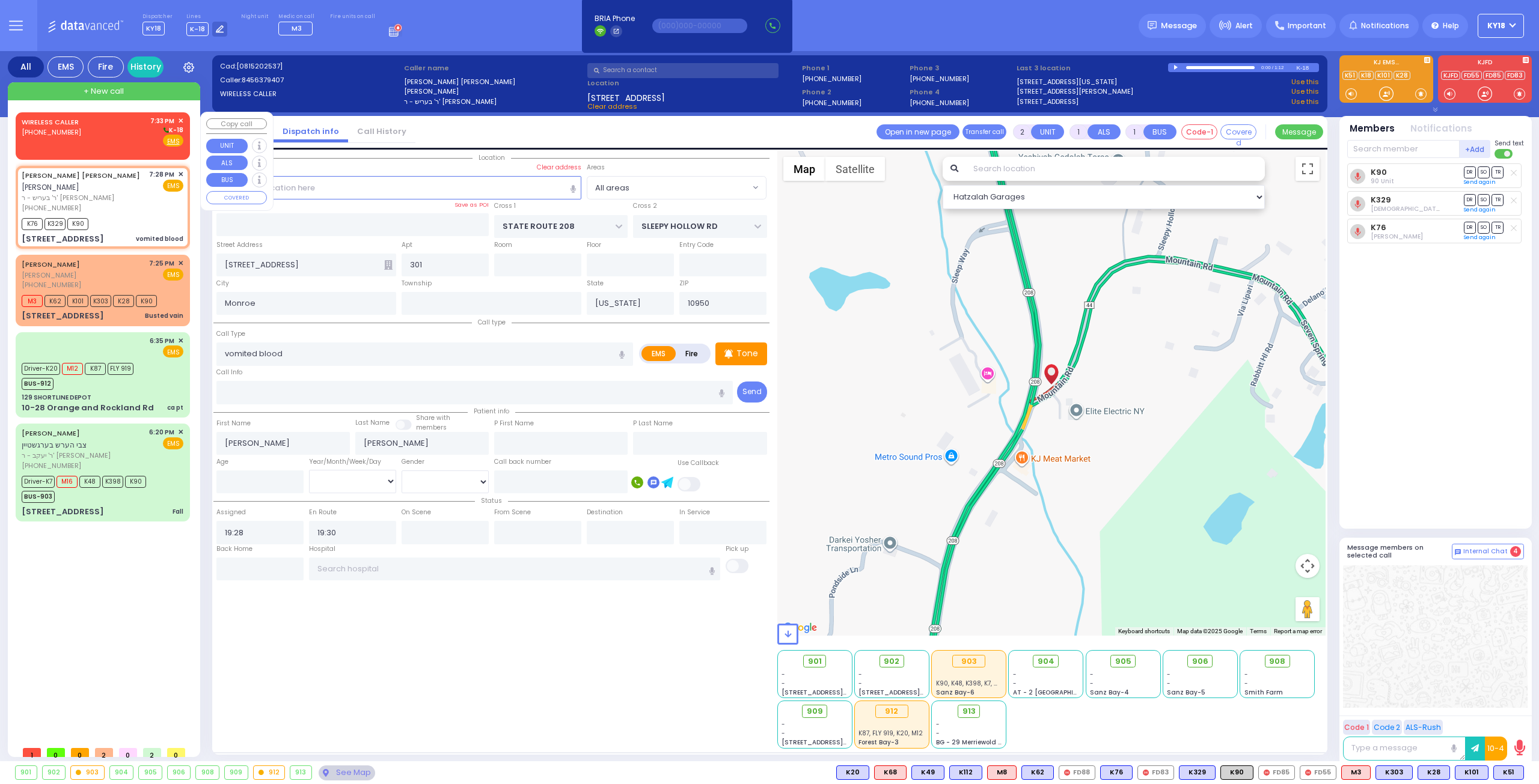
click at [113, 134] on div "WIRELESS CALLER (718) 541-7913 7:33 PM ✕ K-18" at bounding box center [103, 132] width 162 height 31
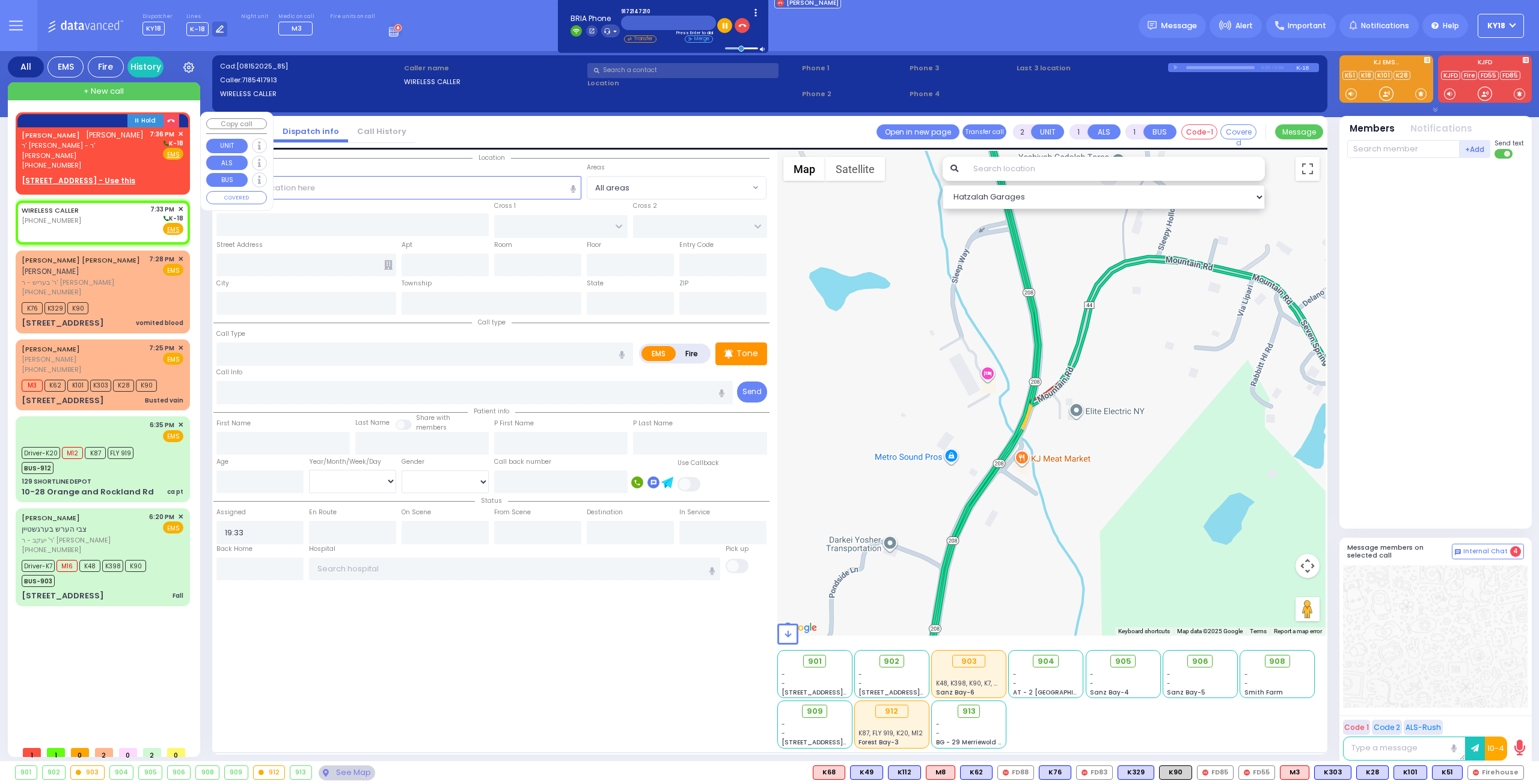
click at [104, 160] on div "(917) 214-7210" at bounding box center [83, 165] width 124 height 10
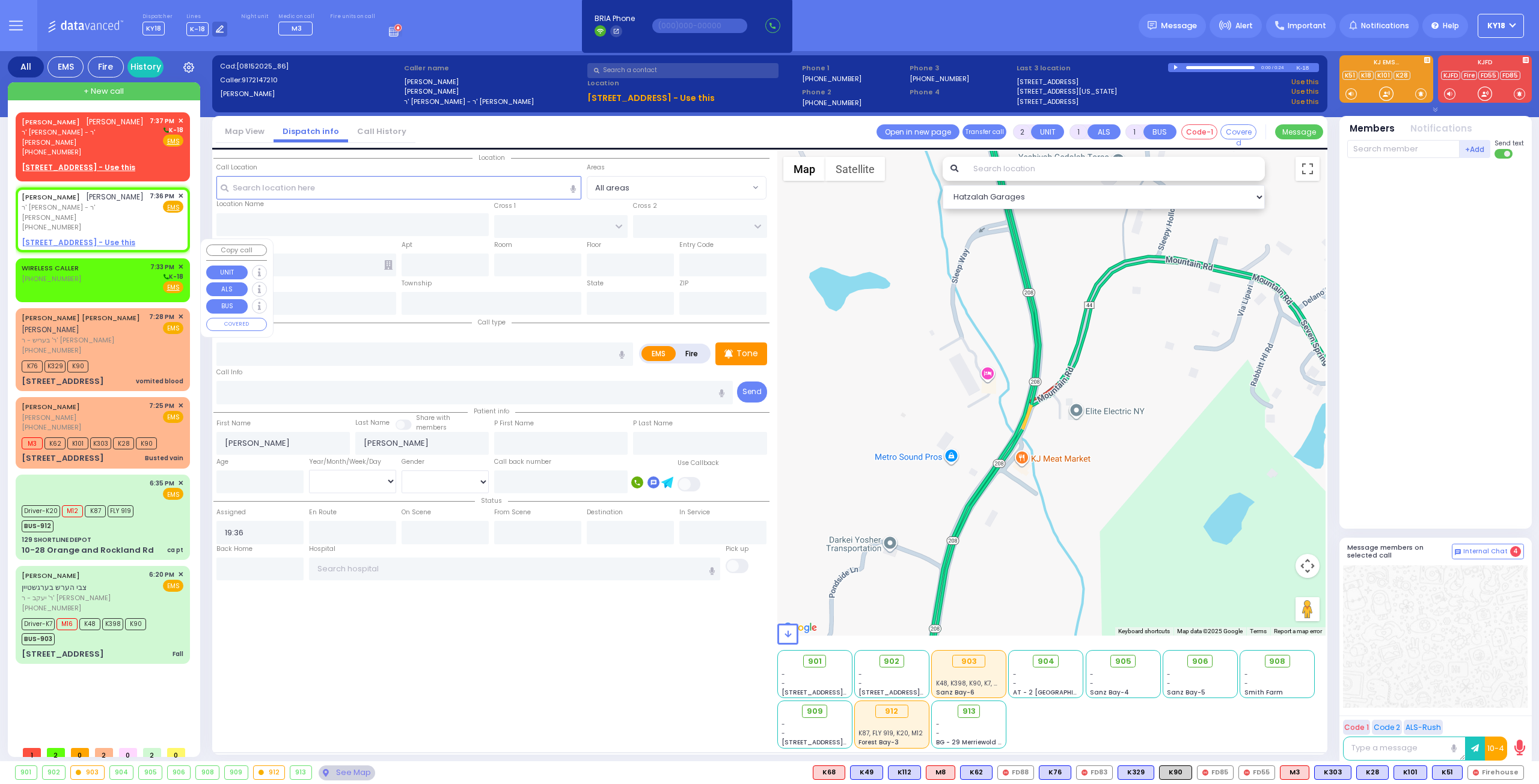
click at [100, 262] on div "WIRELESS CALLER (718) 541-7913 7:33 PM ✕ K-18" at bounding box center [103, 277] width 162 height 31
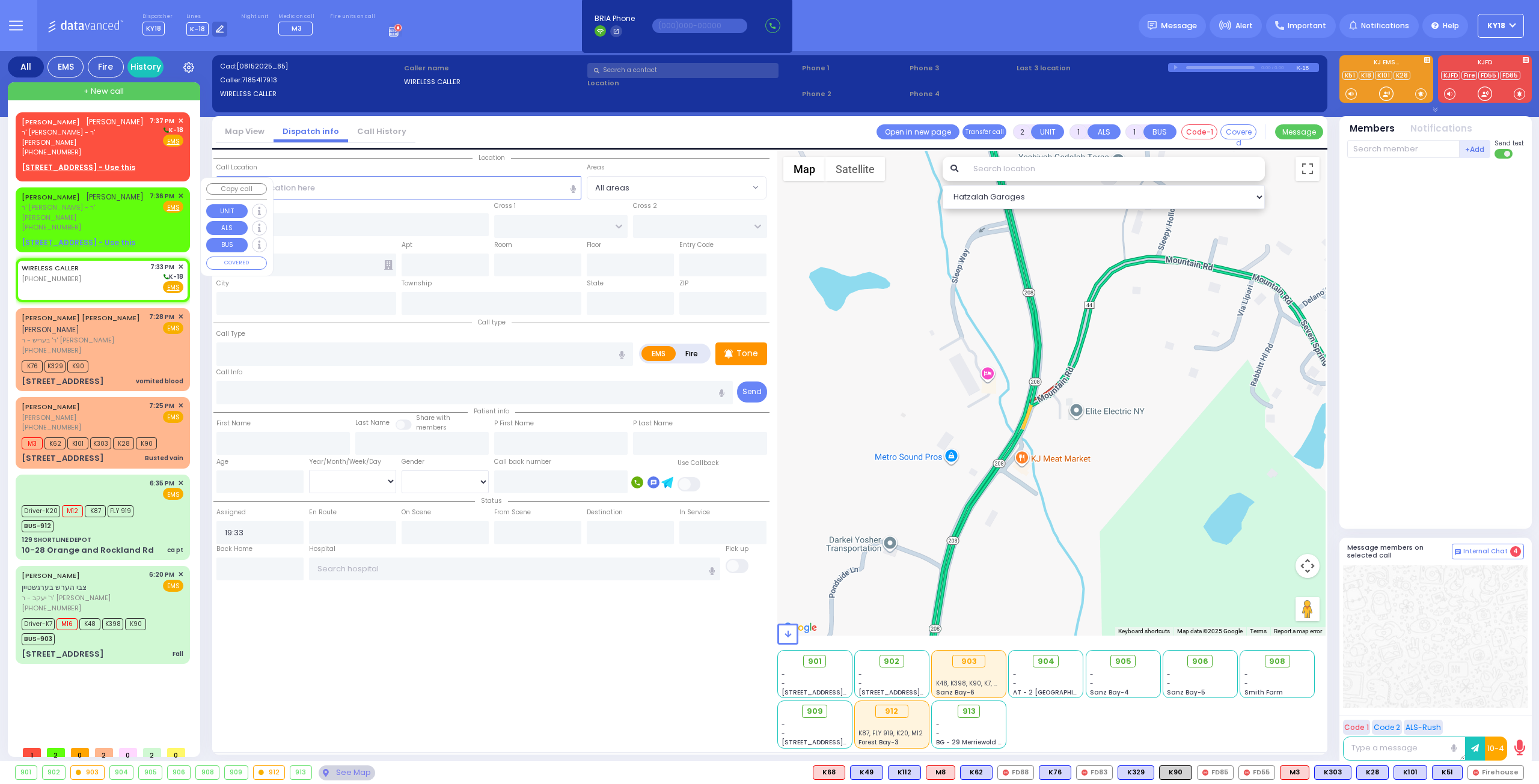
click at [100, 223] on div "(917) 214-7210" at bounding box center [83, 228] width 124 height 10
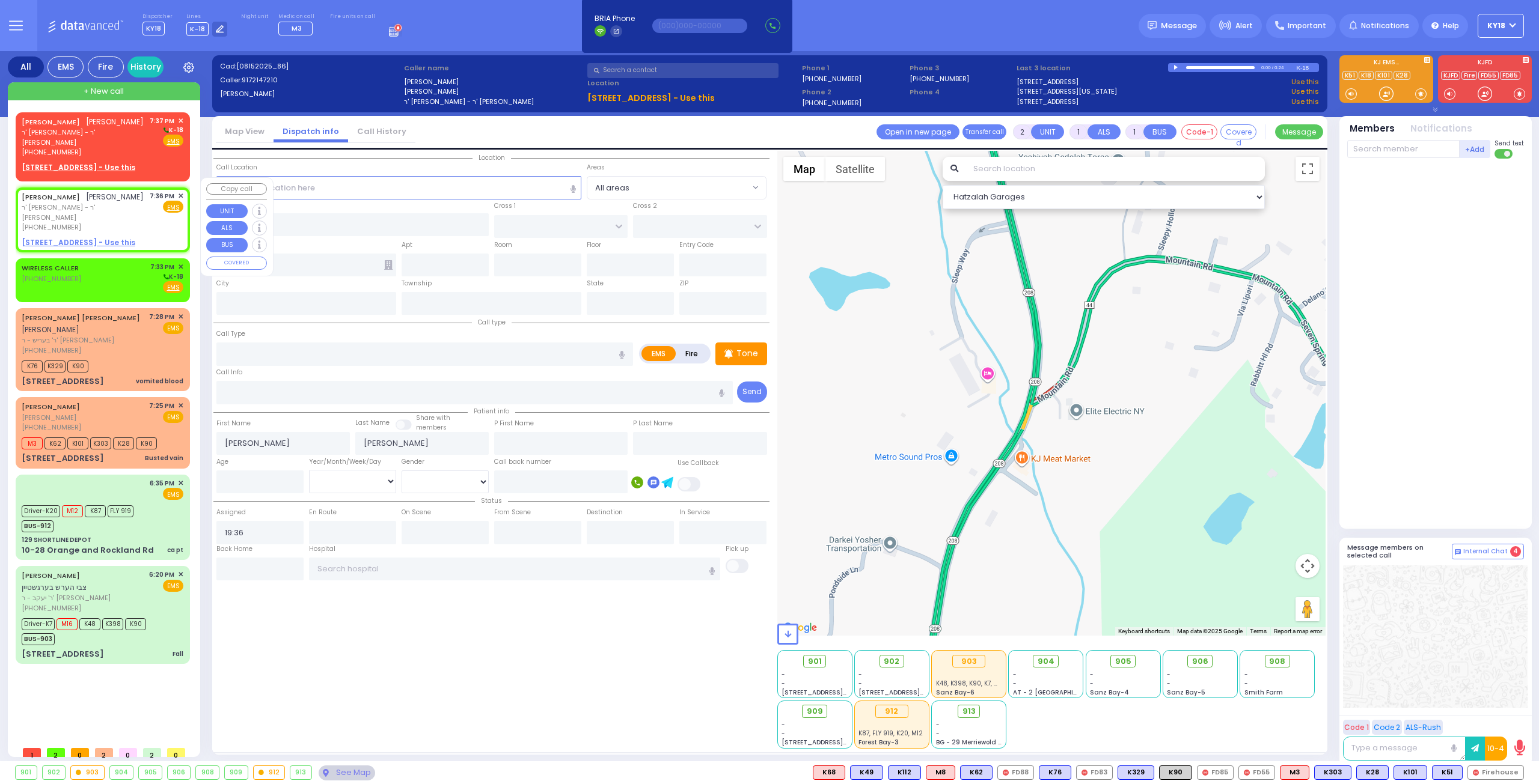
click at [181, 191] on span "✕" at bounding box center [180, 196] width 5 height 10
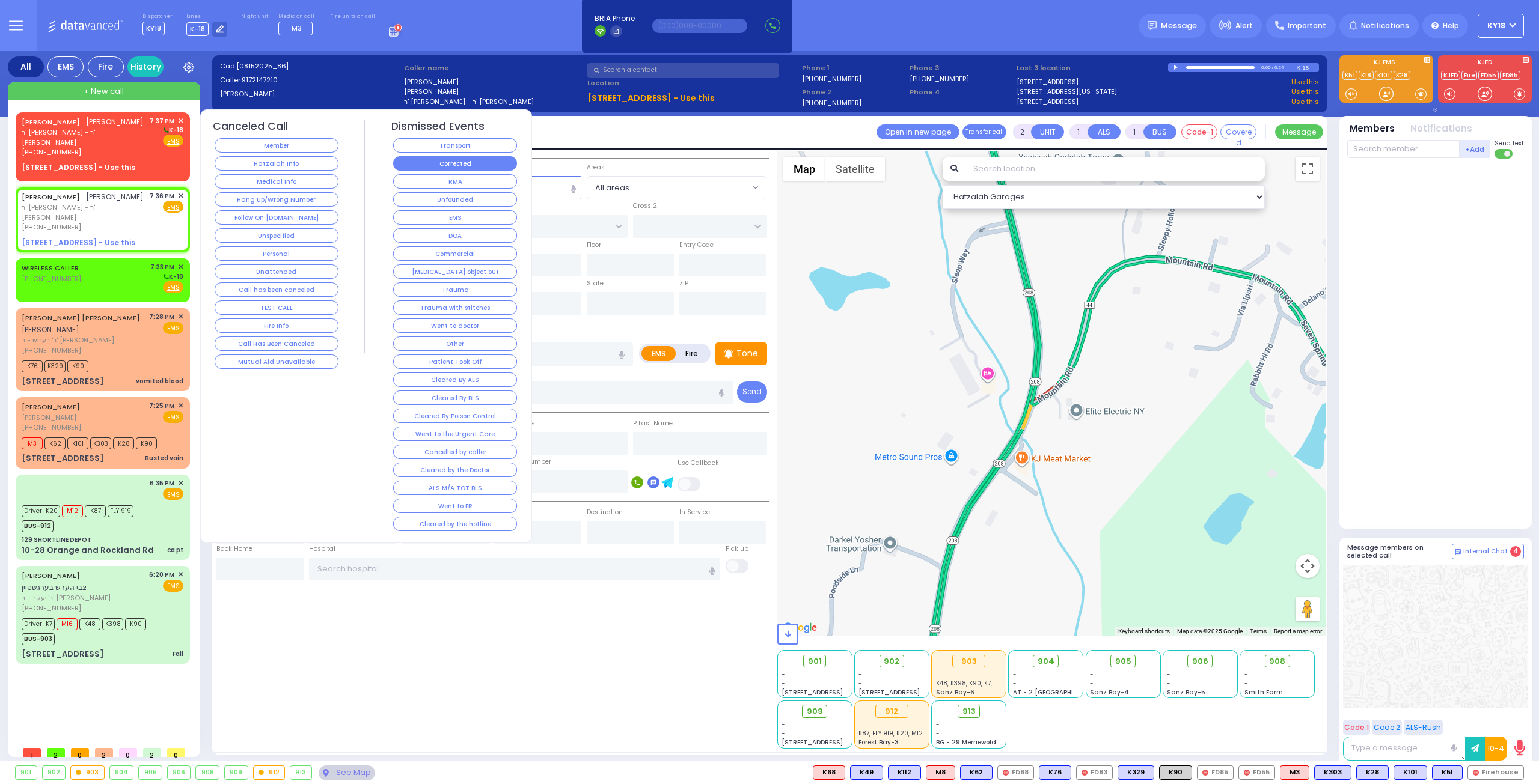
click at [437, 164] on button "Corrected" at bounding box center [455, 163] width 124 height 14
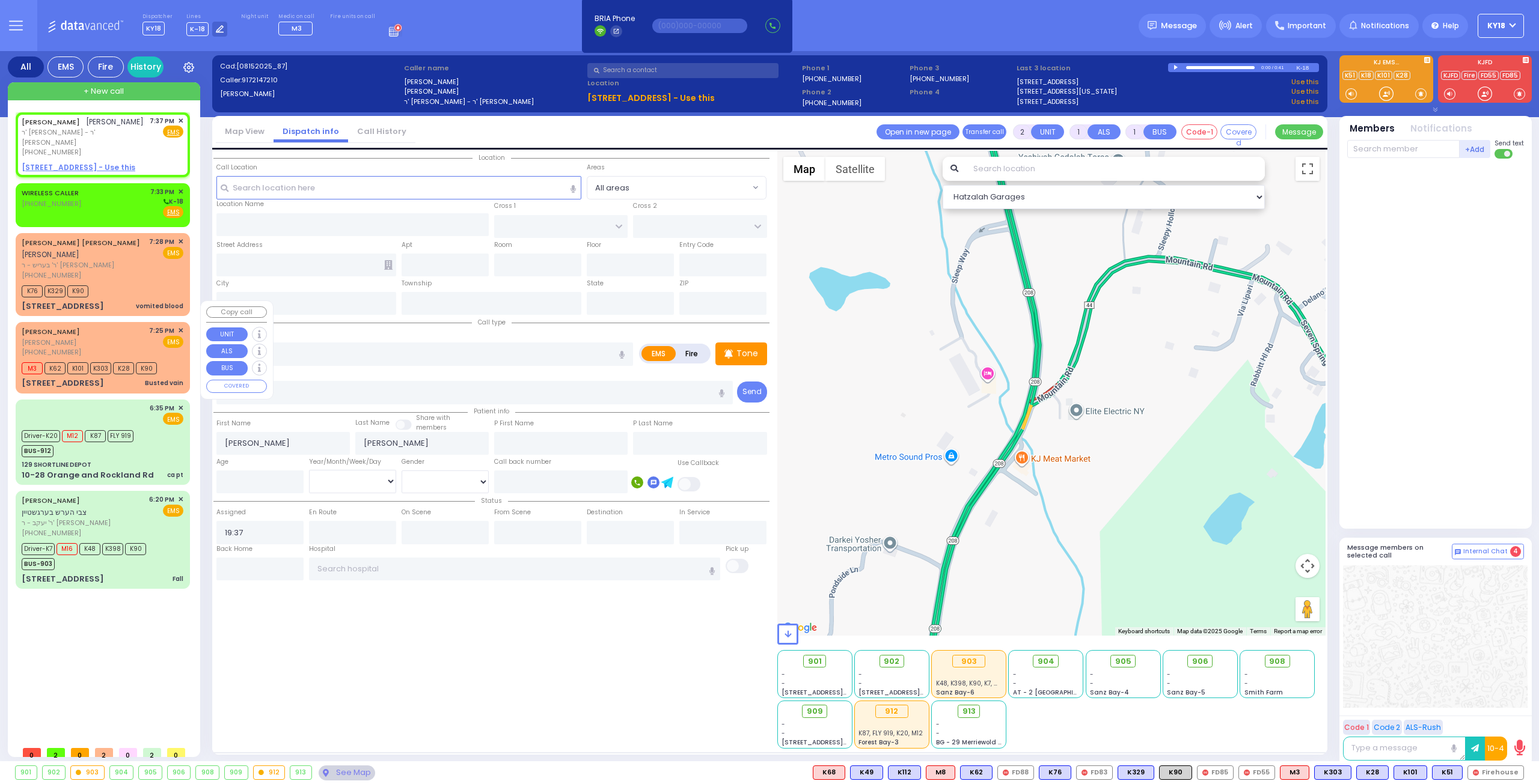
click at [94, 326] on div "MOSHE JOEL BINIK משה יואל ביניק (347) 743-3601 7:25 PM ✕ EMS" at bounding box center [103, 342] width 162 height 32
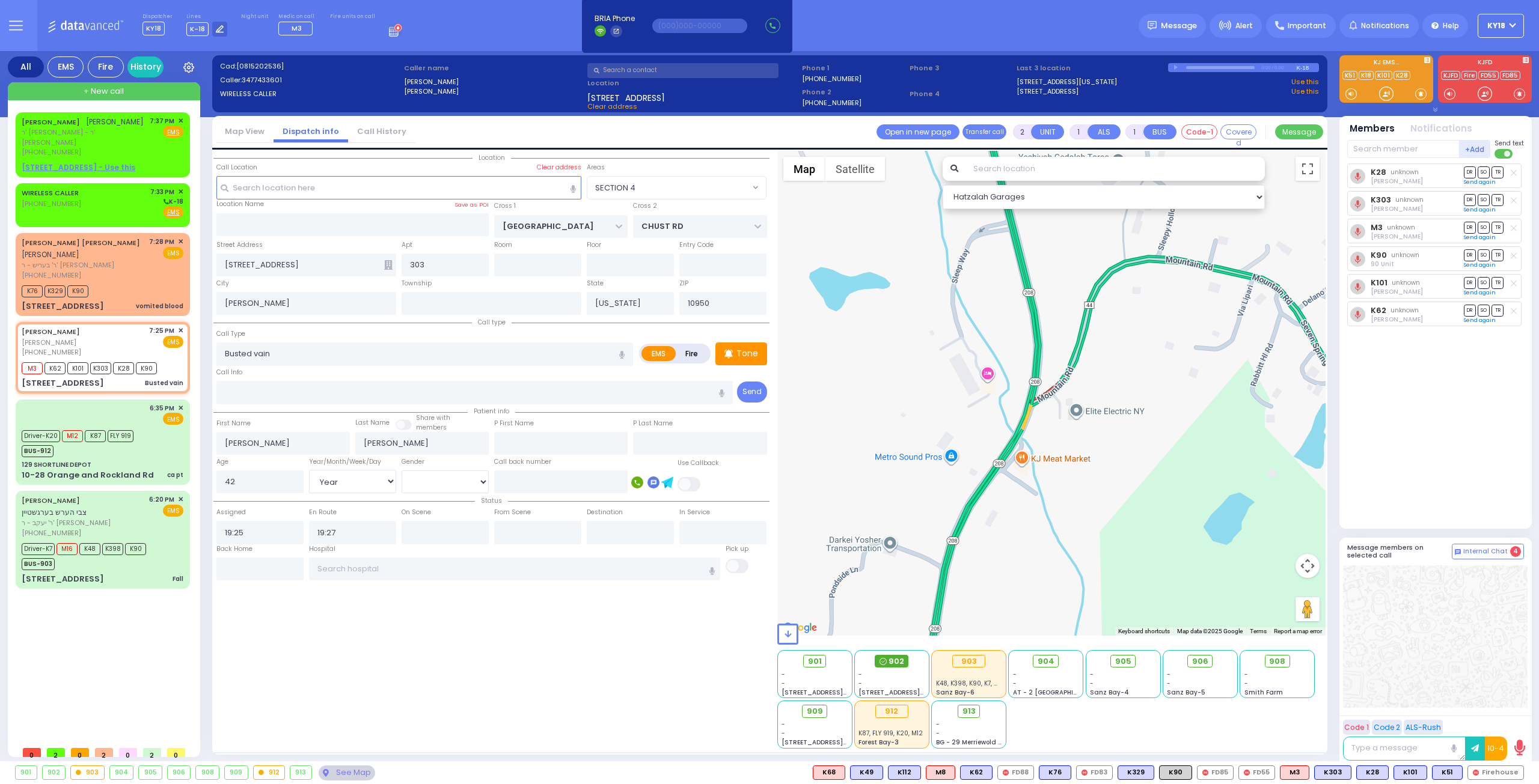
click at [891, 663] on span "902" at bounding box center [896, 661] width 16 height 12
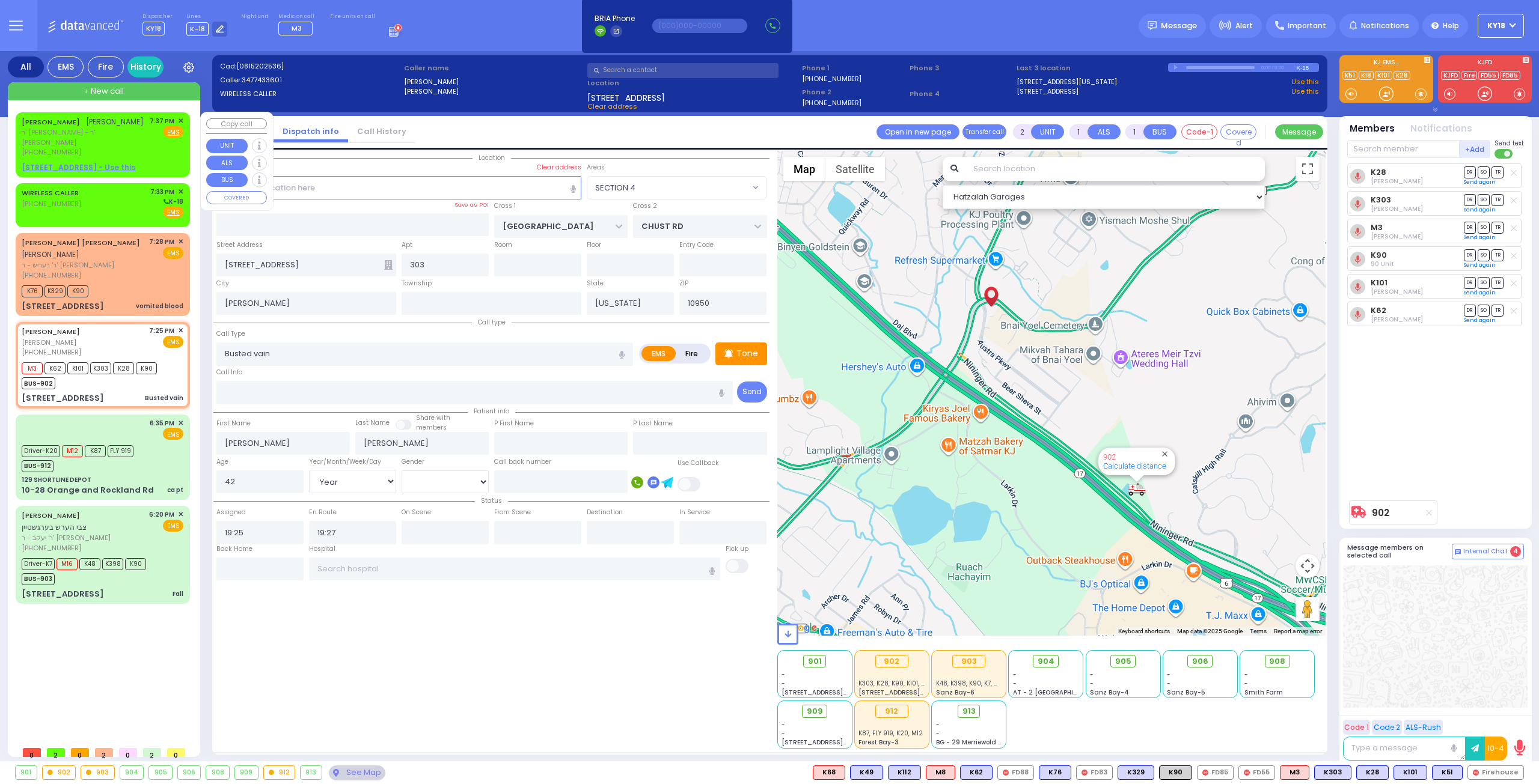
click at [181, 118] on span "✕" at bounding box center [180, 121] width 5 height 10
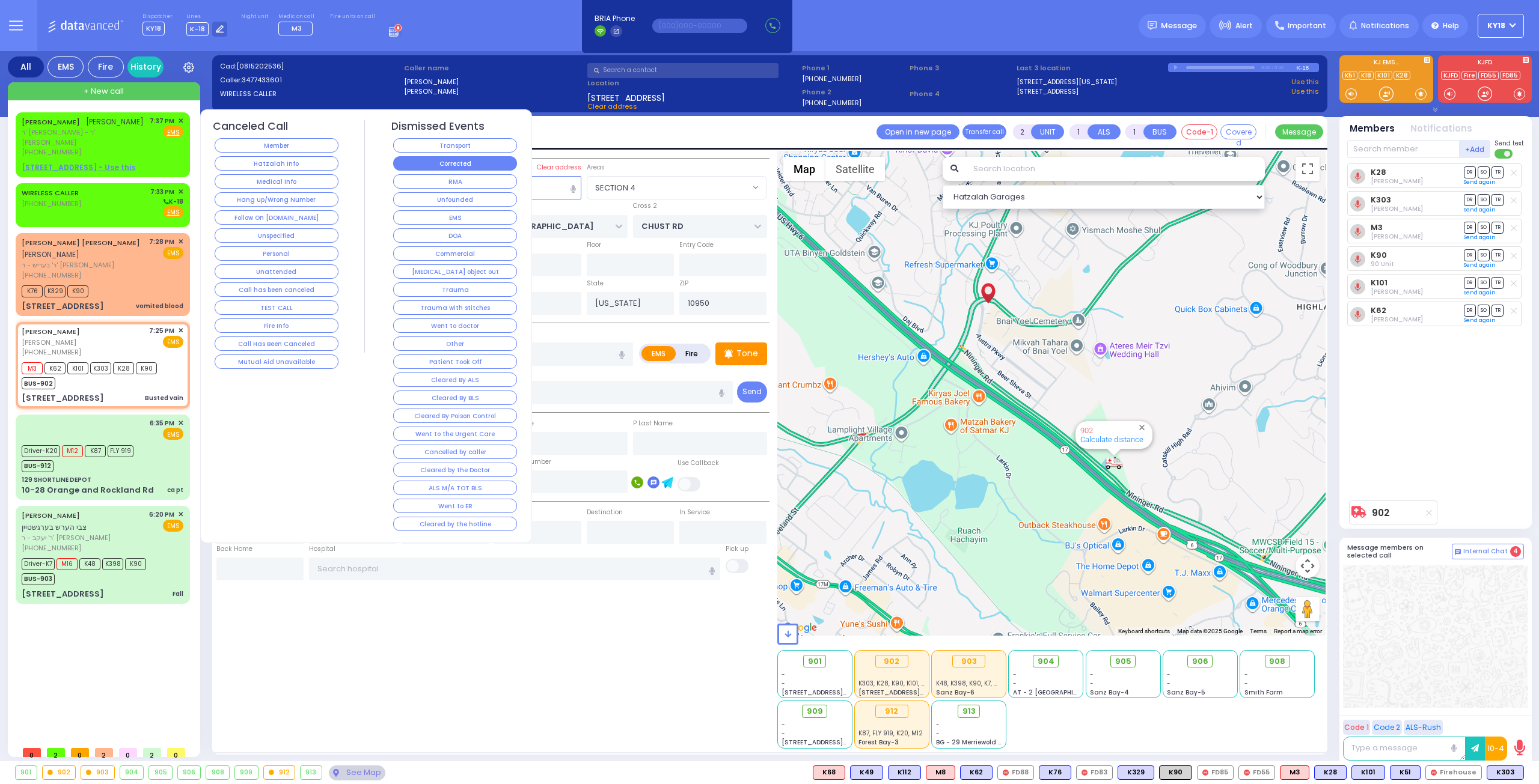
click at [479, 162] on button "Corrected" at bounding box center [455, 163] width 124 height 14
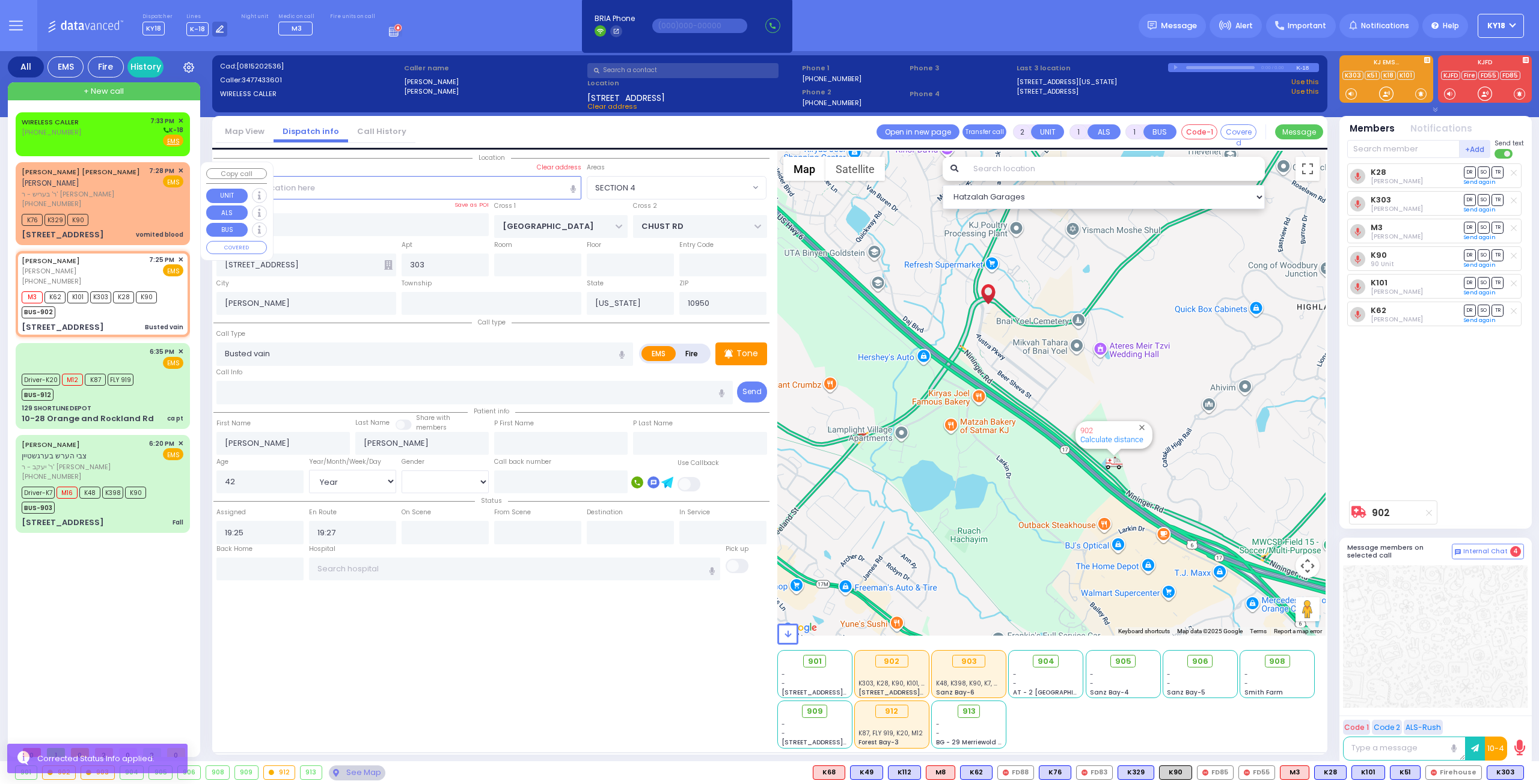
click at [106, 199] on div "[PHONE_NUMBER]" at bounding box center [83, 204] width 123 height 10
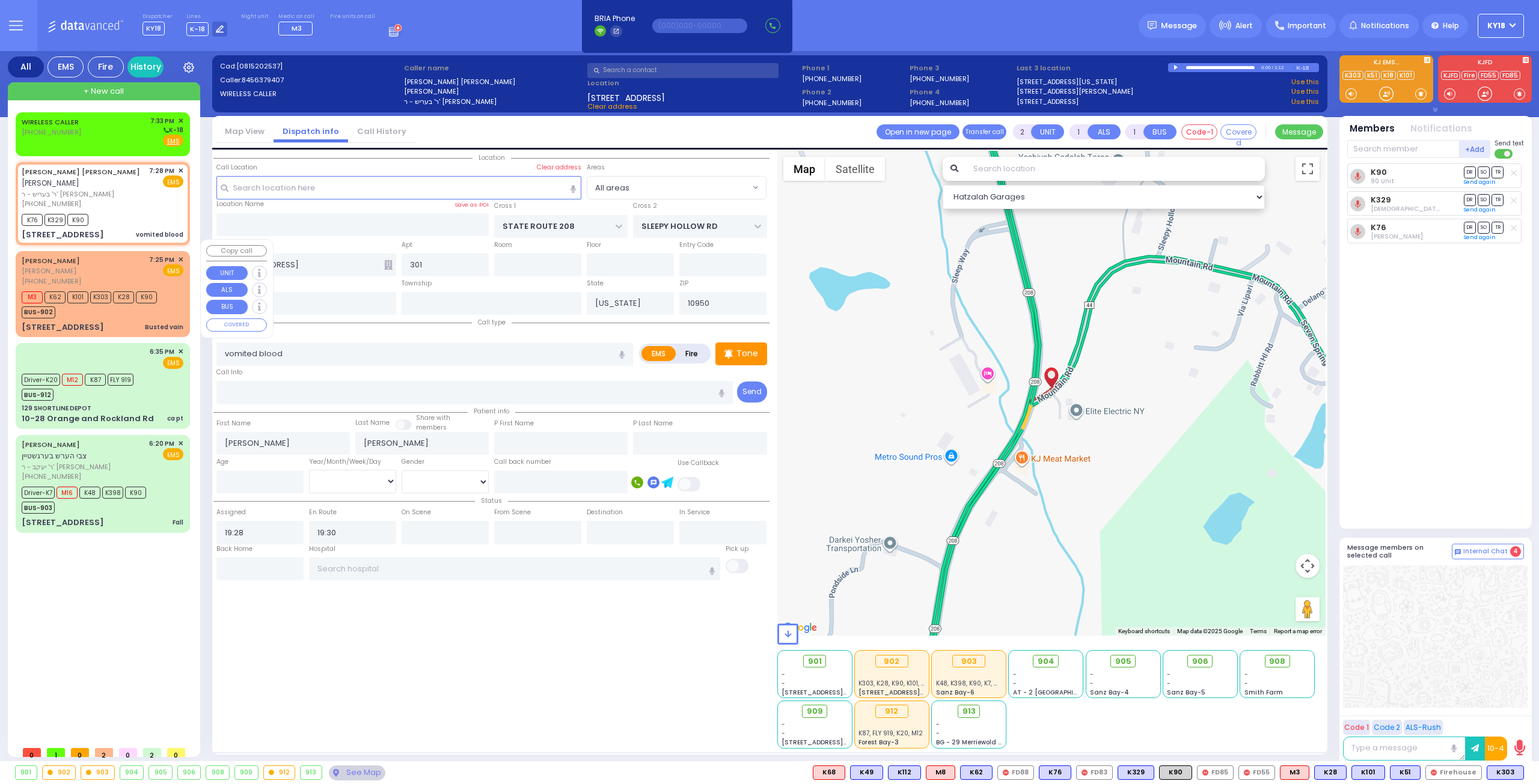
click at [142, 259] on div "MOSHE JOEL BINIK משה יואל ביניק (347) 743-3601 7:25 PM ✕ EMS" at bounding box center [103, 271] width 162 height 32
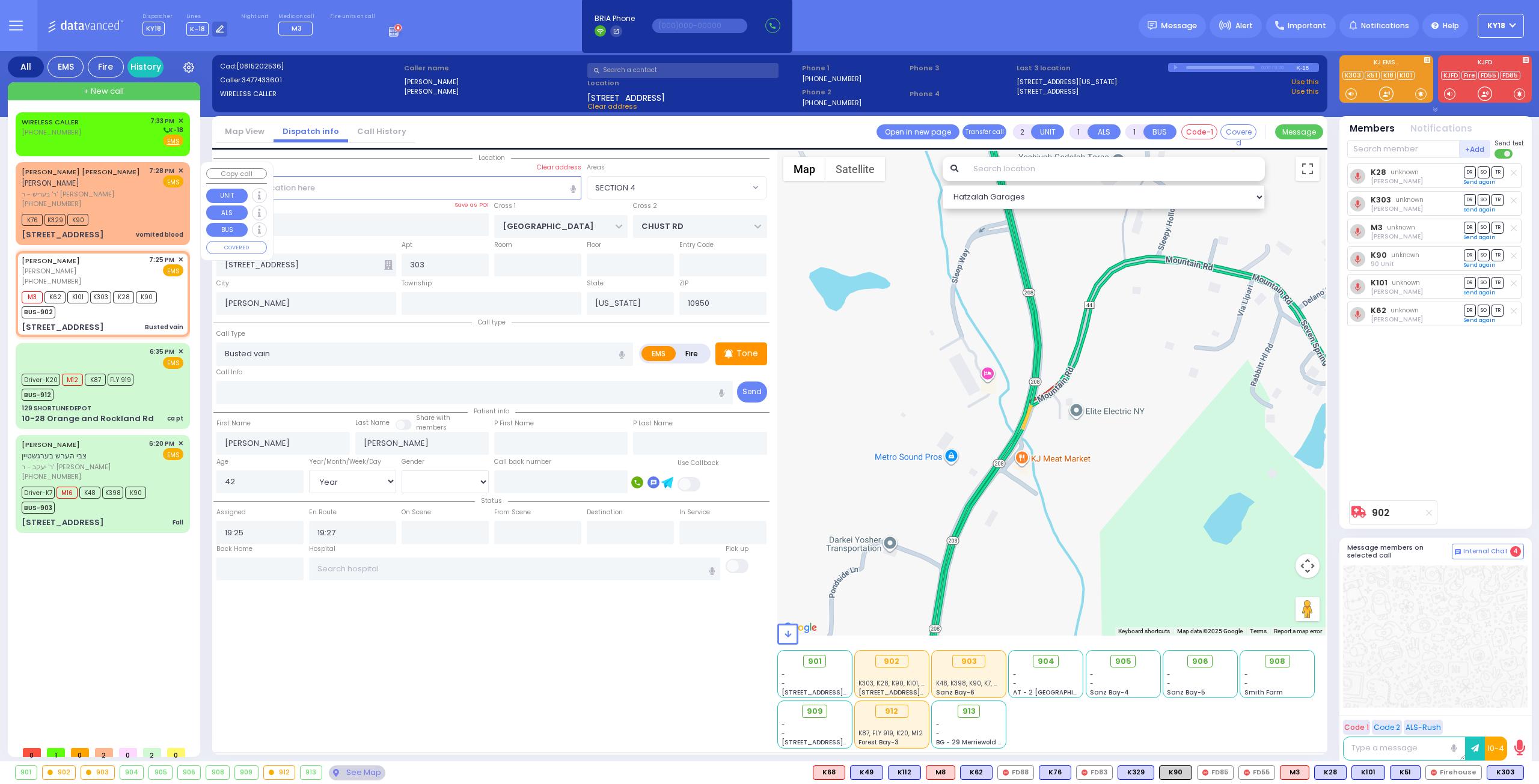
click at [151, 216] on div "MAYER DUVID WEISS מאיר דוד ווייס ר' בעריש - ר' יצחק געלב (845) 637-9407 7:28 PM…" at bounding box center [103, 203] width 170 height 79
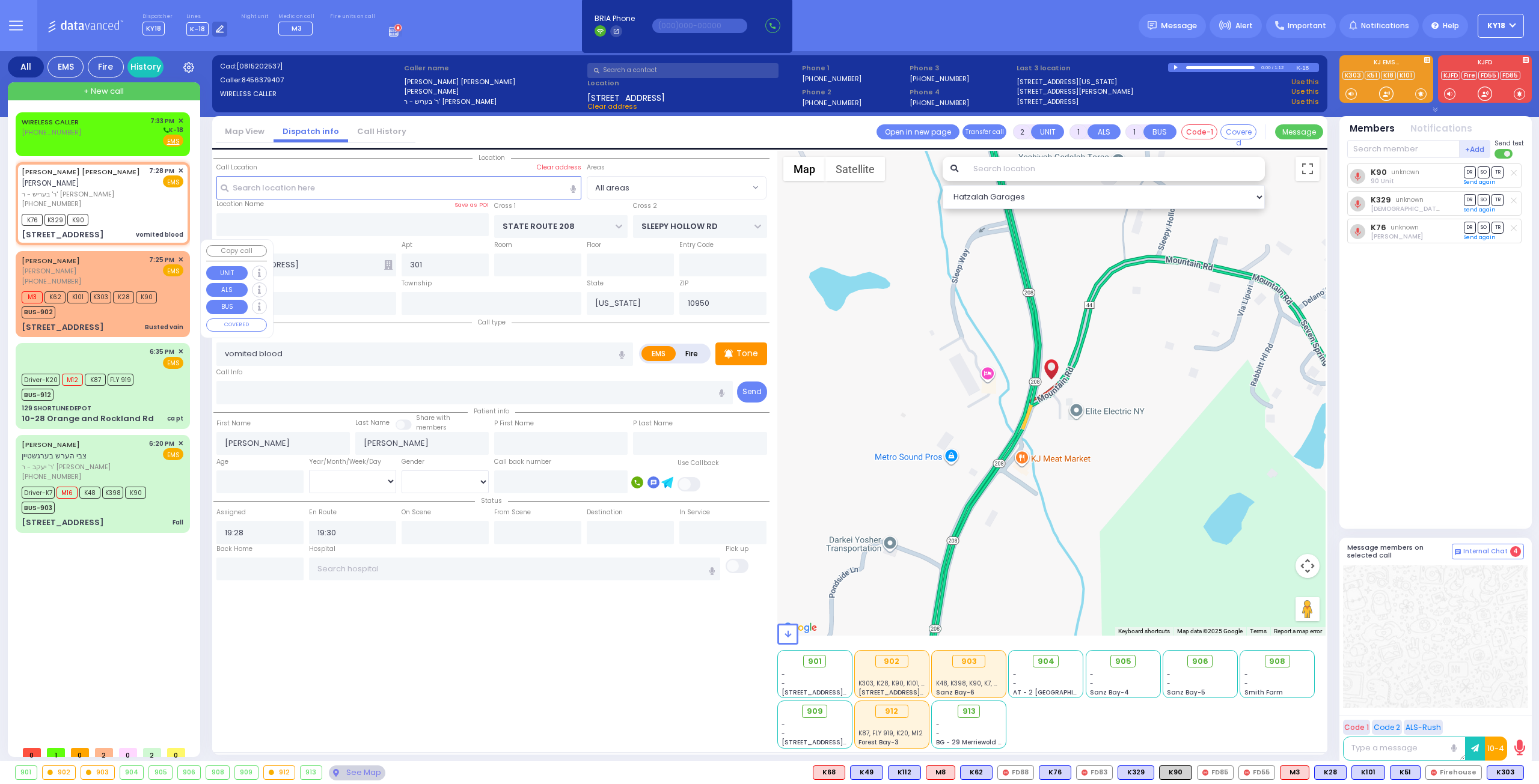
click at [138, 264] on div "MOSHE JOEL BINIK משה יואל ביניק (347) 743-3601 7:25 PM ✕ EMS" at bounding box center [103, 271] width 162 height 32
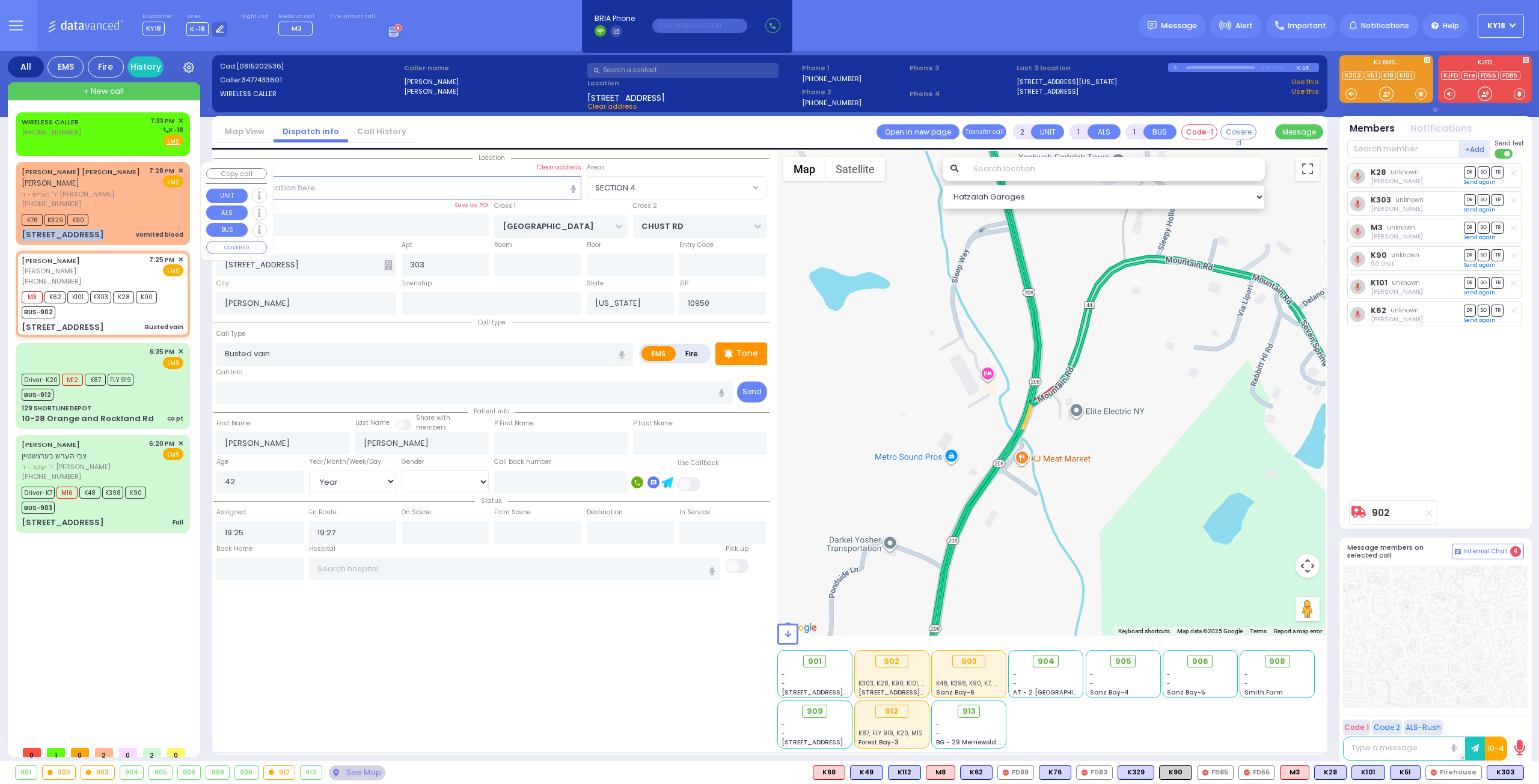
click at [137, 214] on div "MAYER DUVID WEISS מאיר דוד ווייס ר' בעריש - ר' יצחק געלב (845) 637-9407 7:28 PM…" at bounding box center [103, 203] width 170 height 79
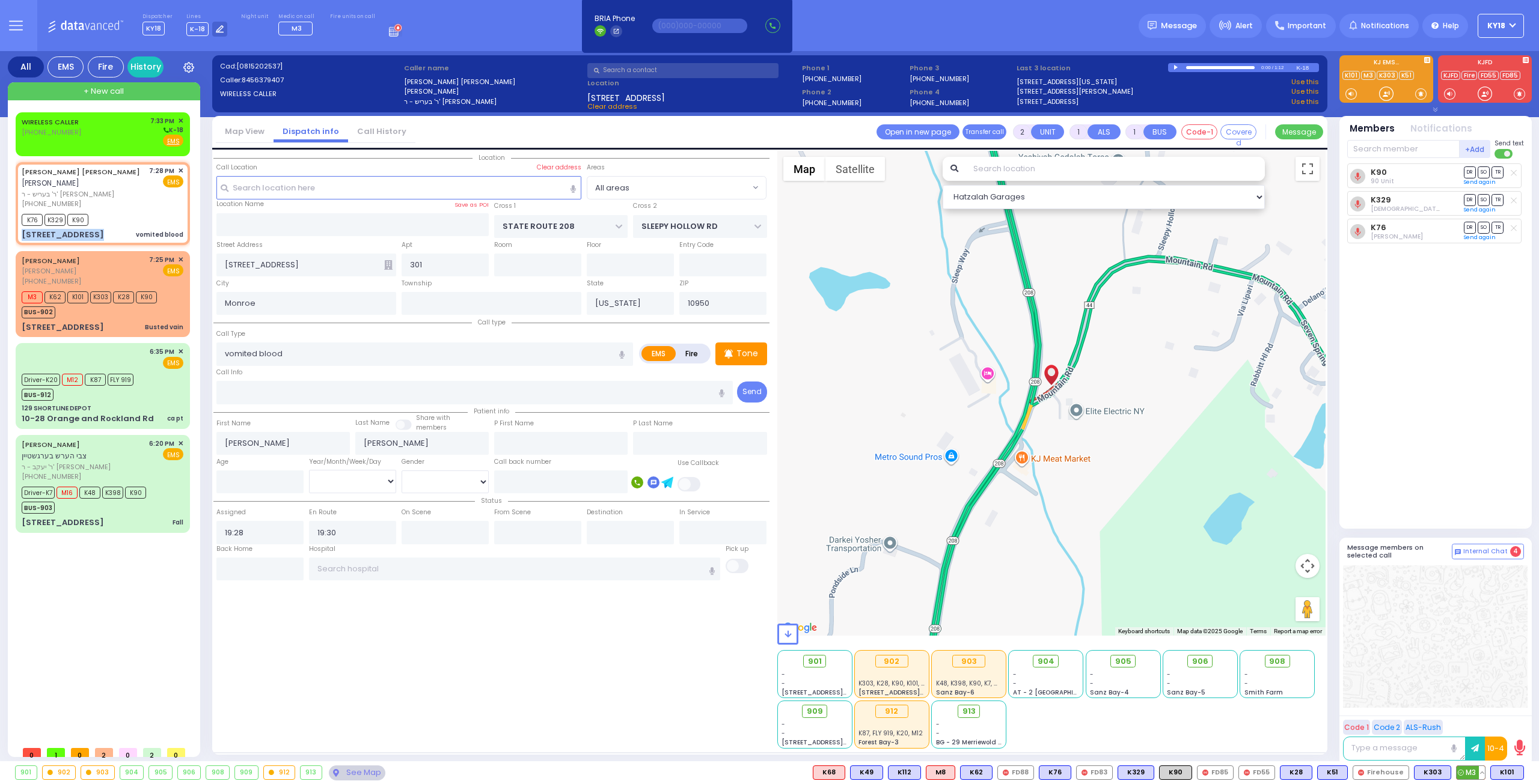
click at [1484, 774] on button at bounding box center [1482, 772] width 6 height 13
click at [1483, 775] on button at bounding box center [1482, 772] width 6 height 13
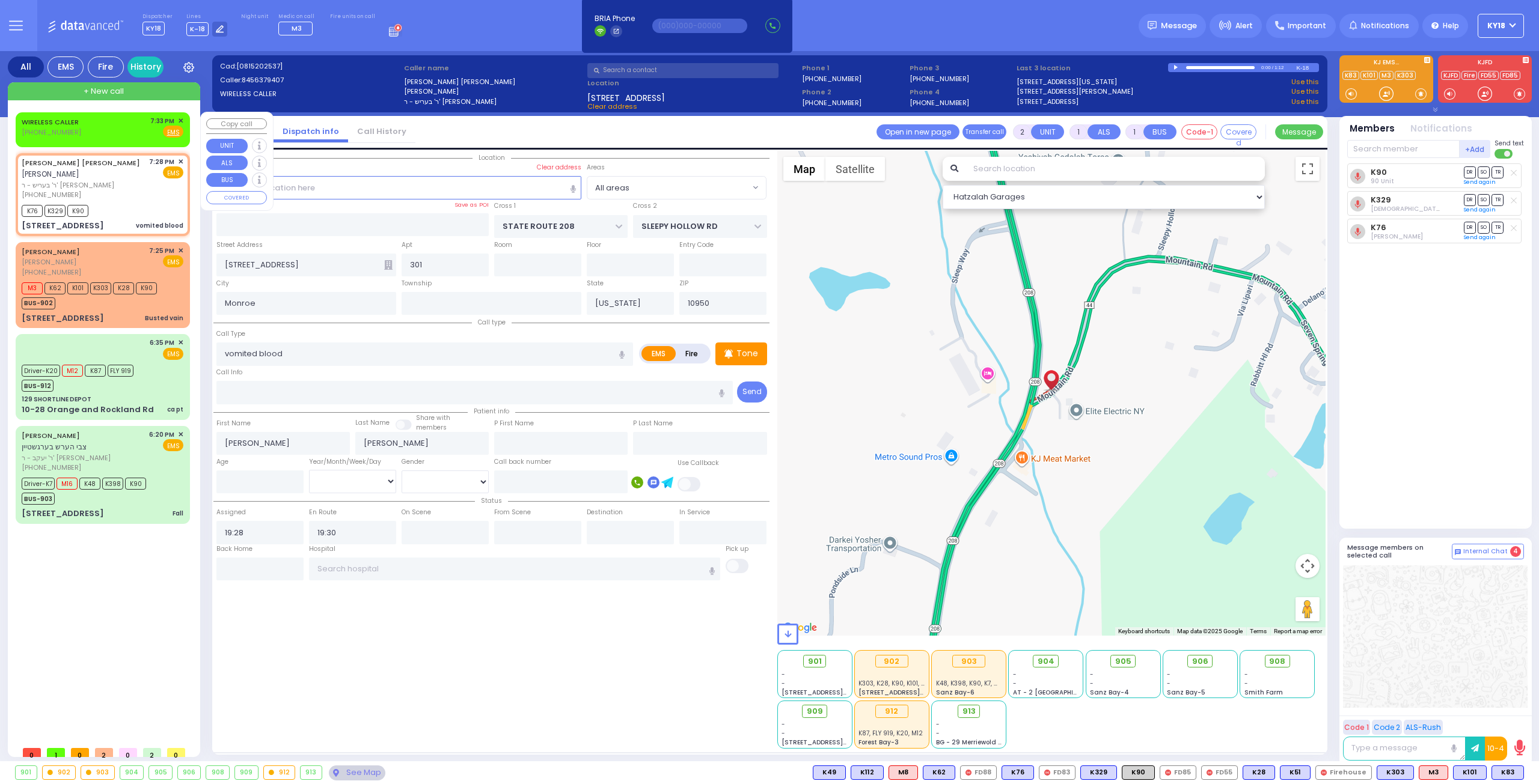
click at [110, 137] on div "WIRELESS CALLER (718) 541-7913 7:33 PM ✕ Fire EMS" at bounding box center [103, 129] width 170 height 30
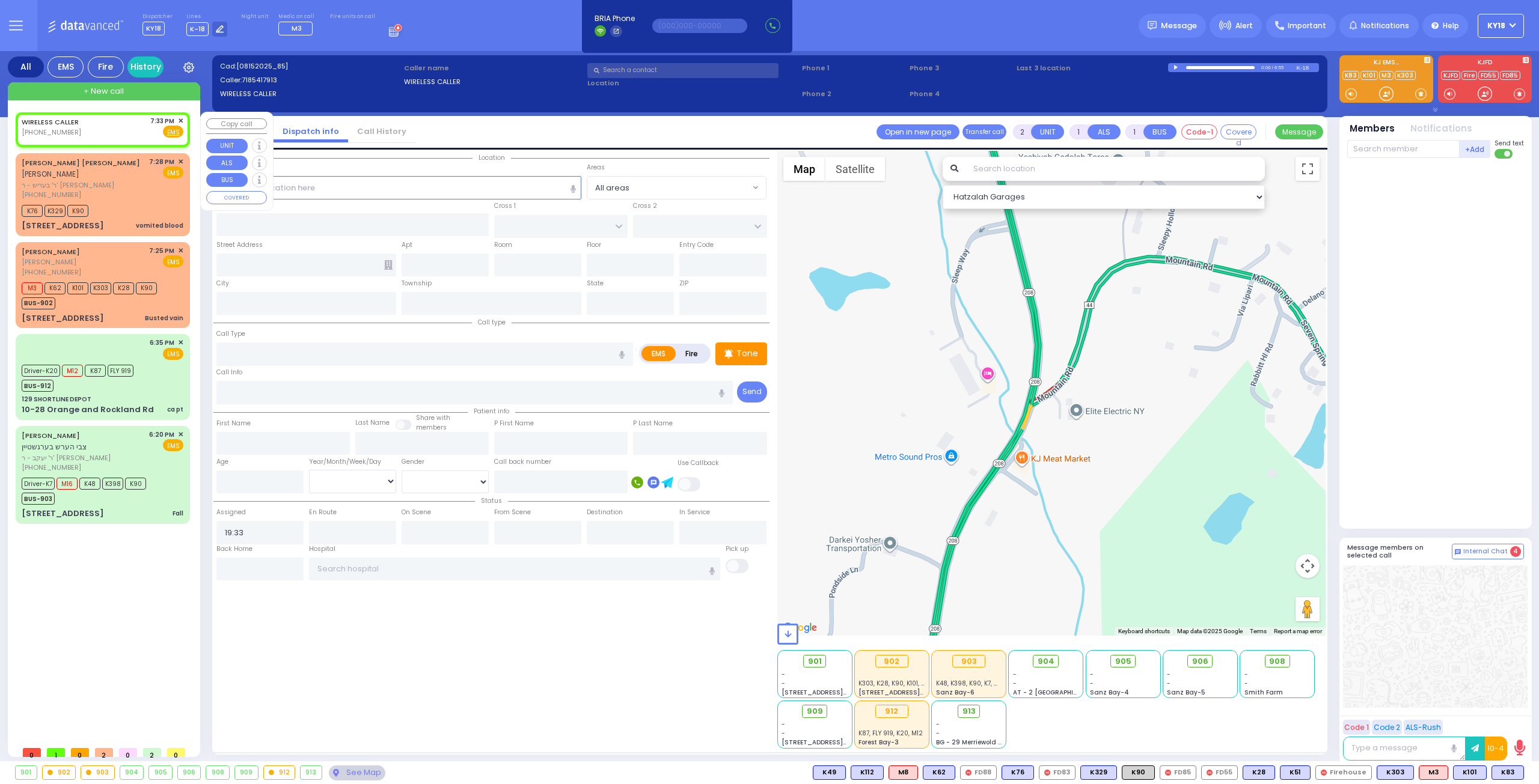
click at [181, 121] on span "✕" at bounding box center [180, 121] width 5 height 10
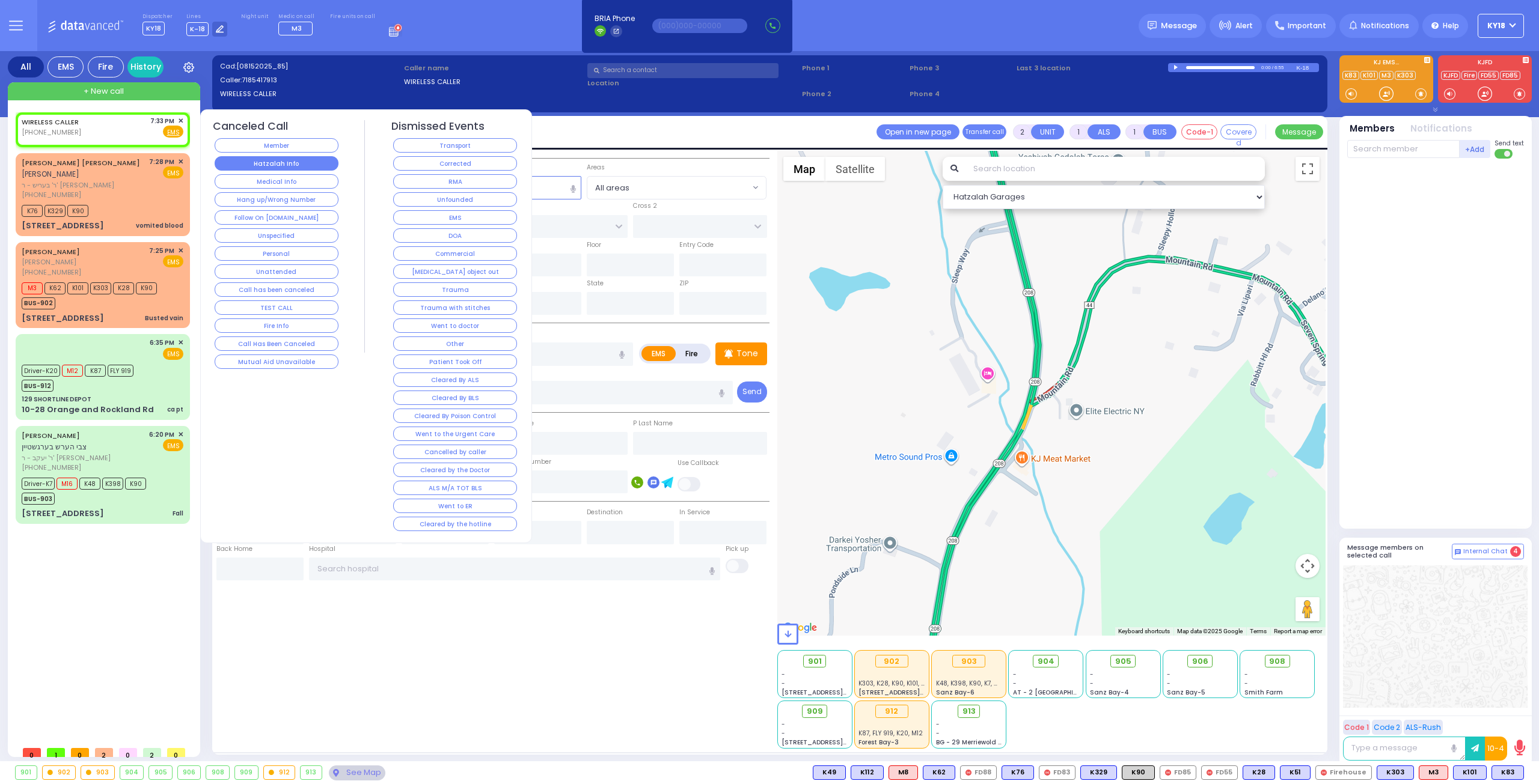
click at [307, 166] on button "Hatzalah Info" at bounding box center [276, 163] width 124 height 14
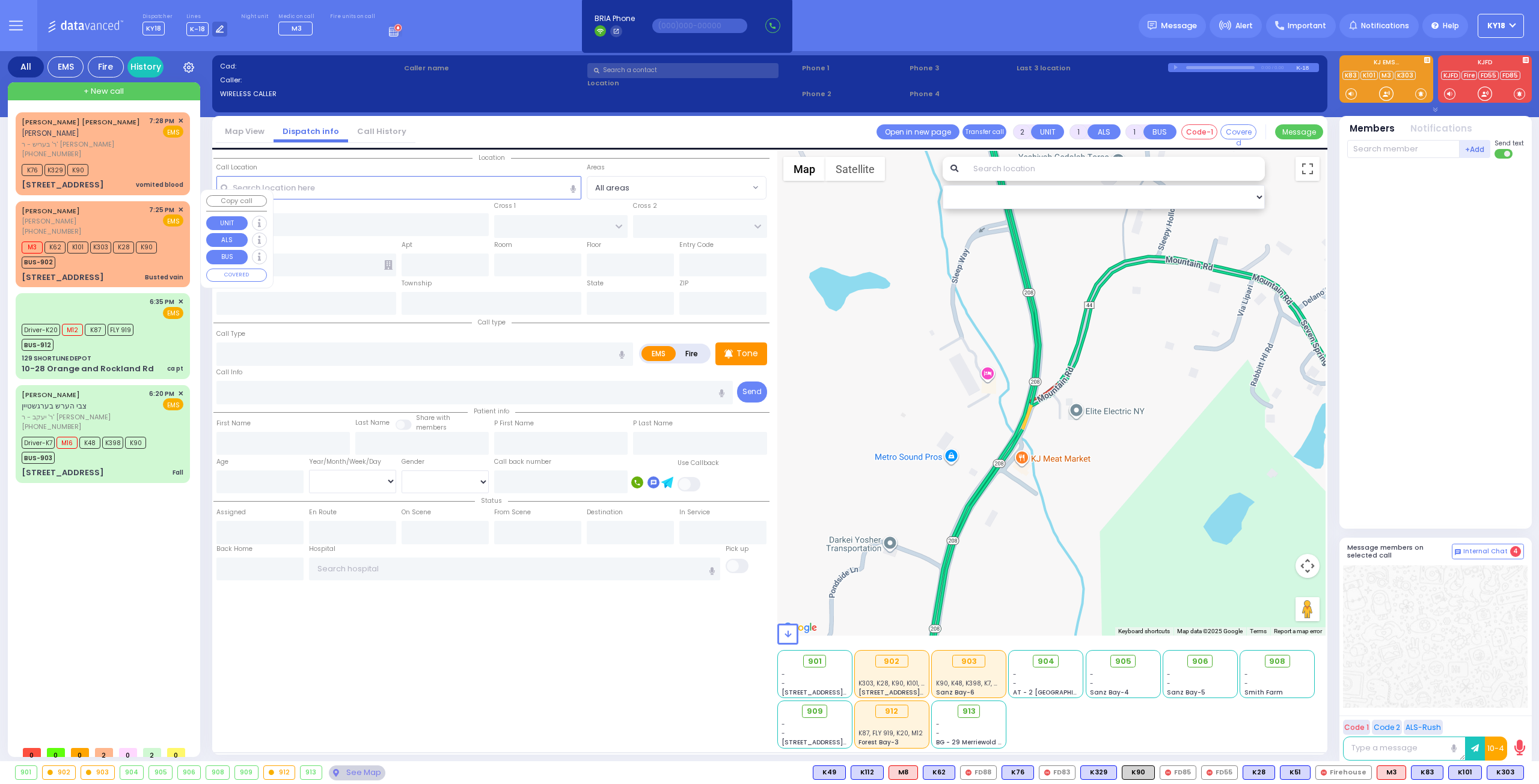
click at [113, 221] on div "MOSHE JOEL BINIK משה יואל ביניק (347) 743-3601 7:25 PM ✕ EMS" at bounding box center [103, 221] width 162 height 32
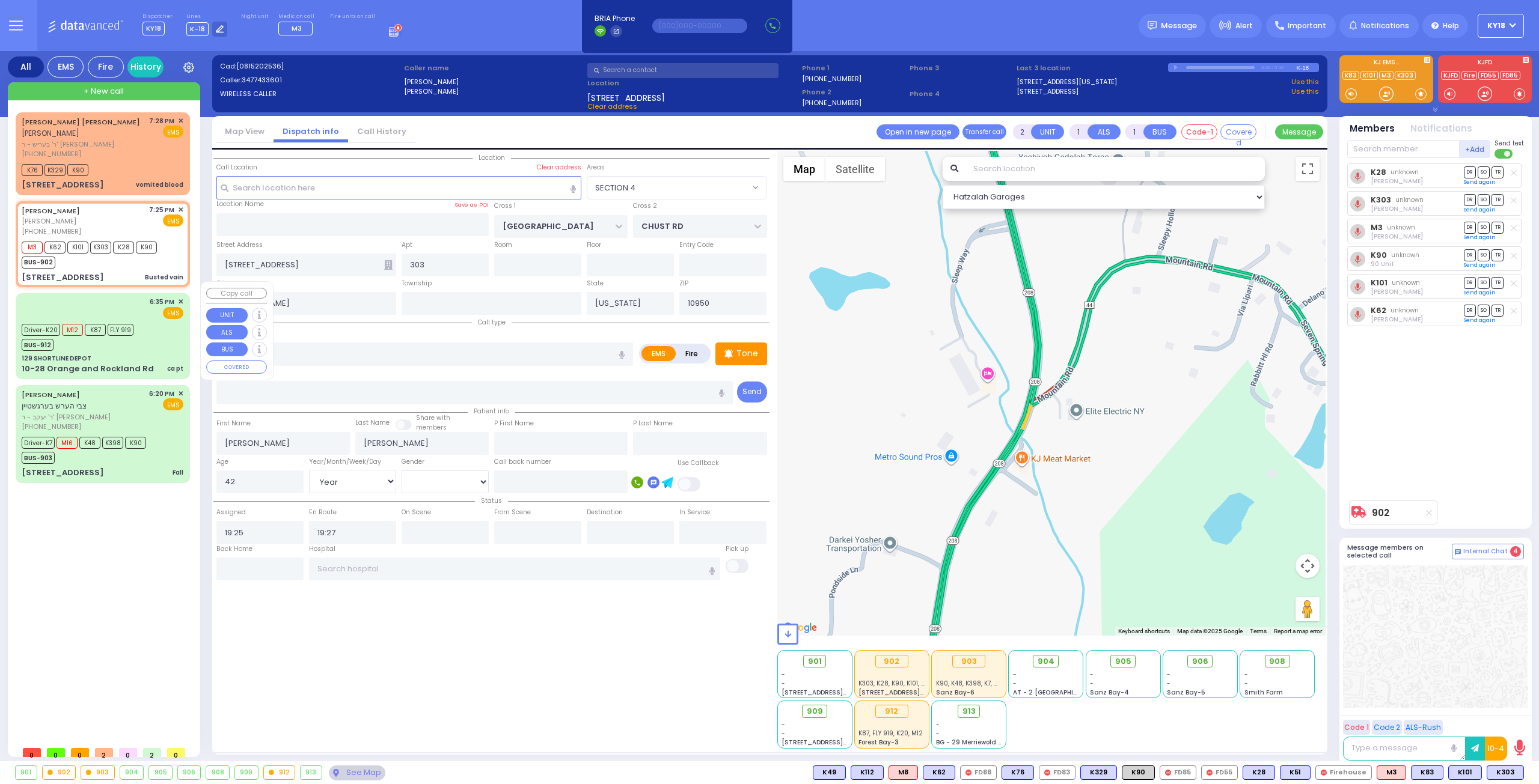
click at [116, 363] on div "10-28 Orange and Rockland Rd" at bounding box center [87, 369] width 132 height 12
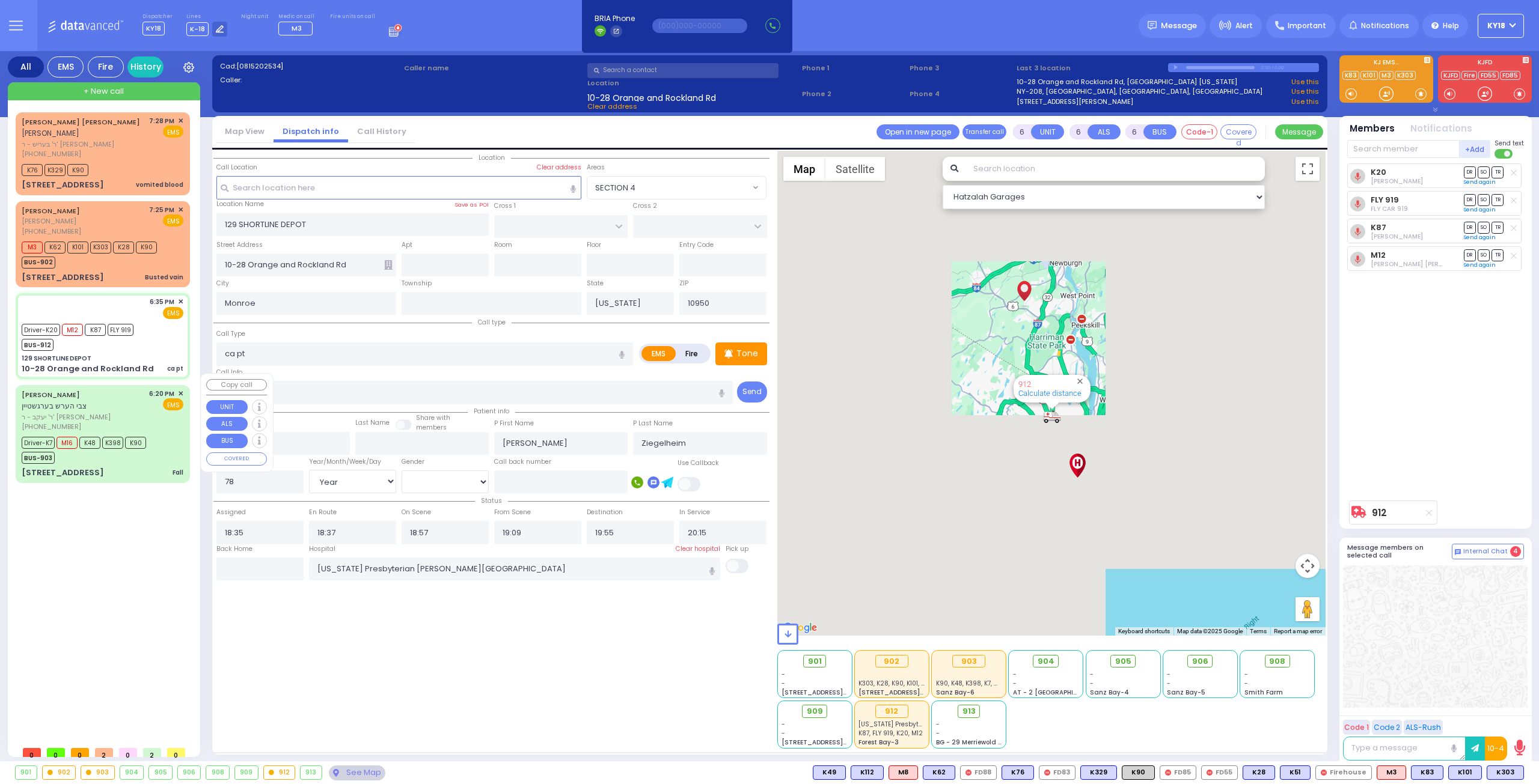
drag, startPoint x: 118, startPoint y: 405, endPoint x: 122, endPoint y: 397, distance: 8.9
click at [119, 413] on span "ר' יעקב - ר' חיים שמעון מאיר טירנויער" at bounding box center [83, 418] width 123 height 10
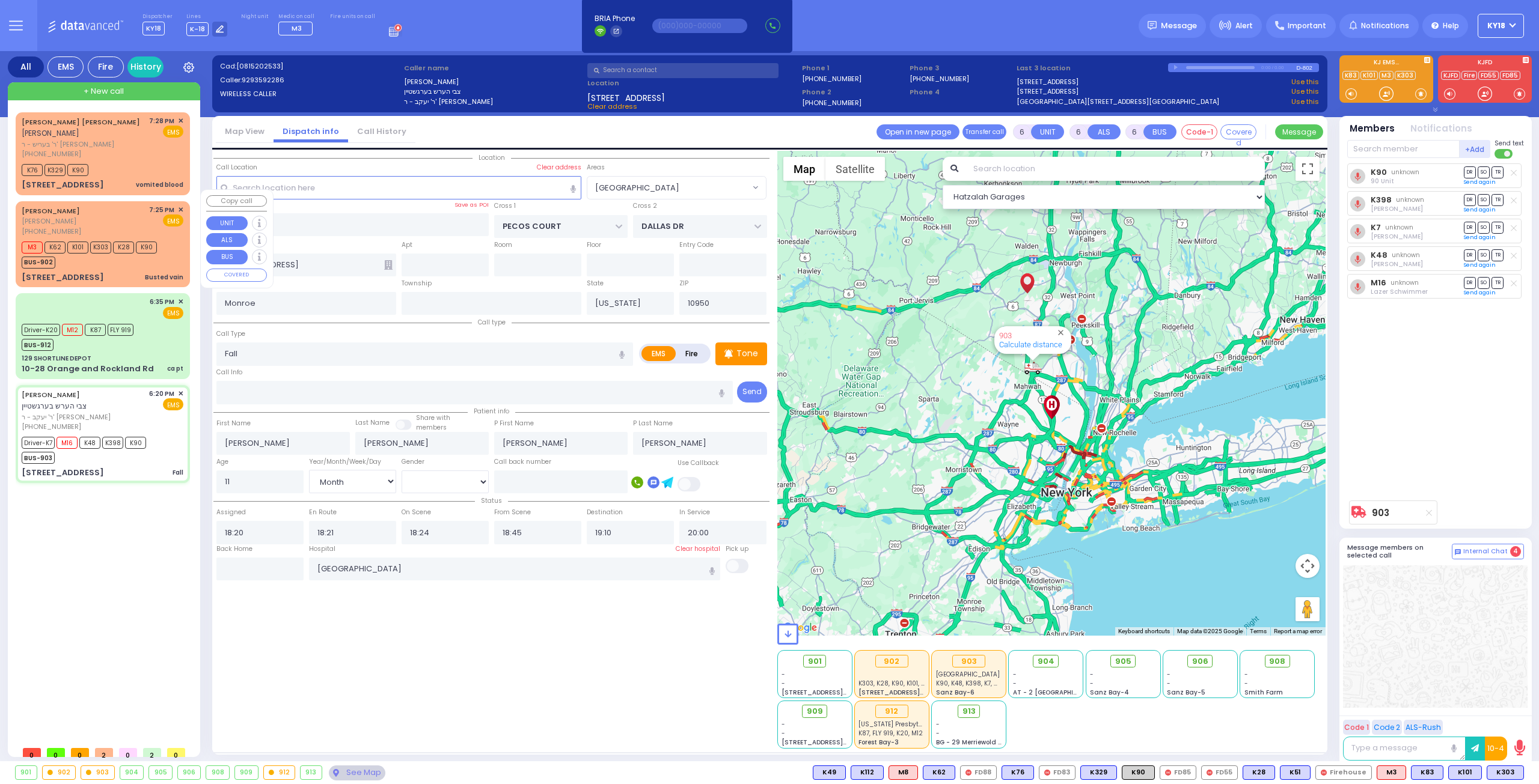
click at [117, 241] on span "K28" at bounding box center [123, 247] width 21 height 12
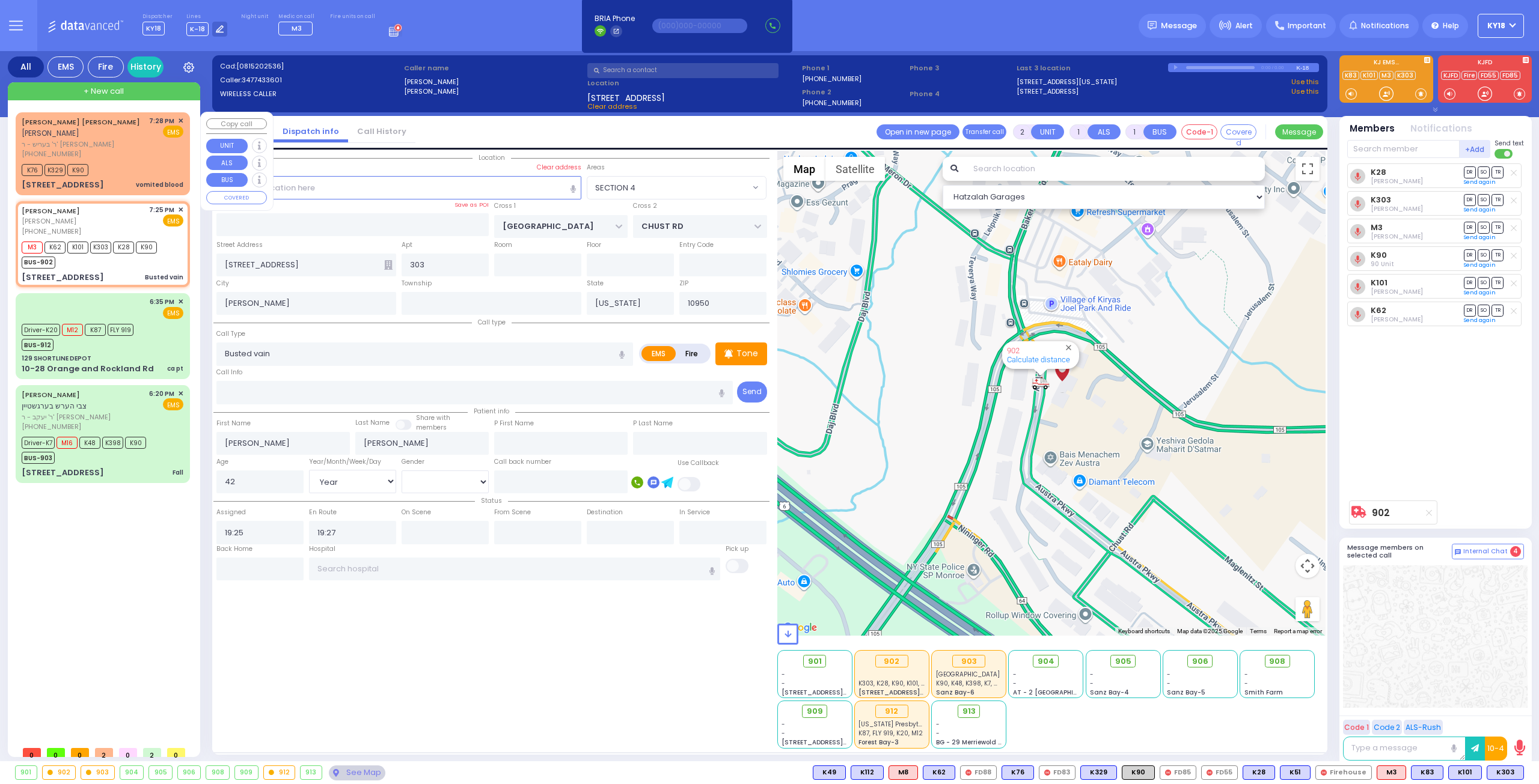
click at [113, 163] on div "K76 K329 K90" at bounding box center [103, 168] width 162 height 15
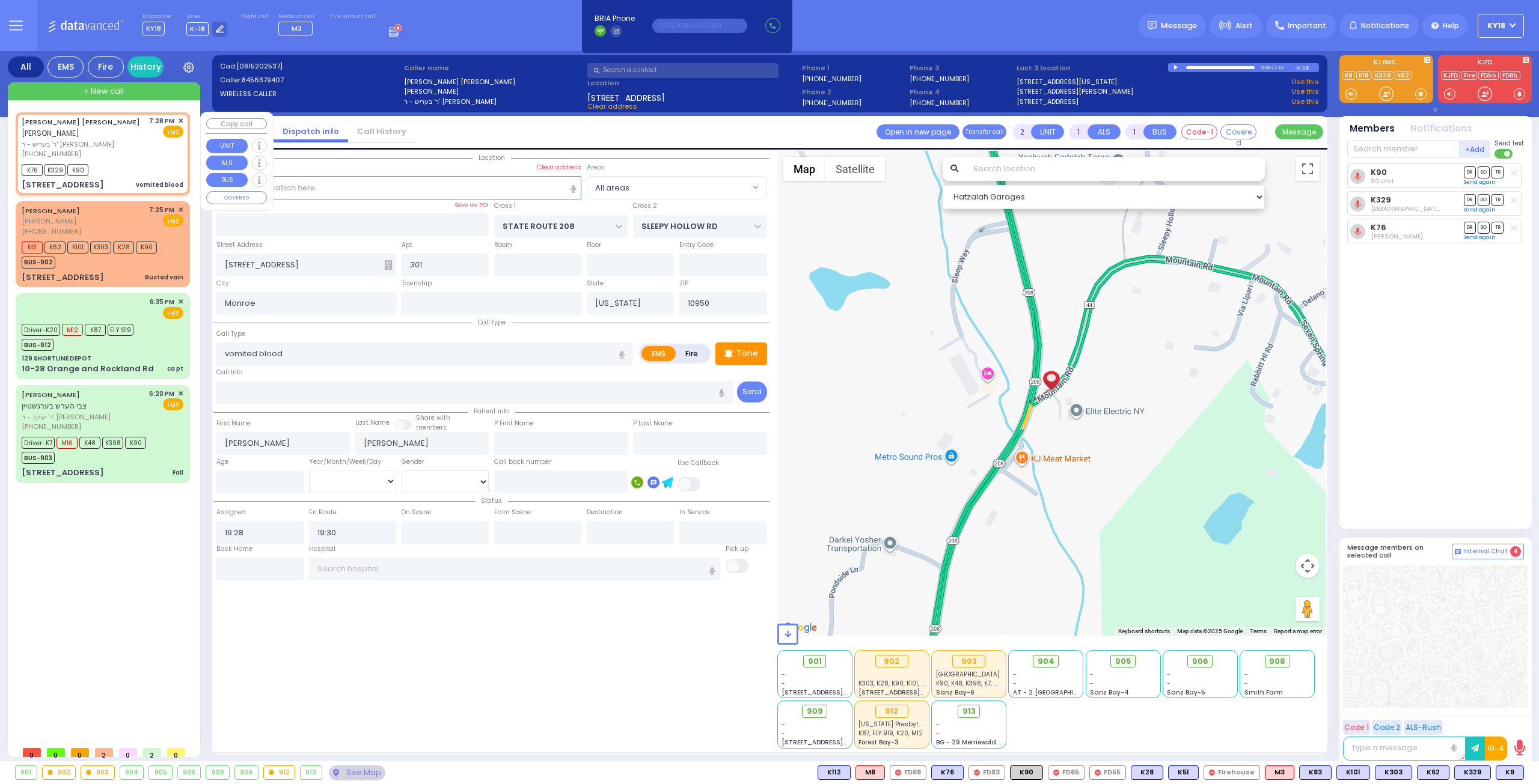
click at [113, 161] on div "K76 K329 K90" at bounding box center [103, 168] width 162 height 15
click at [125, 161] on div "K76 K329 K90" at bounding box center [103, 168] width 162 height 15
click at [1509, 769] on span "K9" at bounding box center [1509, 772] width 27 height 13
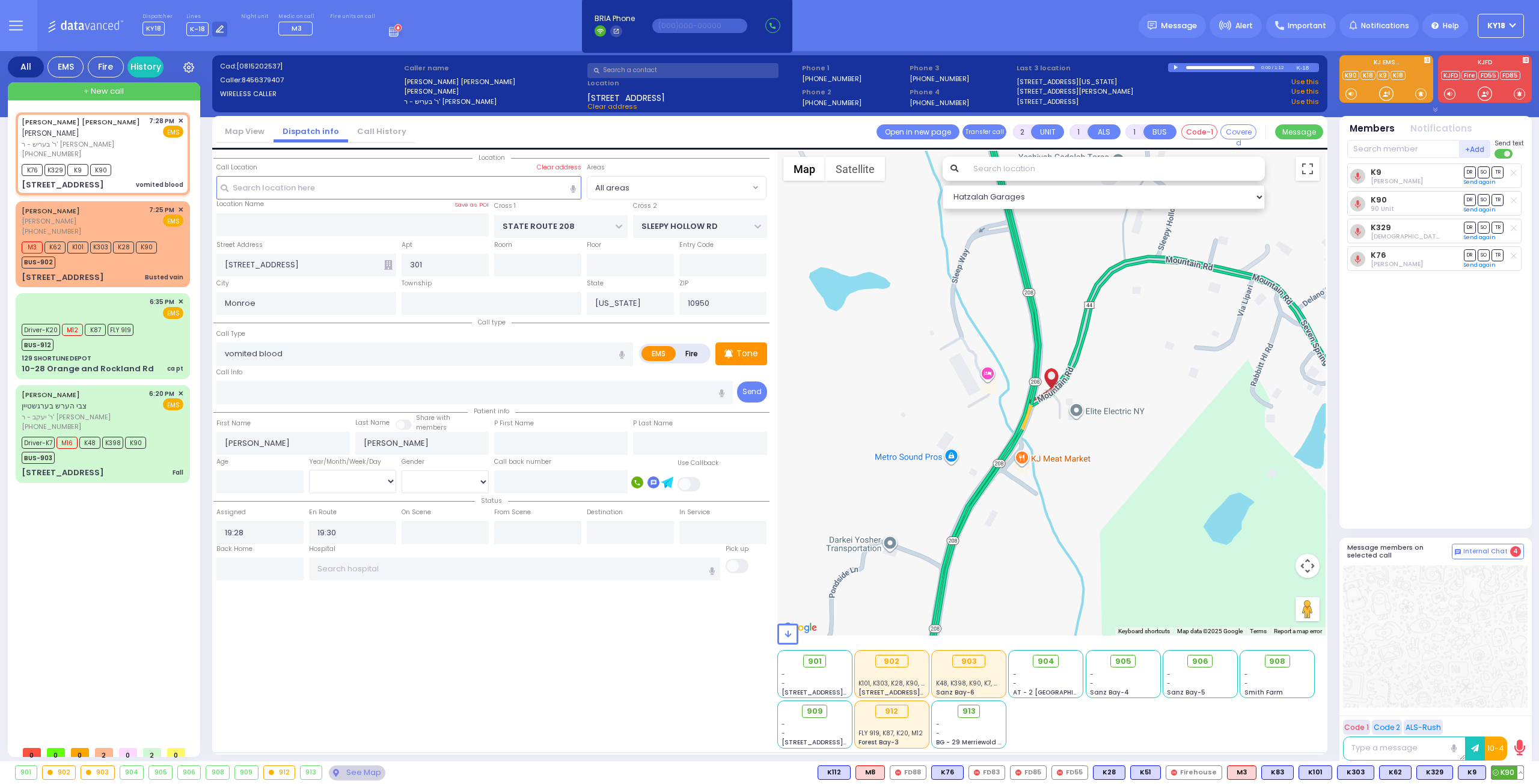
click at [1522, 771] on button at bounding box center [1520, 772] width 6 height 13
click at [1515, 720] on icon at bounding box center [1512, 719] width 12 height 12
click at [1514, 702] on icon at bounding box center [1512, 702] width 12 height 12
click at [1386, 676] on div at bounding box center [1435, 637] width 184 height 142
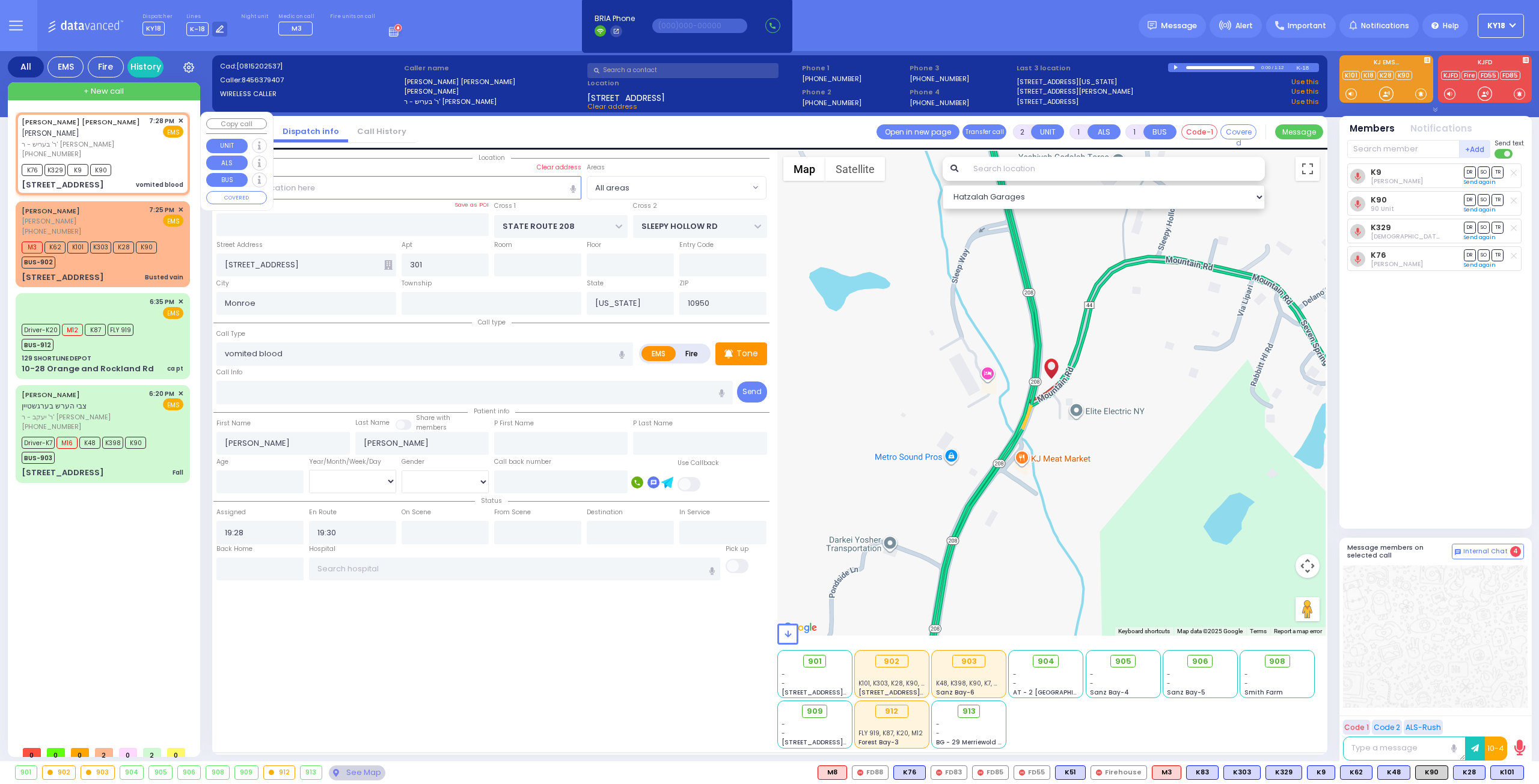
select select
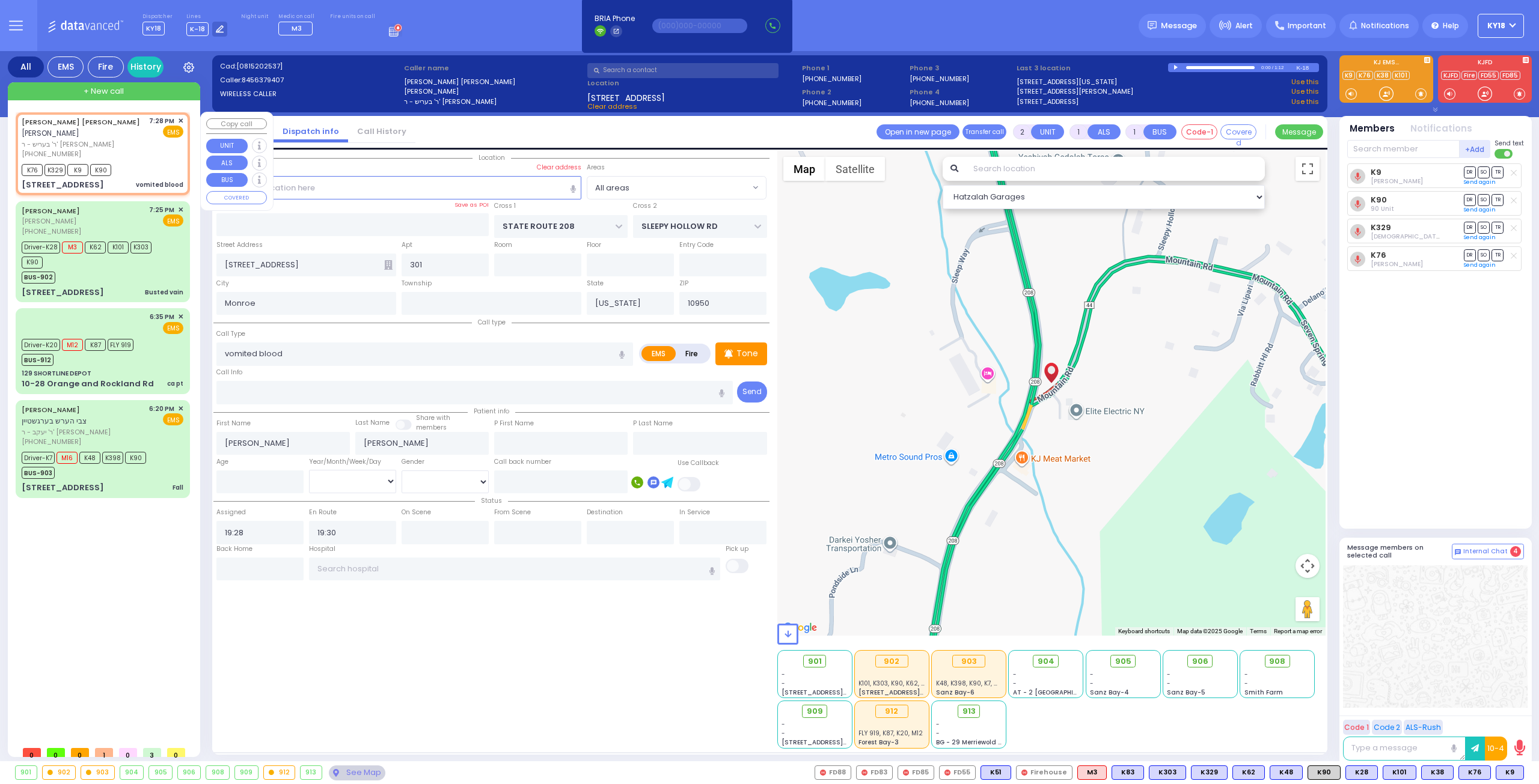
type input "6"
select select
radio input "true"
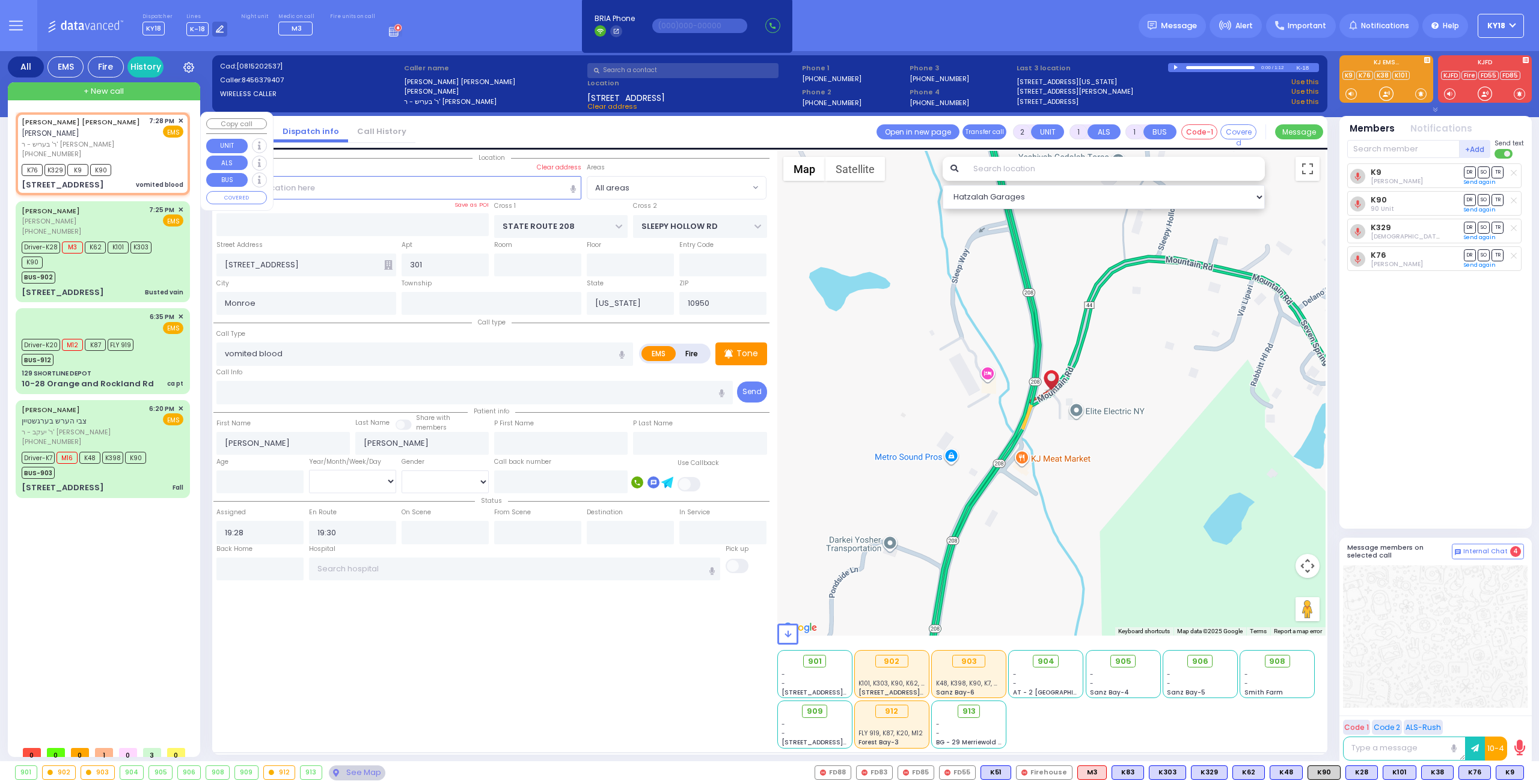
type input "Unknown"
select select "Year"
select select "Hatzalah Garages"
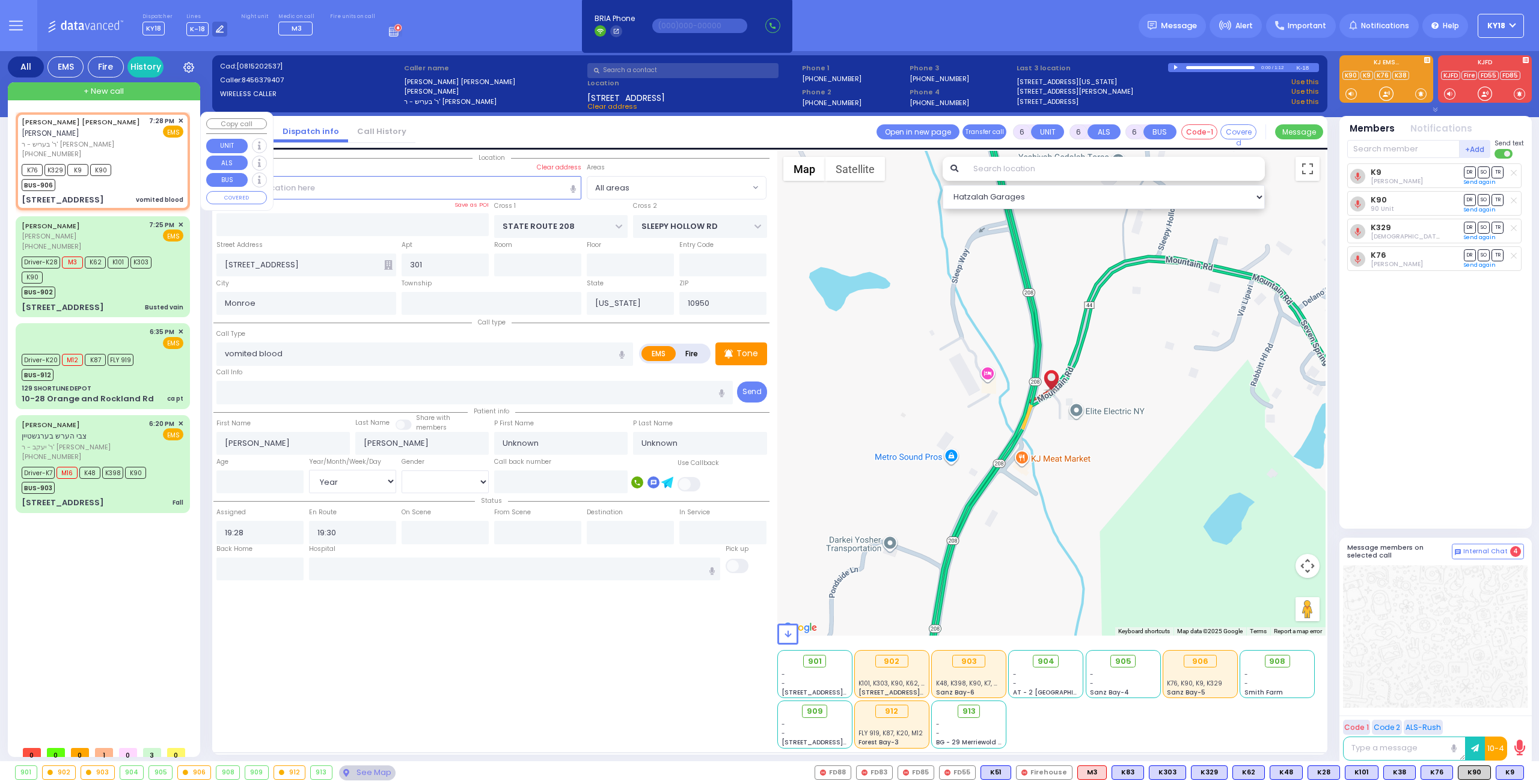
select select
radio input "true"
select select "Year"
select select "Hatzalah Garages"
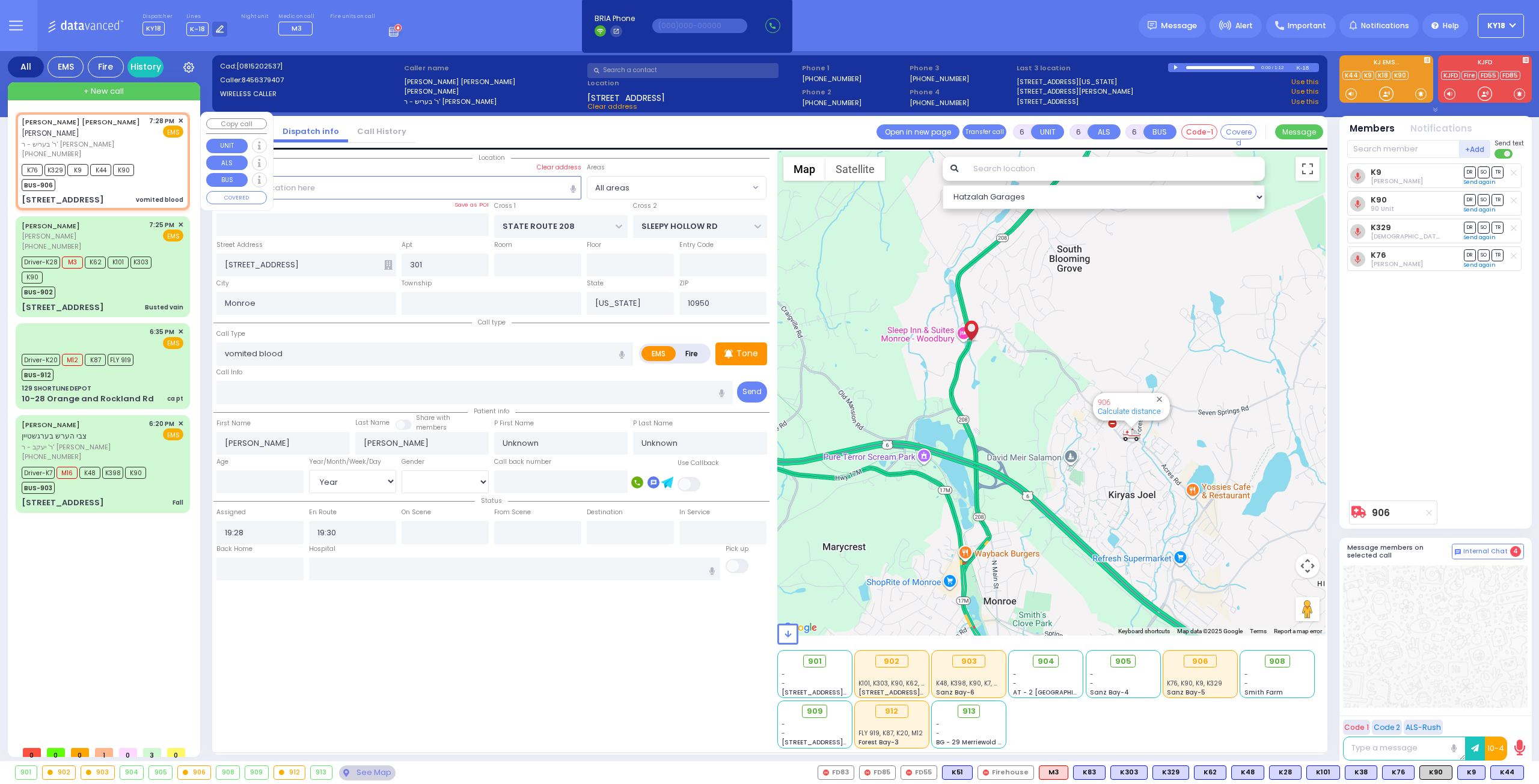
select select
radio input "true"
select select "Year"
select select "Hatzalah Garages"
select select
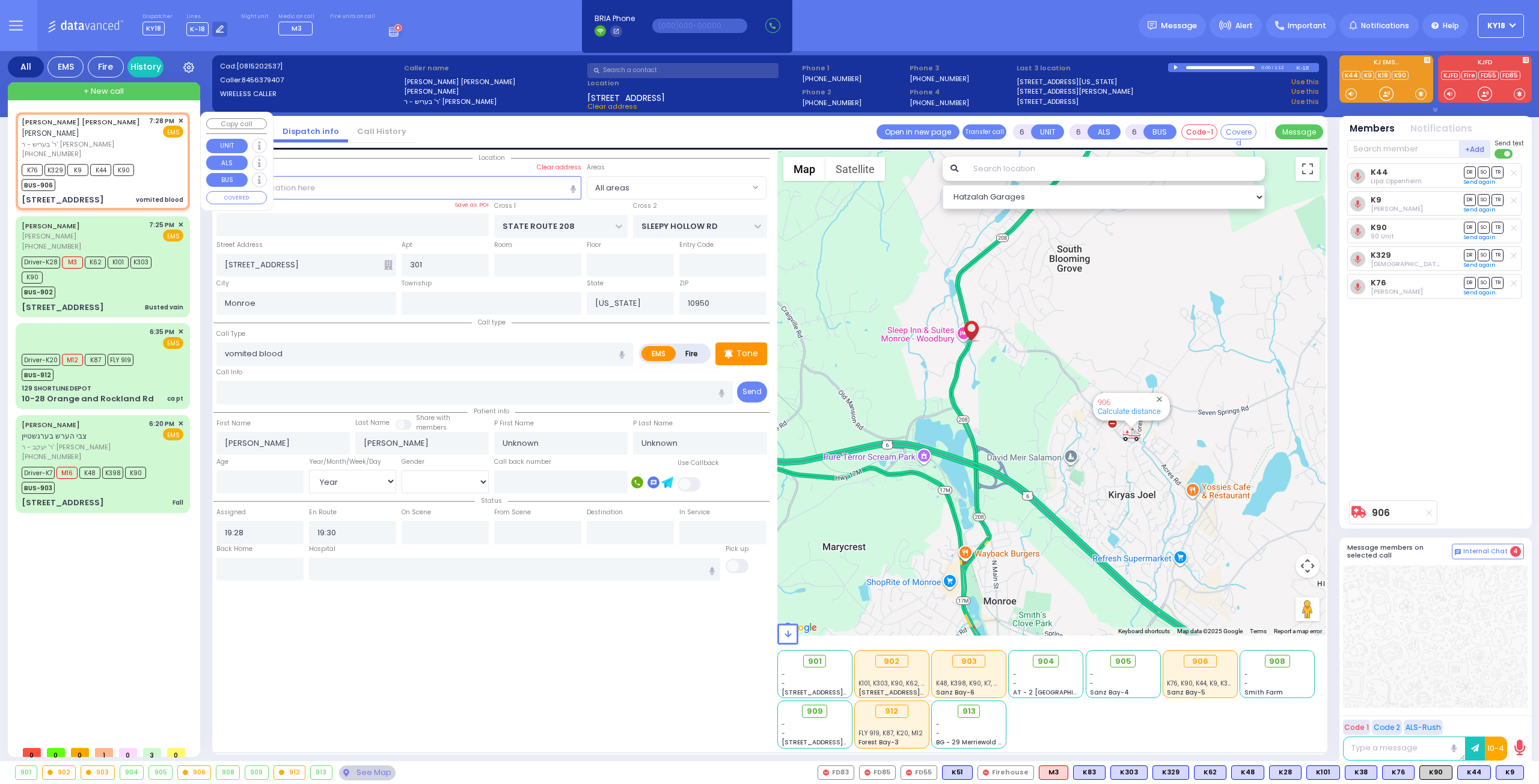
radio input "true"
type input "David"
type input "Weiss"
select select "Year"
select select "Hatzalah Garages"
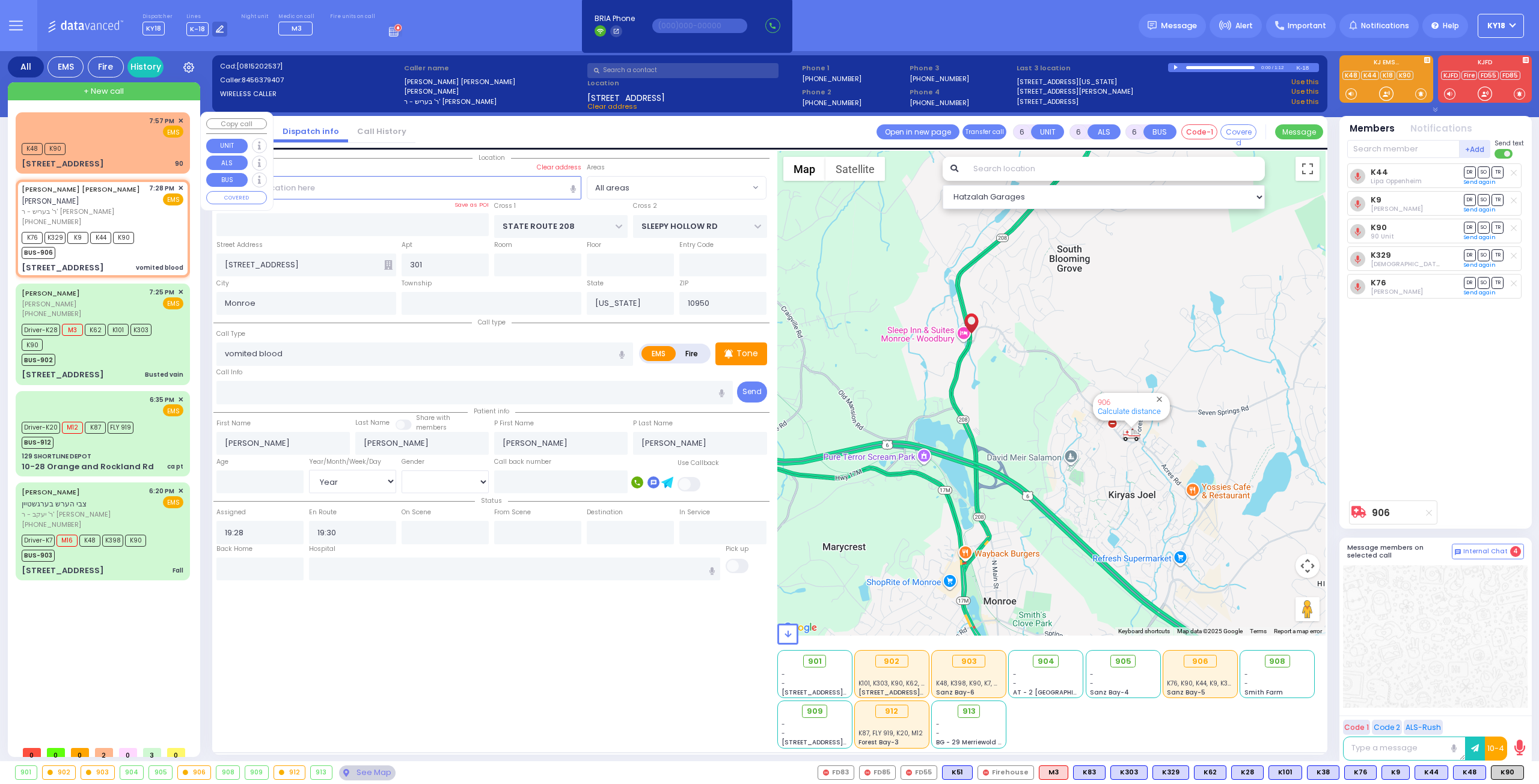
select select
radio input "true"
select select "Year"
select select "Hatzalah Garages"
select select
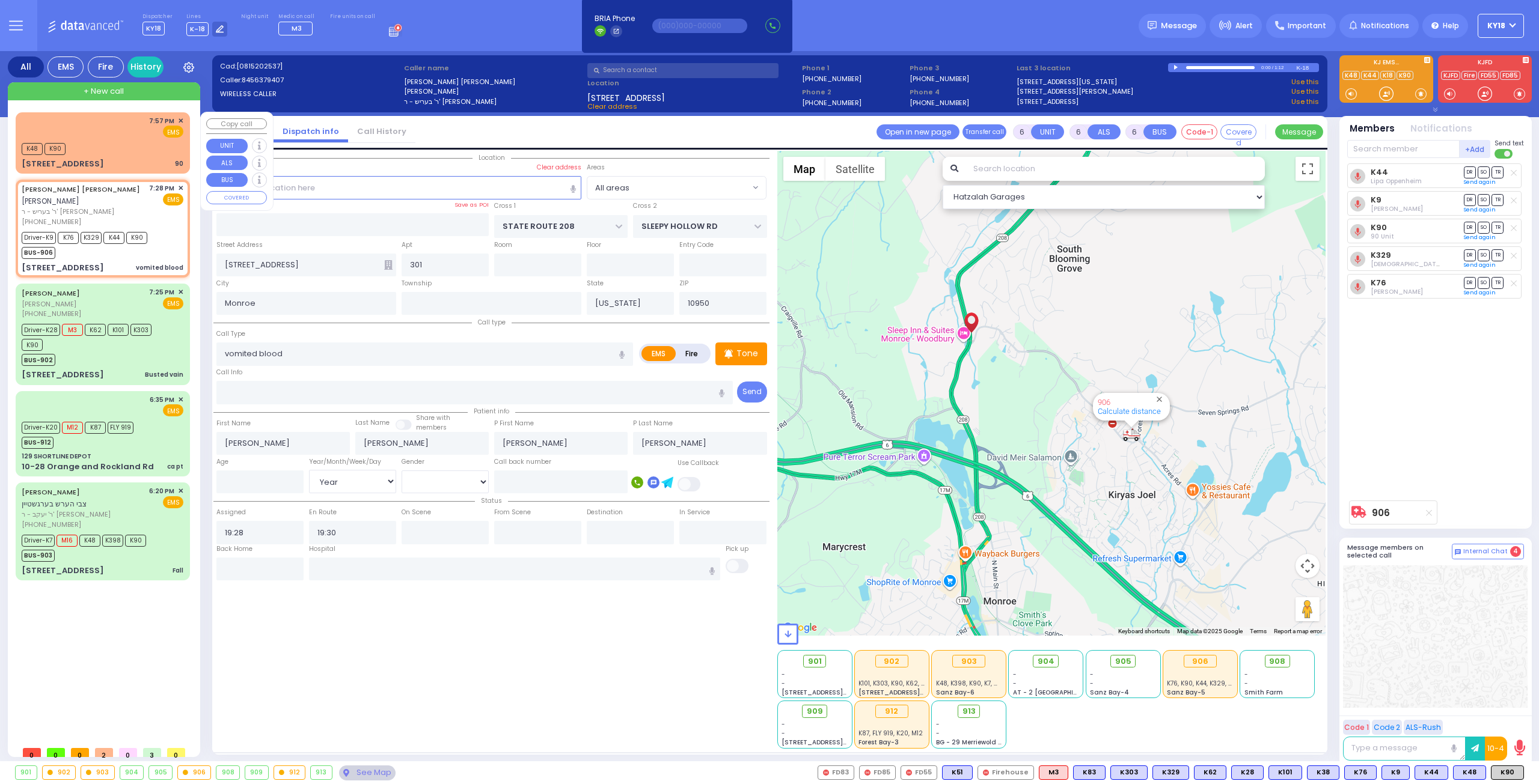
radio input "true"
select select "Year"
type input "19:35"
type input "20:01"
type input "21:40"
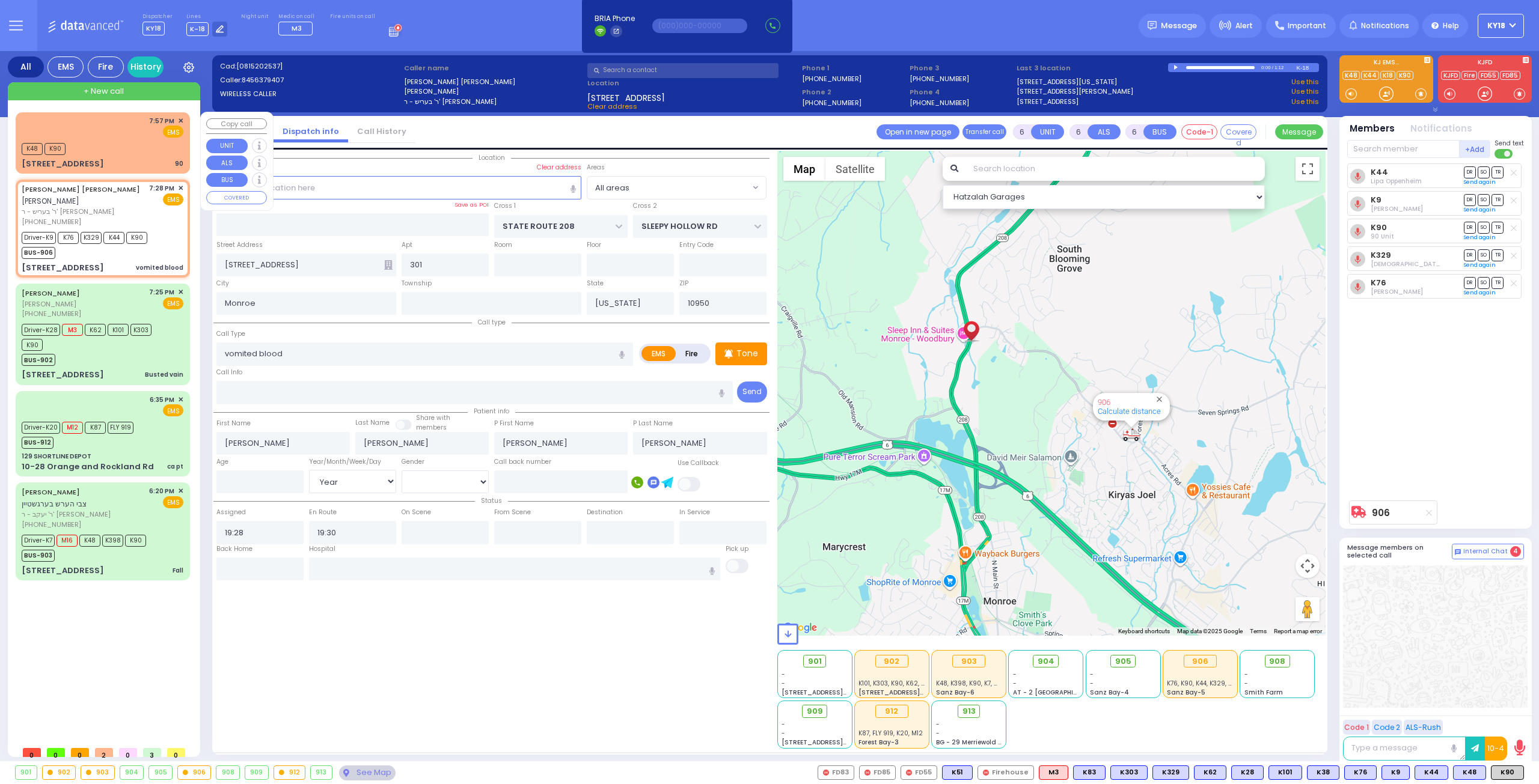
type input "22:00"
select select "Hatzalah Garages"
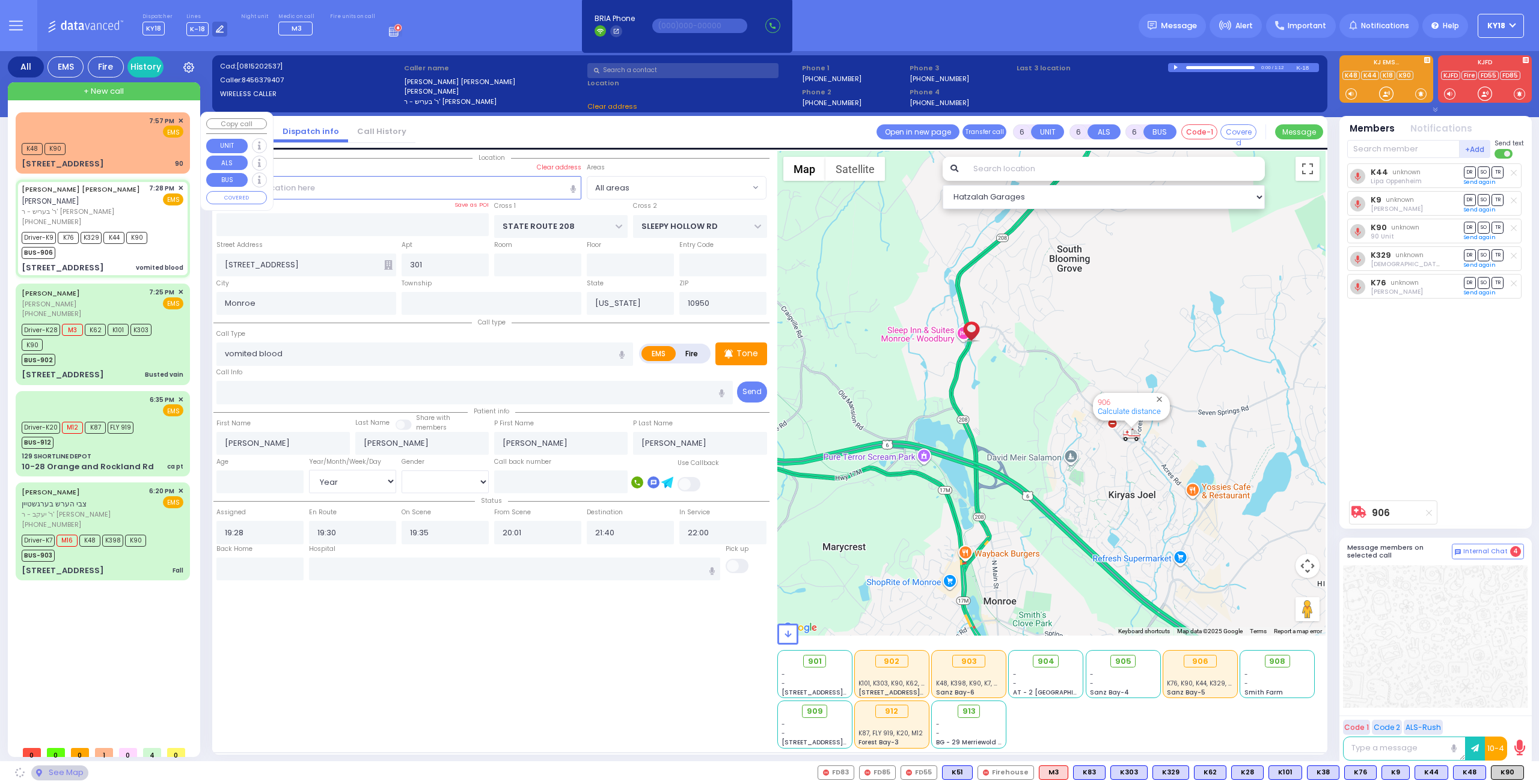
select select
radio input "true"
select select "Year"
select select "Hatzalah Garages"
select select
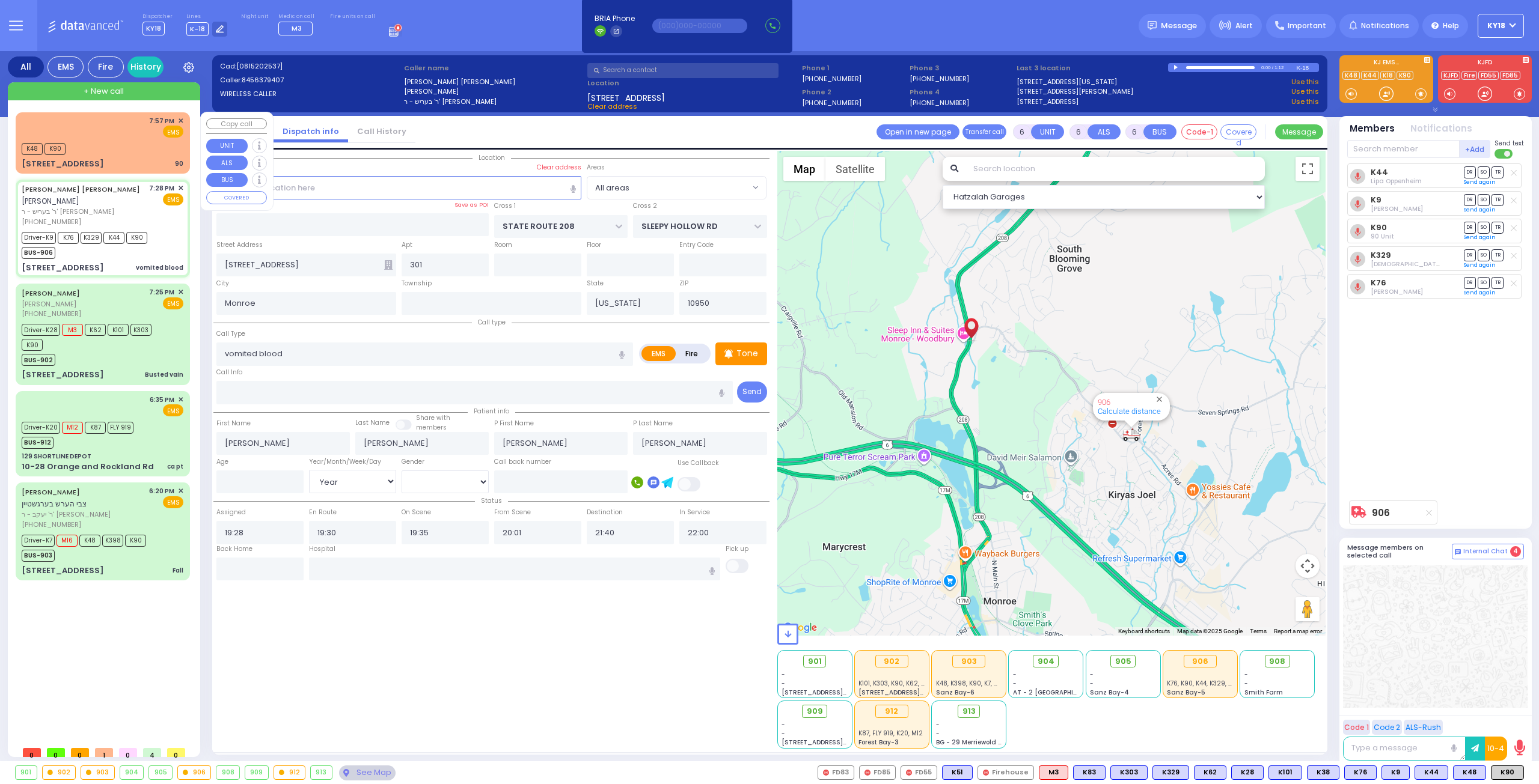
radio input "true"
select select "Year"
select select "Hatzalah Garages"
select select
radio input "true"
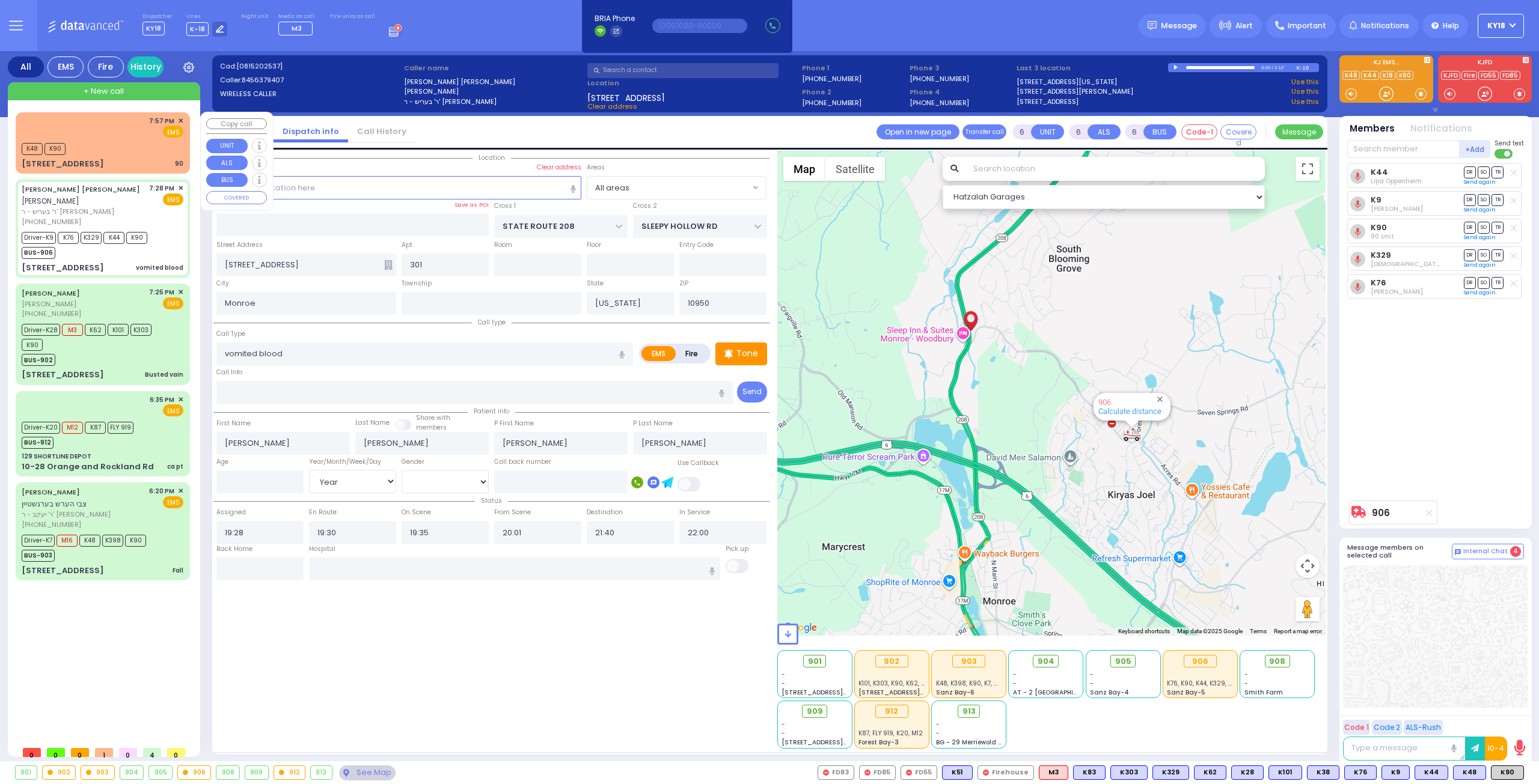
select select "Year"
select select "Hatzalah Garages"
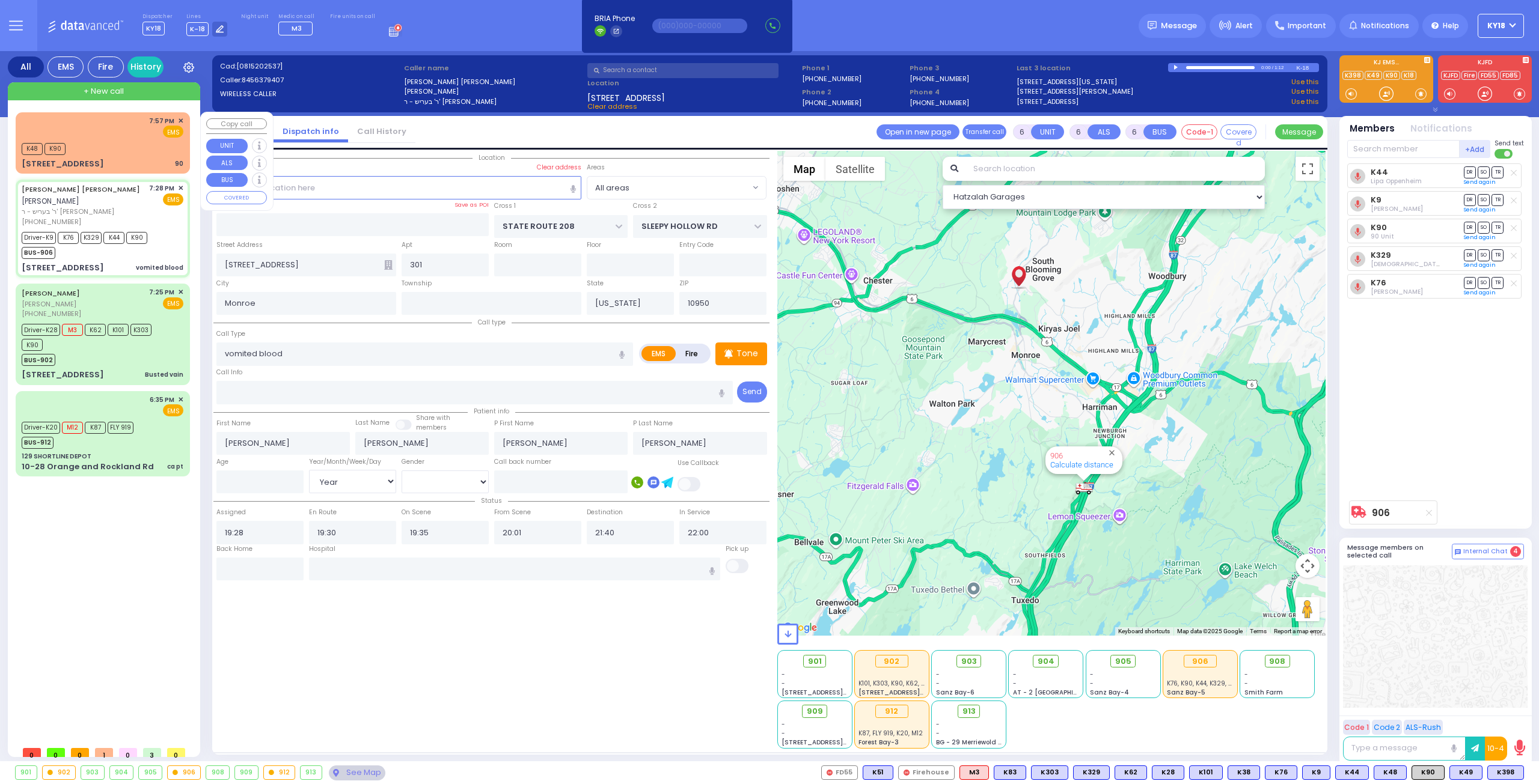
select select
radio input "true"
type input "62"
select select "Year"
select select "[DEMOGRAPHIC_DATA]"
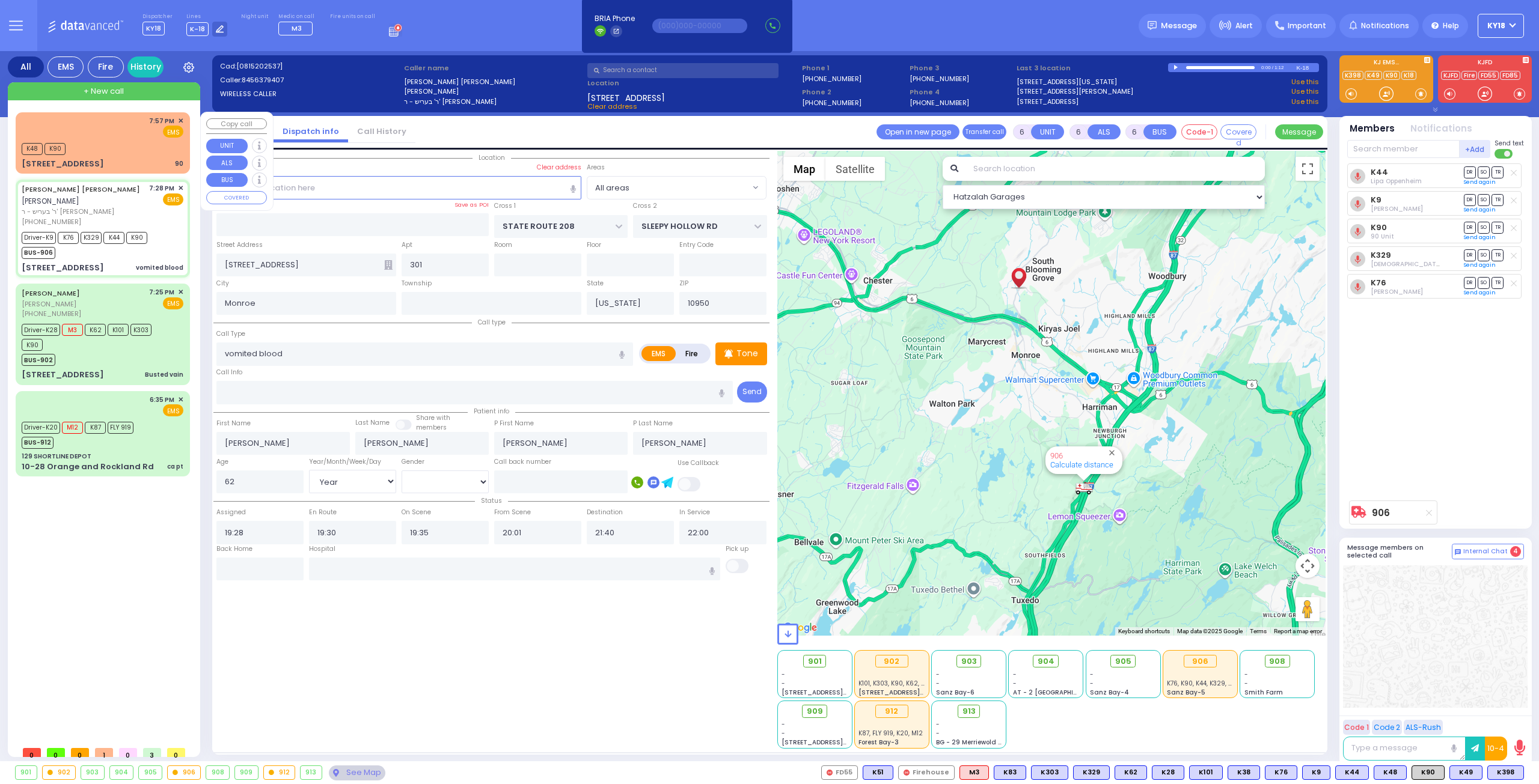
select select "Hatzalah Garages"
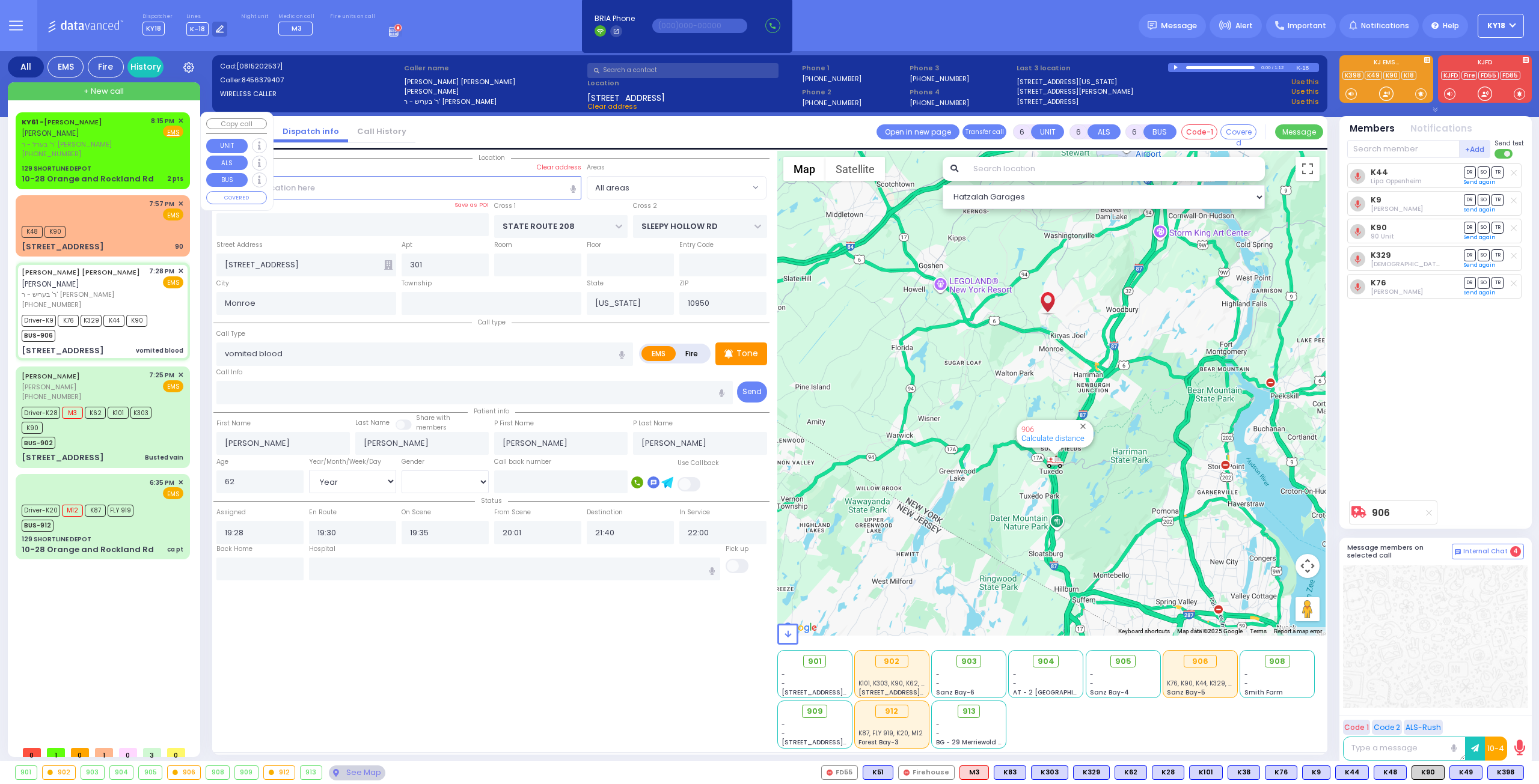
select select "Year"
select select "[DEMOGRAPHIC_DATA]"
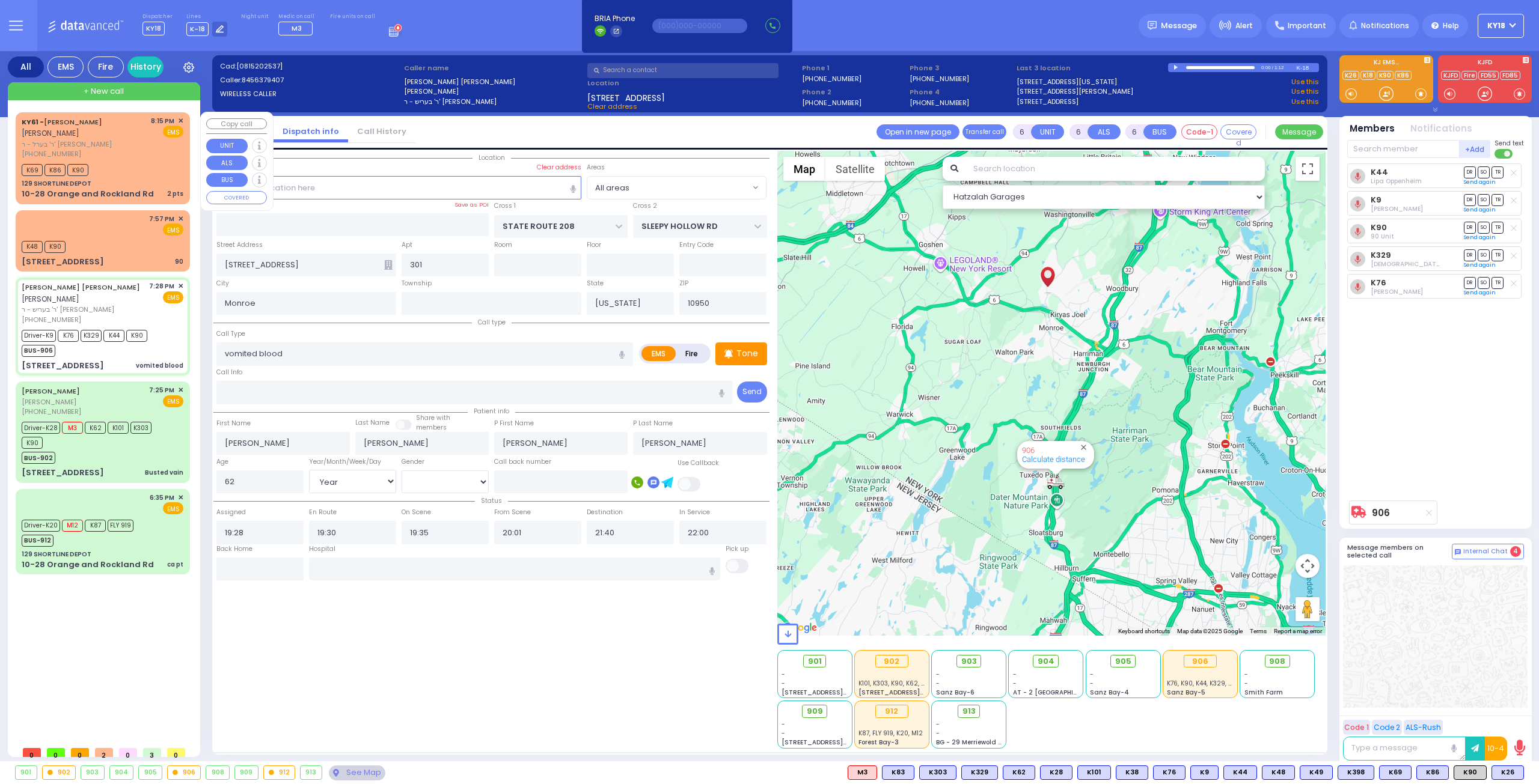
select select
radio input "true"
select select "Year"
select select "[DEMOGRAPHIC_DATA]"
select select "Hatzalah Garages"
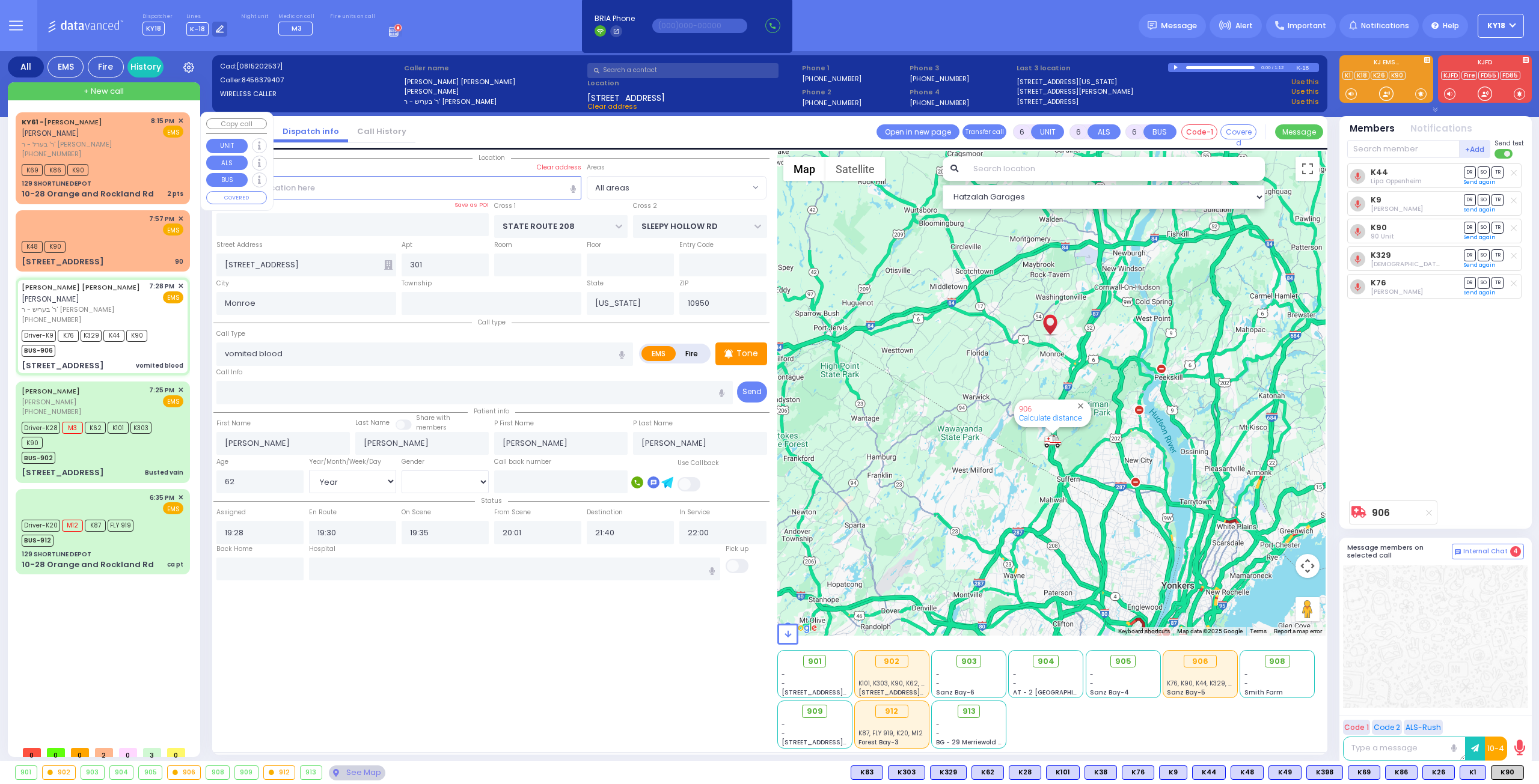
select select
radio input "true"
select select "Year"
select select "[DEMOGRAPHIC_DATA]"
type input "New York Presbyterian Hospital- Columbia Campus 622, West 168th Street New York…"
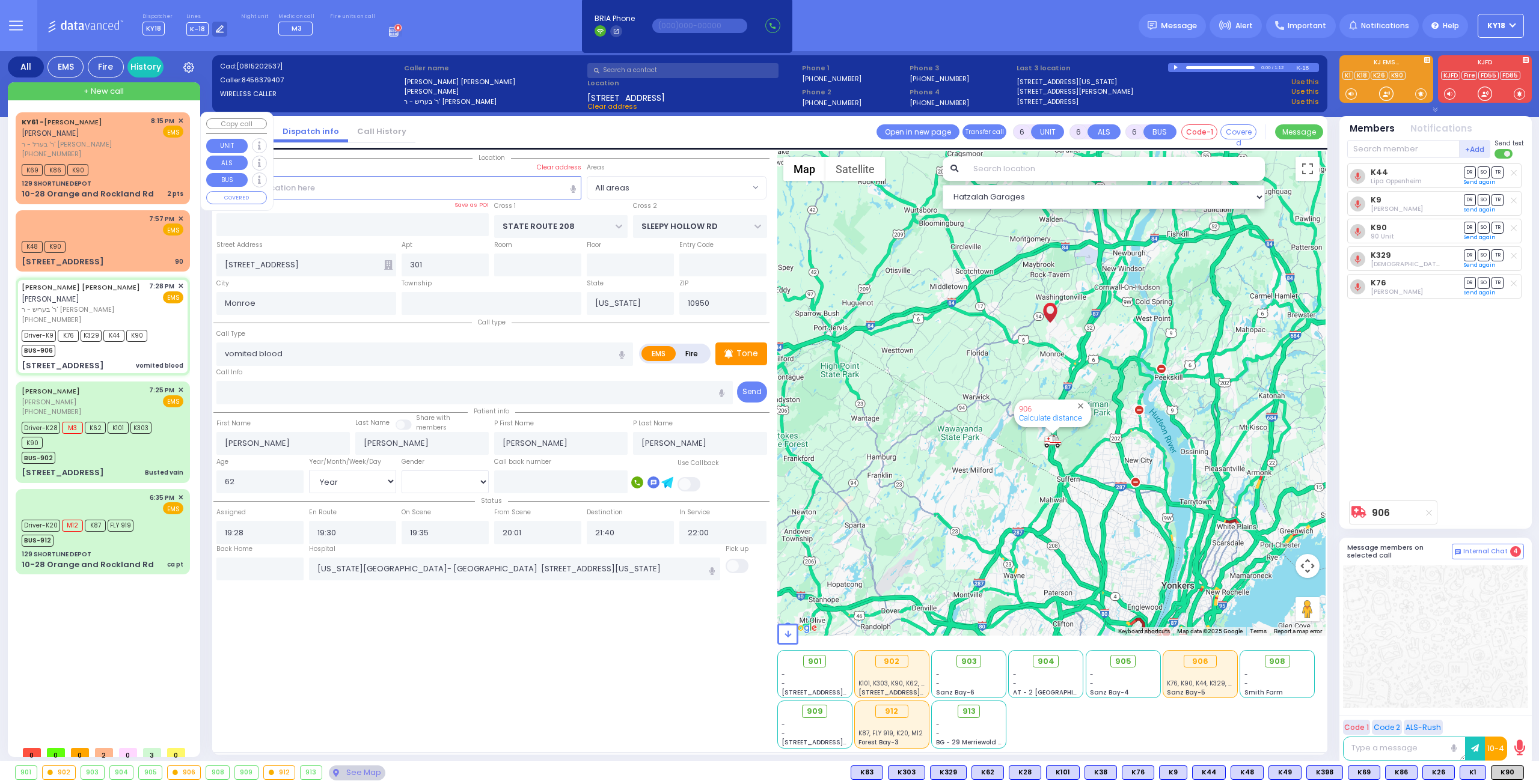
select select "Hatzalah Garages"
select select
radio input "true"
select select "Year"
select select "[DEMOGRAPHIC_DATA]"
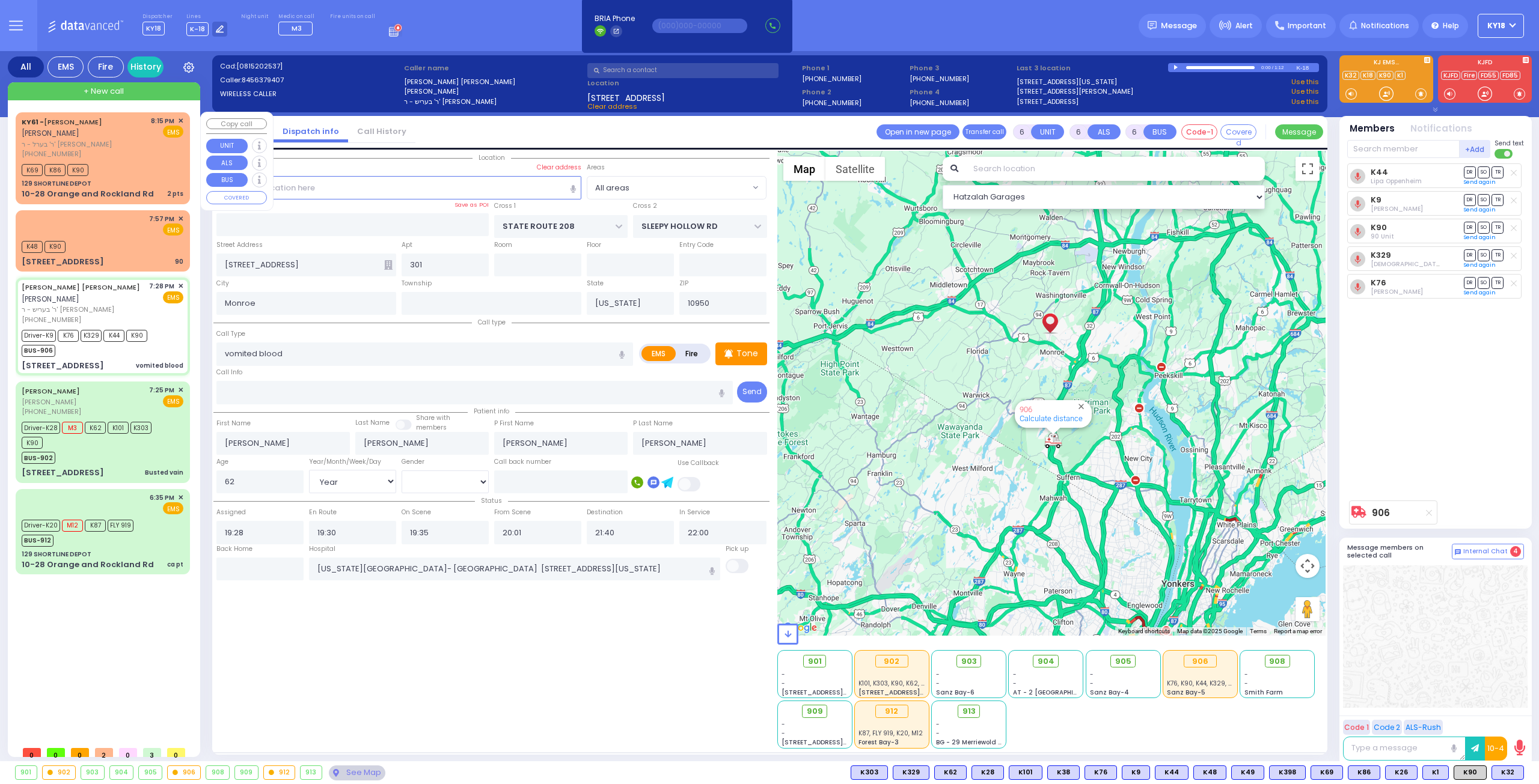
select select "Hatzalah Garages"
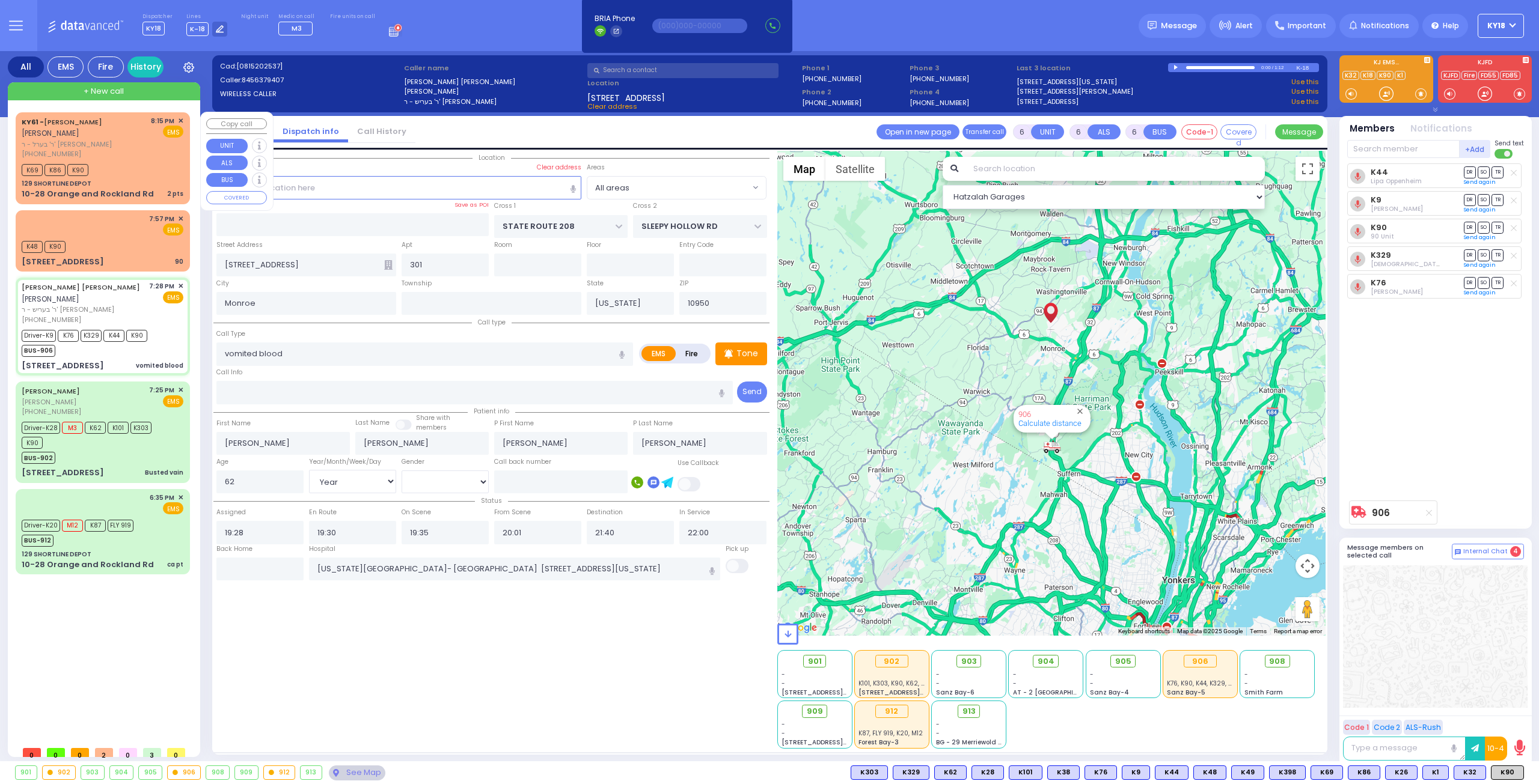
select select
radio input "true"
select select "Year"
select select "[DEMOGRAPHIC_DATA]"
select select "Hatzalah Garages"
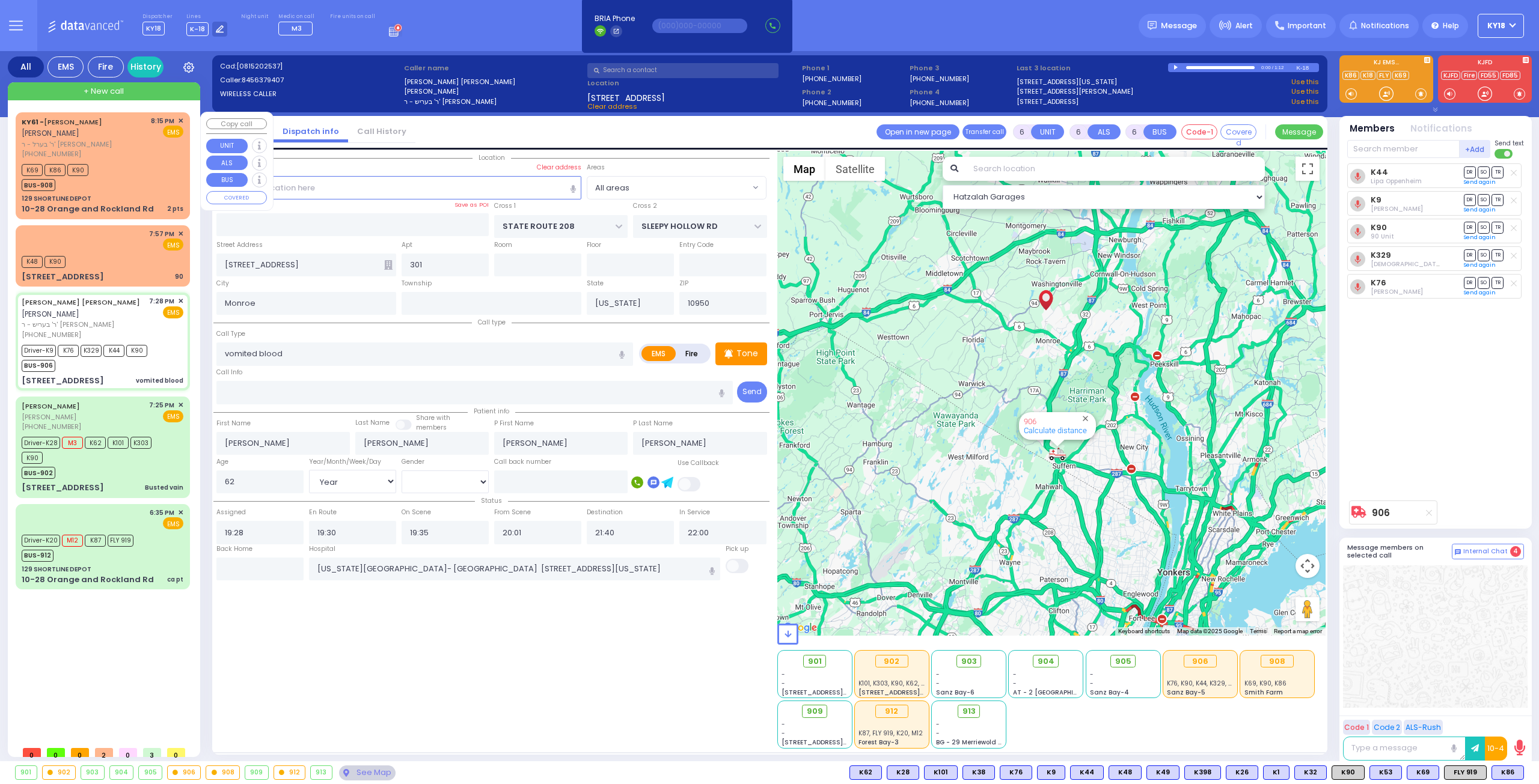
select select
radio input "true"
select select "Year"
select select "[DEMOGRAPHIC_DATA]"
select select "Hatzalah Garages"
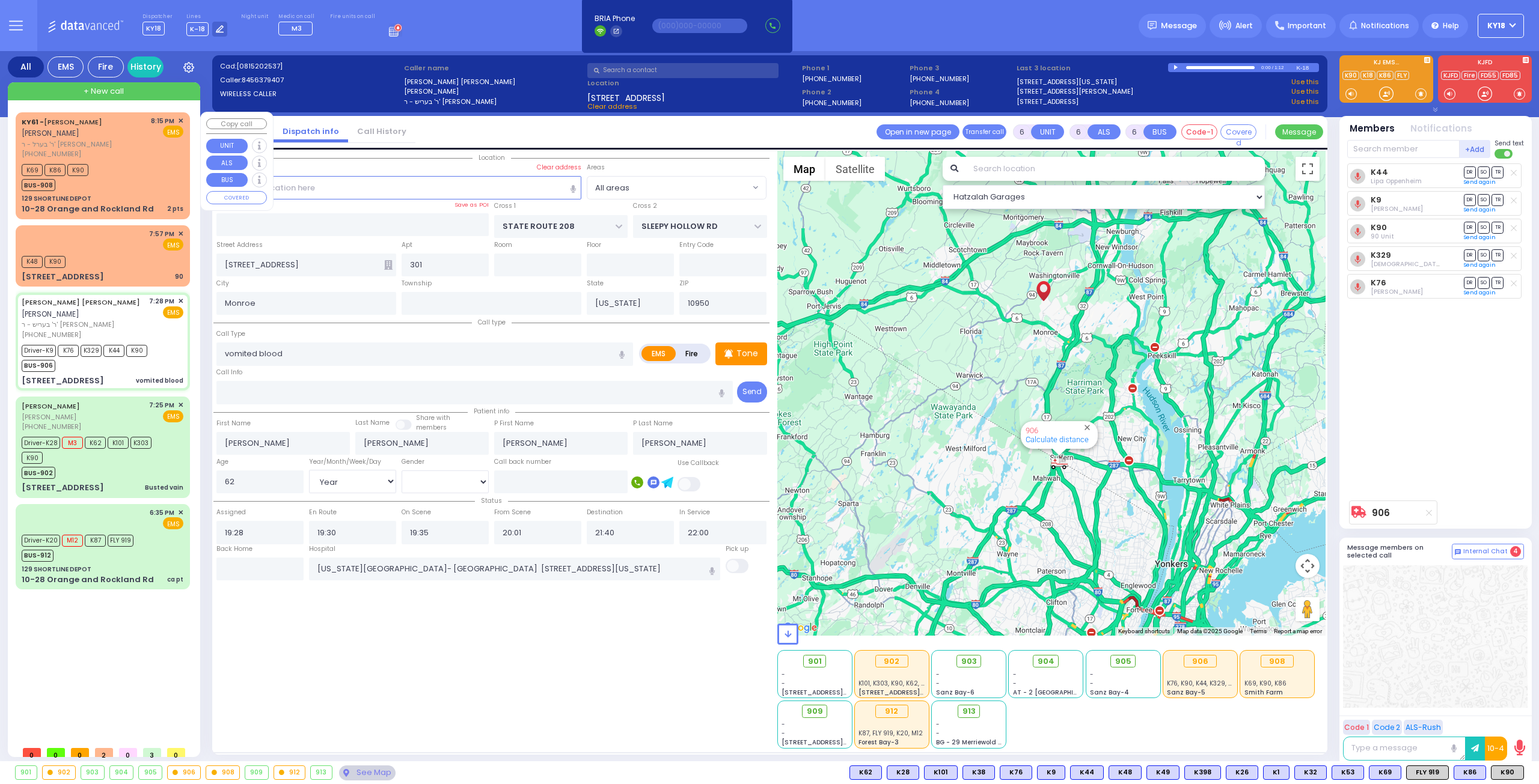
select select
radio input "true"
select select "Year"
select select "[DEMOGRAPHIC_DATA]"
select select "Hatzalah Garages"
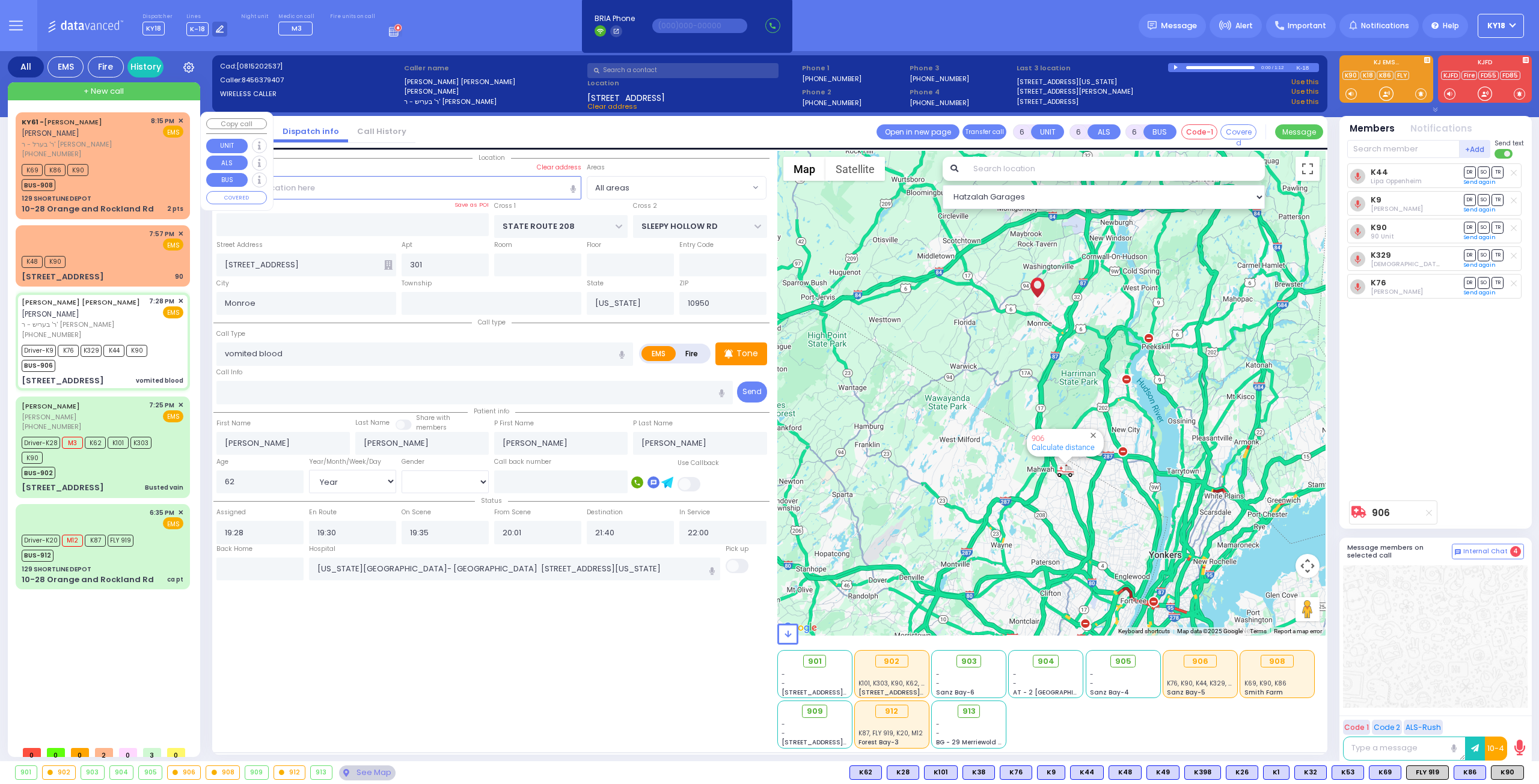
select select
radio input "true"
select select "Year"
select select "[DEMOGRAPHIC_DATA]"
select select "Hatzalah Garages"
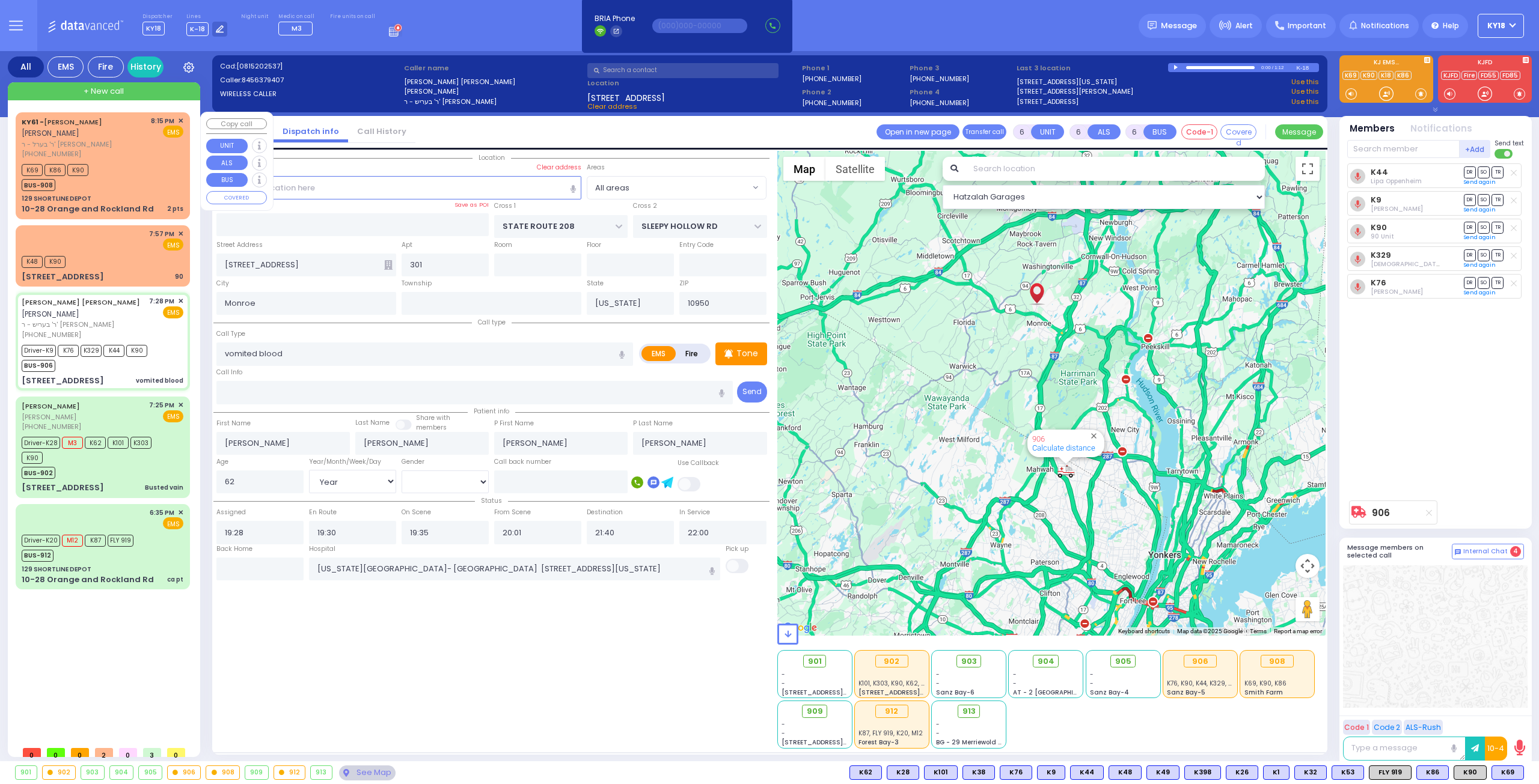
select select
radio input "true"
select select "Year"
select select "[DEMOGRAPHIC_DATA]"
select select "Hatzalah Garages"
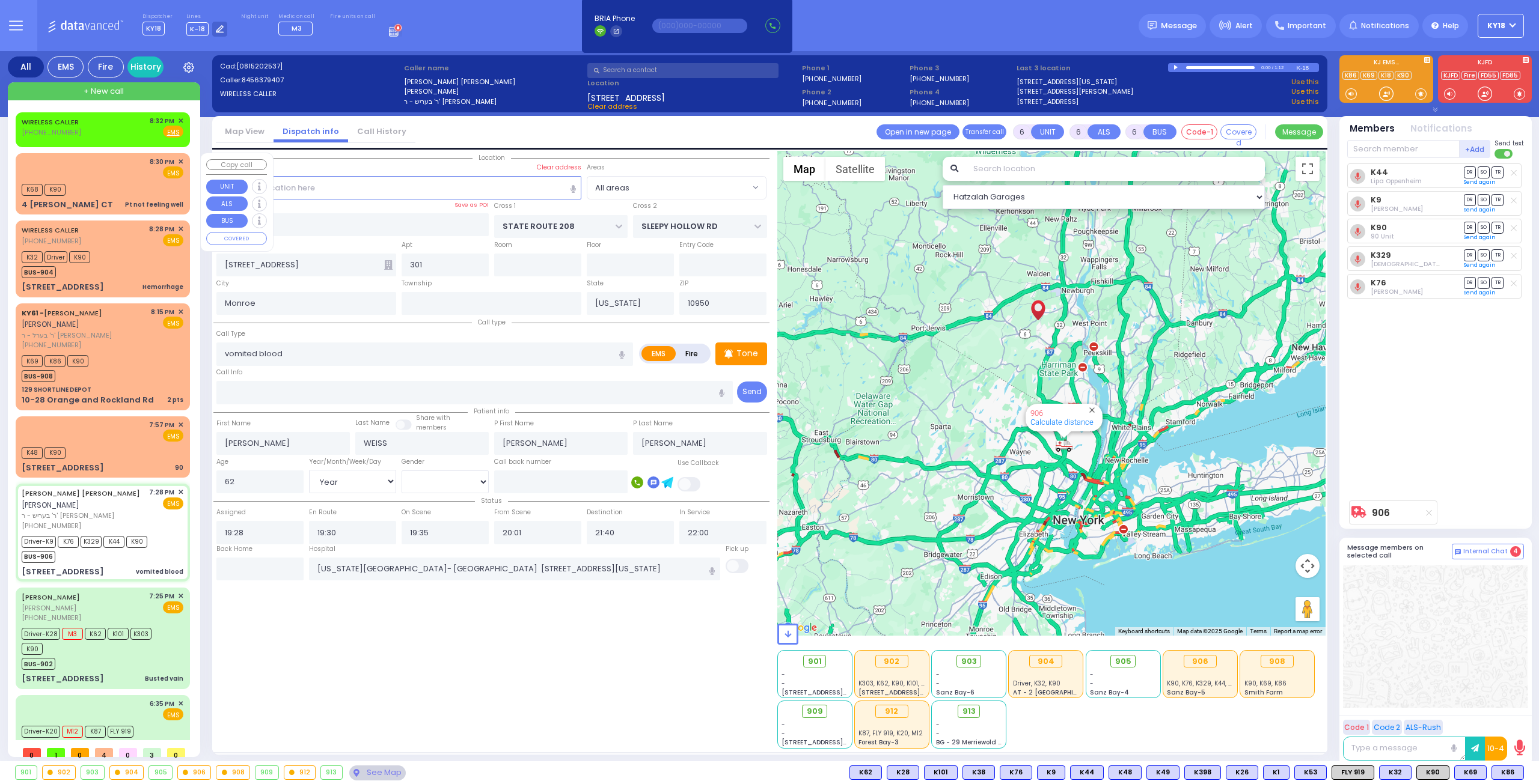
select select "Year"
select select "[DEMOGRAPHIC_DATA]"
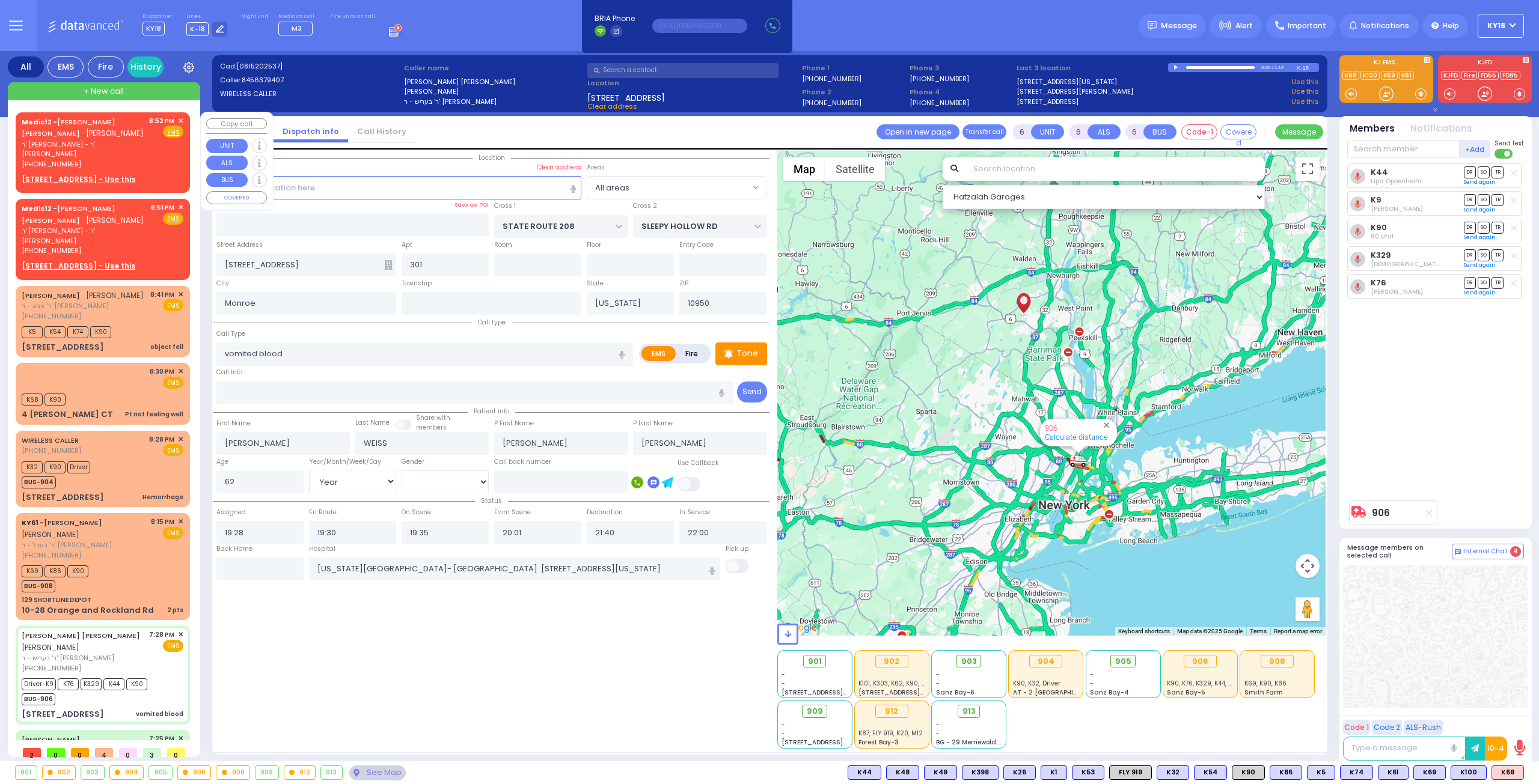
select select
radio input "true"
select select "Year"
select select "[DEMOGRAPHIC_DATA]"
select select "Hatzalah Garages"
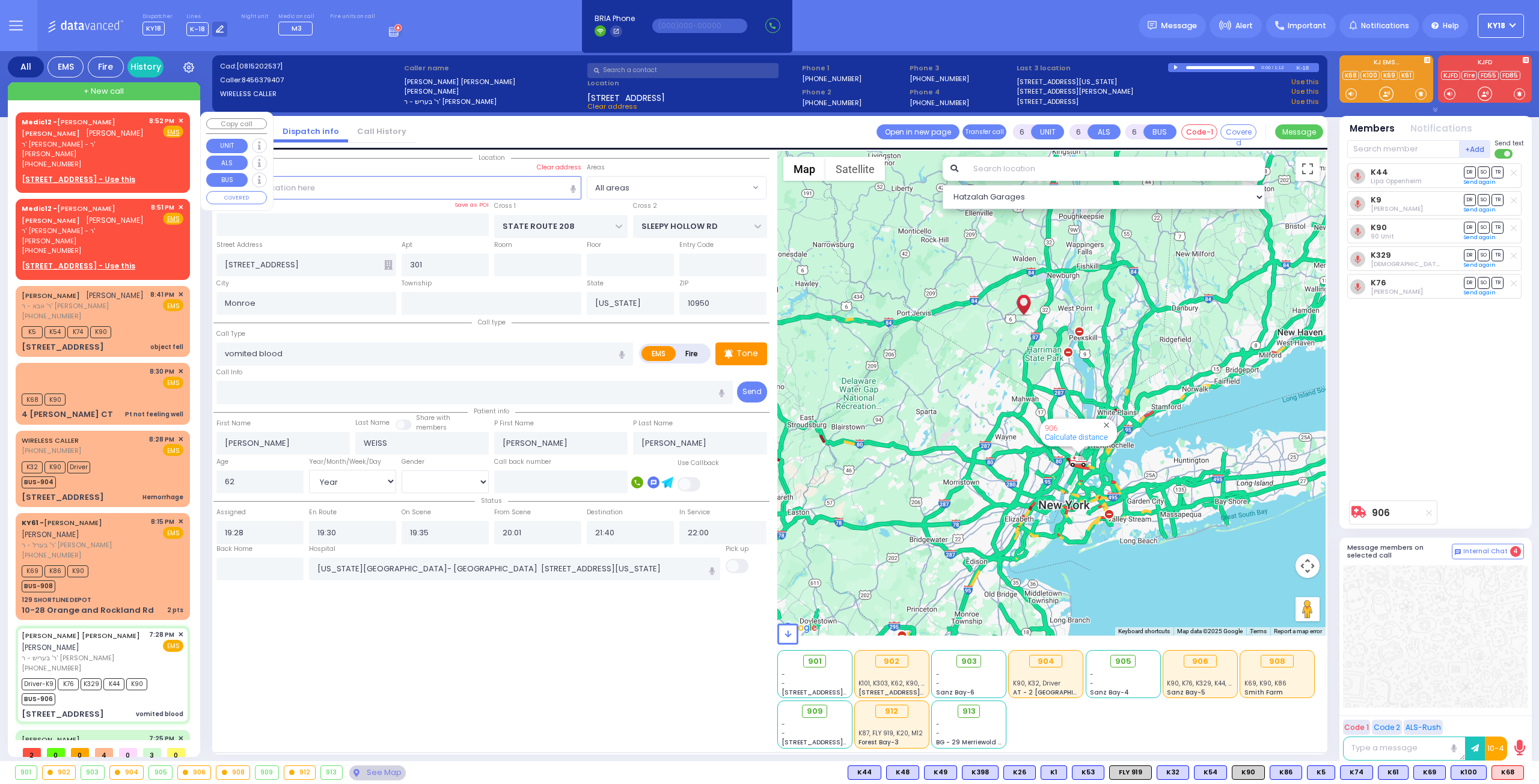
select select
radio input "true"
select select "Year"
select select "[DEMOGRAPHIC_DATA]"
select select "Hatzalah Garages"
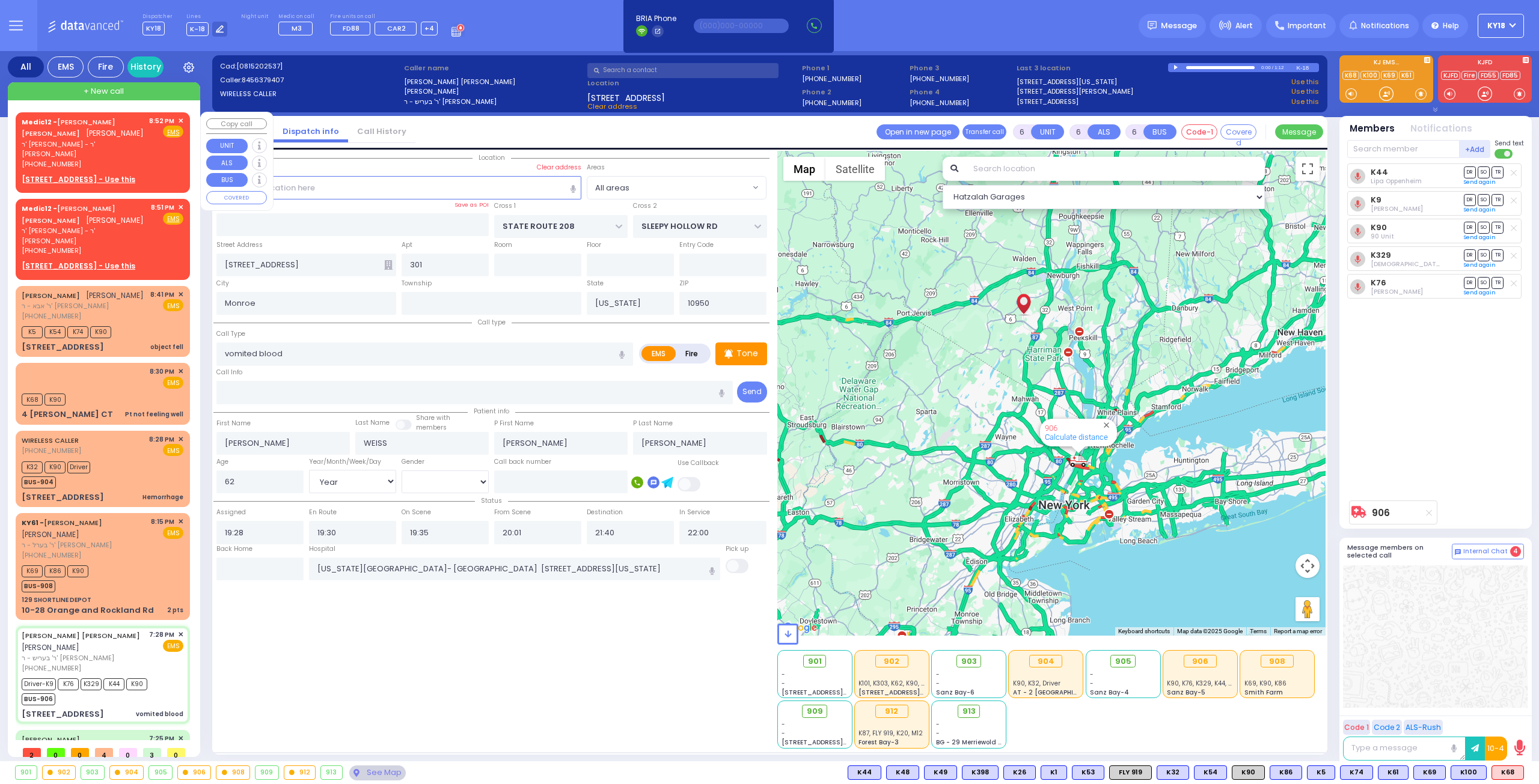
select select
radio input "true"
select select "Year"
select select "[DEMOGRAPHIC_DATA]"
select select "Hatzalah Garages"
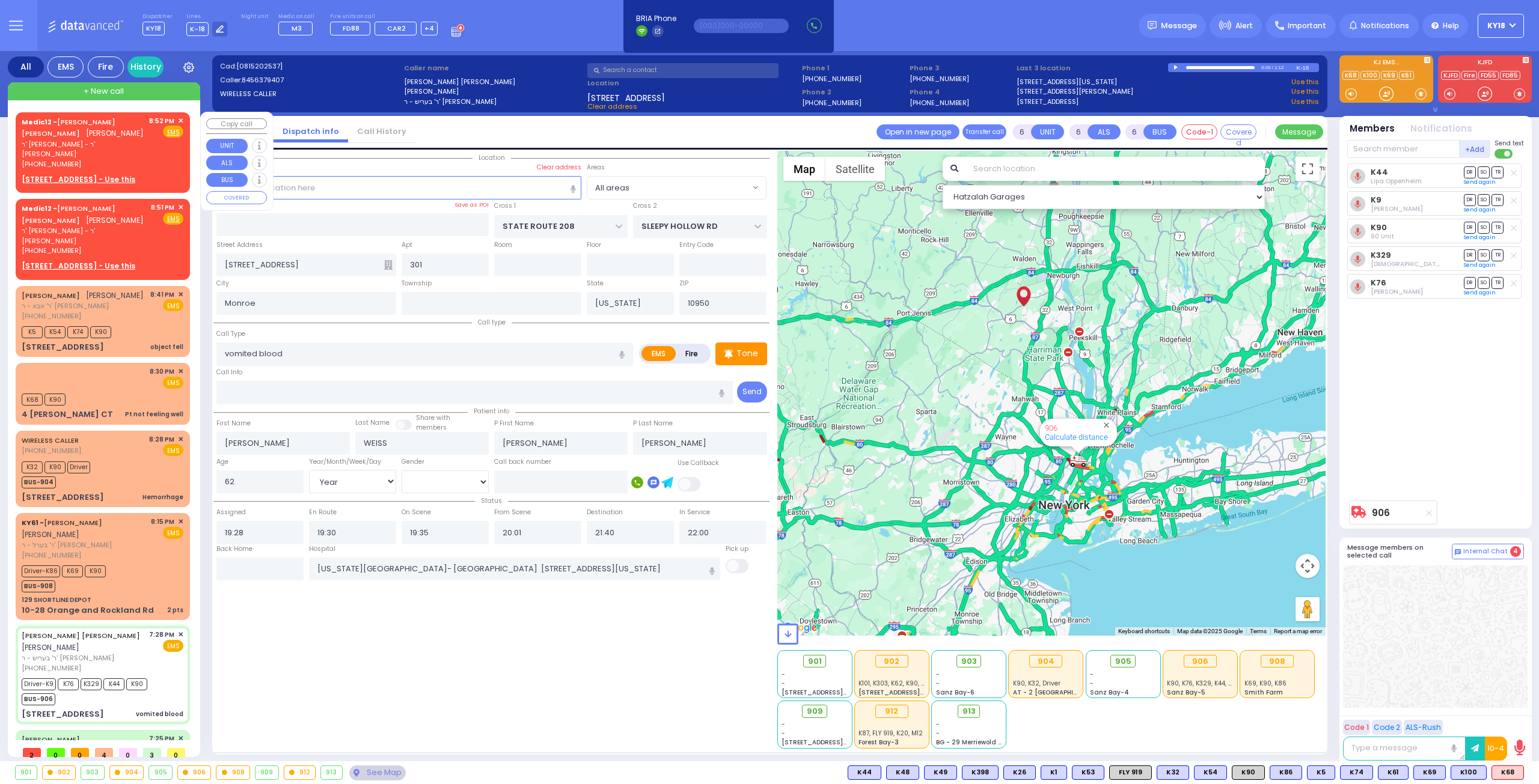
select select
radio input "true"
select select "Year"
select select "[DEMOGRAPHIC_DATA]"
type input "20:59"
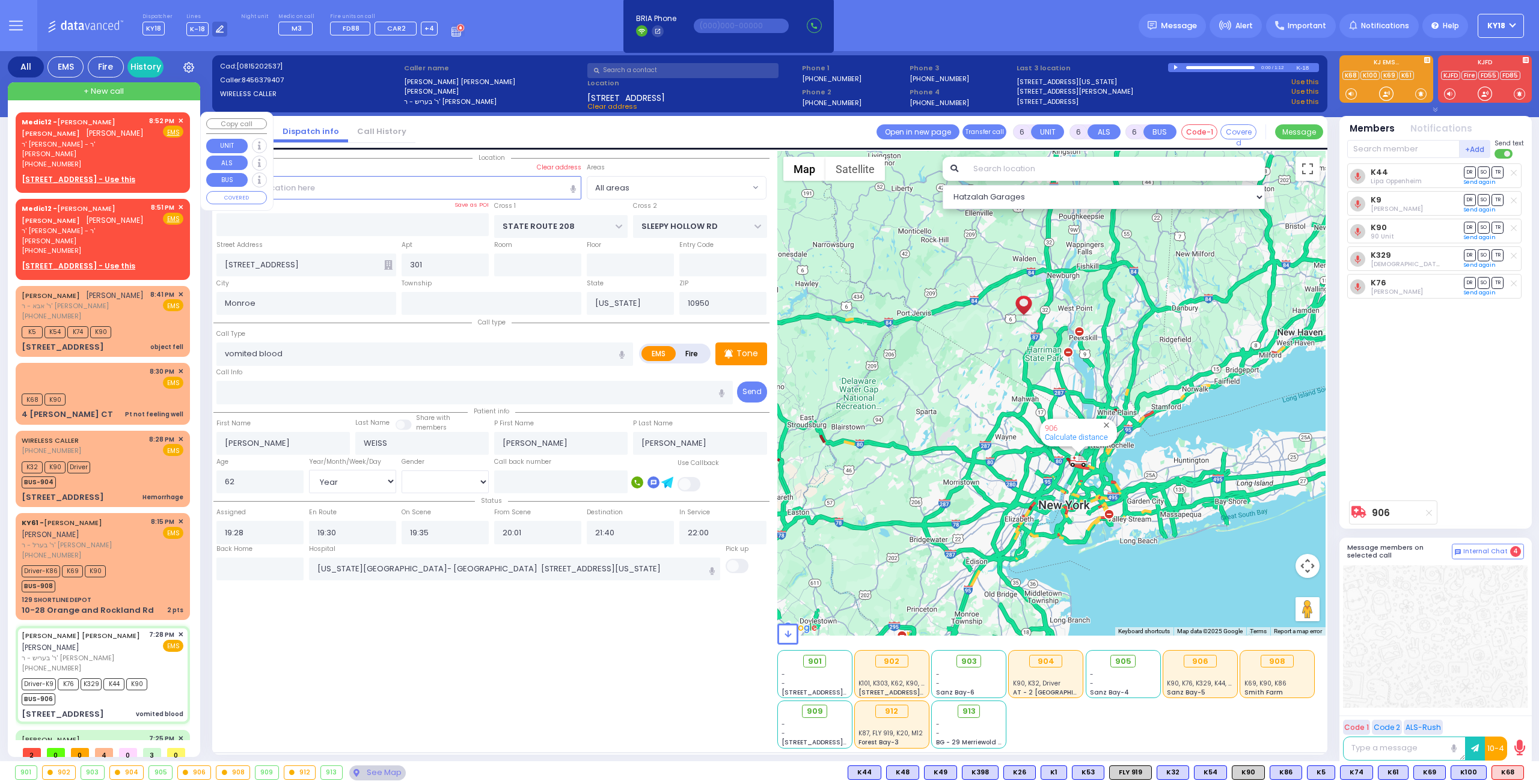
type input "21:59"
select select "Hatzalah Garages"
select select
radio input "true"
select select "Year"
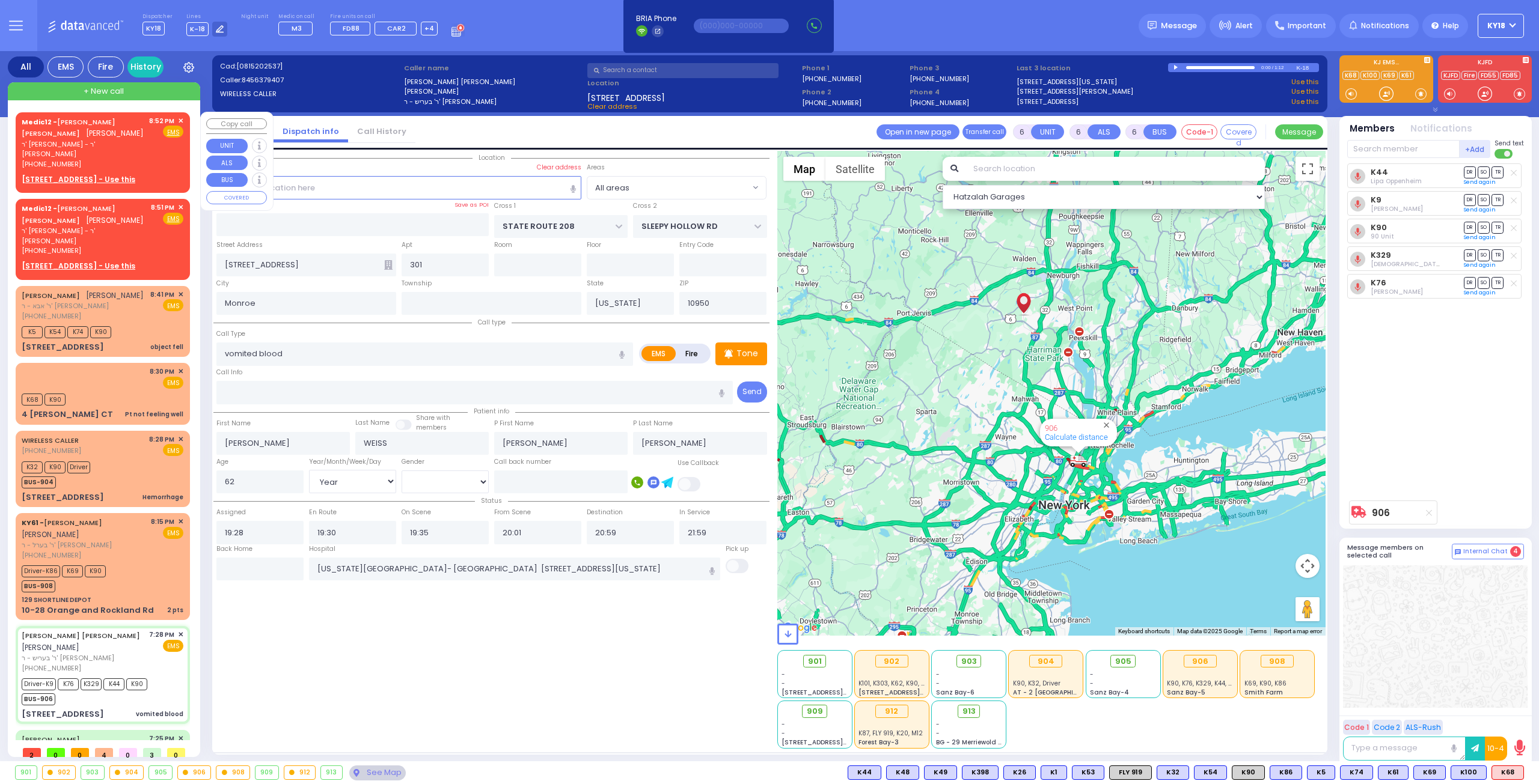
select select "[DEMOGRAPHIC_DATA]"
select select "Hatzalah Garages"
